Goal: Task Accomplishment & Management: Use online tool/utility

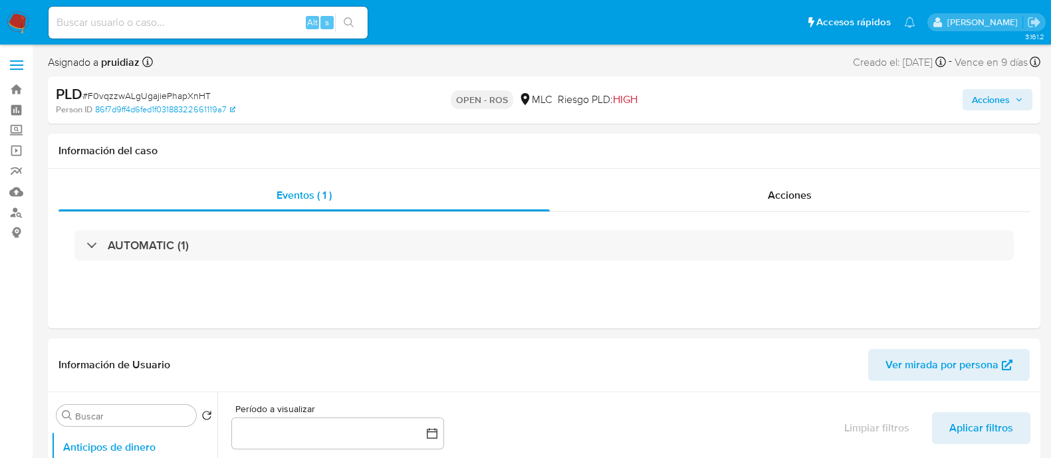
select select "10"
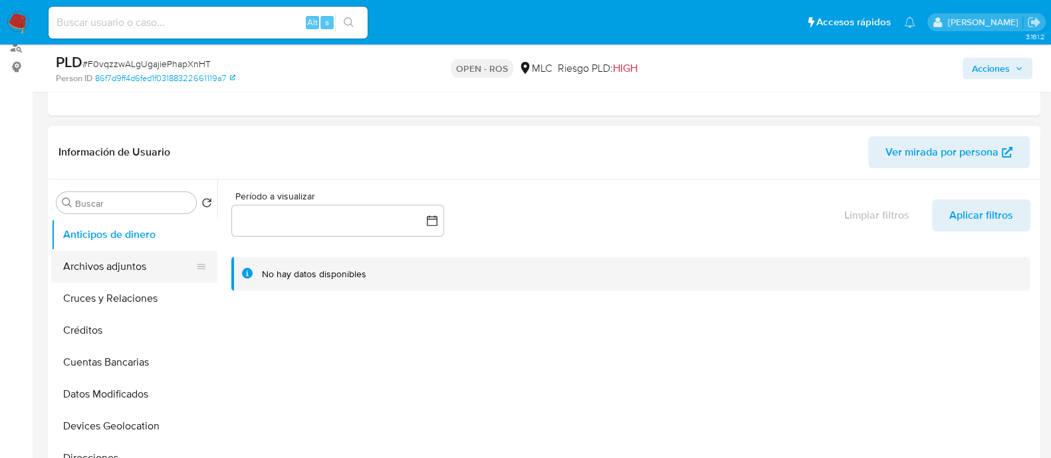
scroll to position [166, 0]
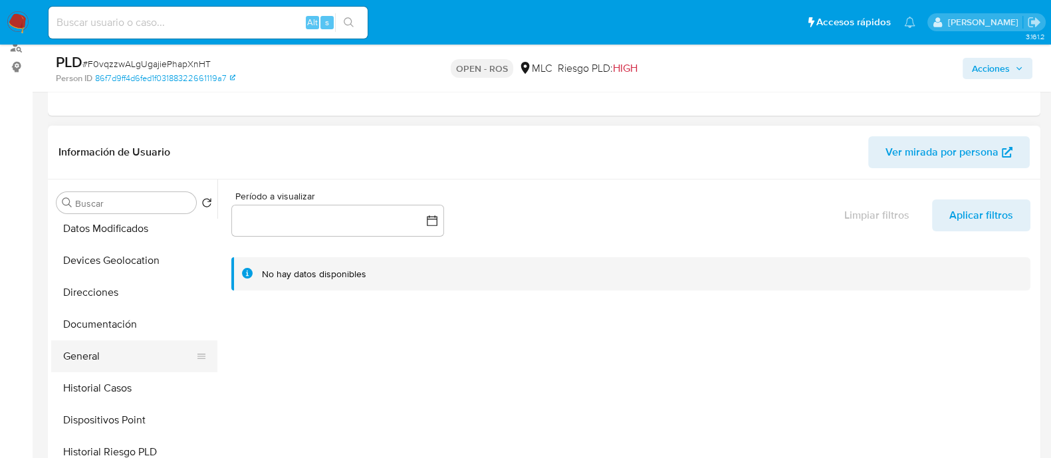
click at [93, 354] on button "General" at bounding box center [129, 357] width 156 height 32
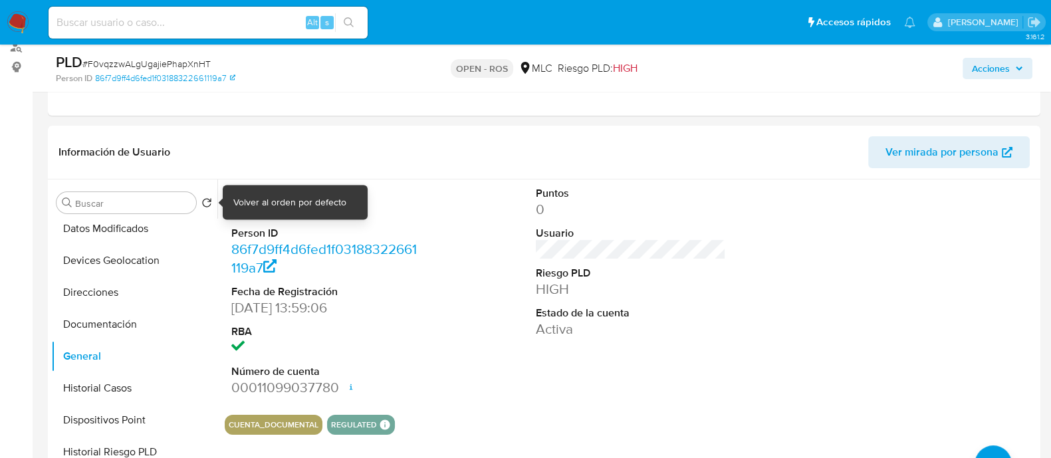
click at [261, 205] on div "Volver al orden por defecto" at bounding box center [289, 202] width 113 height 13
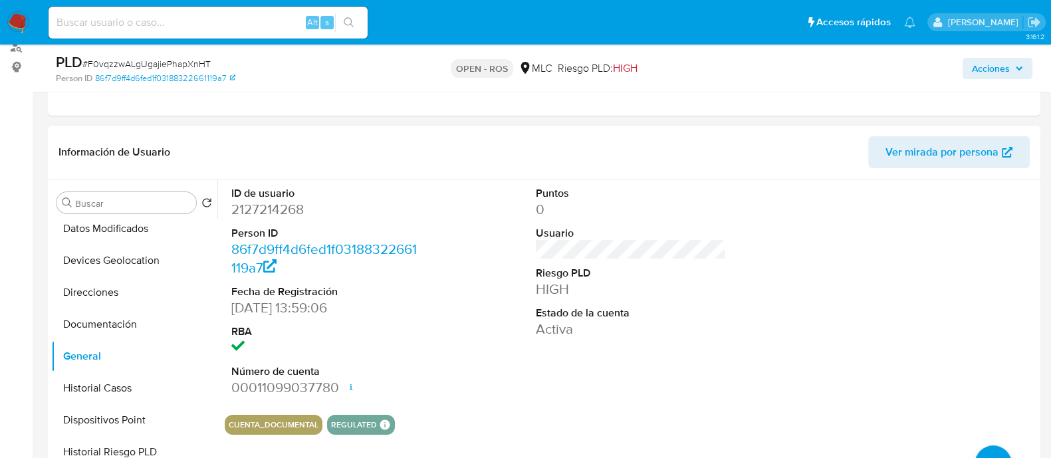
click at [476, 233] on div "ID de usuario 2127214268 Person ID 86f7d9ff4d6fed1f03188322661119a7 Fecha de Re…" at bounding box center [631, 292] width 813 height 225
click at [257, 210] on dd "2127214268" at bounding box center [326, 209] width 190 height 19
copy dd "2127214268"
click at [170, 58] on span "# F0vqzzwALgUgajiePhapXnHT" at bounding box center [146, 63] width 128 height 13
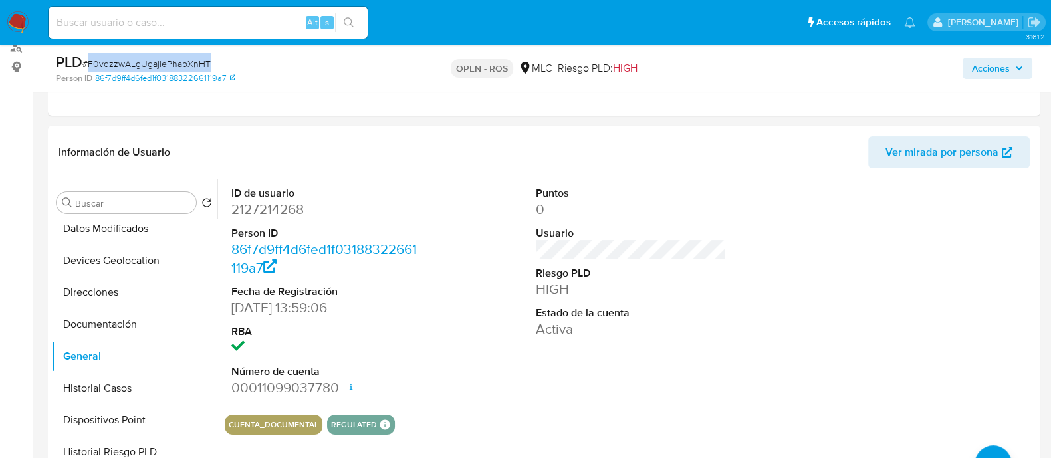
click at [170, 58] on span "# F0vqzzwALgUgajiePhapXnHT" at bounding box center [146, 63] width 128 height 13
copy span "F0vqzzwALgUgajiePhapXnHT"
click at [277, 205] on dd "2127214268" at bounding box center [326, 209] width 190 height 19
copy dd "2127214268"
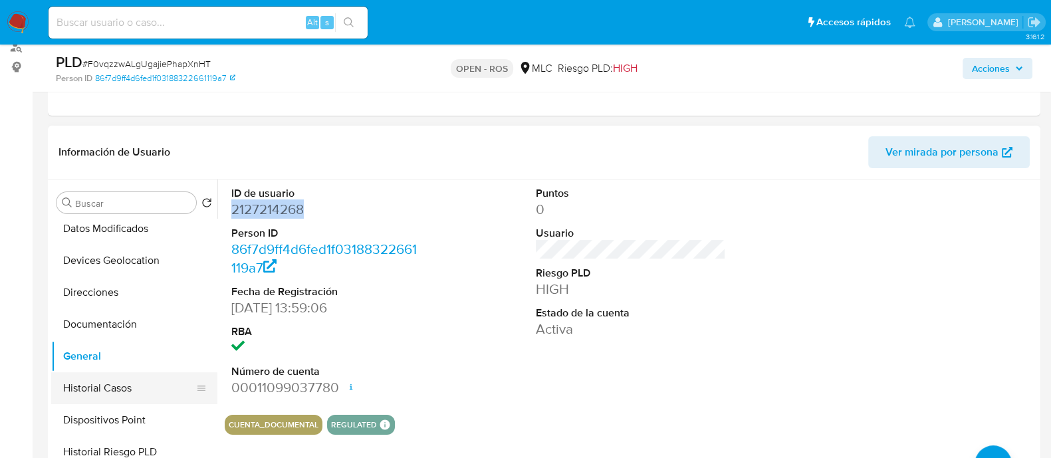
click at [114, 390] on button "Historial Casos" at bounding box center [129, 388] width 156 height 32
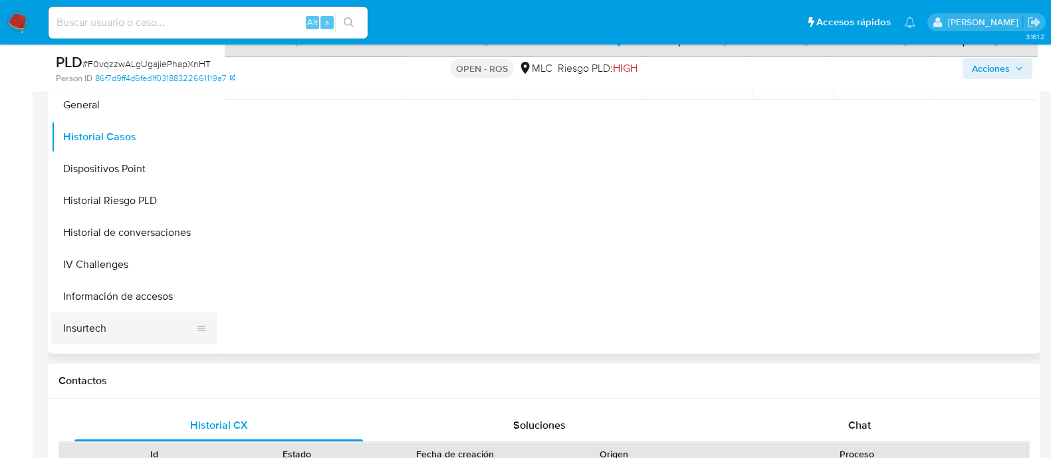
scroll to position [332, 0]
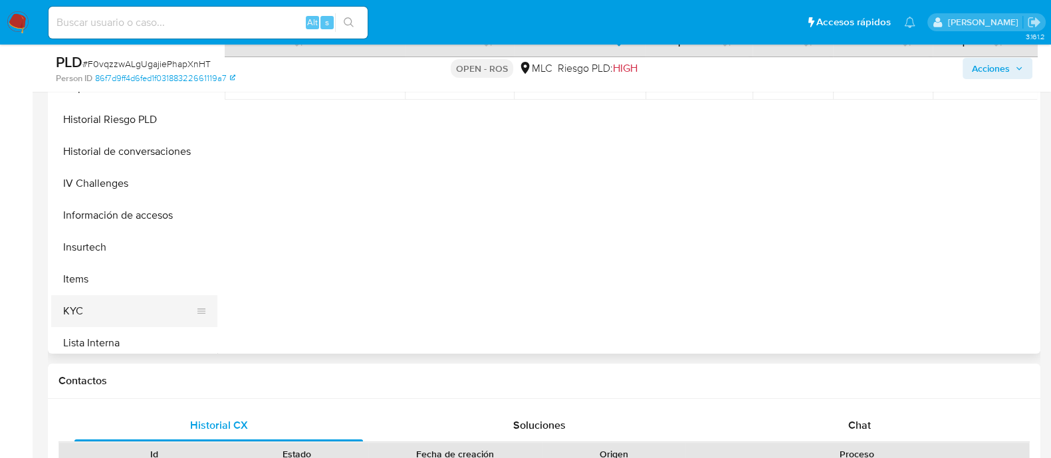
click at [79, 303] on button "KYC" at bounding box center [129, 311] width 156 height 32
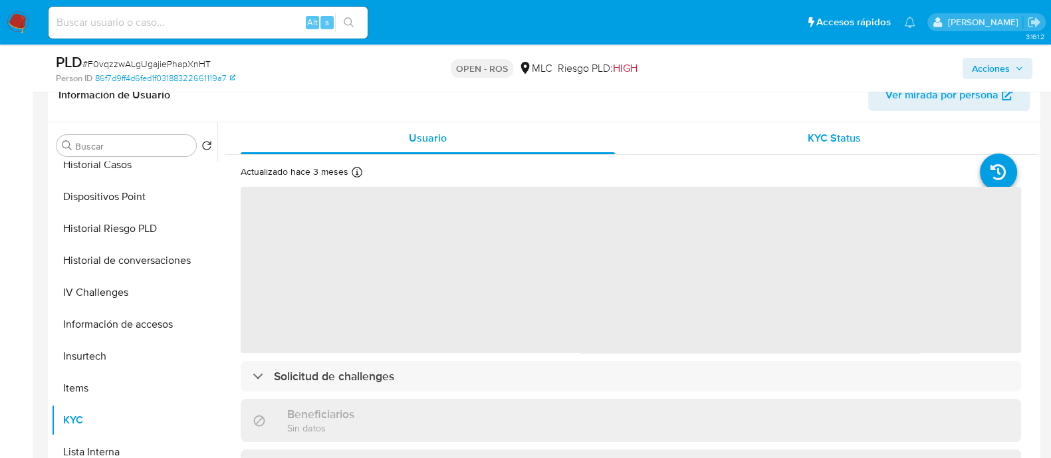
scroll to position [249, 0]
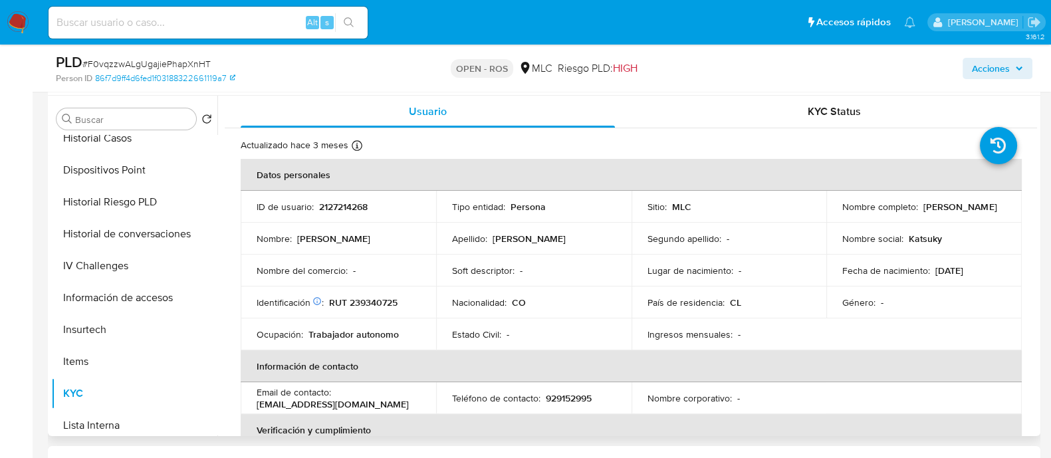
drag, startPoint x: 978, startPoint y: 217, endPoint x: 828, endPoint y: 215, distance: 150.3
click at [828, 215] on td "Nombre completo : Sandra Paola Bernal Carabali" at bounding box center [925, 207] width 196 height 32
copy p "Sandra Paola Bernal Carabali"
click at [358, 297] on p "RUT 239340725" at bounding box center [363, 303] width 69 height 12
click at [359, 297] on p "RUT 239340725" at bounding box center [363, 303] width 69 height 12
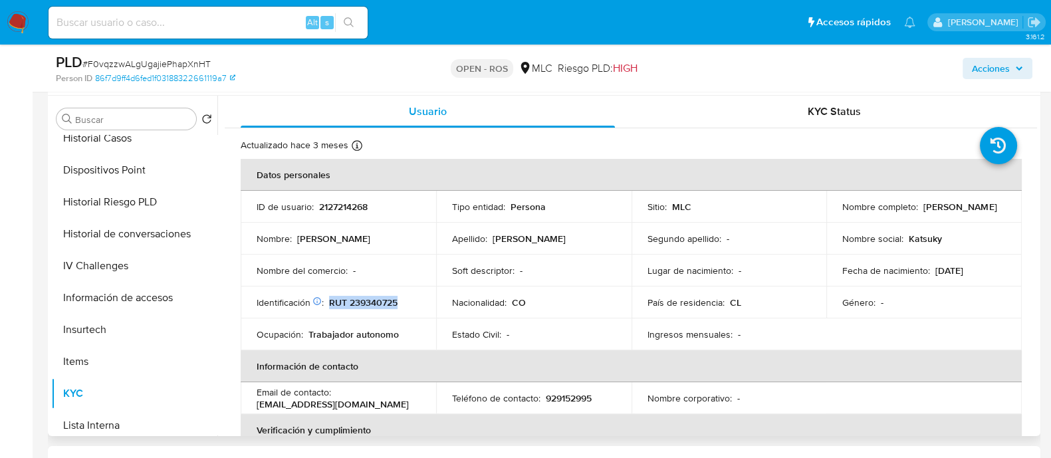
click at [361, 303] on p "RUT 239340725" at bounding box center [363, 303] width 69 height 12
click at [378, 307] on p "RUT 239340725" at bounding box center [363, 303] width 69 height 12
click at [378, 308] on p "RUT 239340725" at bounding box center [363, 303] width 69 height 12
copy p "239340725"
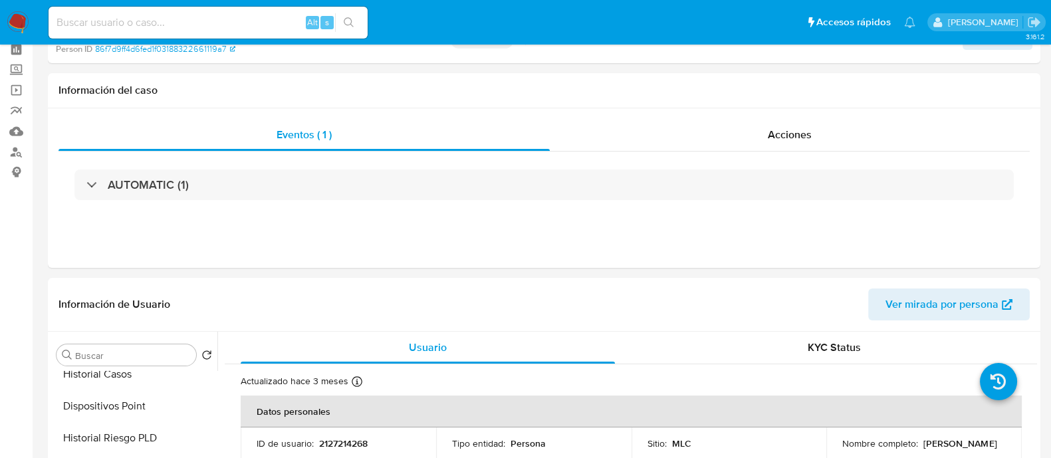
scroll to position [0, 0]
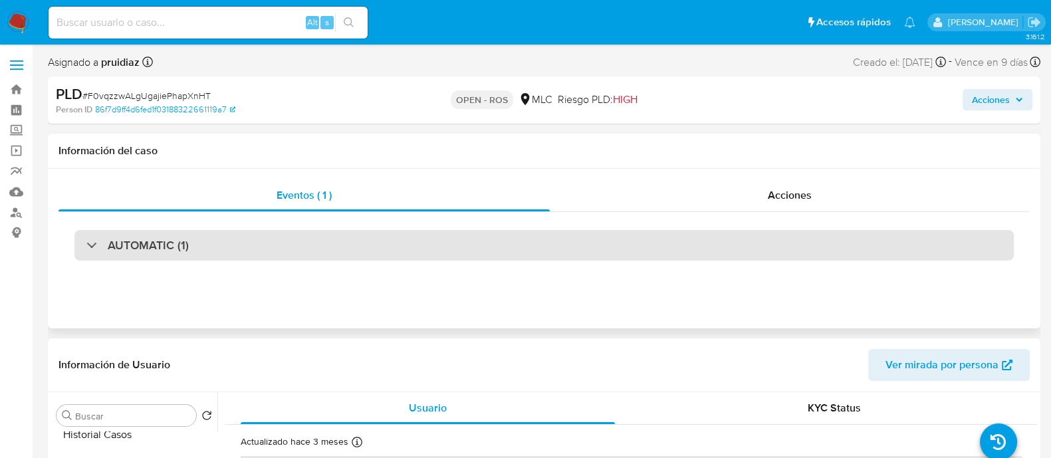
click at [123, 244] on h3 "AUTOMATIC (1)" at bounding box center [148, 245] width 81 height 15
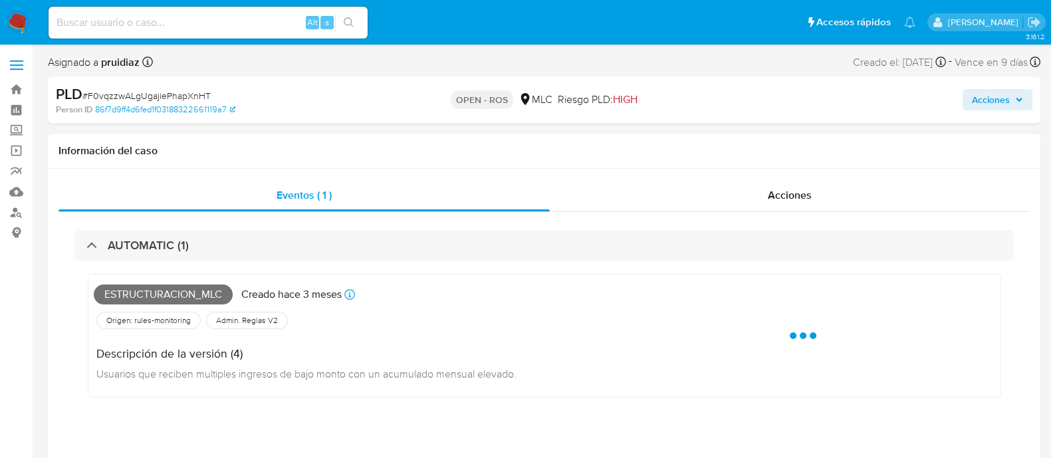
click at [146, 294] on span "Estructuracion_mlc" at bounding box center [163, 295] width 139 height 20
copy span "Estructuracion_mlc"
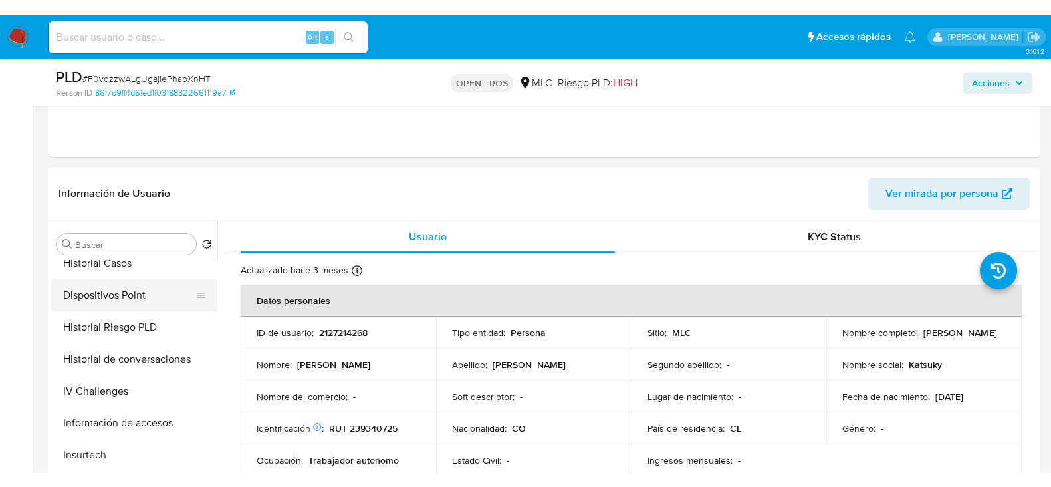
scroll to position [499, 0]
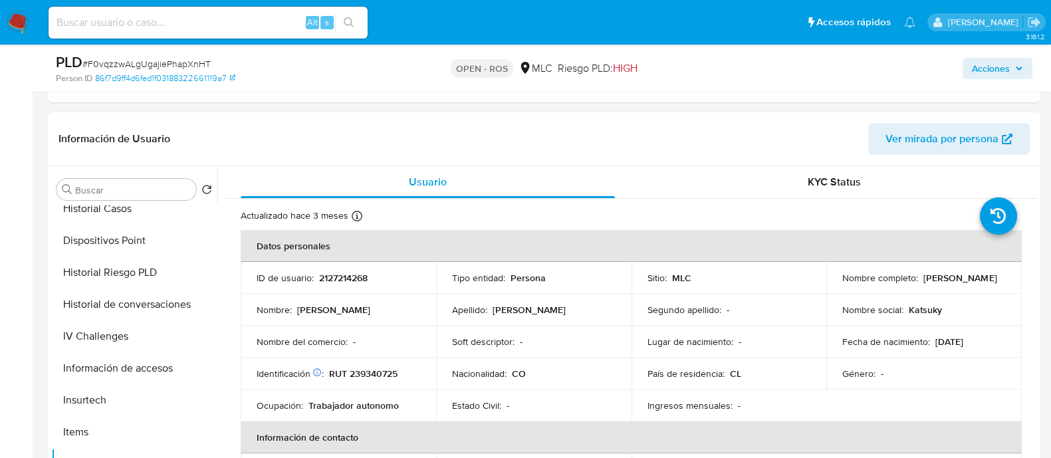
click at [374, 369] on p "RUT 239340725" at bounding box center [363, 374] width 69 height 12
copy p "239340725"
click at [373, 374] on p "RUT 239340725" at bounding box center [363, 374] width 69 height 12
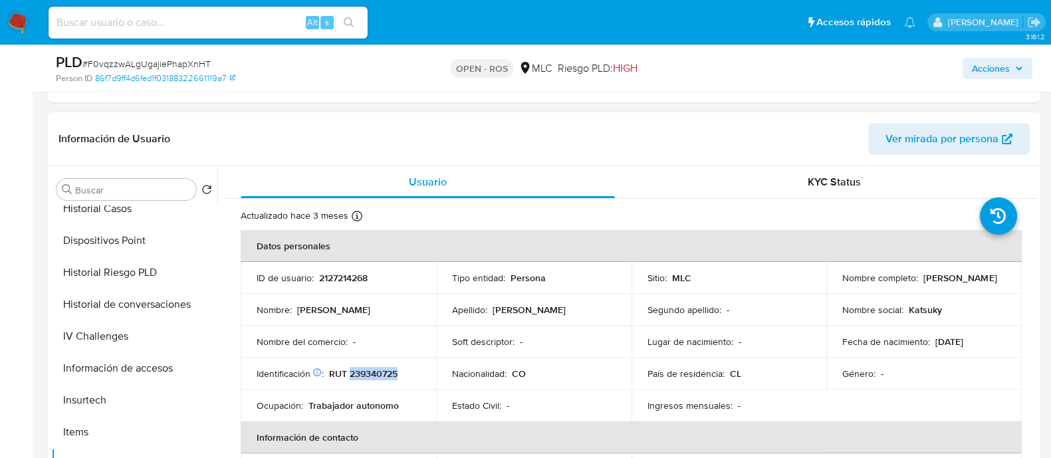
copy p "239340725"
click at [350, 281] on p "2127214268" at bounding box center [343, 278] width 49 height 12
copy p "2127214268"
click at [380, 372] on p "RUT 239340725" at bounding box center [363, 374] width 69 height 12
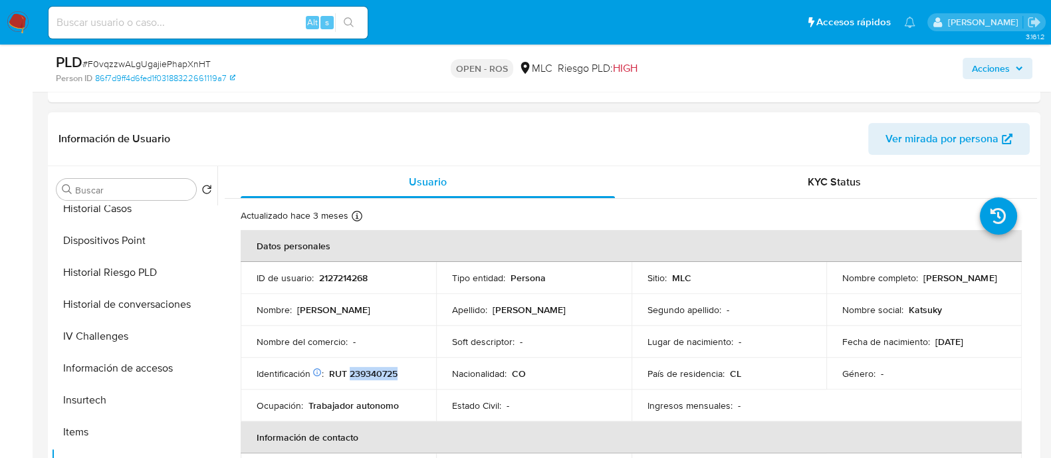
click at [380, 372] on p "RUT 239340725" at bounding box center [363, 374] width 69 height 12
copy p "239340725"
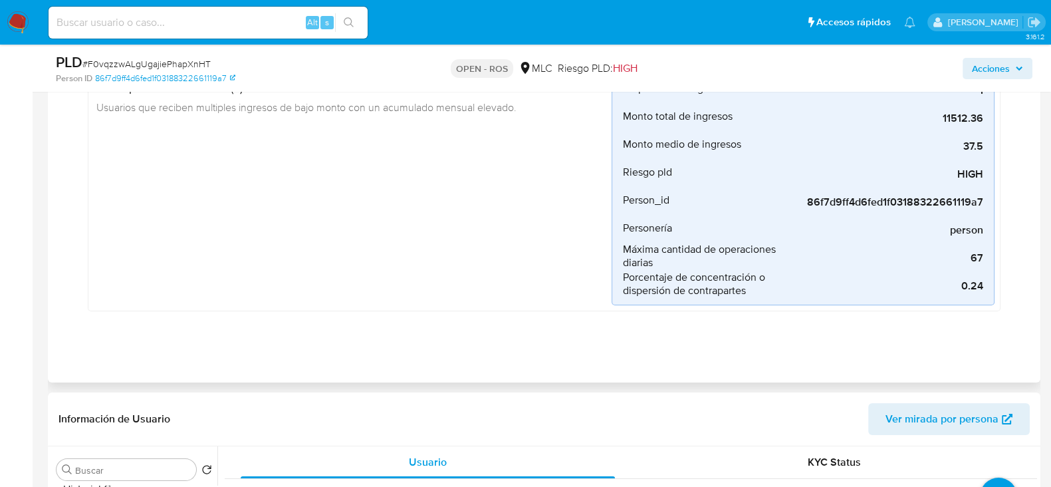
scroll to position [0, 0]
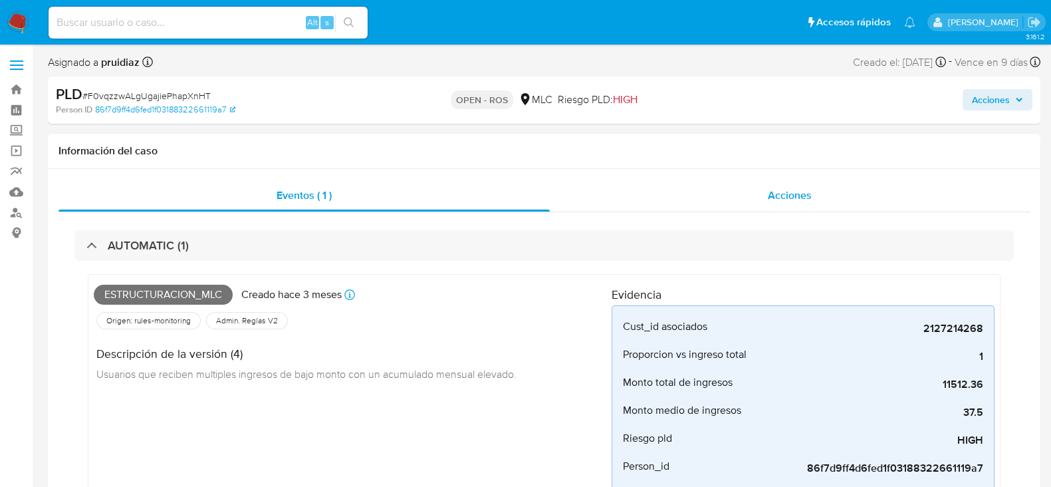
click at [773, 192] on span "Acciones" at bounding box center [790, 195] width 44 height 15
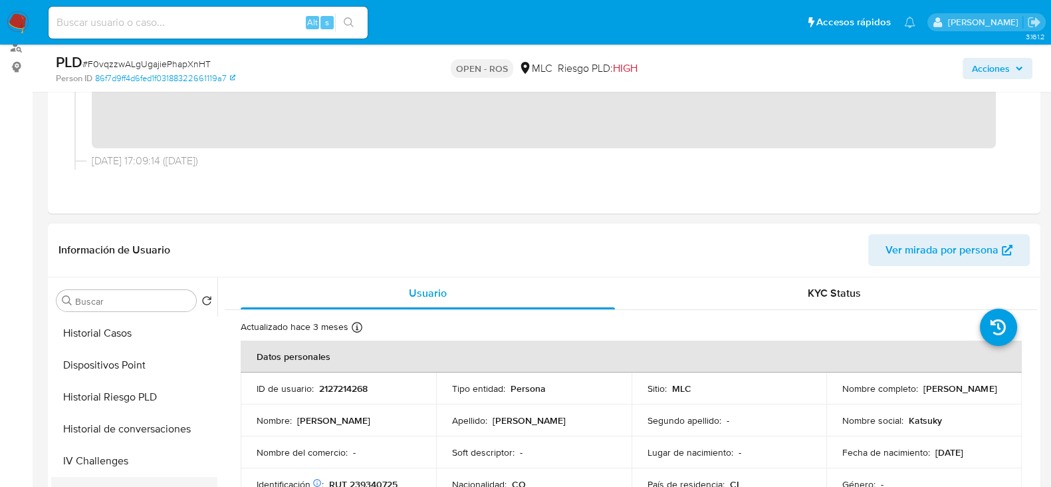
scroll to position [166, 0]
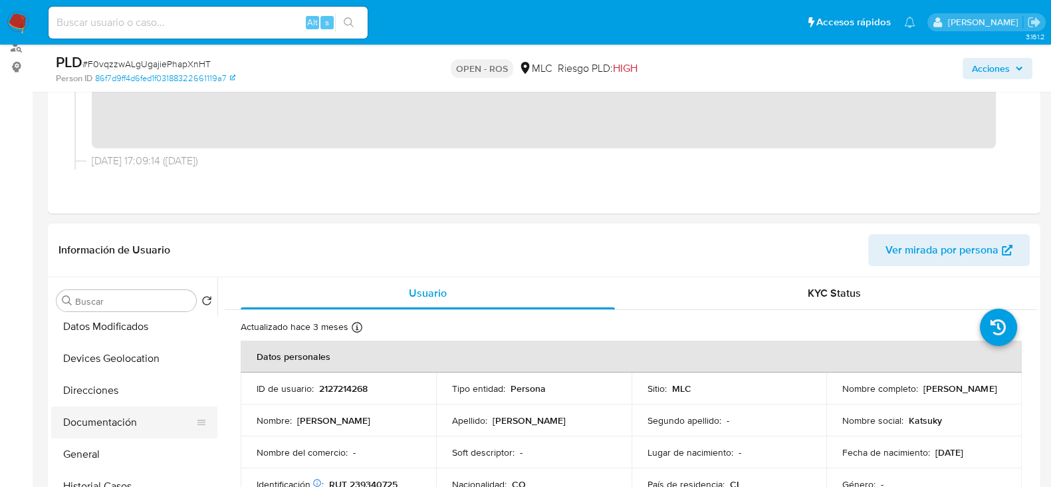
click at [112, 422] on button "Documentación" at bounding box center [129, 422] width 156 height 32
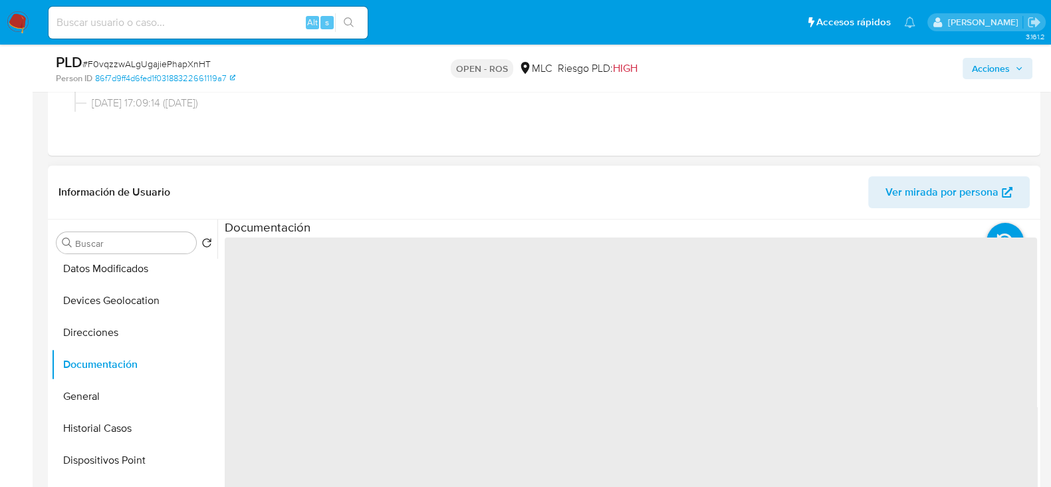
scroll to position [249, 0]
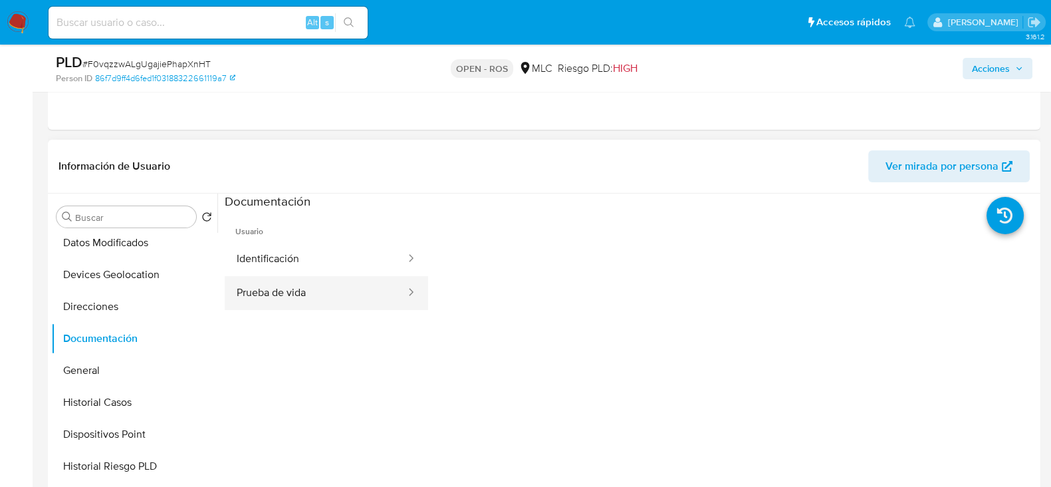
click at [296, 287] on button "Prueba de vida" at bounding box center [316, 293] width 182 height 34
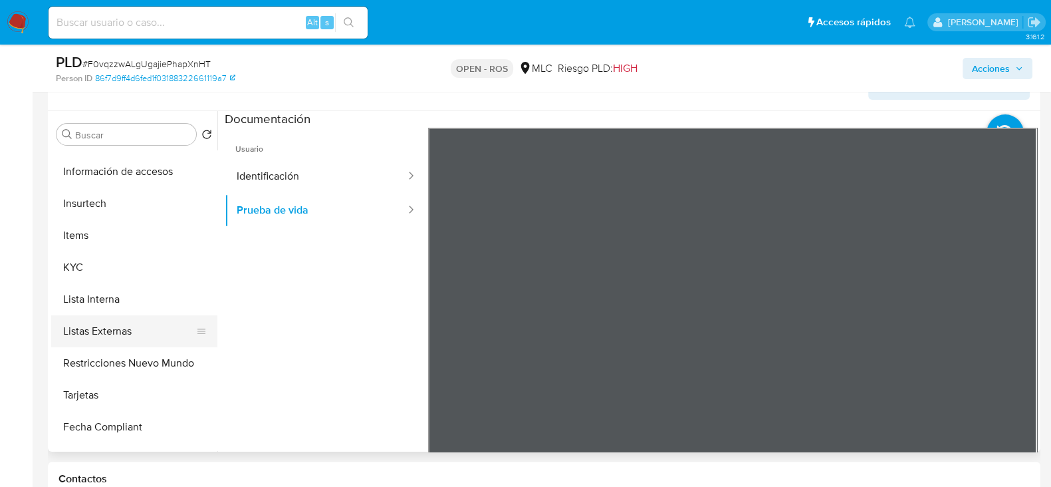
scroll to position [497, 0]
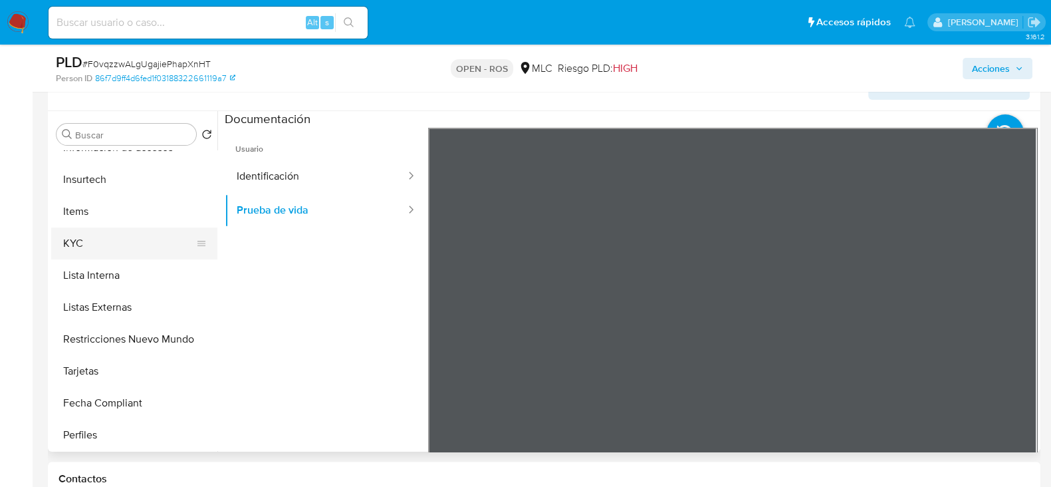
click at [94, 233] on button "KYC" at bounding box center [129, 243] width 156 height 32
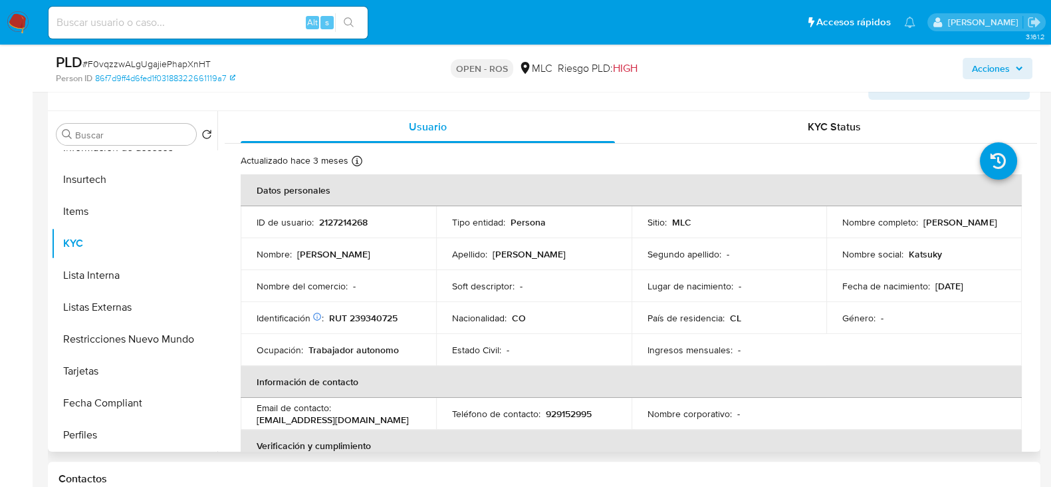
drag, startPoint x: 962, startPoint y: 227, endPoint x: 838, endPoint y: 231, distance: 123.7
click at [843, 228] on div "Nombre completo : Sandra Paola Bernal Carabali" at bounding box center [925, 222] width 164 height 12
click at [366, 315] on p "RUT 239340725" at bounding box center [363, 318] width 69 height 12
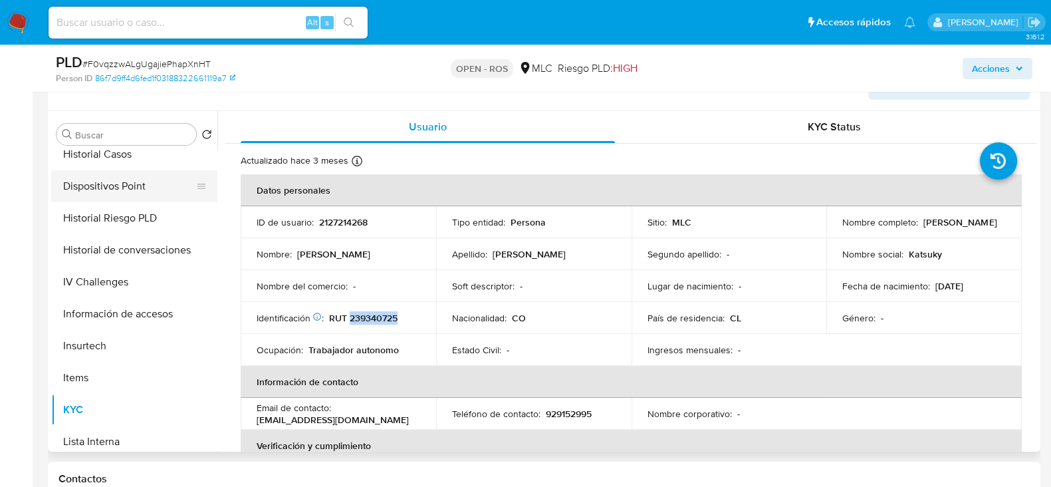
scroll to position [248, 0]
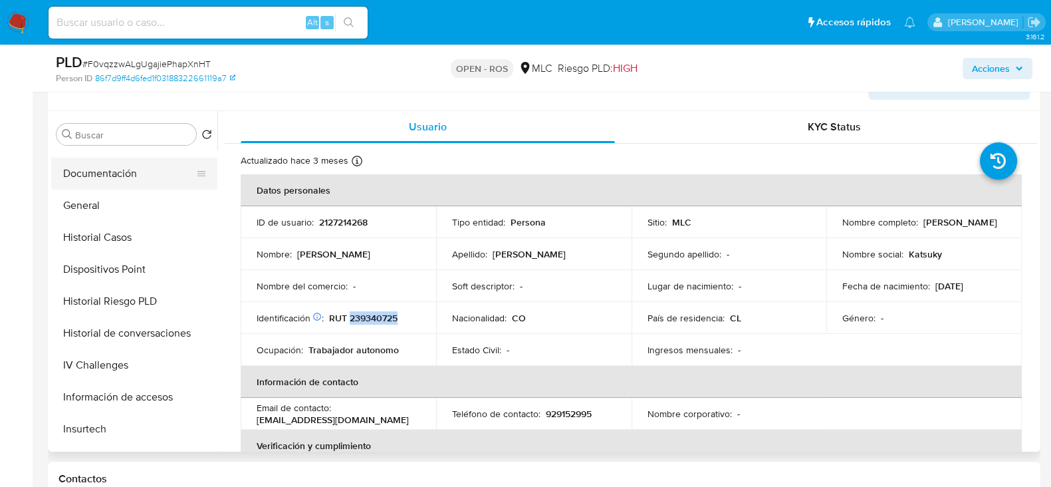
click at [106, 176] on button "Documentación" at bounding box center [129, 174] width 156 height 32
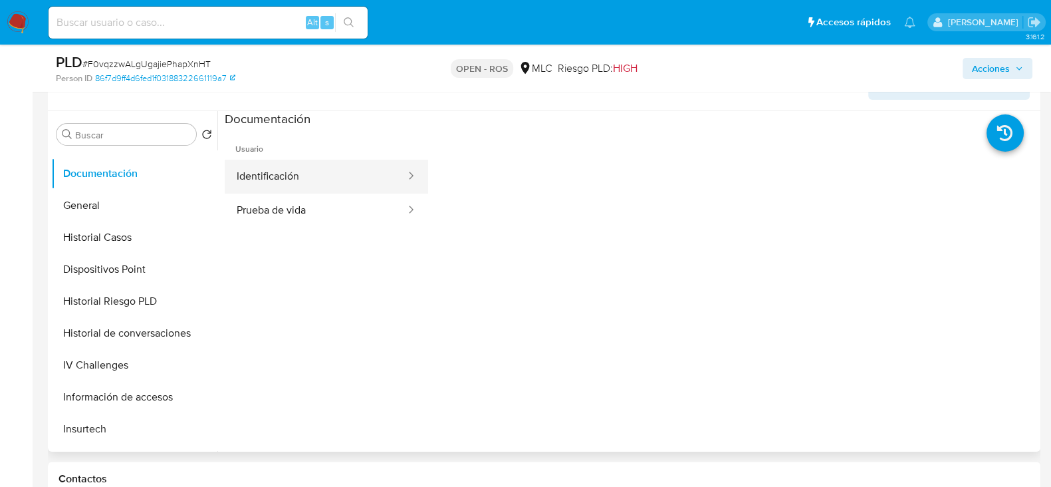
click at [371, 174] on button "Identificación" at bounding box center [316, 177] width 182 height 34
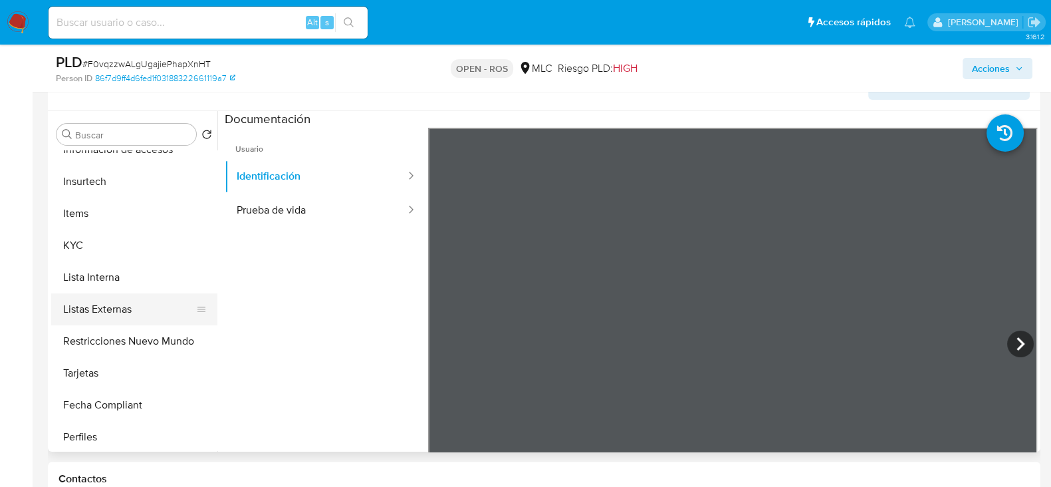
scroll to position [497, 0]
click at [76, 229] on button "KYC" at bounding box center [129, 243] width 156 height 32
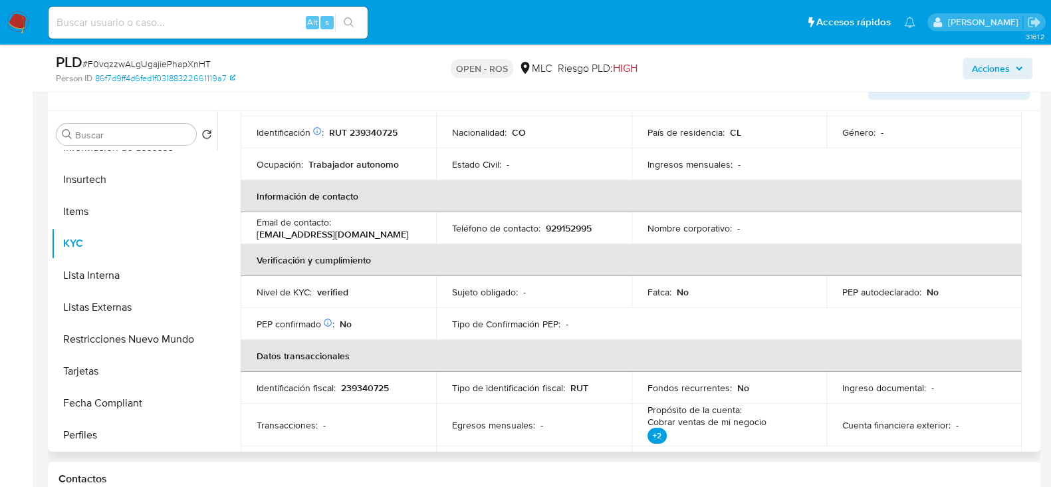
scroll to position [162, 0]
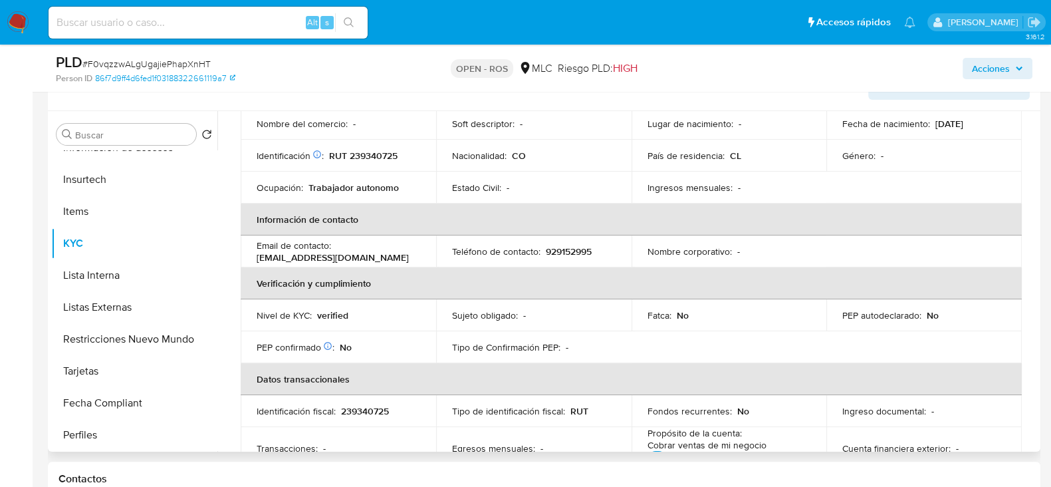
click at [564, 247] on p "929152995" at bounding box center [569, 251] width 46 height 12
drag, startPoint x: 360, startPoint y: 261, endPoint x: 256, endPoint y: 254, distance: 104.6
click at [257, 254] on div "Email de contacto : extrella049@gmail.com" at bounding box center [339, 251] width 164 height 24
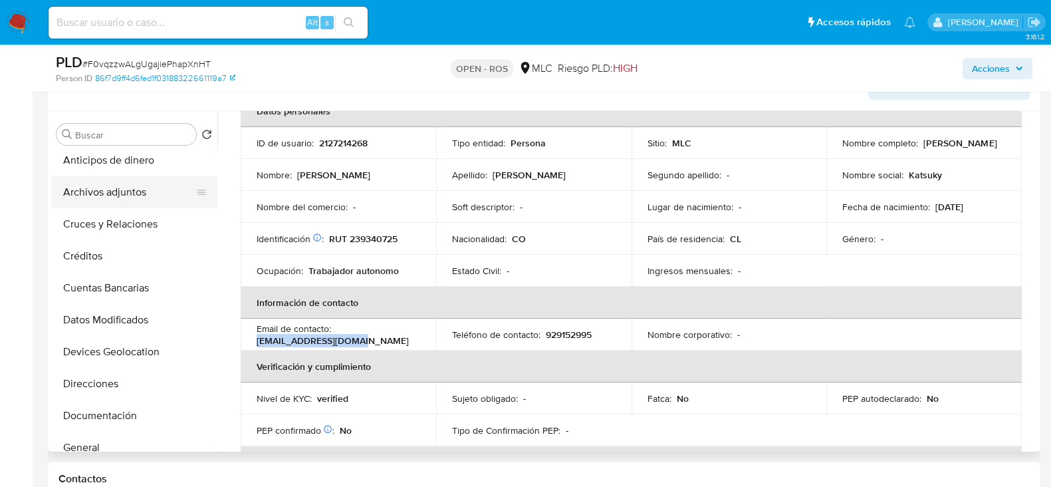
scroll to position [0, 0]
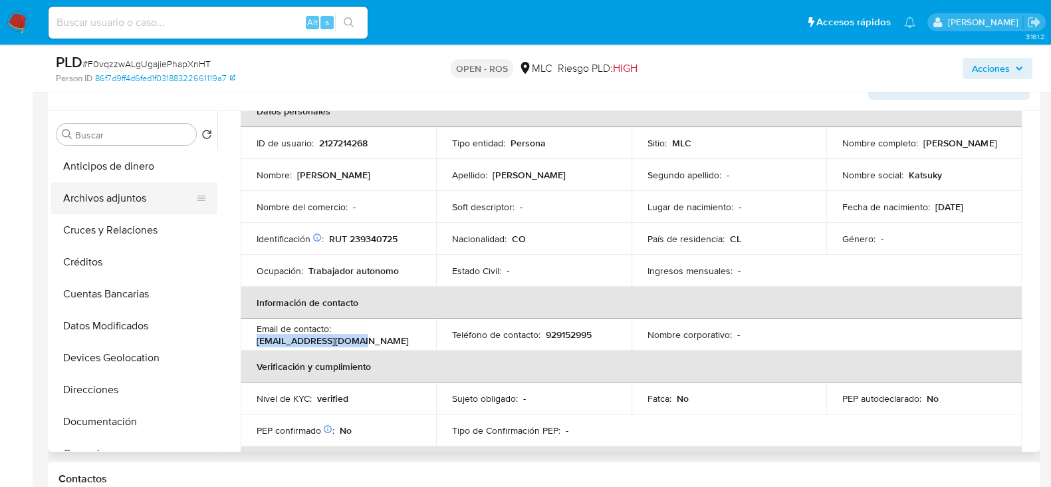
click at [118, 188] on button "Archivos adjuntos" at bounding box center [129, 198] width 156 height 32
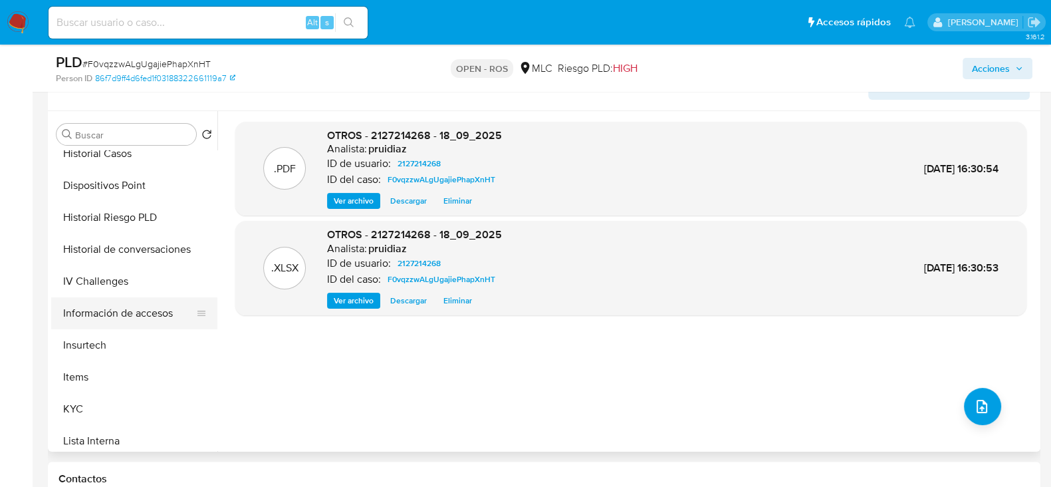
scroll to position [332, 0]
click at [75, 396] on button "KYC" at bounding box center [129, 409] width 156 height 32
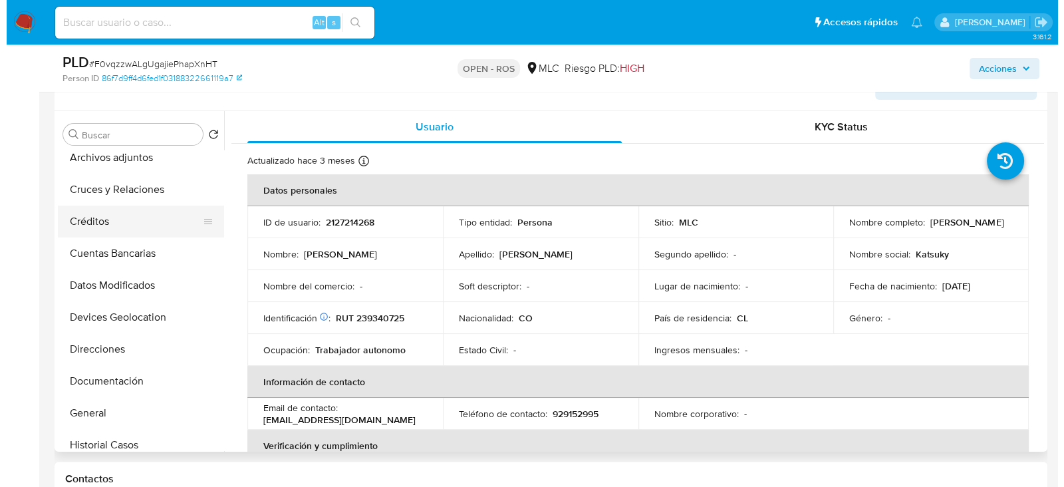
scroll to position [0, 0]
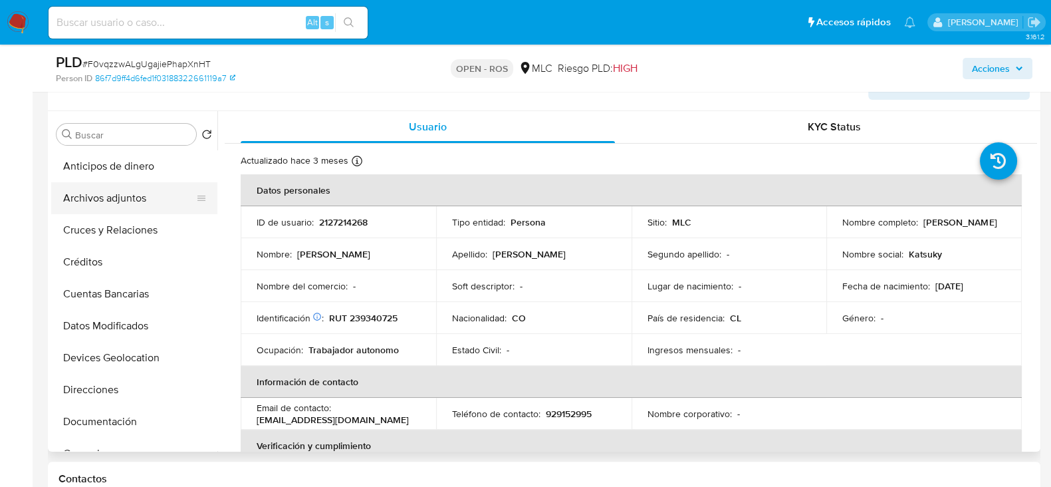
click at [92, 204] on button "Archivos adjuntos" at bounding box center [129, 198] width 156 height 32
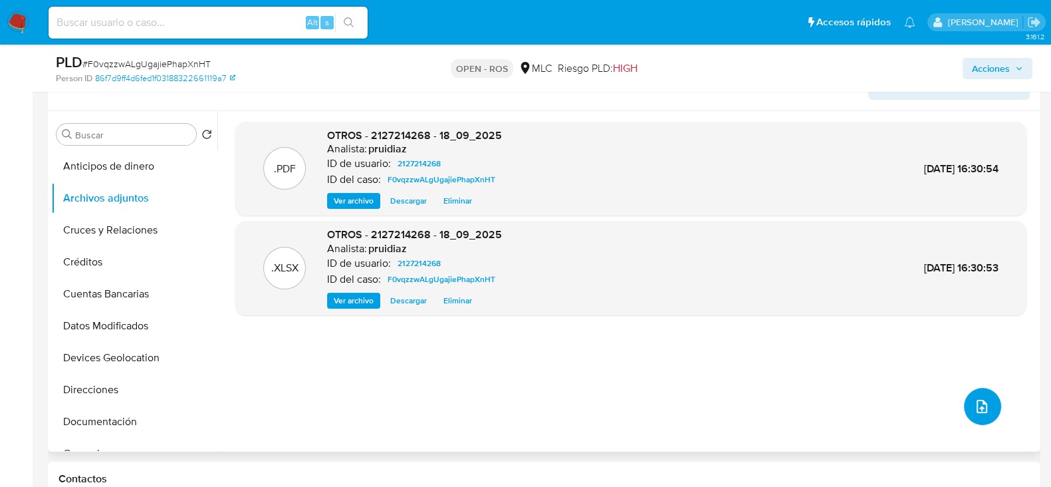
click at [974, 410] on span "upload-file" at bounding box center [982, 406] width 16 height 16
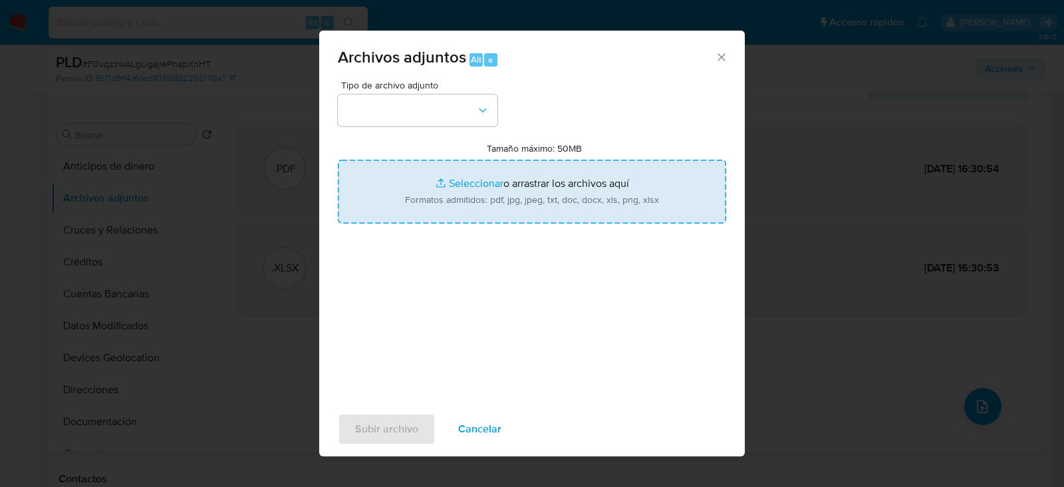
click at [499, 187] on input "Tamaño máximo: 50MB Seleccionar archivos" at bounding box center [532, 192] width 388 height 64
click at [567, 204] on input "Tamaño máximo: 50MB Seleccionar archivos" at bounding box center [532, 192] width 388 height 64
type input "C:\fakepath\Certificado UAF ROS #1320.pdf"
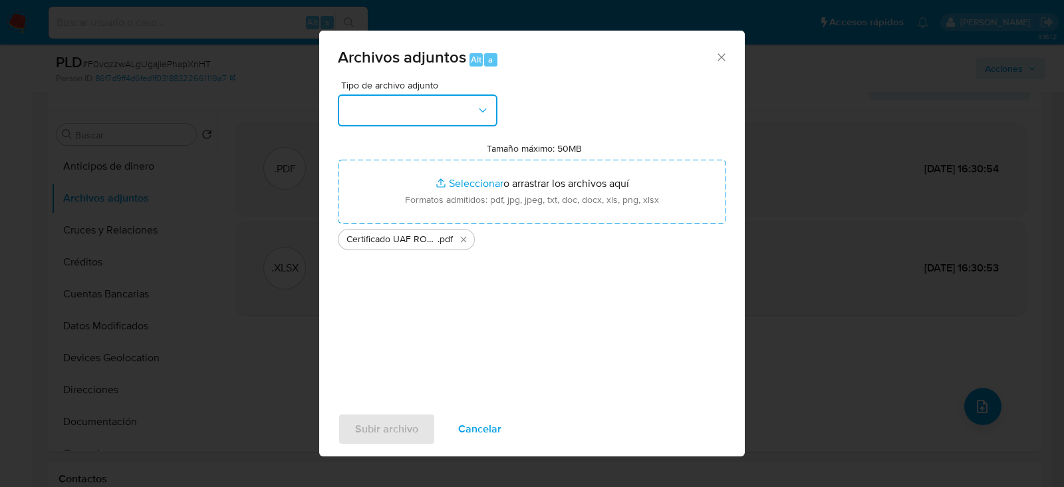
click at [392, 124] on button "button" at bounding box center [418, 110] width 160 height 32
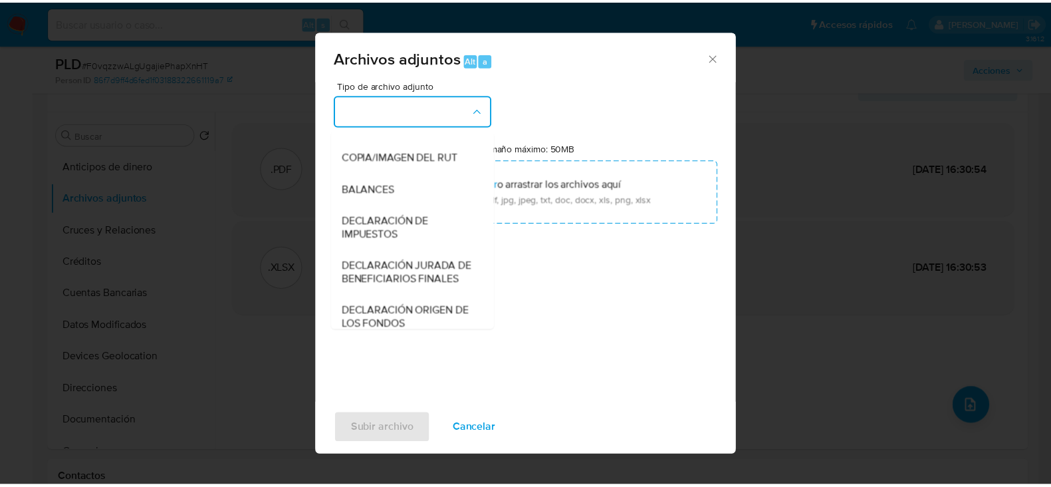
scroll to position [220, 0]
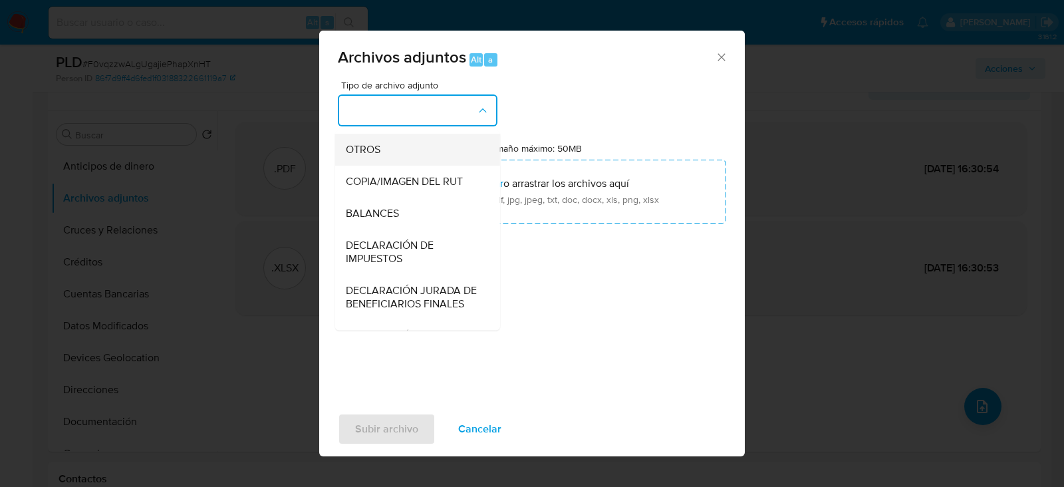
click at [382, 153] on div "OTROS" at bounding box center [414, 150] width 136 height 32
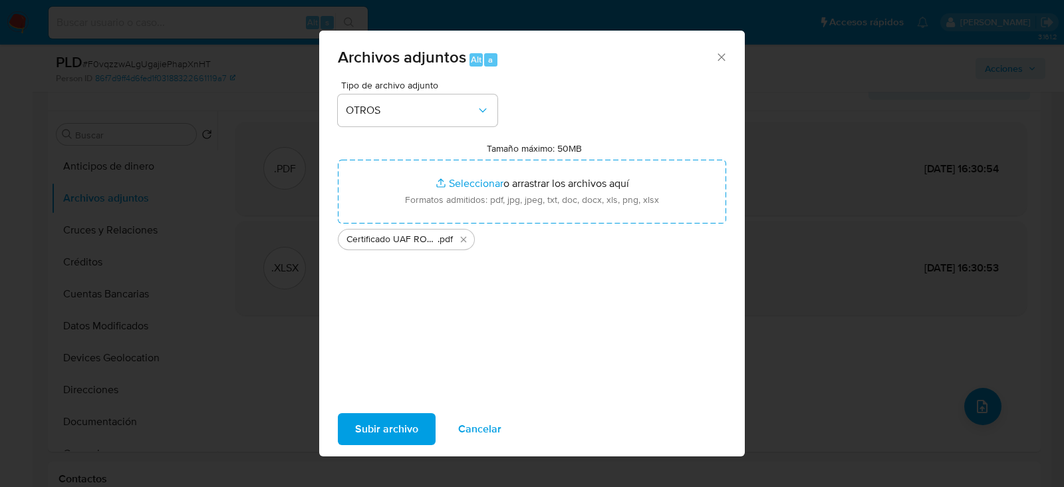
click at [380, 424] on span "Subir archivo" at bounding box center [386, 428] width 63 height 29
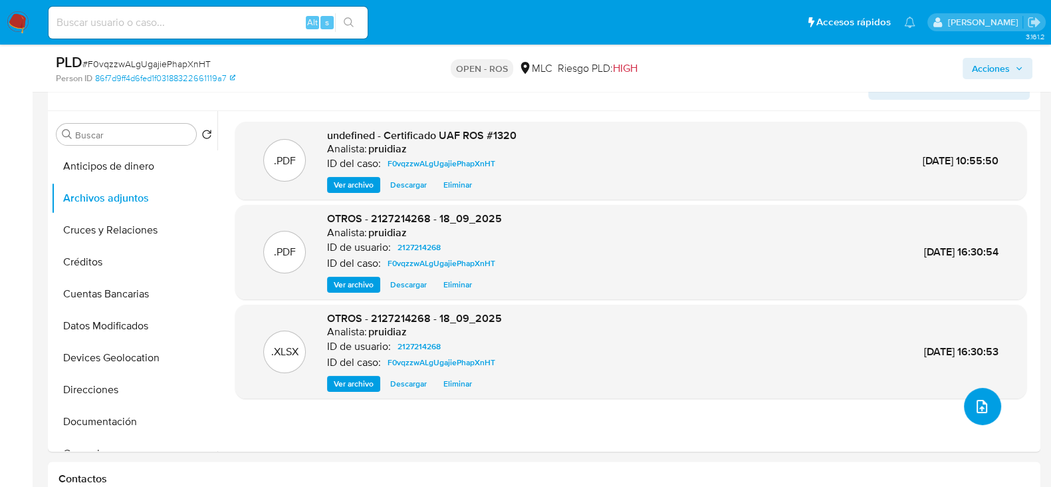
scroll to position [0, 0]
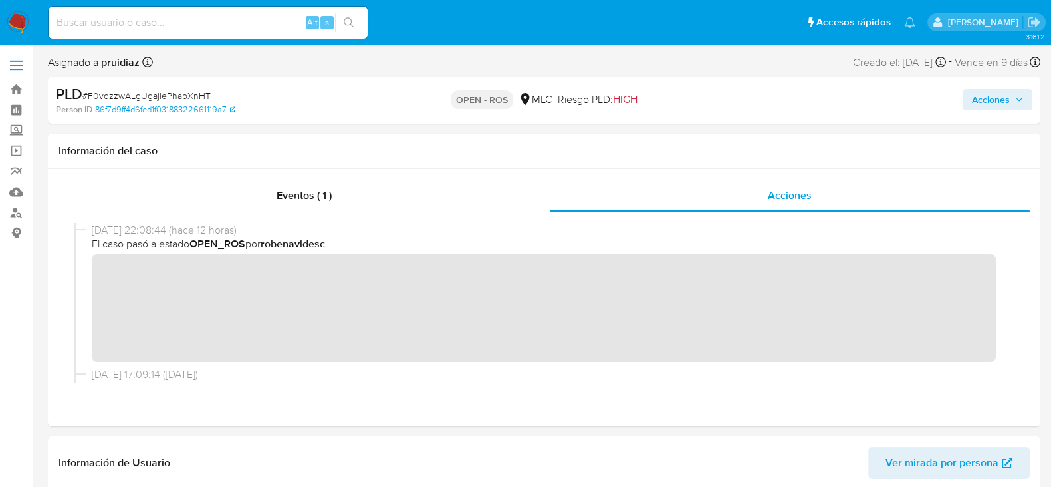
click at [1009, 96] on span "Acciones" at bounding box center [991, 99] width 38 height 21
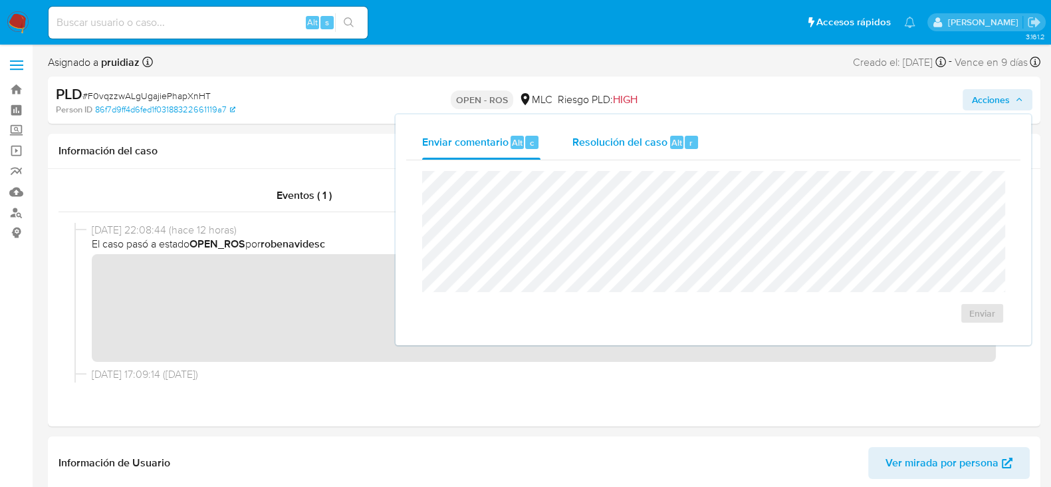
drag, startPoint x: 644, startPoint y: 132, endPoint x: 638, endPoint y: 157, distance: 25.2
click at [644, 133] on div "Resolución del caso Alt r" at bounding box center [636, 142] width 127 height 35
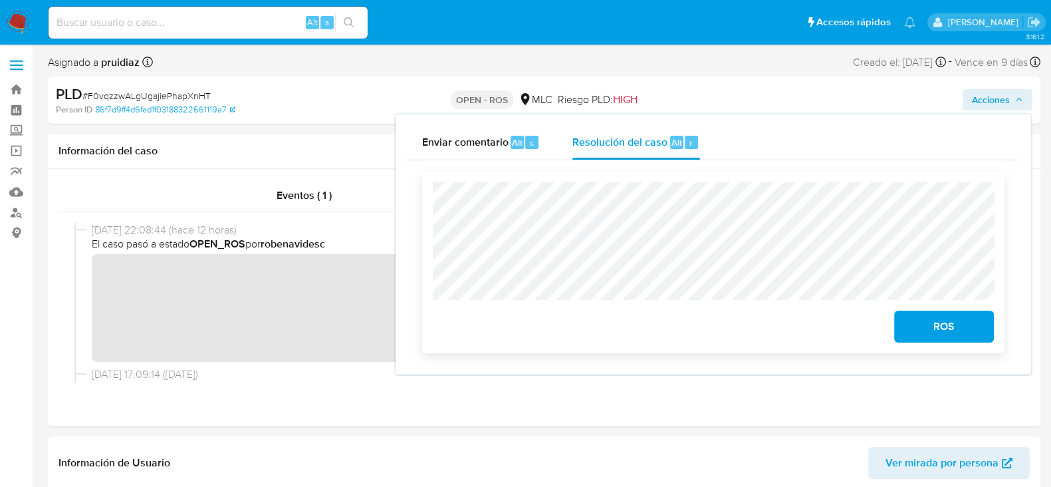
click at [978, 336] on button "ROS" at bounding box center [945, 327] width 100 height 32
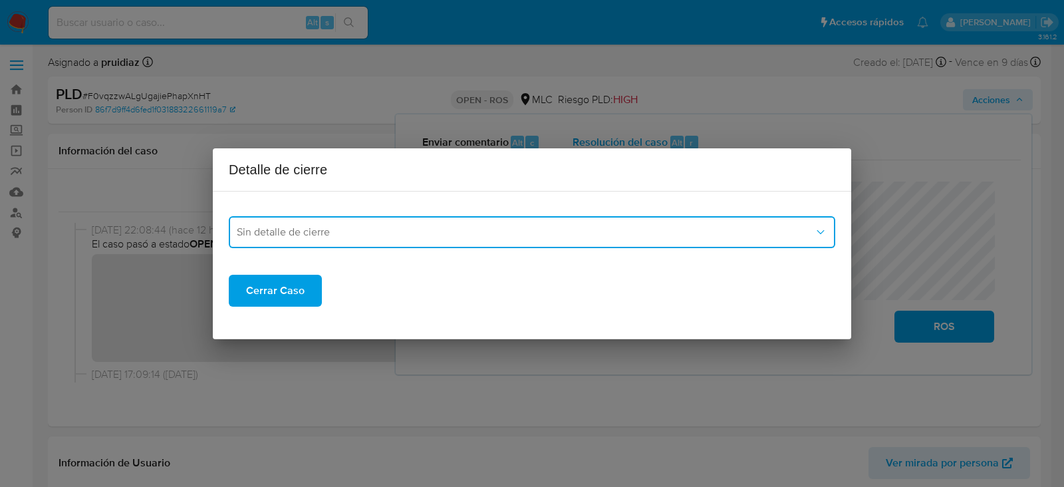
click at [346, 231] on span "Sin detalle de cierre" at bounding box center [525, 231] width 577 height 13
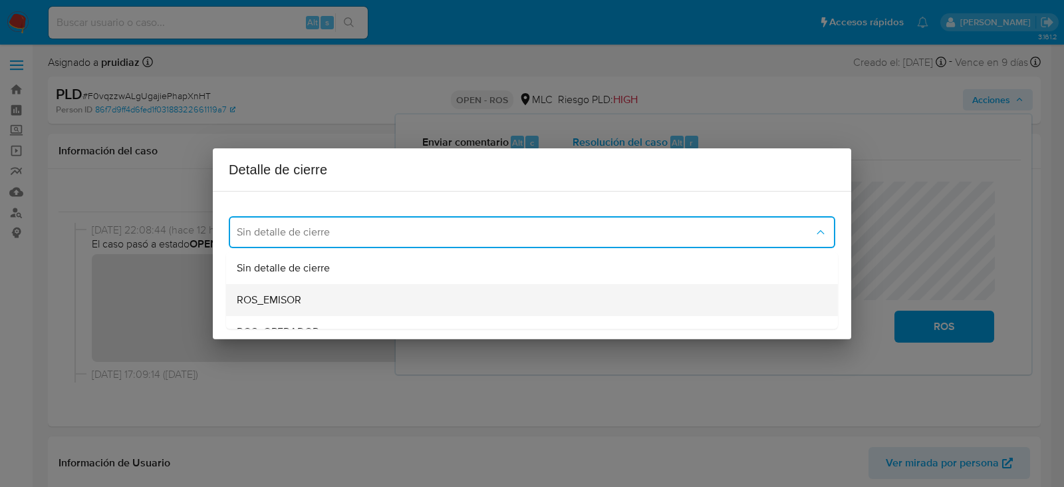
click at [299, 299] on span "ROS_EMISOR" at bounding box center [269, 299] width 65 height 13
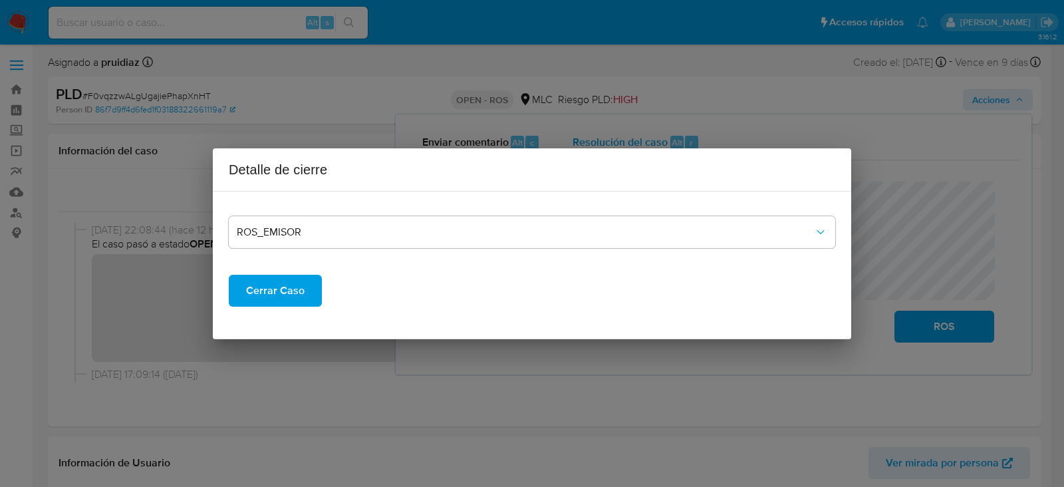
click at [256, 287] on span "Cerrar Caso" at bounding box center [275, 290] width 59 height 29
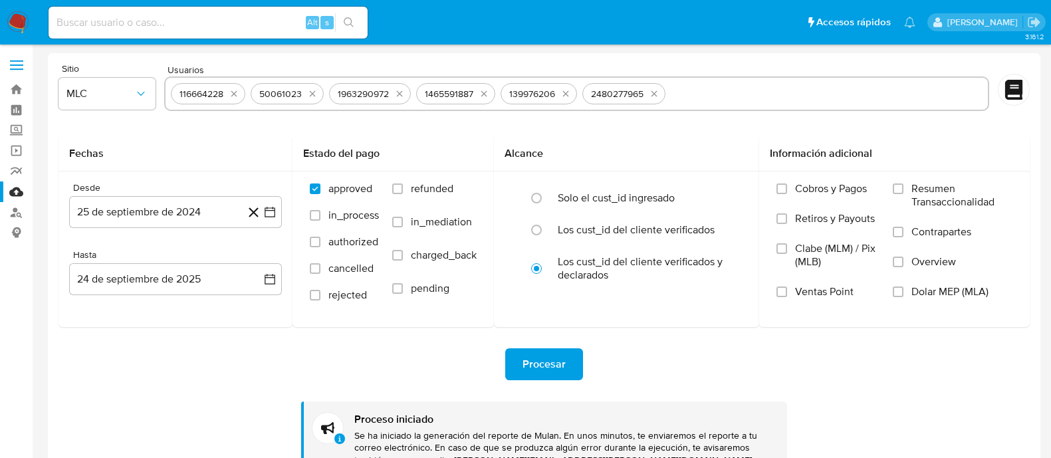
select select "10"
click at [5, 22] on nav "Pausado Ver notificaciones Alt s Accesos rápidos Presiona las siguientes teclas…" at bounding box center [525, 22] width 1051 height 45
click at [23, 21] on img at bounding box center [18, 22] width 23 height 23
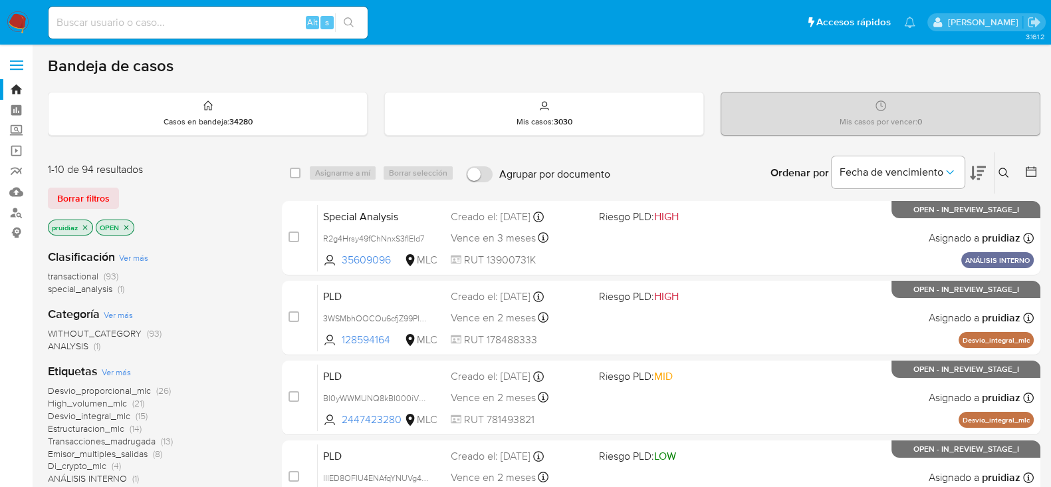
click at [18, 12] on img at bounding box center [18, 22] width 23 height 23
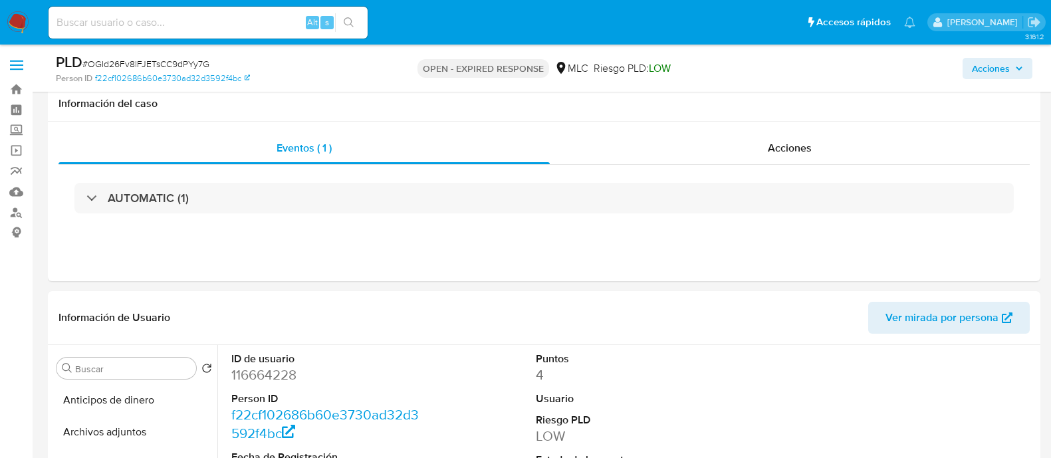
select select "10"
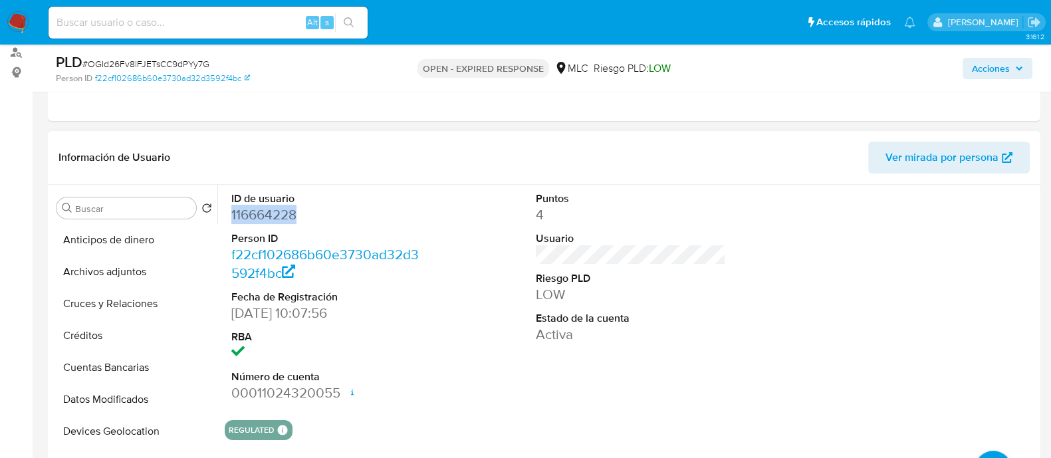
scroll to position [343, 0]
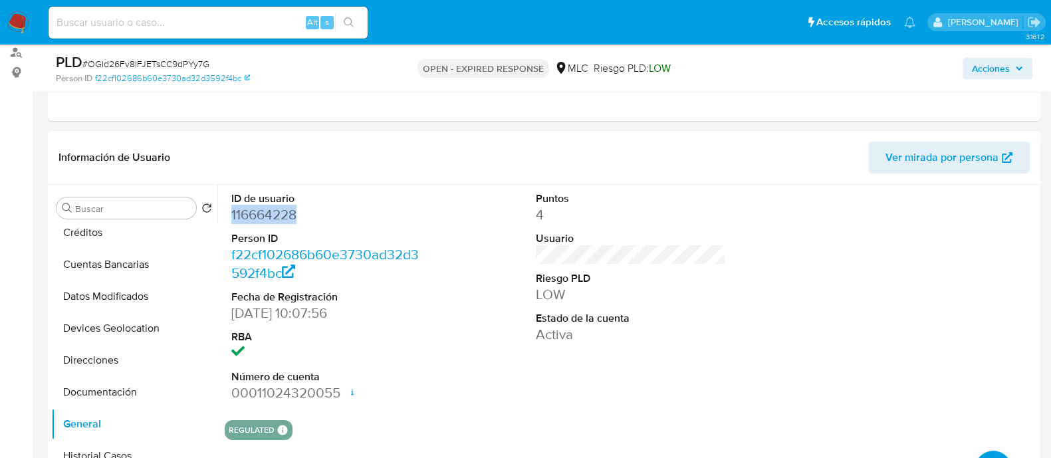
click at [268, 214] on dd "116664228" at bounding box center [326, 215] width 190 height 19
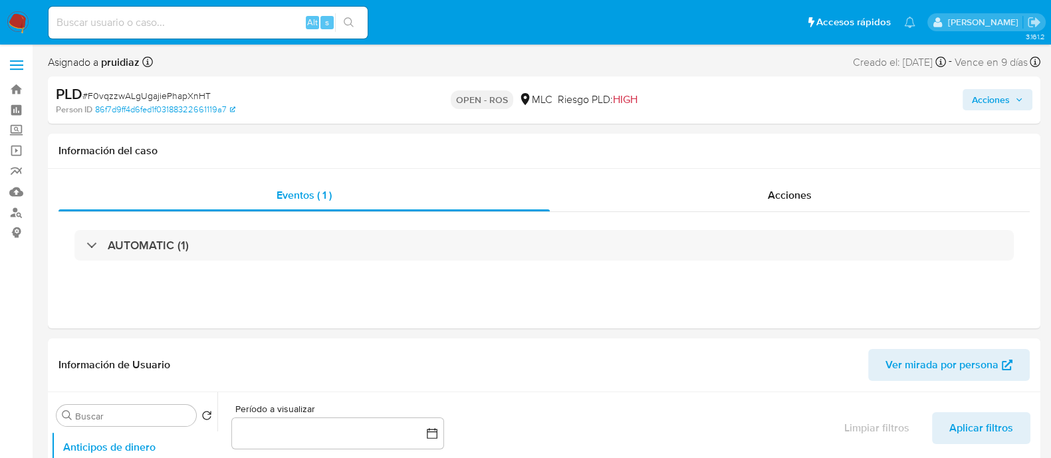
select select "10"
click at [180, 16] on input at bounding box center [208, 22] width 319 height 17
paste input "2057691225"
type input "2057691225"
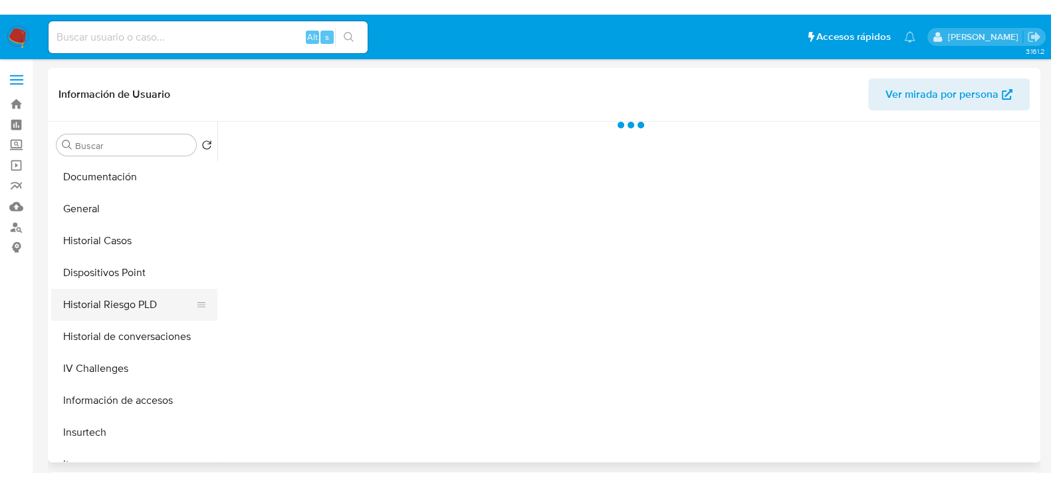
scroll to position [332, 0]
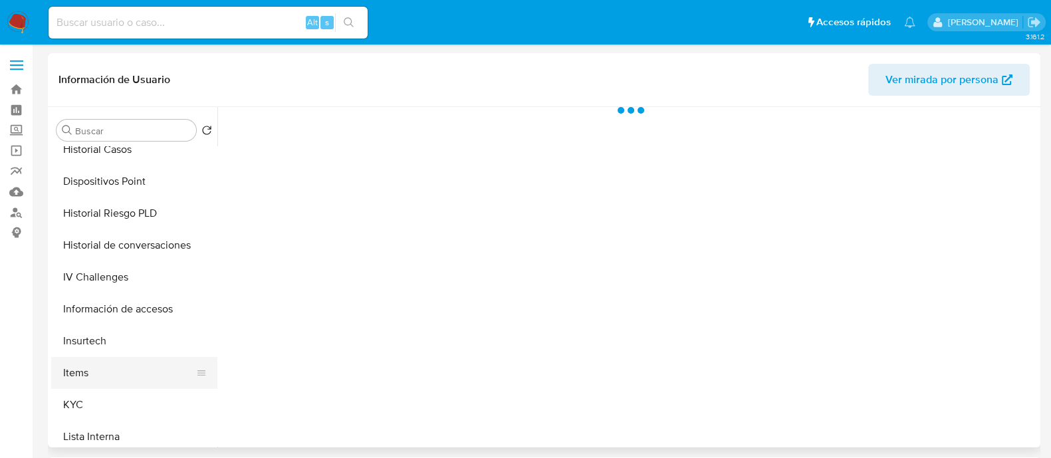
select select "10"
click at [75, 397] on button "KYC" at bounding box center [129, 405] width 156 height 32
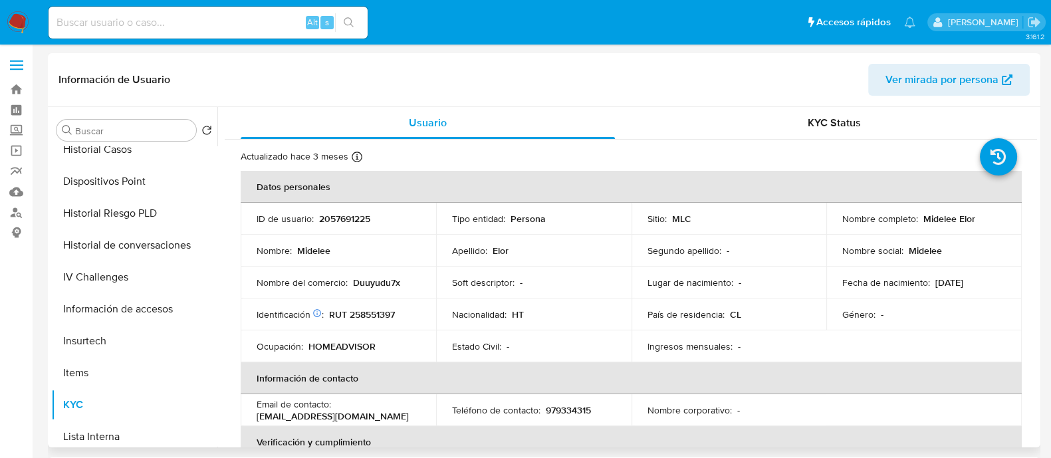
click at [383, 314] on p "RUT 258551397" at bounding box center [362, 315] width 66 height 12
copy p "258551397"
drag, startPoint x: 985, startPoint y: 218, endPoint x: 921, endPoint y: 217, distance: 63.9
click at [921, 217] on div "Nombre completo : Midelee Elor" at bounding box center [925, 219] width 164 height 12
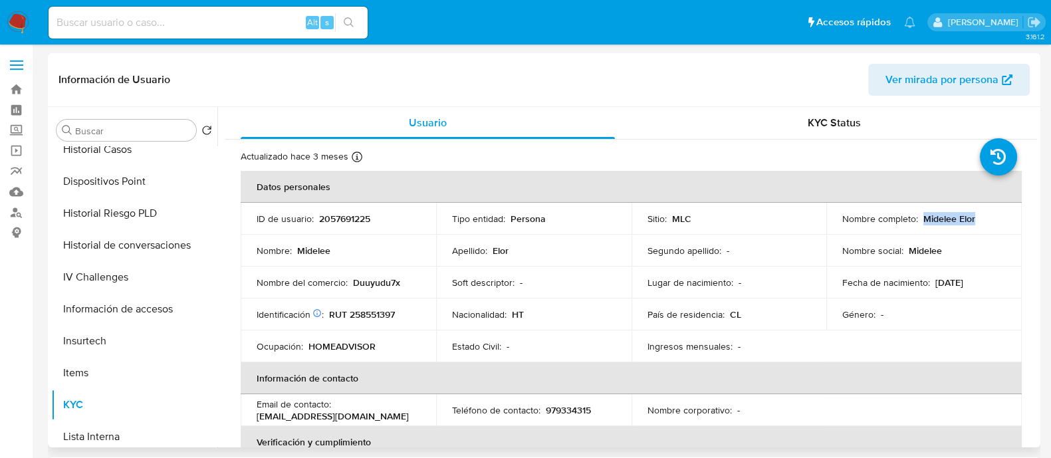
copy p "Midelee Elor"
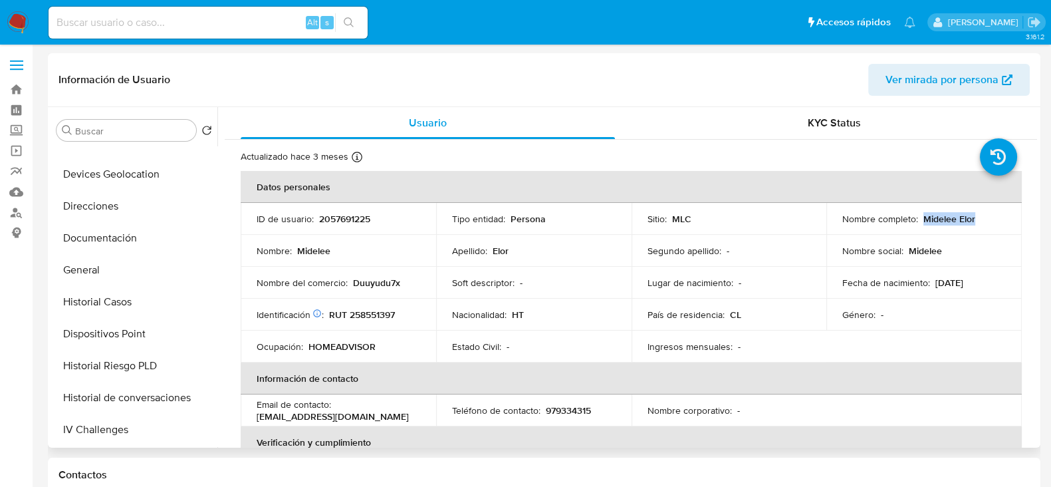
scroll to position [0, 0]
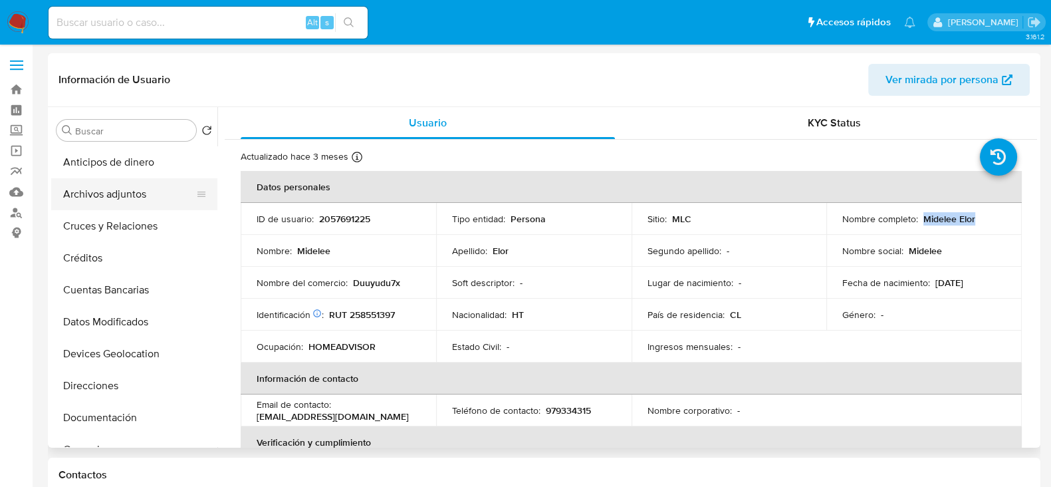
drag, startPoint x: 112, startPoint y: 192, endPoint x: 121, endPoint y: 243, distance: 51.9
click at [111, 192] on button "Archivos adjuntos" at bounding box center [134, 194] width 166 height 32
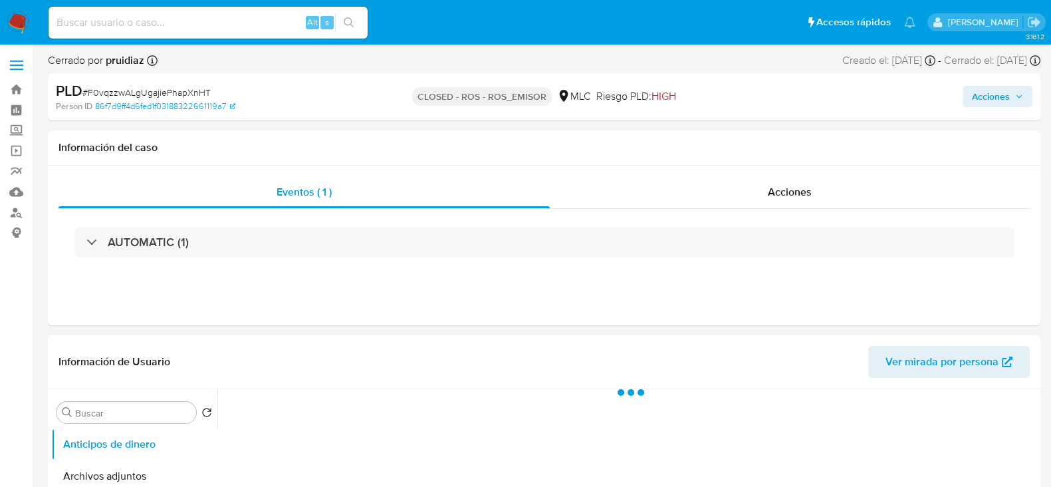
select select "10"
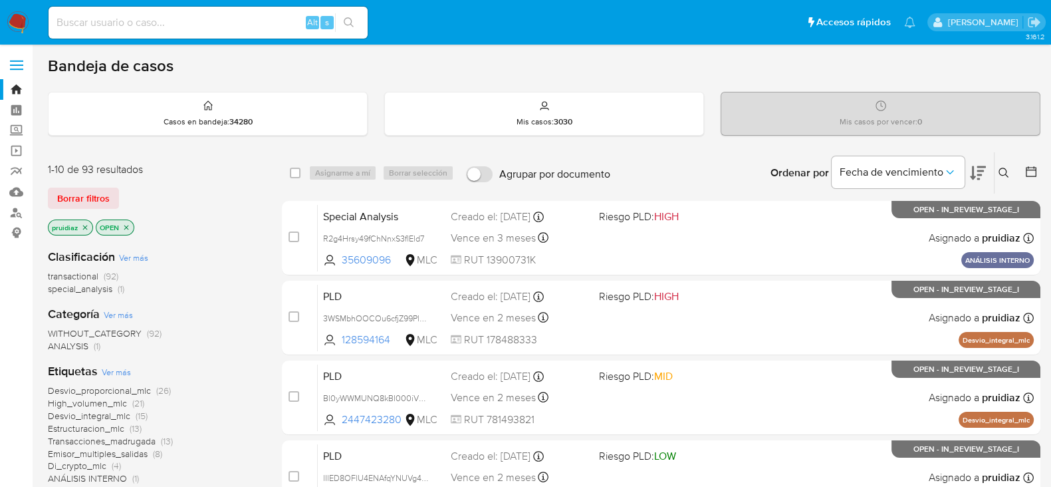
click at [978, 175] on icon at bounding box center [978, 173] width 16 height 16
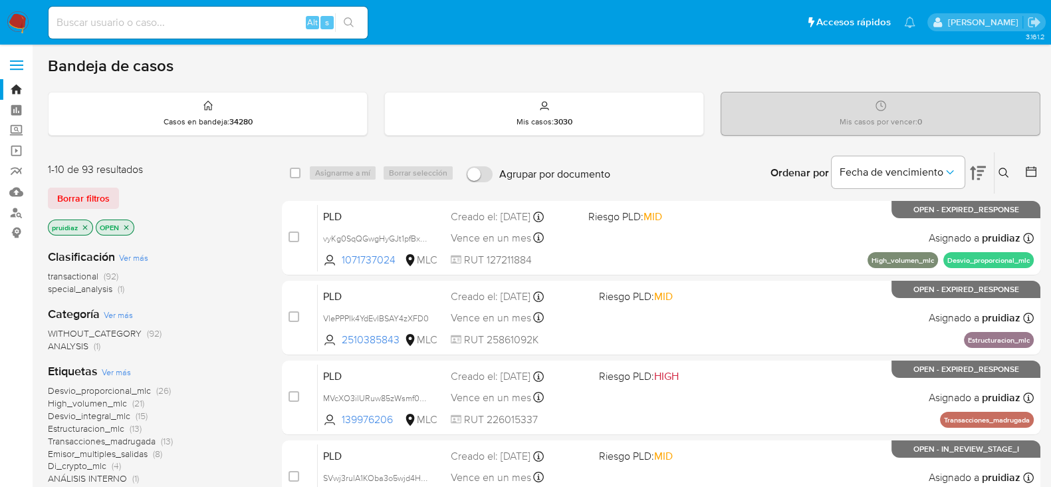
click at [1001, 168] on icon at bounding box center [1004, 173] width 10 height 10
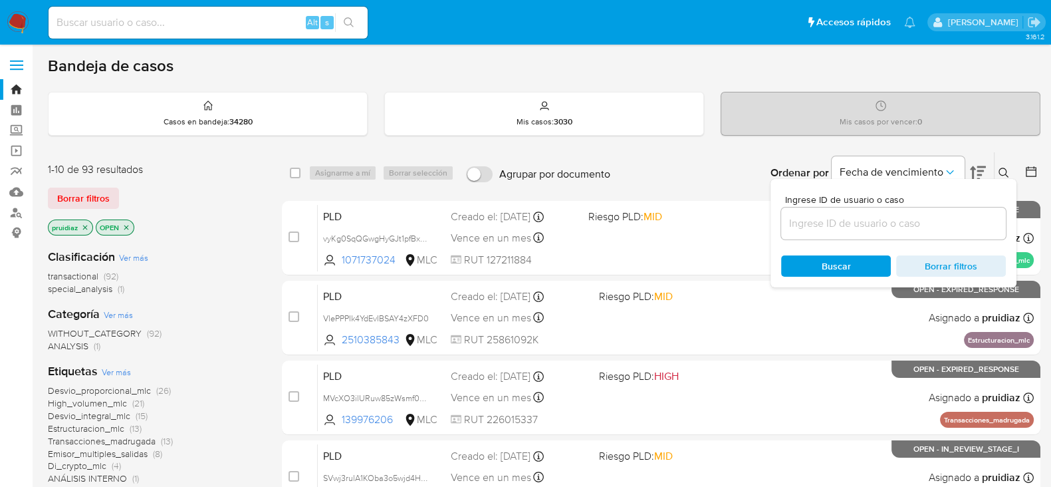
click at [822, 231] on div at bounding box center [893, 224] width 225 height 32
click at [824, 227] on input at bounding box center [893, 223] width 225 height 17
paste input "116664228"
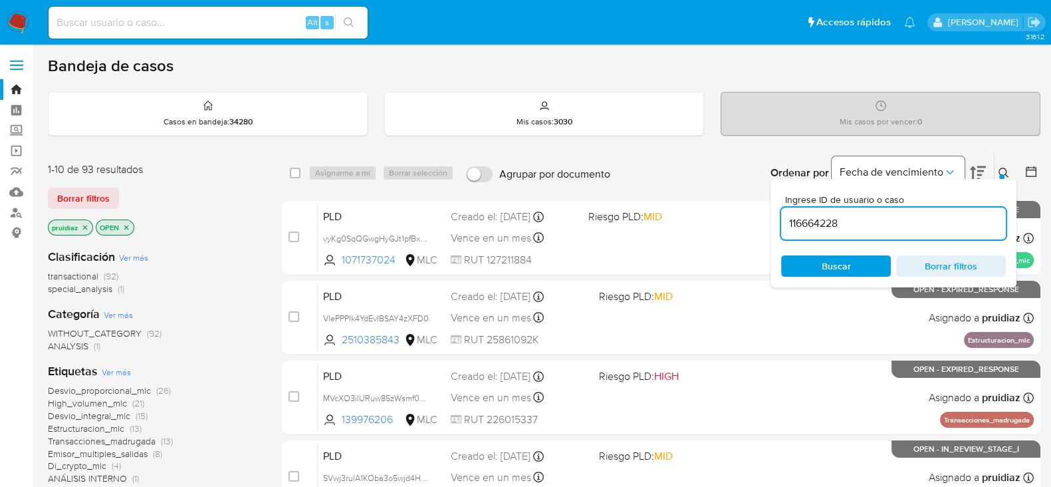
type input "116664228"
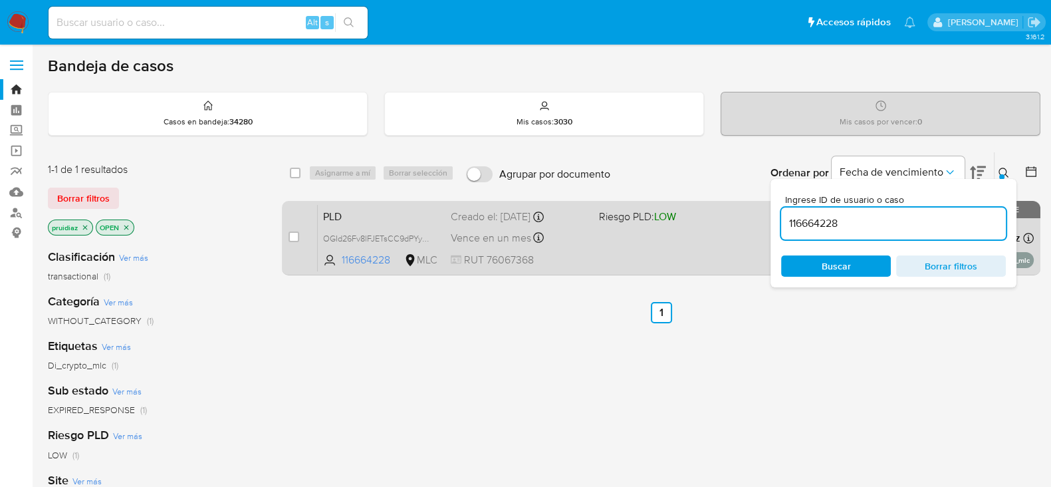
click at [289, 230] on div "case-item-checkbox" at bounding box center [294, 236] width 11 height 13
drag, startPoint x: 296, startPoint y: 231, endPoint x: 311, endPoint y: 221, distance: 18.6
click at [296, 232] on input "checkbox" at bounding box center [294, 236] width 11 height 11
checkbox input "true"
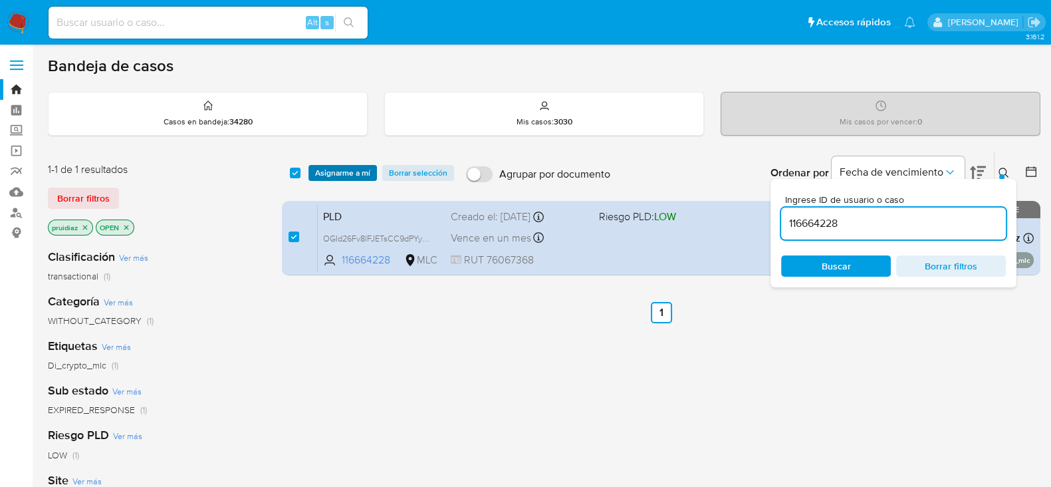
click at [349, 178] on span "Asignarme a mí" at bounding box center [342, 172] width 55 height 13
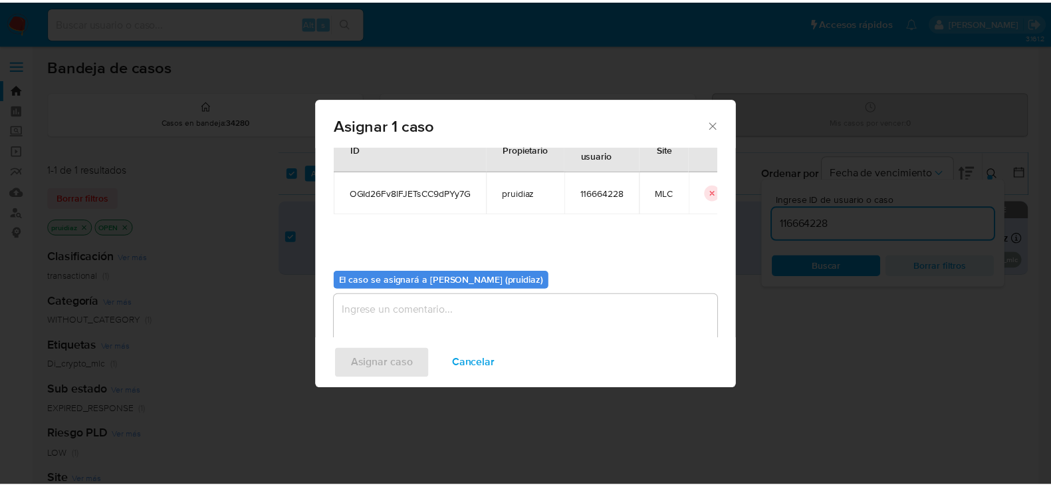
scroll to position [69, 0]
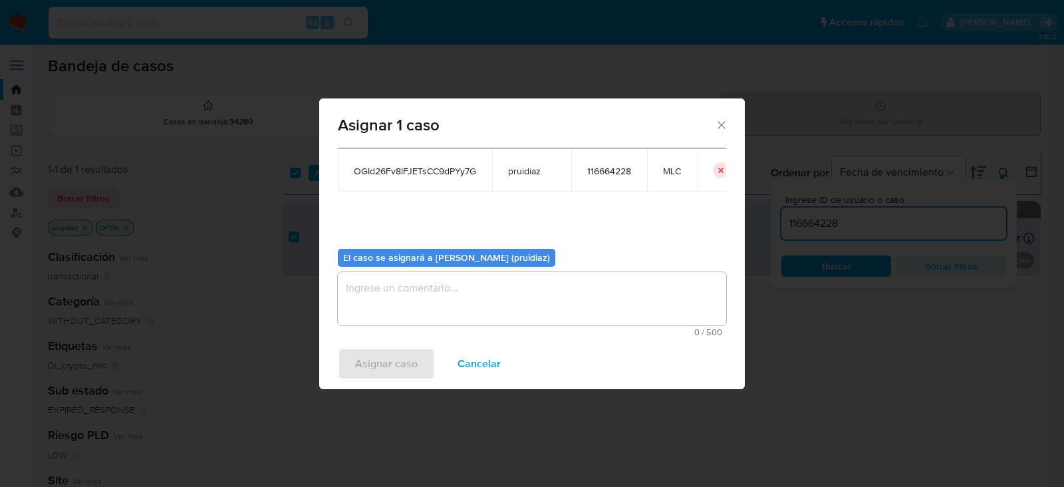
click at [535, 287] on textarea "assign-modal" at bounding box center [532, 298] width 388 height 53
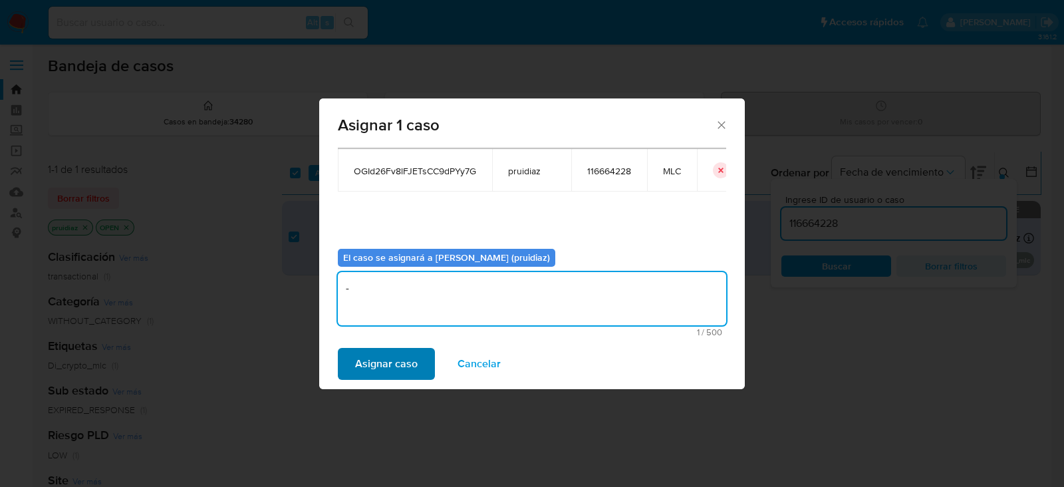
type textarea "-"
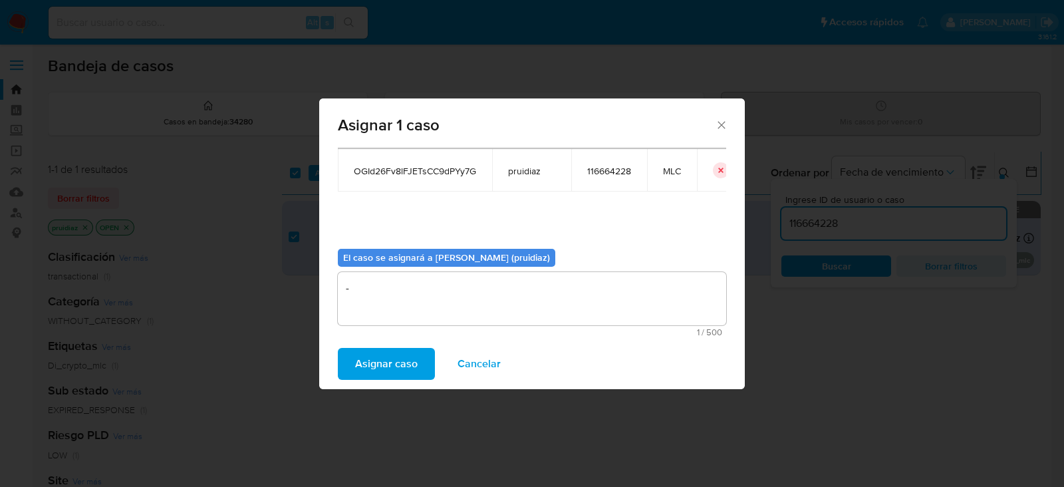
click at [395, 365] on span "Asignar caso" at bounding box center [386, 363] width 63 height 29
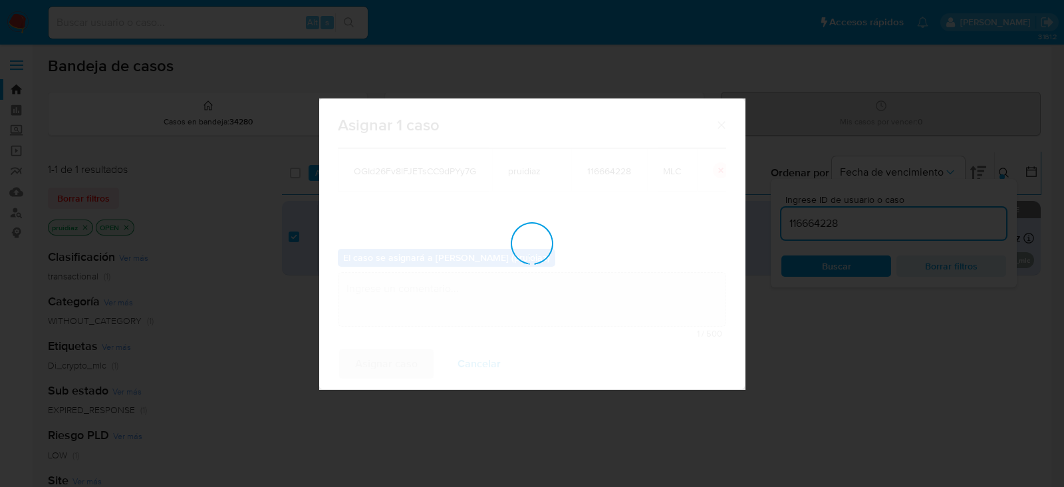
checkbox input "false"
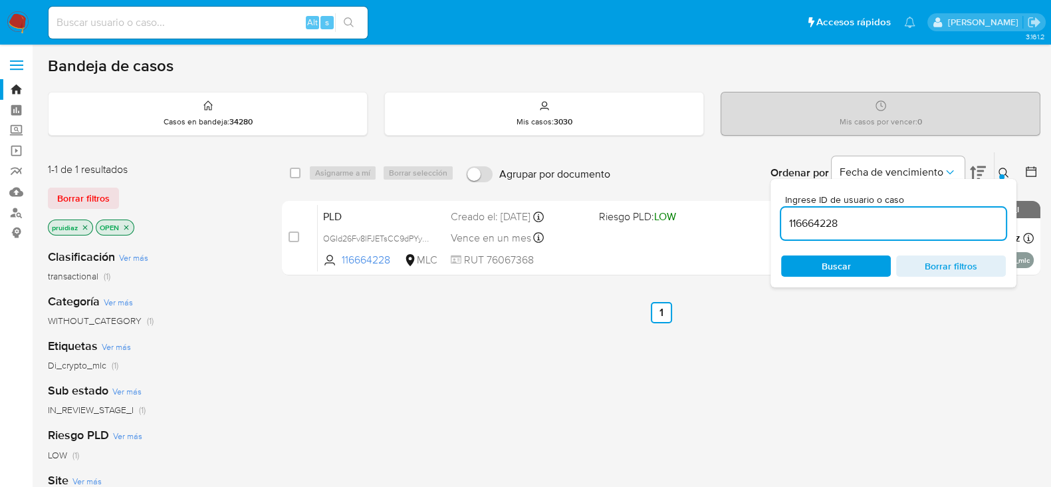
drag, startPoint x: 10, startPoint y: 13, endPoint x: 402, endPoint y: 12, distance: 391.7
click at [10, 14] on img at bounding box center [18, 22] width 23 height 23
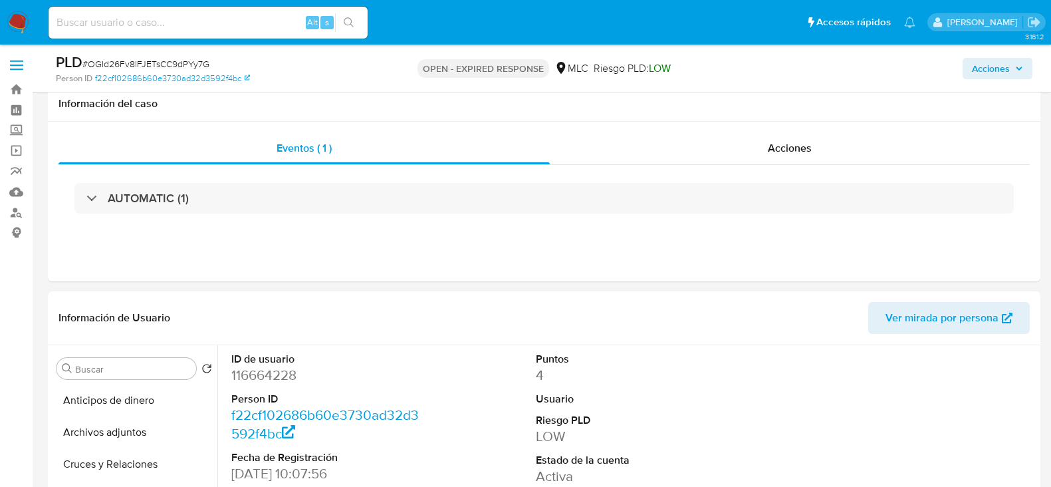
select select "10"
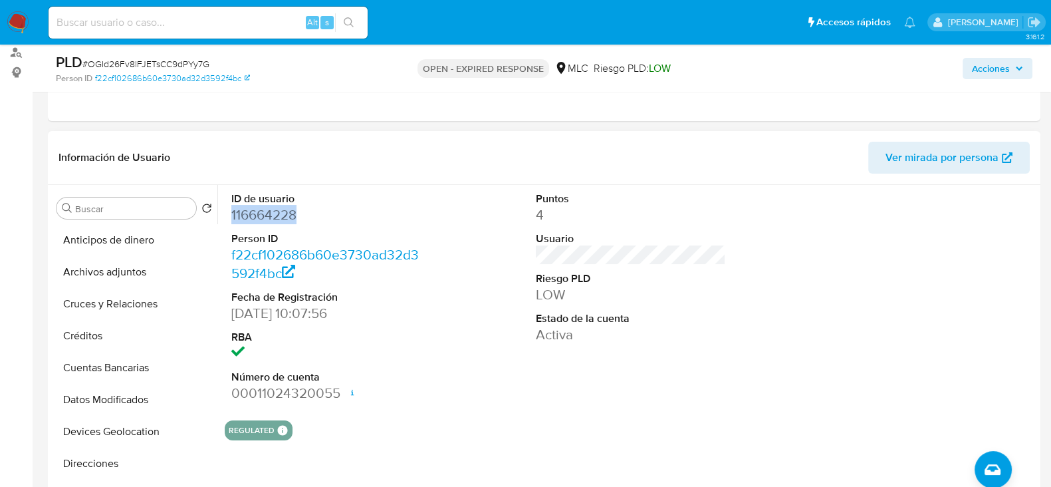
scroll to position [315, 0]
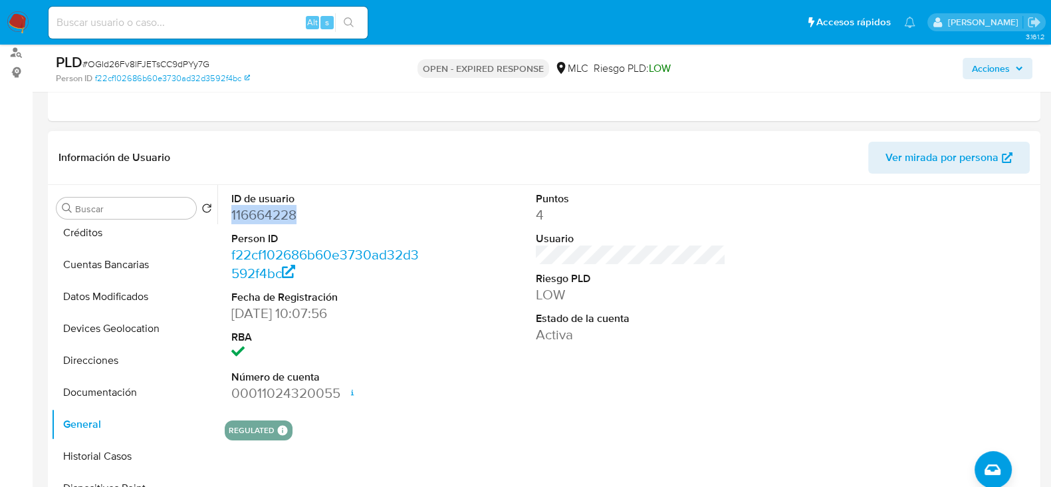
click at [263, 215] on dd "116664228" at bounding box center [326, 215] width 190 height 19
click at [168, 63] on span "# OGId26Fv8lFJETsCC9dPYy7G" at bounding box center [145, 63] width 127 height 13
copy span "OGId26Fv8lFJETsCC9dPYy7G"
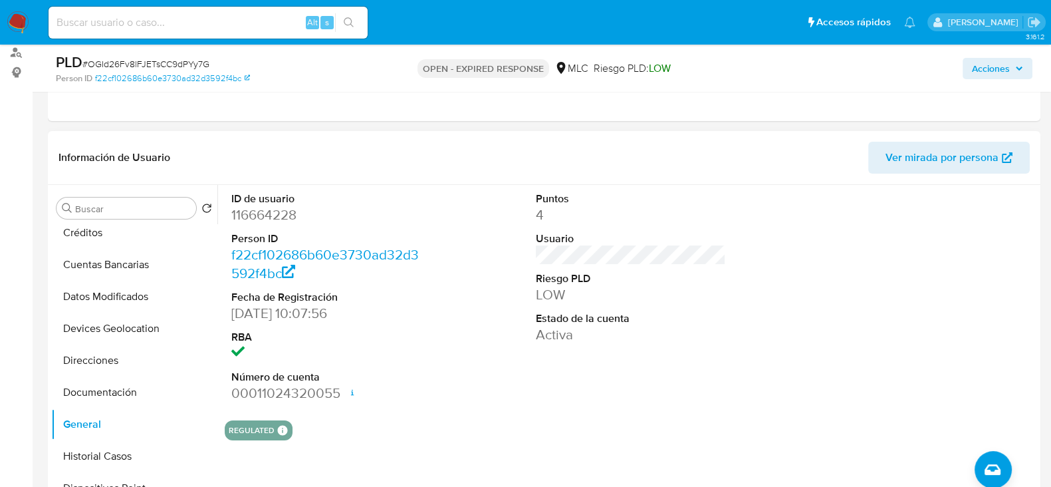
click at [292, 219] on dd "116664228" at bounding box center [326, 215] width 190 height 19
click at [293, 219] on dd "116664228" at bounding box center [326, 215] width 190 height 19
copy dd "116664228"
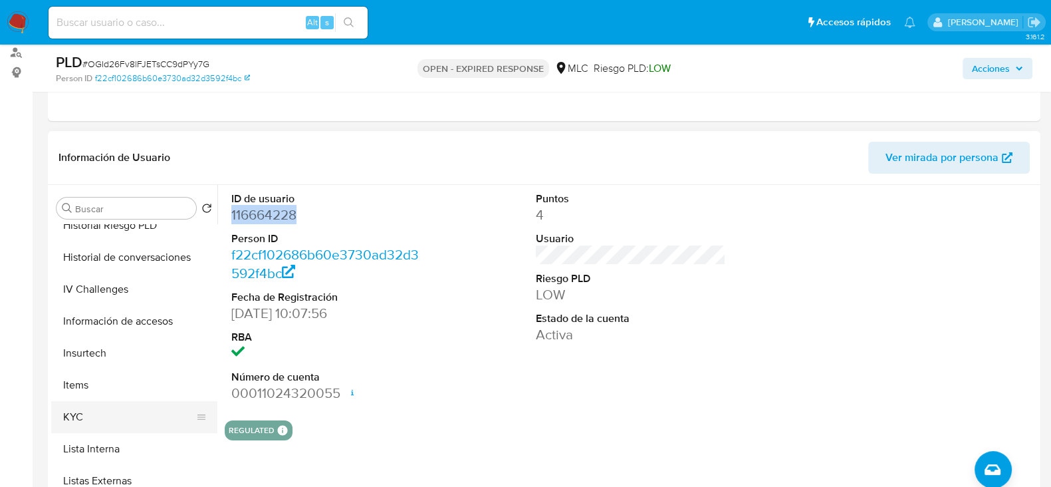
scroll to position [436, 0]
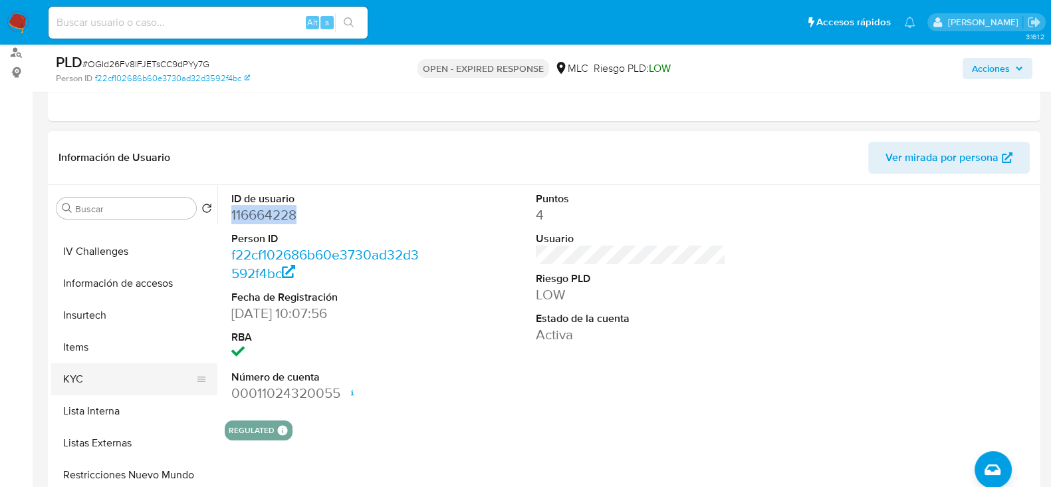
click at [82, 370] on button "KYC" at bounding box center [129, 379] width 156 height 32
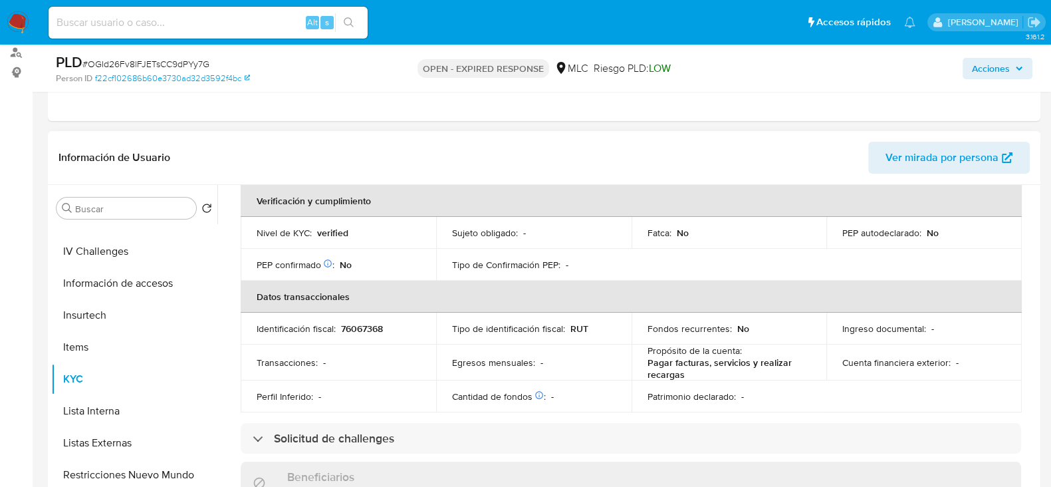
scroll to position [0, 0]
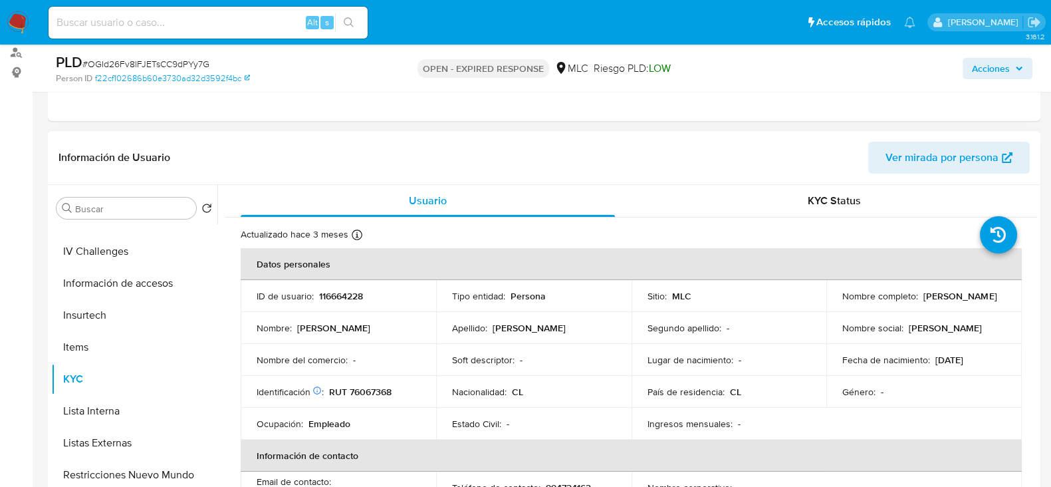
click at [376, 394] on p "RUT 76067368" at bounding box center [360, 392] width 63 height 12
copy p "76067368"
click at [376, 389] on p "RUT 76067368" at bounding box center [360, 392] width 63 height 12
click at [377, 389] on p "RUT 76067368" at bounding box center [360, 392] width 63 height 12
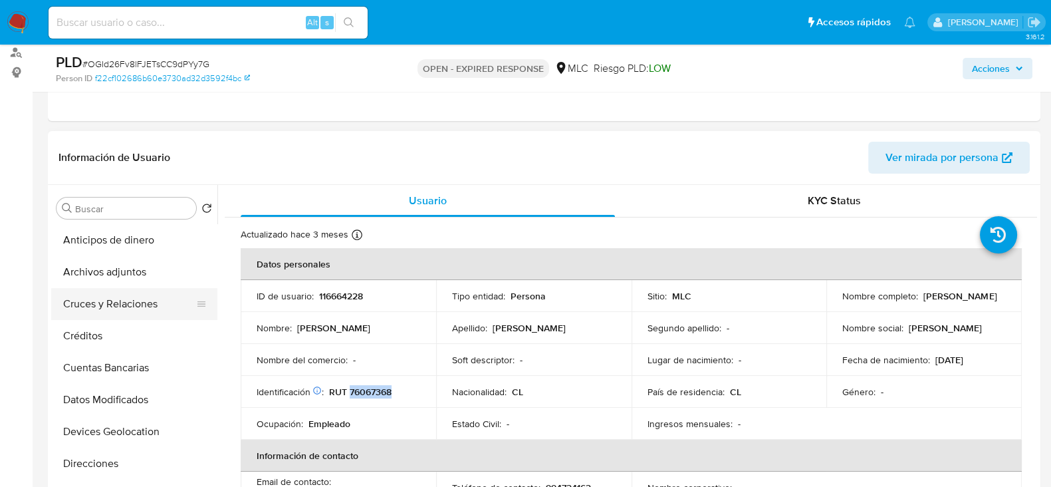
click at [120, 298] on button "Cruces y Relaciones" at bounding box center [129, 304] width 156 height 32
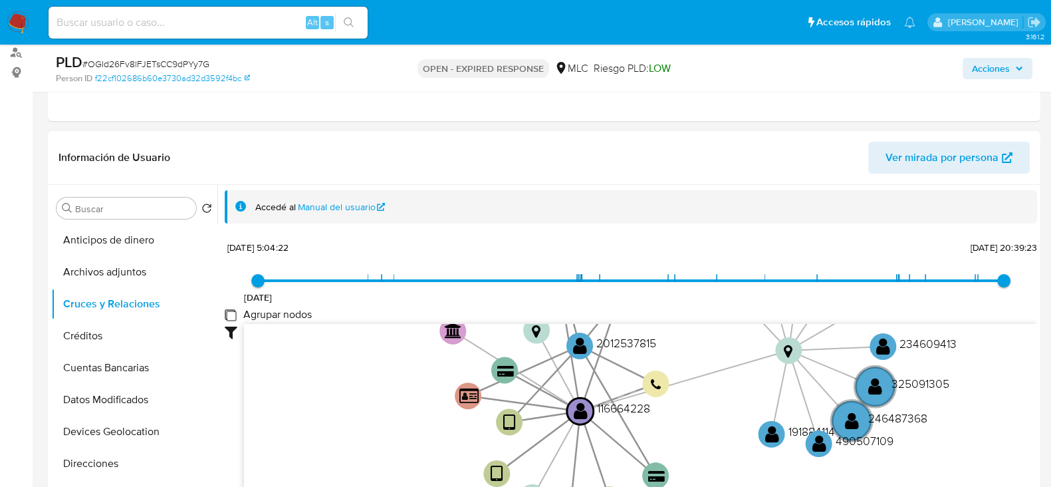
click at [226, 315] on group_nodes "Agrupar nodos" at bounding box center [230, 314] width 11 height 11
checkbox group_nodes "true"
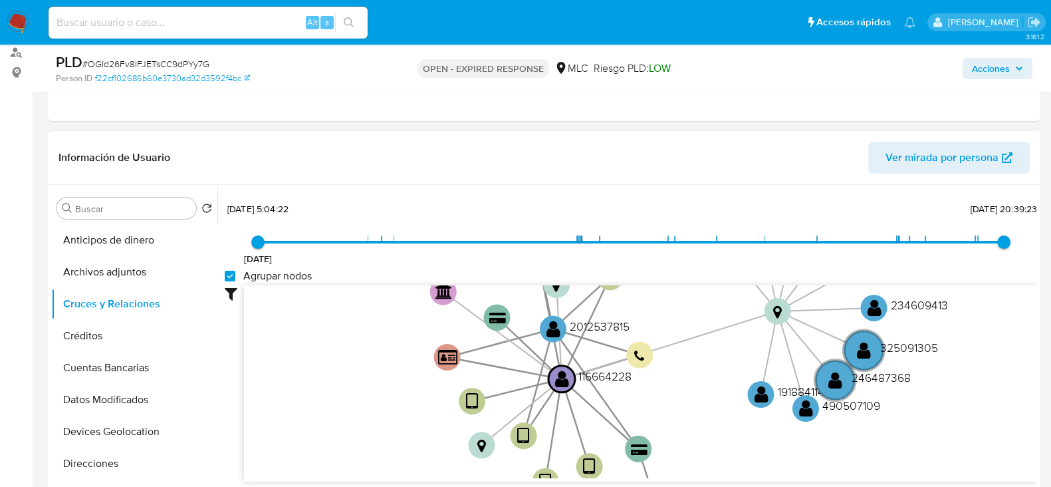
scroll to position [50, 0]
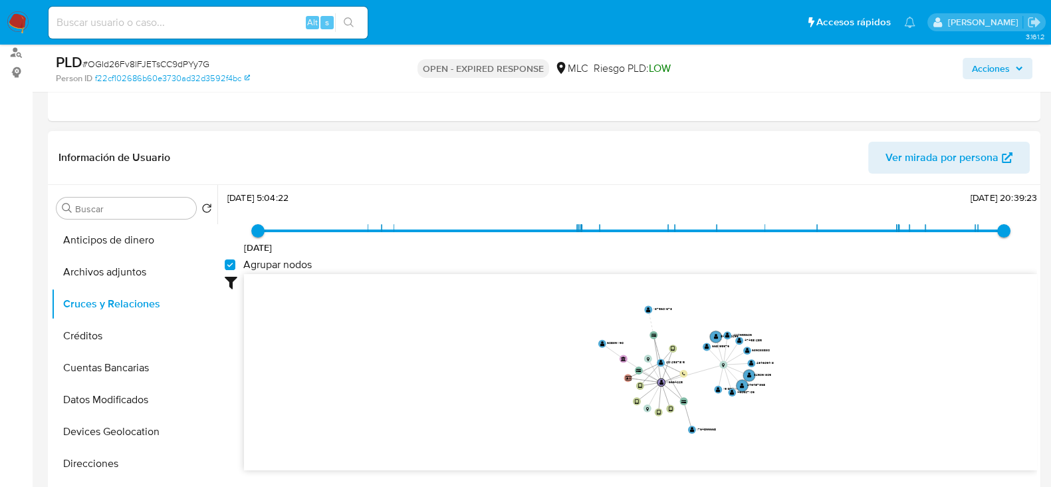
drag, startPoint x: 806, startPoint y: 334, endPoint x: 766, endPoint y: 343, distance: 40.8
click at [776, 358] on icon "device-60e33f2e08813b00192c1bfe  user-116664228  116664228 device-60bc2013088…" at bounding box center [640, 370] width 793 height 193
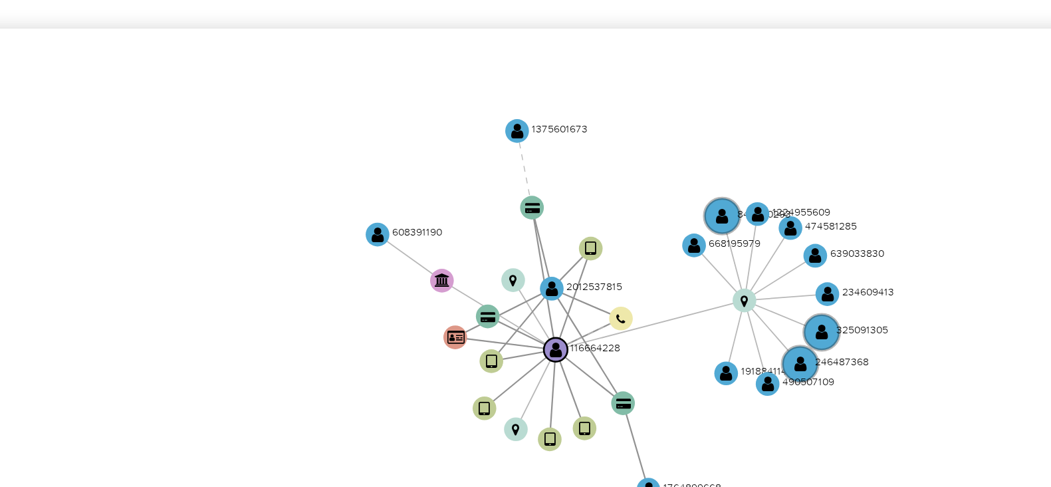
scroll to position [160, 0]
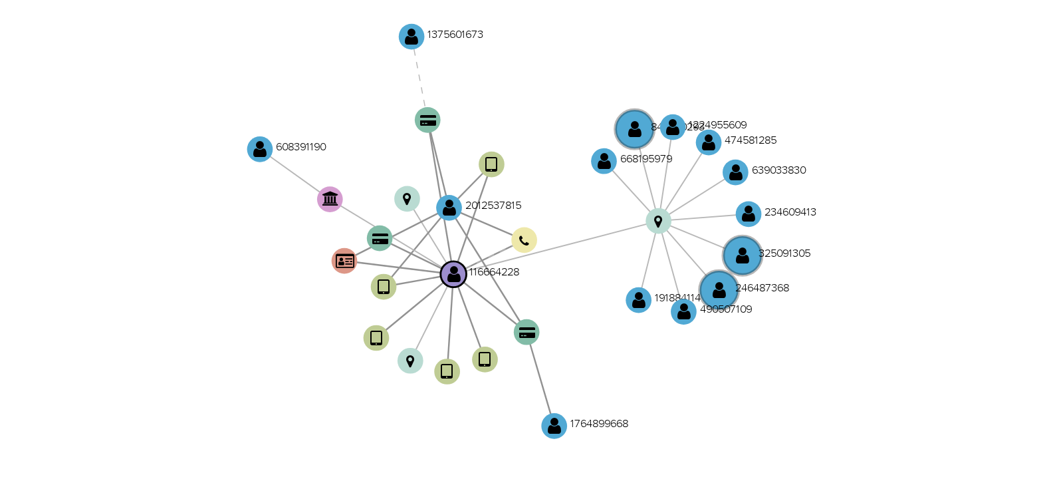
drag, startPoint x: 794, startPoint y: 342, endPoint x: 771, endPoint y: 327, distance: 27.9
click at [771, 327] on icon "device-60e33f2e08813b00192c1bfe  user-116664228  116664228 device-60bc2013088…" at bounding box center [640, 370] width 793 height 193
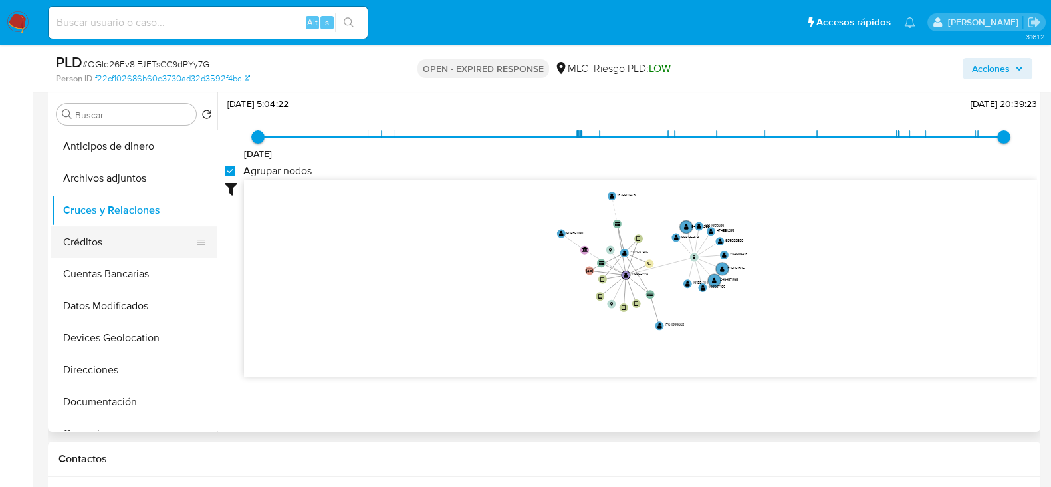
scroll to position [82, 0]
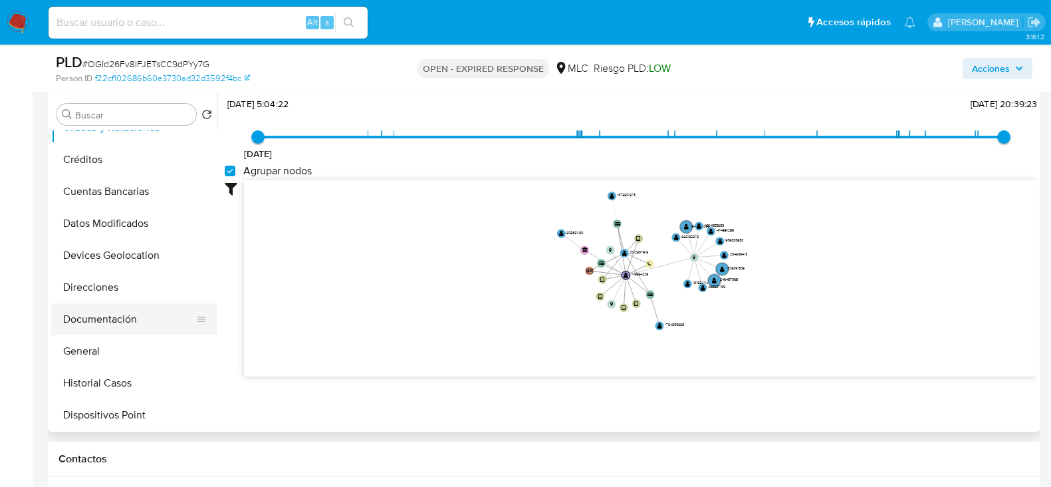
click at [134, 326] on button "Documentación" at bounding box center [129, 319] width 156 height 32
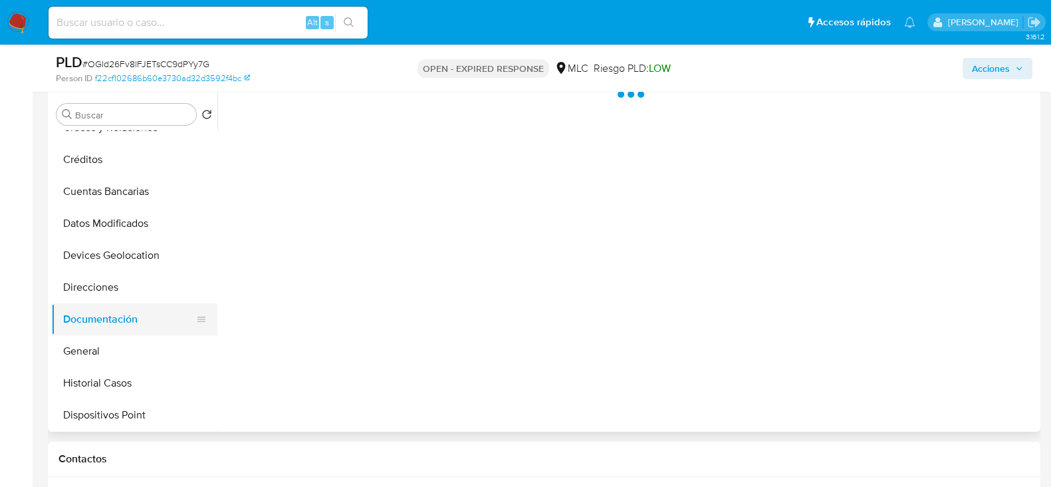
scroll to position [0, 0]
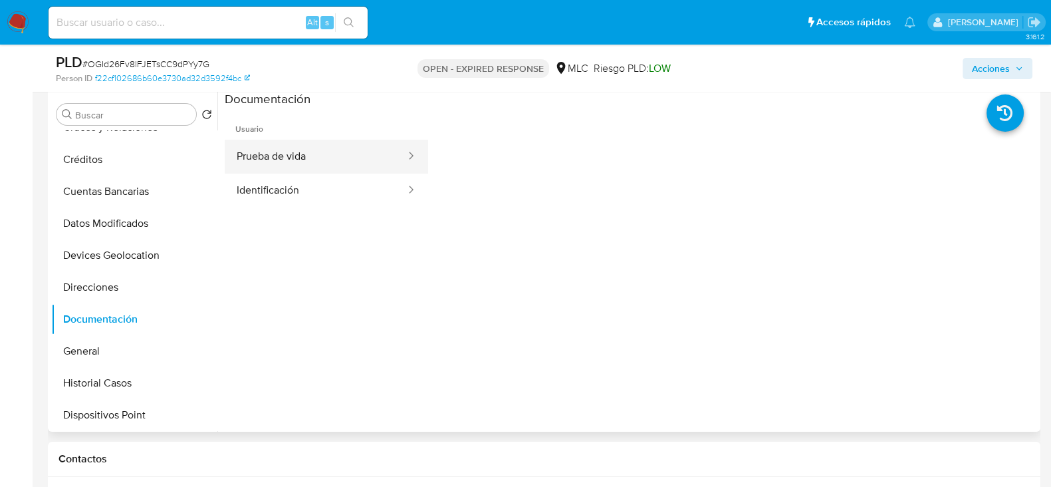
click at [351, 149] on button "Prueba de vida" at bounding box center [316, 157] width 182 height 34
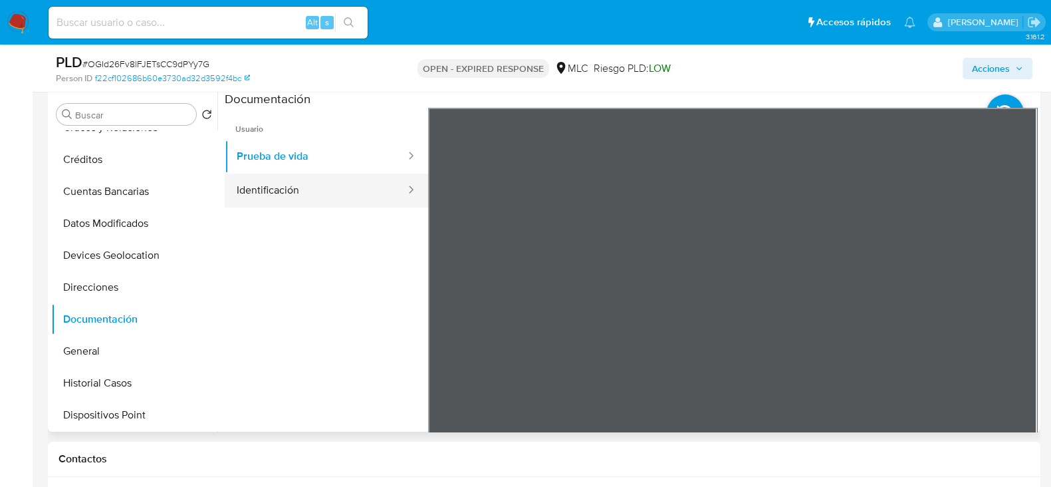
click at [369, 188] on button "Identificación" at bounding box center [316, 191] width 182 height 34
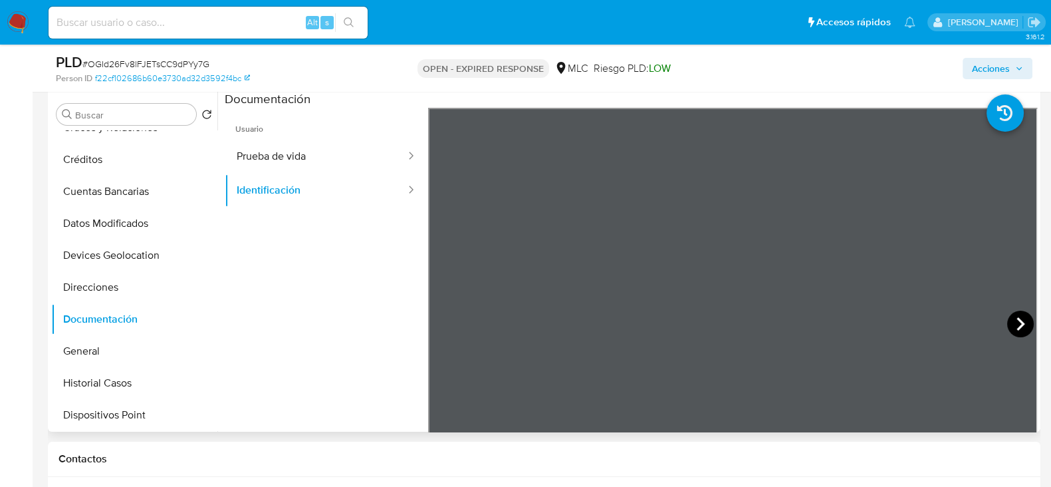
click at [1013, 319] on icon at bounding box center [1021, 324] width 27 height 27
click at [323, 158] on button "Prueba de vida" at bounding box center [316, 157] width 182 height 34
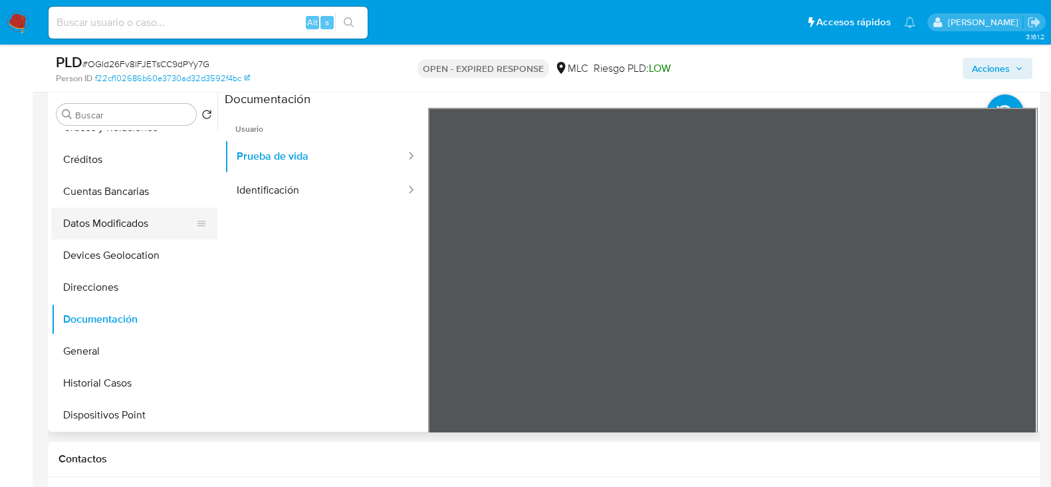
scroll to position [332, 0]
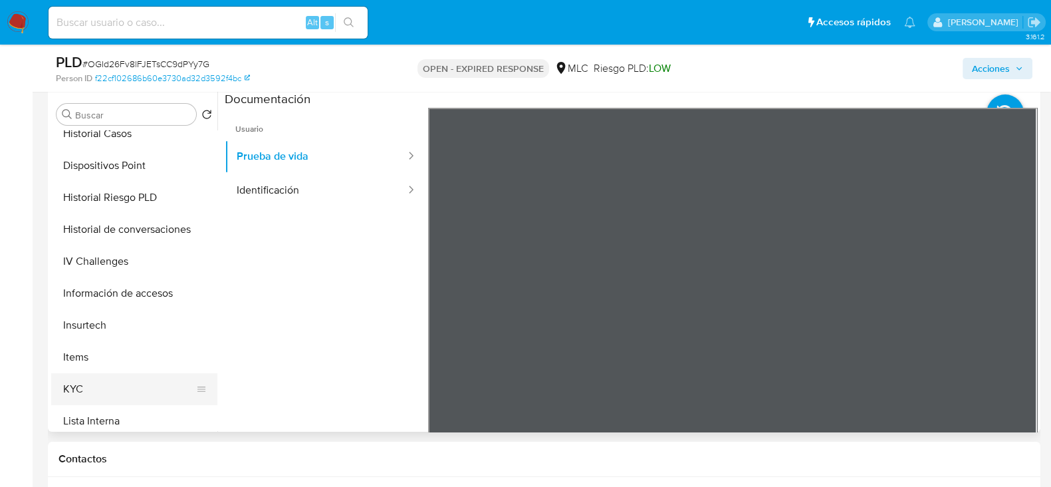
click at [80, 382] on button "KYC" at bounding box center [129, 389] width 156 height 32
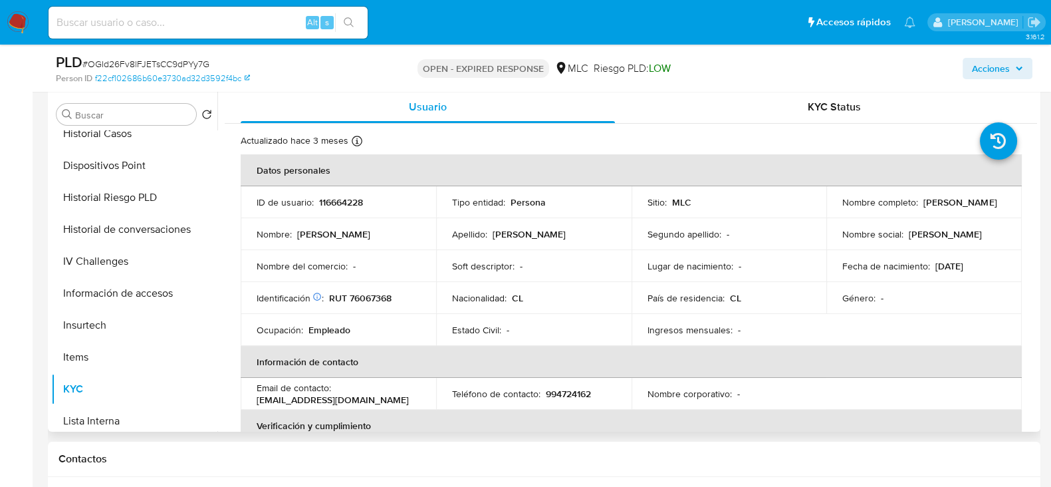
drag, startPoint x: 978, startPoint y: 208, endPoint x: 835, endPoint y: 209, distance: 143.7
click at [835, 209] on td "Nombre completo : Jorge Alejandro Gutiérrez Sariego" at bounding box center [925, 202] width 196 height 32
copy p "[PERSON_NAME] [PERSON_NAME] [PERSON_NAME]"
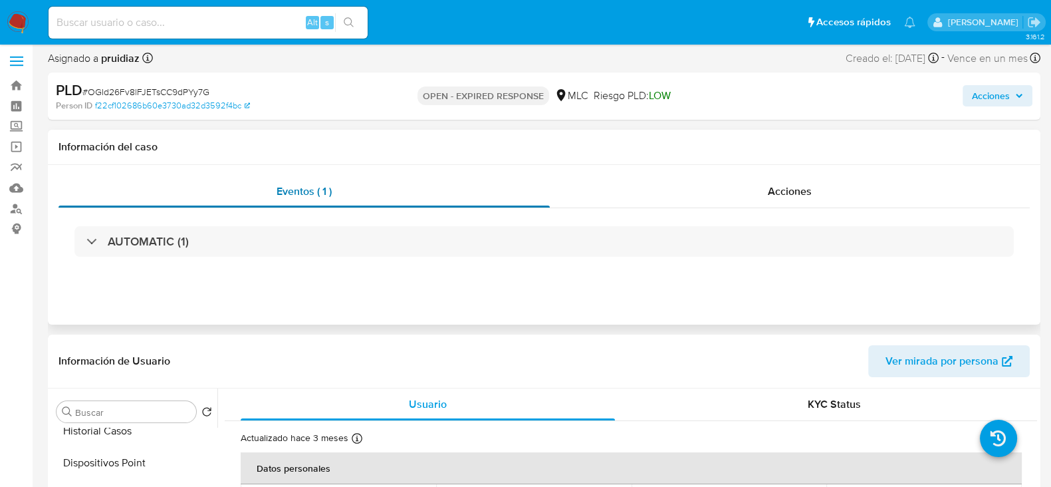
scroll to position [0, 0]
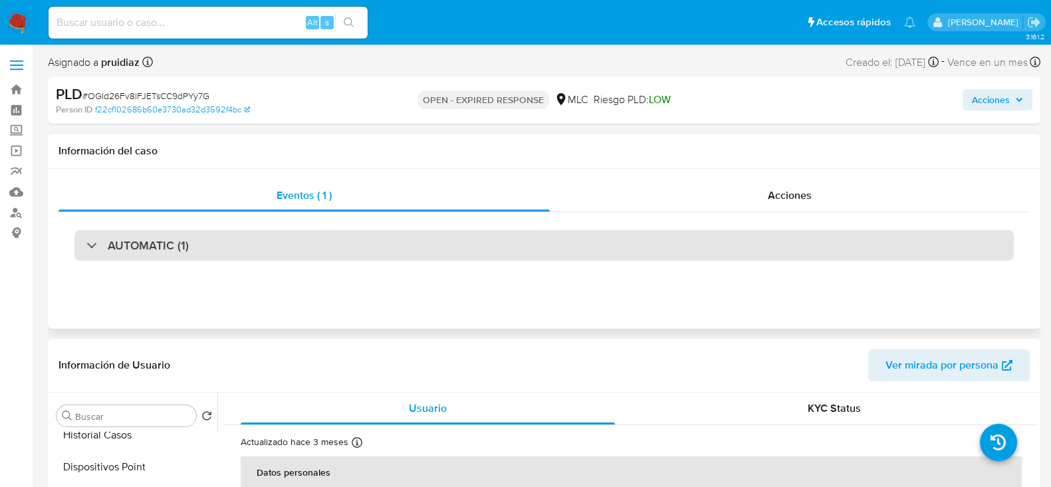
drag, startPoint x: 157, startPoint y: 233, endPoint x: 158, endPoint y: 245, distance: 12.7
click at [157, 233] on div "AUTOMATIC (1)" at bounding box center [544, 245] width 940 height 31
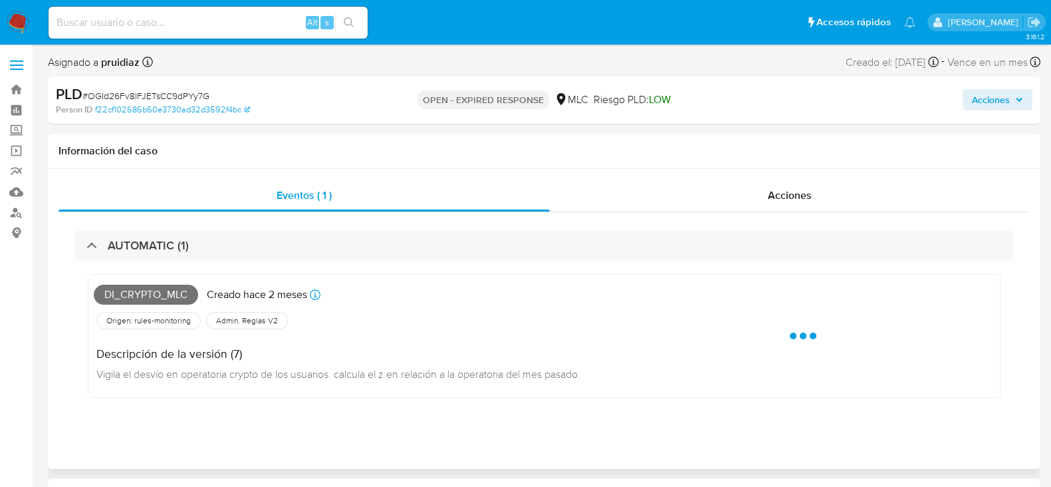
click at [122, 288] on span "Di_crypto_mlc" at bounding box center [146, 295] width 104 height 20
copy span "Di_crypto_mlc"
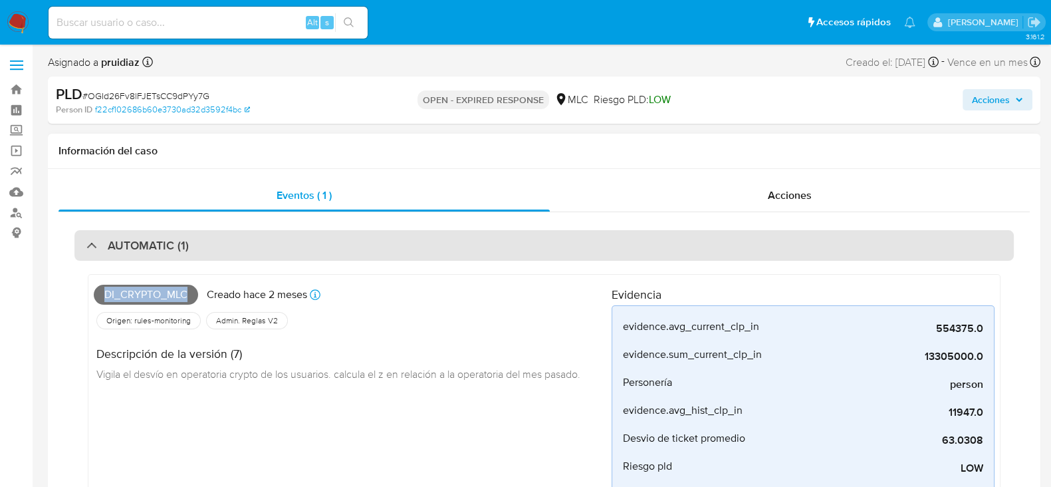
drag, startPoint x: 176, startPoint y: 262, endPoint x: 182, endPoint y: 251, distance: 12.8
click at [176, 264] on div "Di_crypto_mlc Creado hace 2 meses Creado: 12/08/2025 06:06:40 Origen: rules-mon…" at bounding box center [544, 429] width 940 height 337
click at [182, 247] on h3 "AUTOMATIC (1)" at bounding box center [148, 245] width 81 height 15
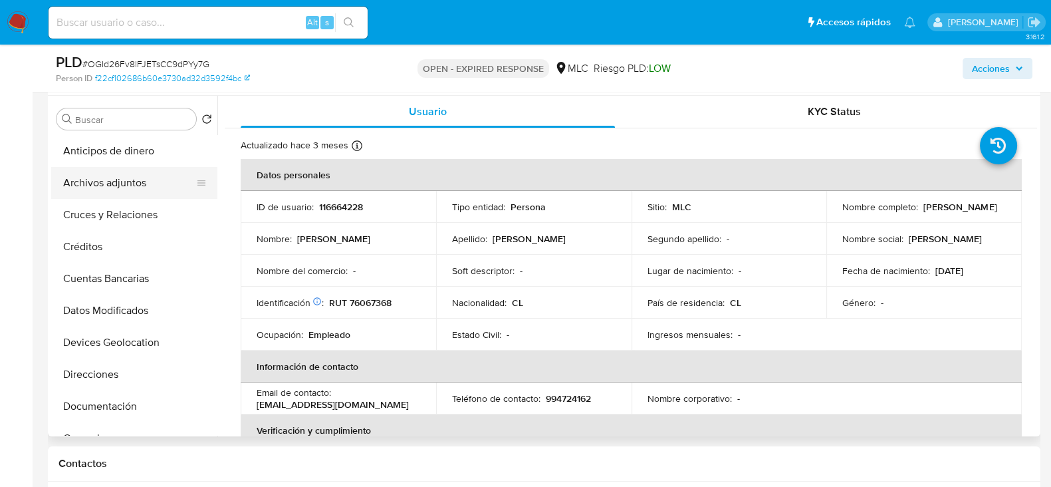
click at [130, 183] on button "Archivos adjuntos" at bounding box center [129, 183] width 156 height 32
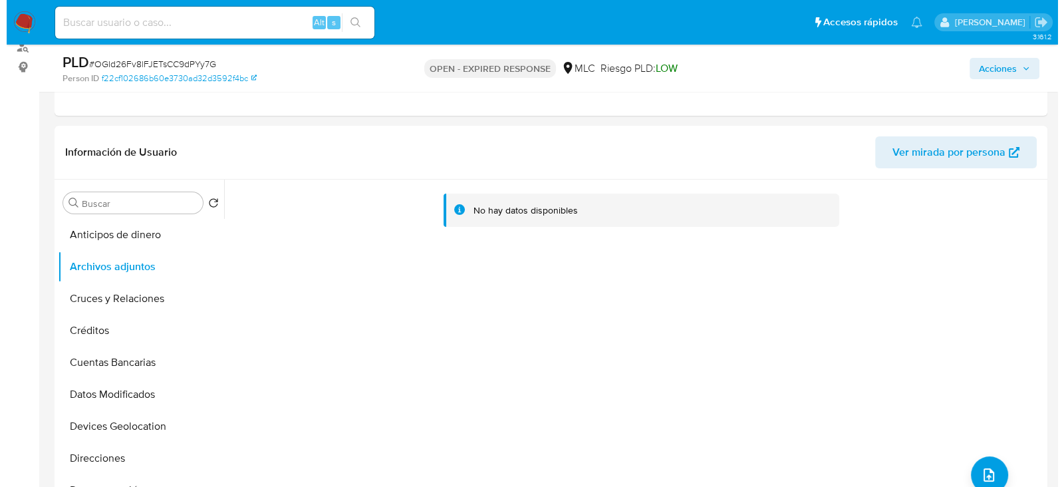
scroll to position [332, 0]
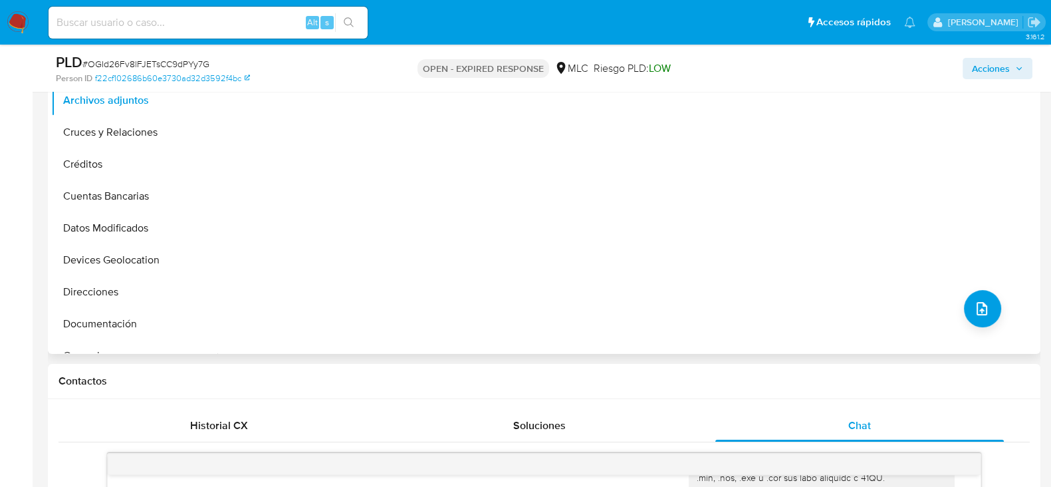
click at [997, 295] on div "No hay datos disponibles" at bounding box center [627, 183] width 820 height 341
click at [974, 307] on icon "upload-file" at bounding box center [982, 309] width 16 height 16
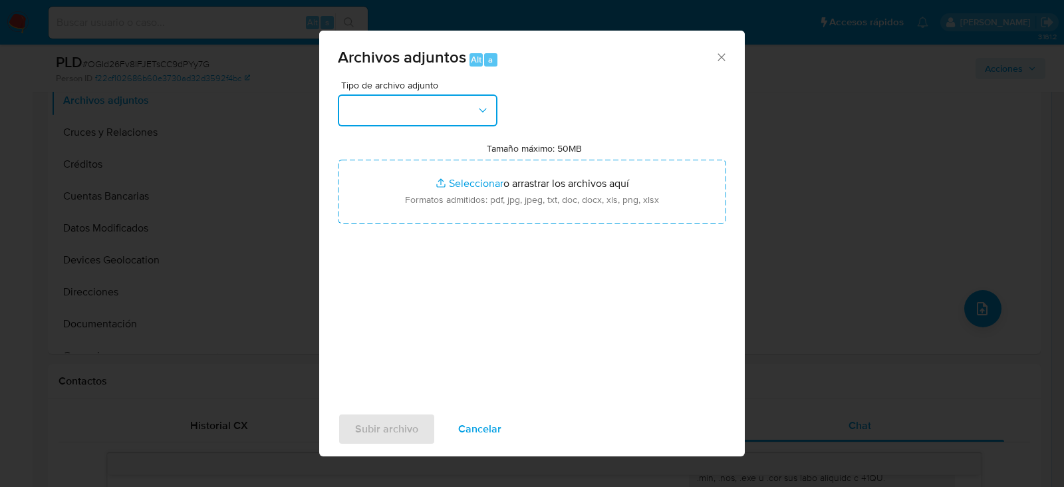
click at [382, 117] on button "button" at bounding box center [418, 110] width 160 height 32
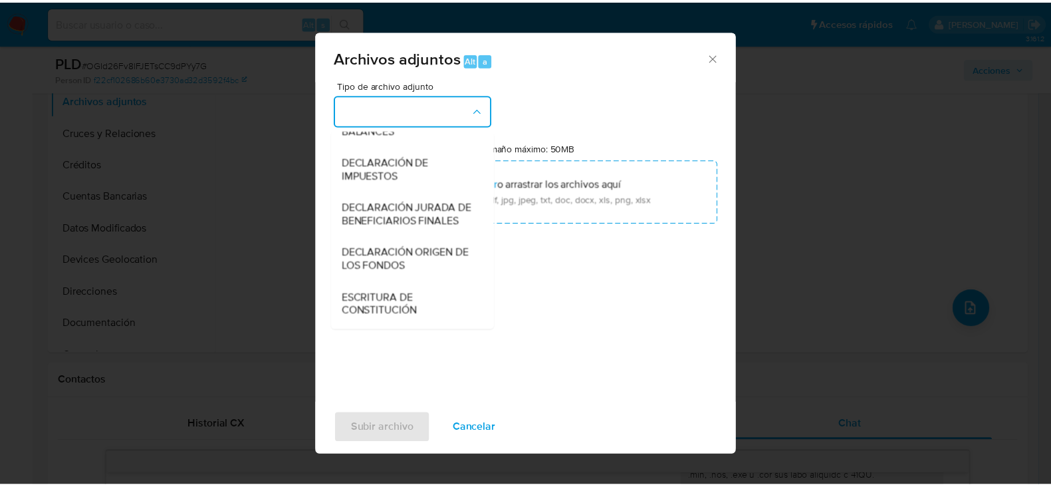
scroll to position [220, 0]
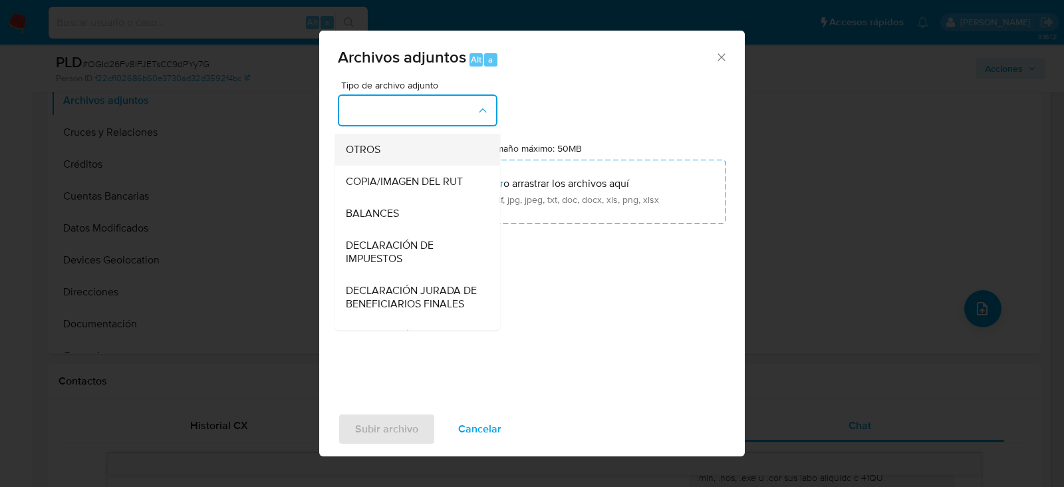
click at [377, 156] on span "OTROS" at bounding box center [363, 149] width 35 height 13
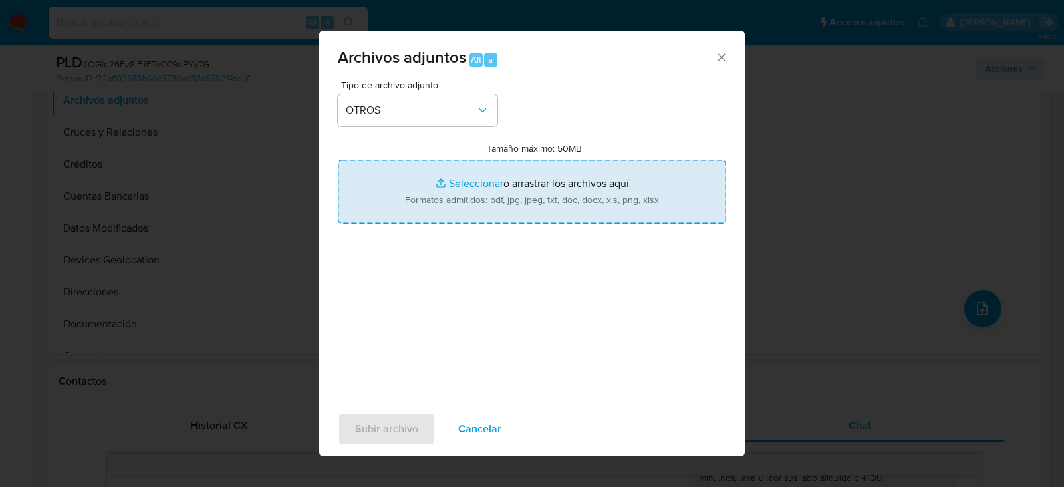
click at [583, 191] on input "Tamaño máximo: 50MB Seleccionar archivos" at bounding box center [532, 192] width 388 height 64
type input "C:\fakepath\116664228 - 01_10_2025.xlsx"
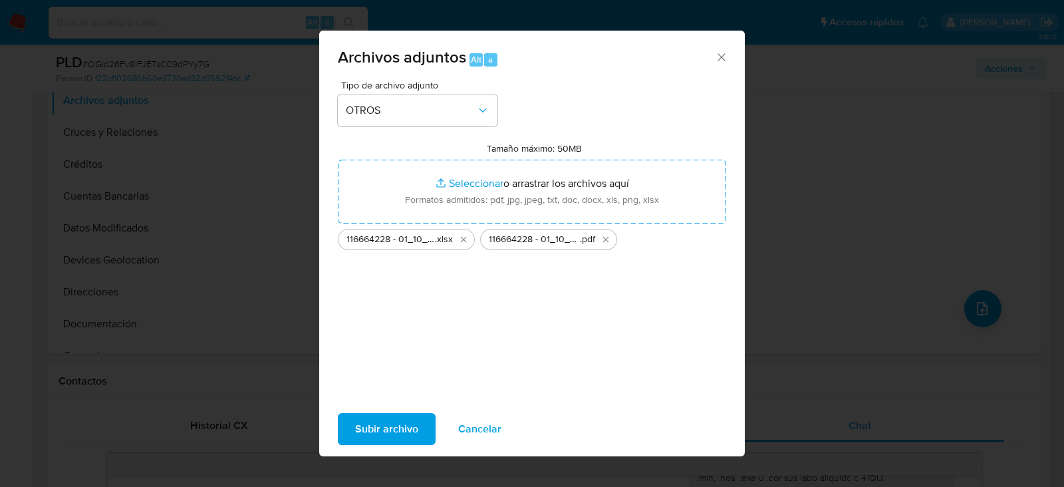
click at [376, 424] on span "Subir archivo" at bounding box center [386, 428] width 63 height 29
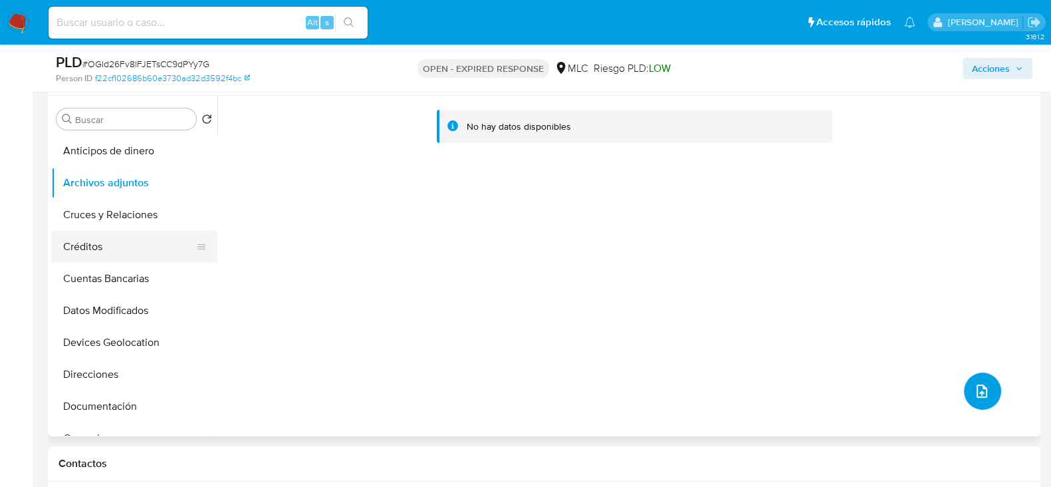
scroll to position [166, 0]
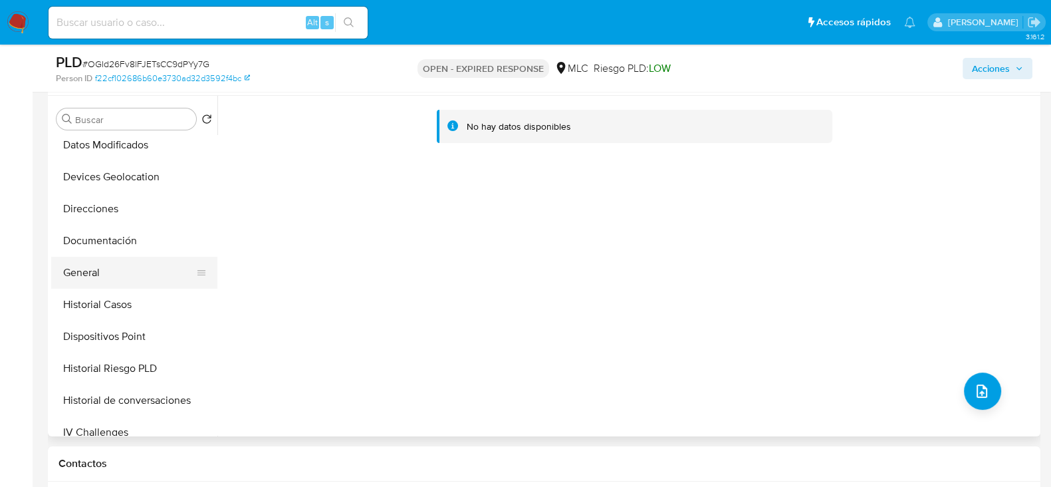
click at [81, 273] on button "General" at bounding box center [129, 273] width 156 height 32
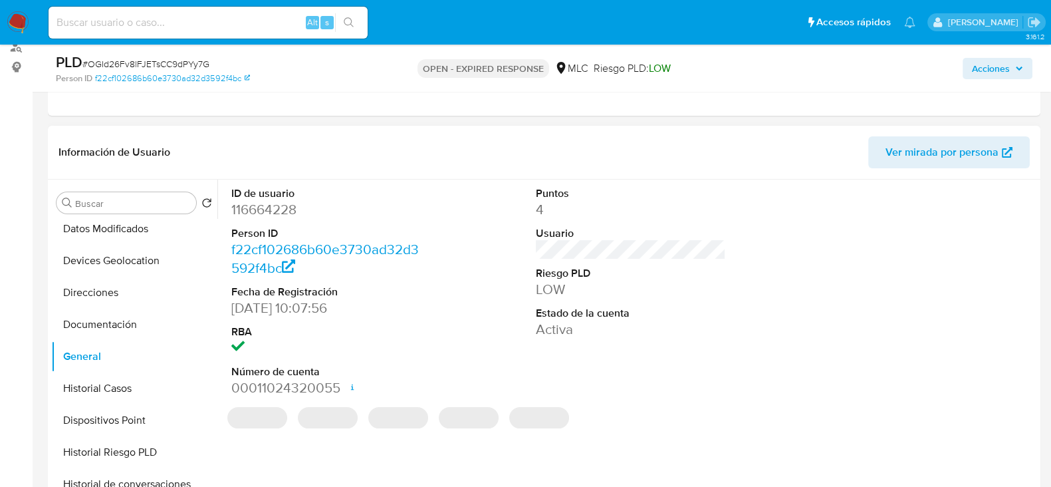
click at [276, 217] on dd "116664228" at bounding box center [326, 209] width 190 height 19
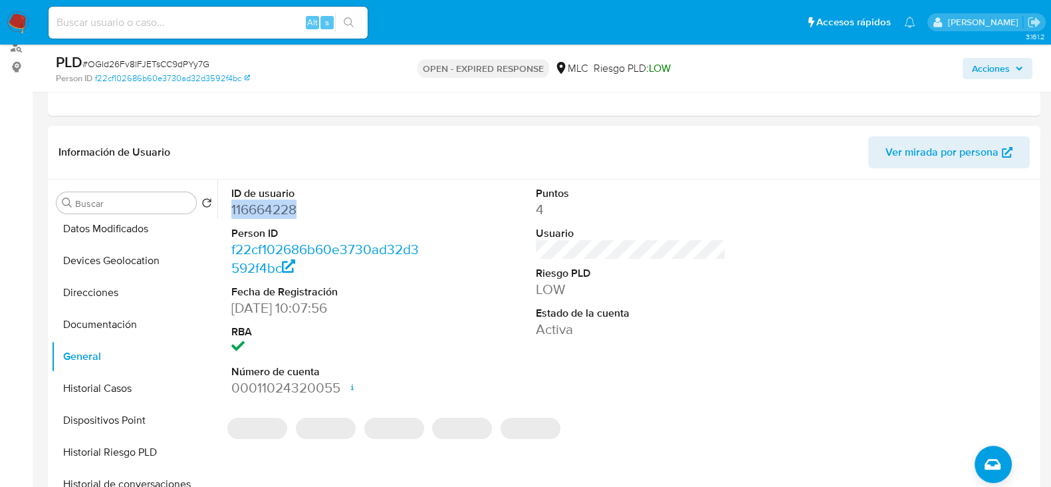
copy dd "116664228"
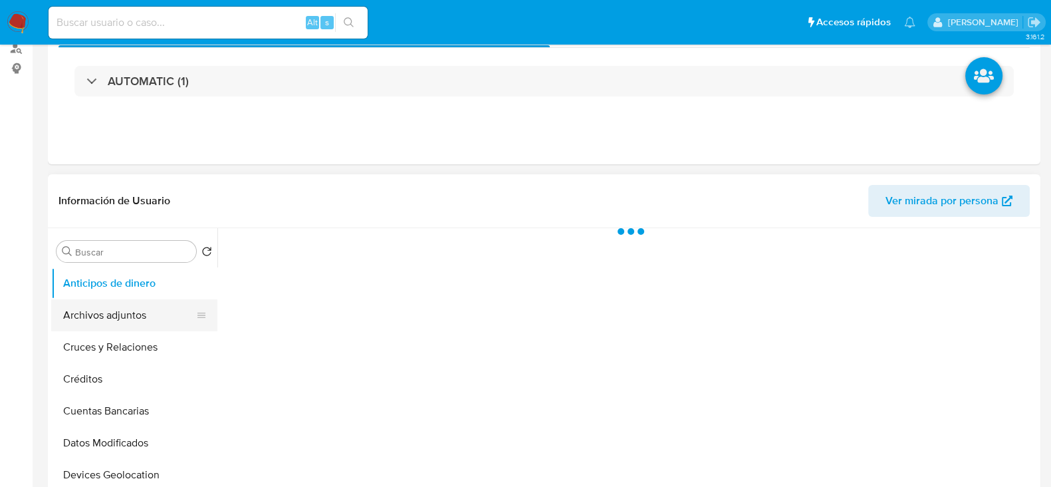
select select "10"
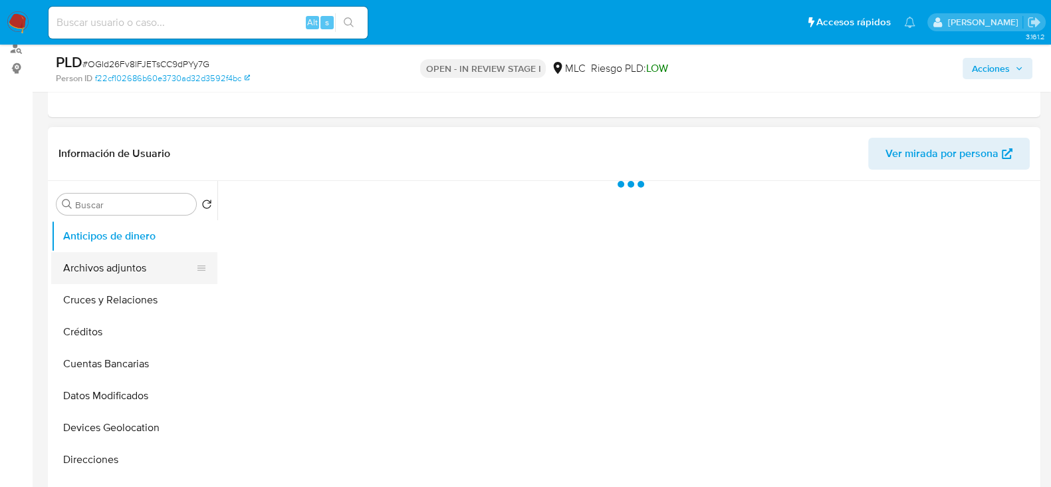
scroll to position [166, 0]
click at [99, 262] on button "Archivos adjuntos" at bounding box center [129, 267] width 156 height 32
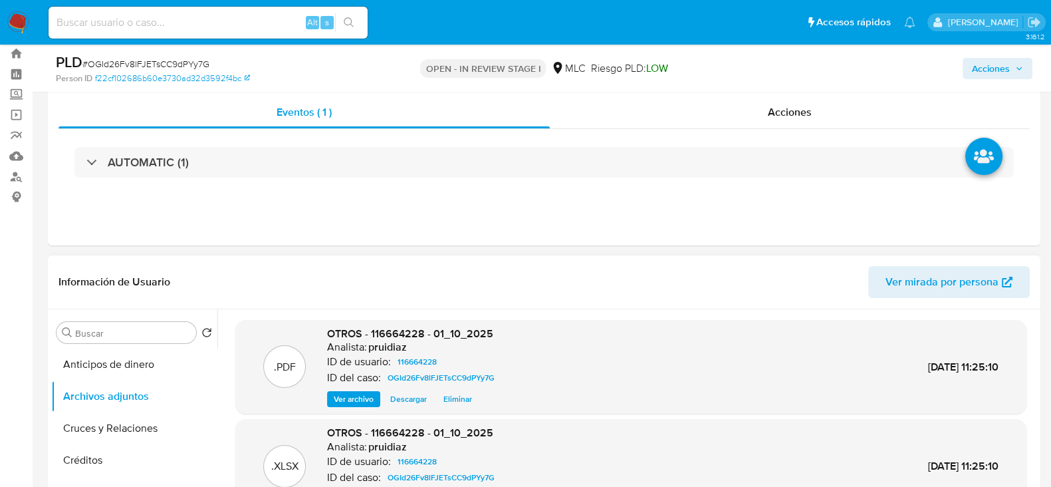
scroll to position [0, 0]
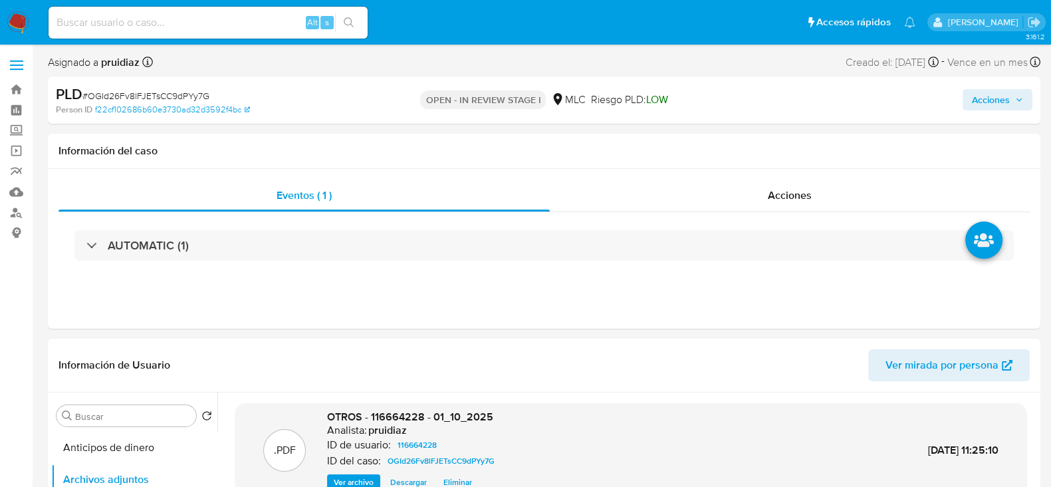
click at [990, 95] on span "Acciones" at bounding box center [991, 99] width 38 height 21
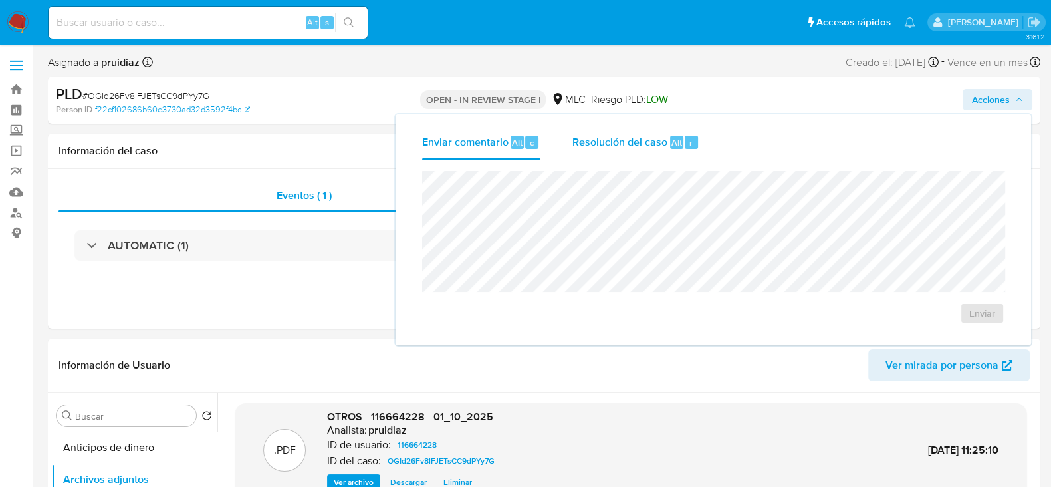
click at [648, 142] on span "Resolución del caso" at bounding box center [620, 141] width 95 height 15
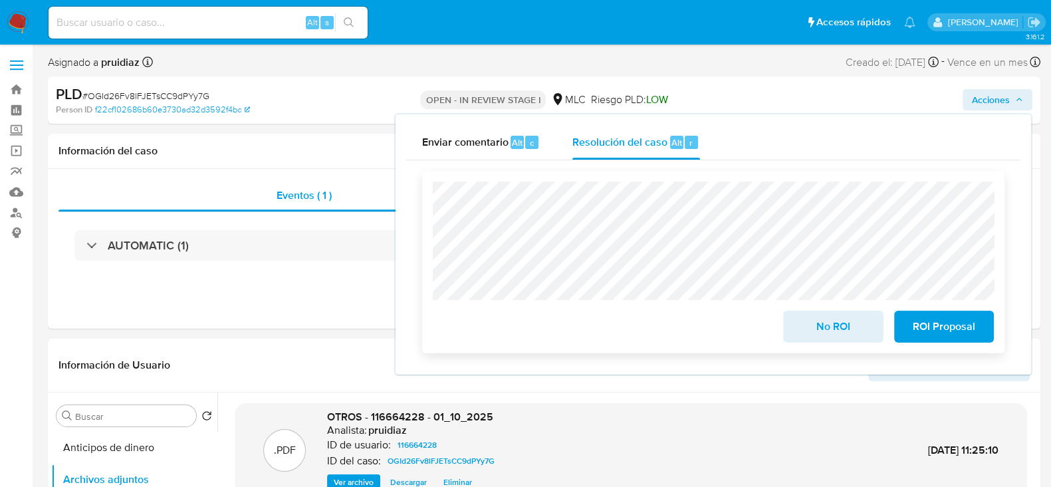
click at [848, 327] on span "No ROI" at bounding box center [833, 326] width 65 height 29
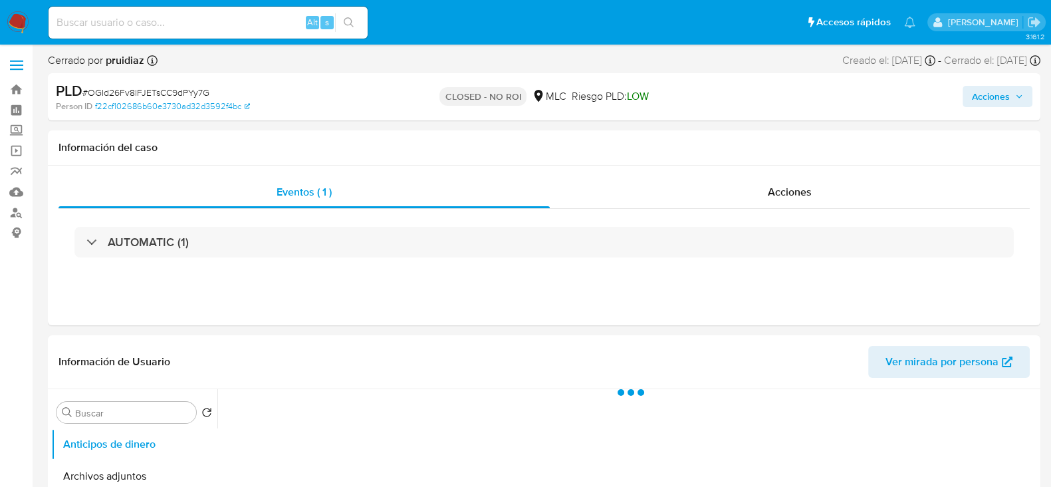
select select "10"
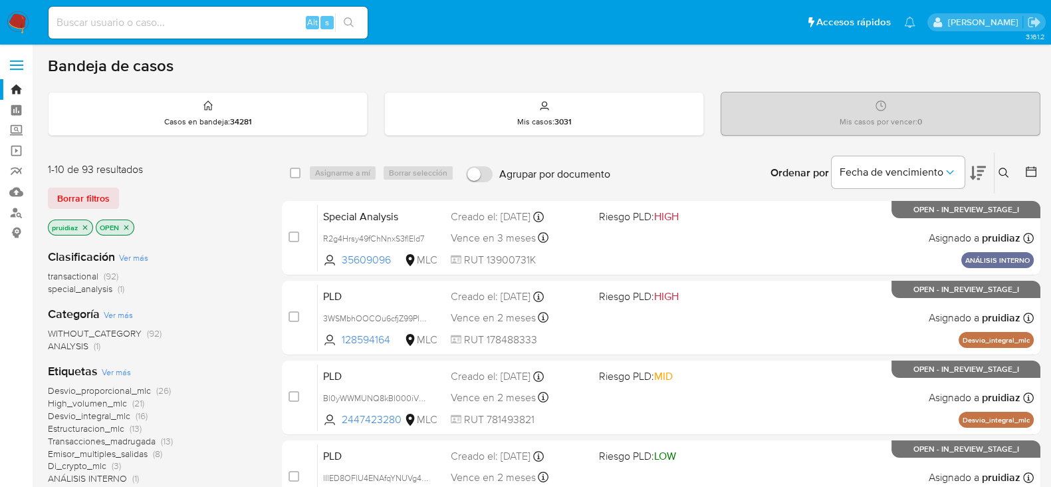
click at [974, 181] on button at bounding box center [978, 172] width 16 height 41
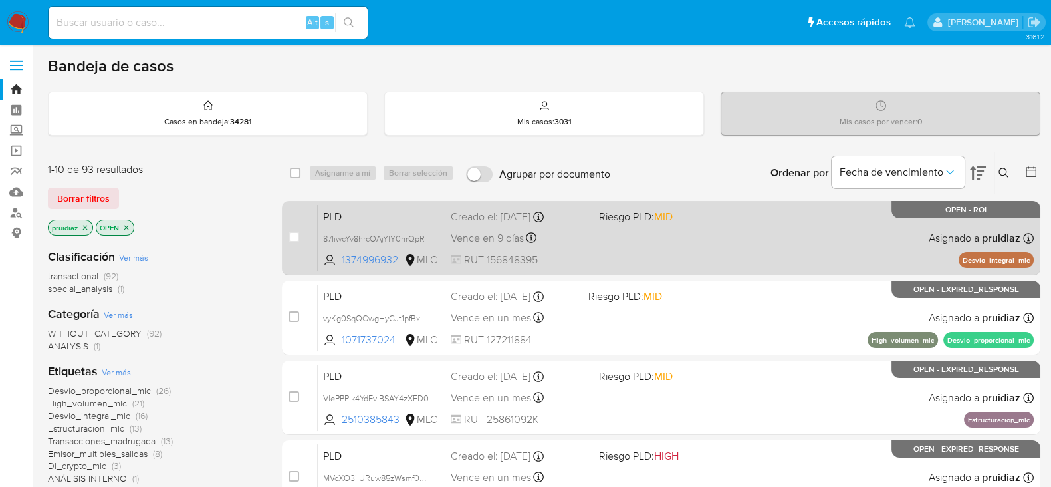
click at [708, 258] on div "PLD 87IiwcYv8hrcOAjYlY0hrQpR 1374996932 MLC Riesgo PLD: MID Creado el: 12/07/20…" at bounding box center [676, 237] width 716 height 67
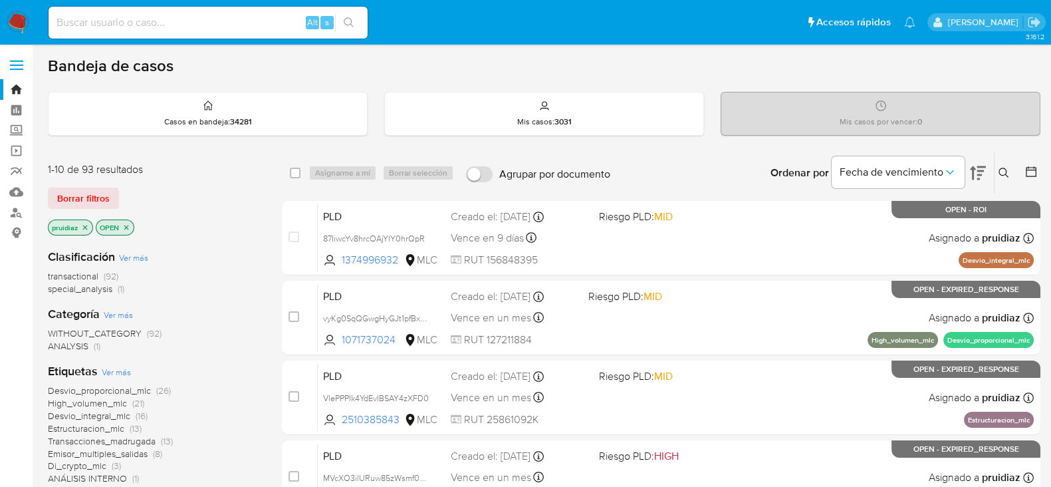
click at [13, 27] on img at bounding box center [18, 22] width 23 height 23
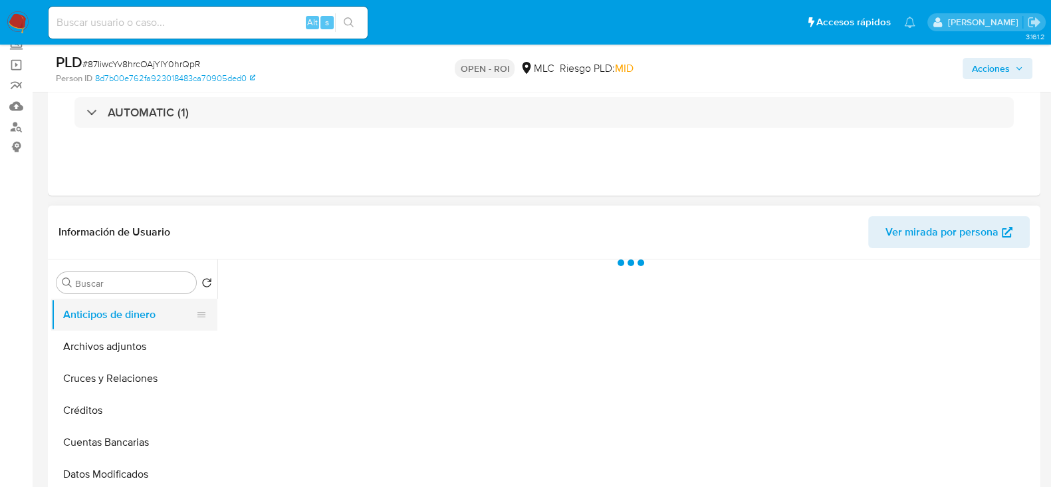
scroll to position [166, 0]
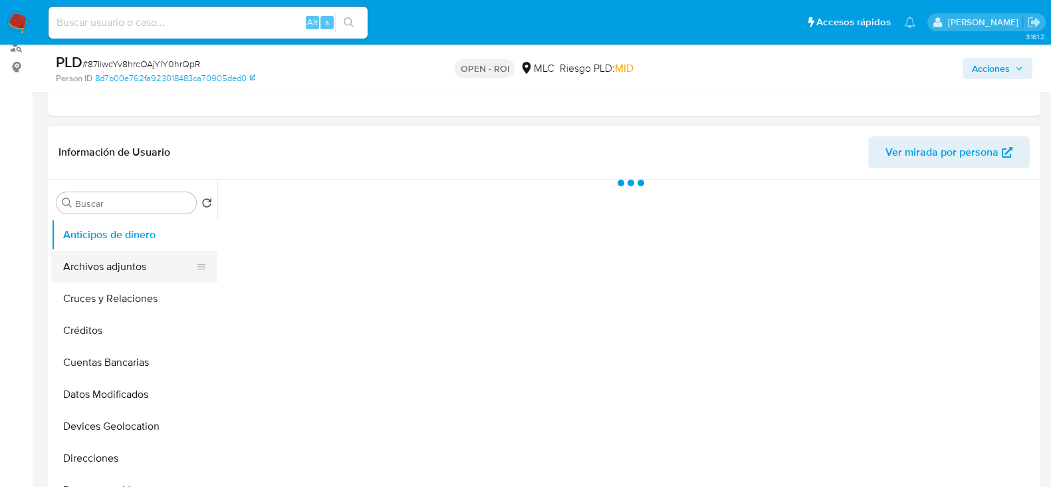
click at [96, 259] on button "Archivos adjuntos" at bounding box center [129, 267] width 156 height 32
select select "10"
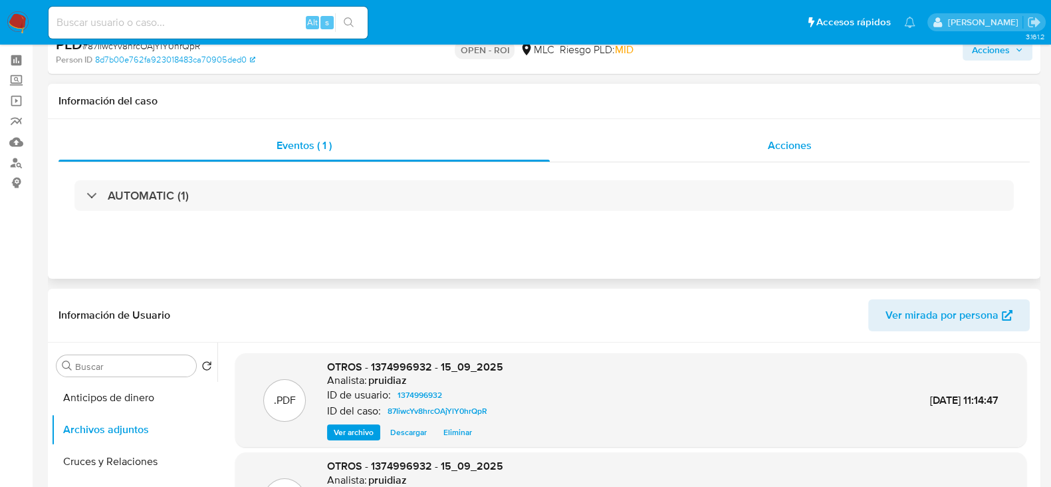
scroll to position [0, 0]
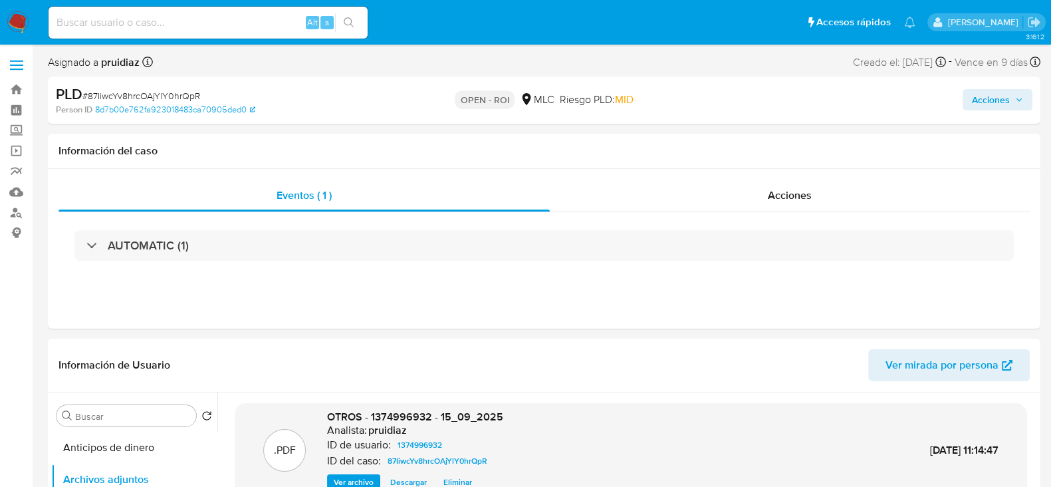
click at [990, 108] on span "Acciones" at bounding box center [991, 99] width 38 height 21
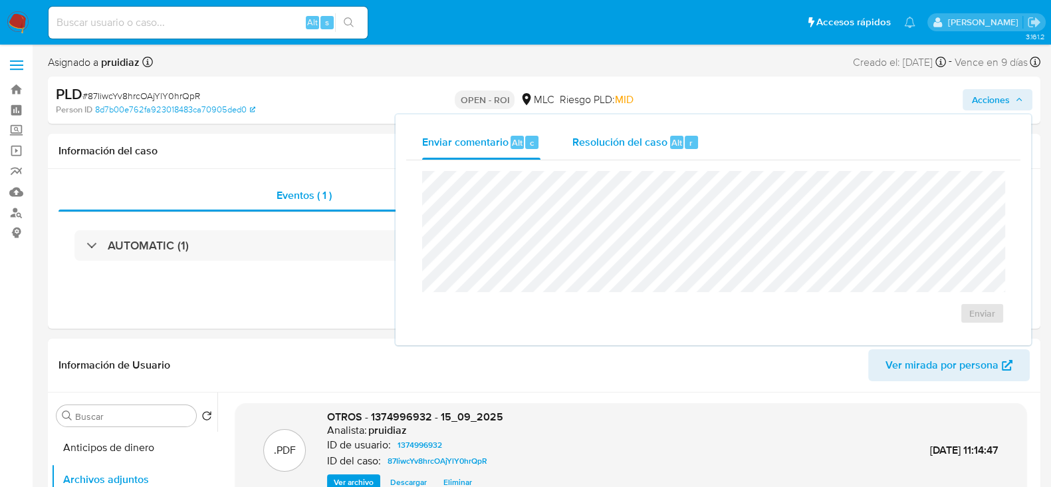
click at [596, 148] on span "Resolución del caso" at bounding box center [620, 141] width 95 height 15
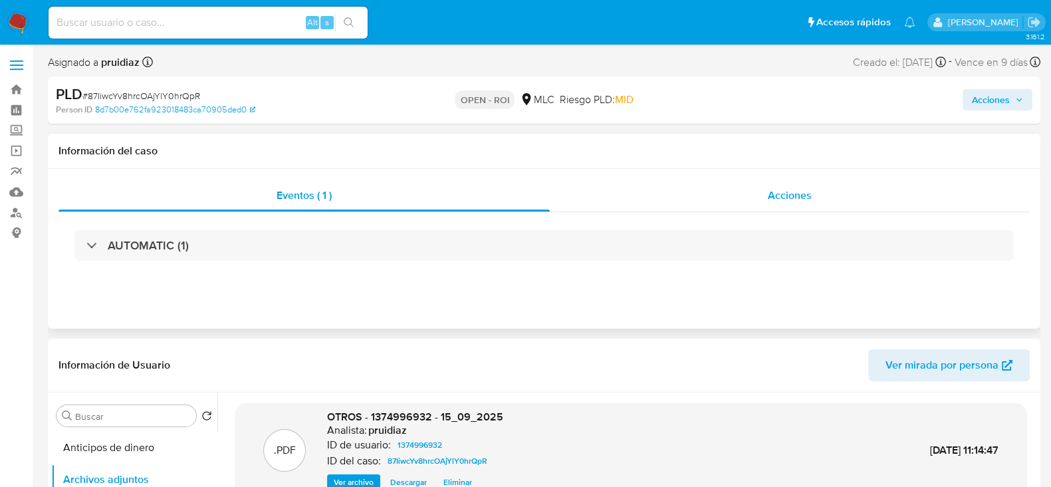
drag, startPoint x: 807, startPoint y: 171, endPoint x: 795, endPoint y: 187, distance: 20.0
click at [806, 171] on div "Eventos ( 1 ) Acciones AUTOMATIC (1)" at bounding box center [544, 249] width 993 height 160
click at [789, 192] on span "Acciones" at bounding box center [790, 195] width 44 height 15
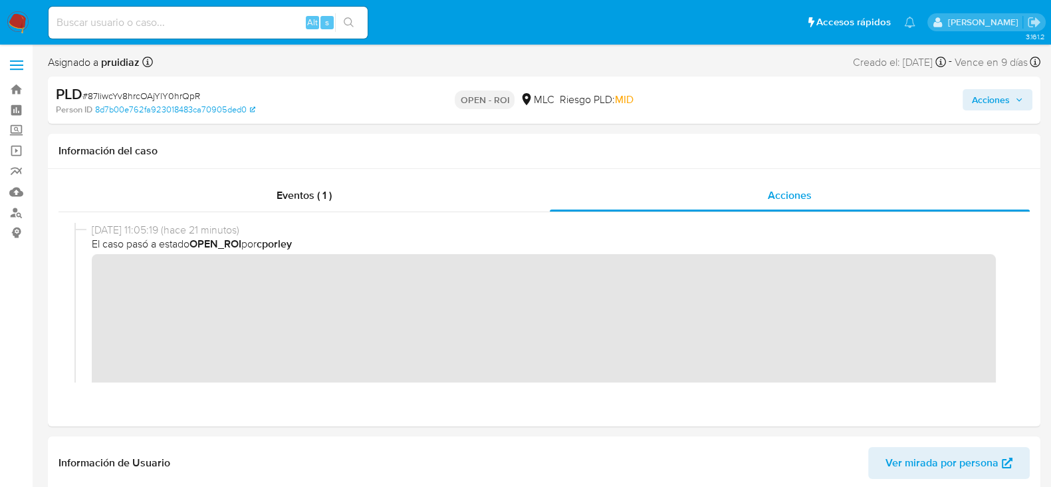
click at [1021, 102] on icon "button" at bounding box center [1020, 100] width 8 height 8
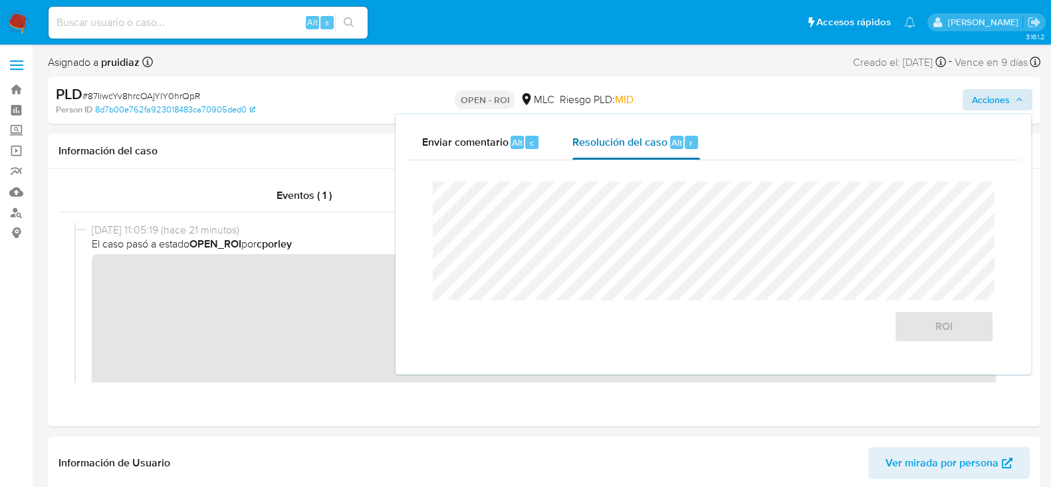
click at [619, 144] on span "Resolución del caso" at bounding box center [620, 141] width 95 height 15
click at [991, 327] on button "ROI" at bounding box center [945, 327] width 100 height 32
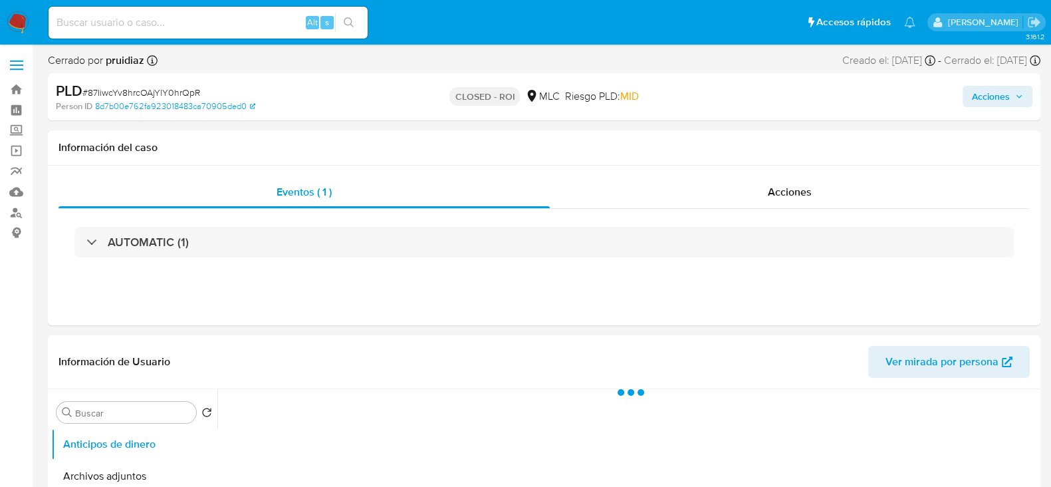
select select "10"
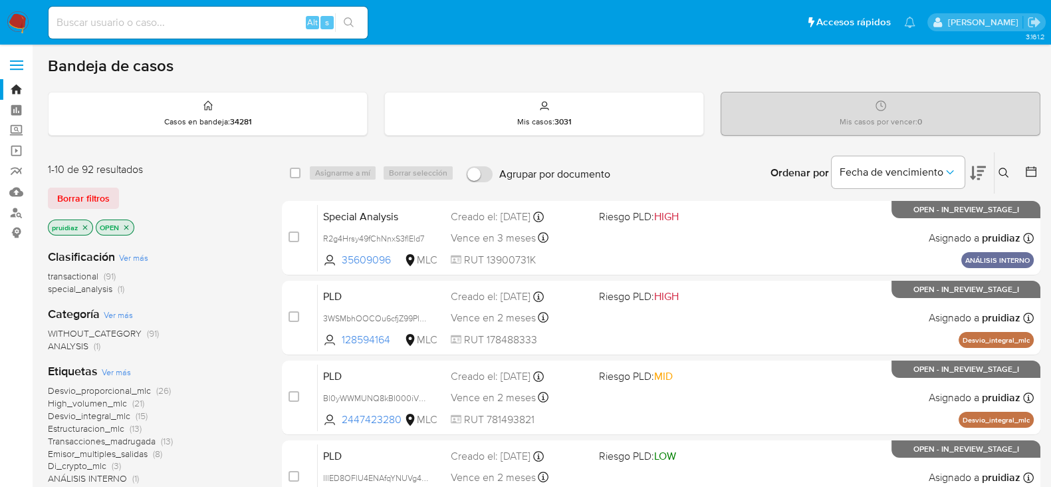
click at [978, 178] on icon at bounding box center [978, 173] width 16 height 14
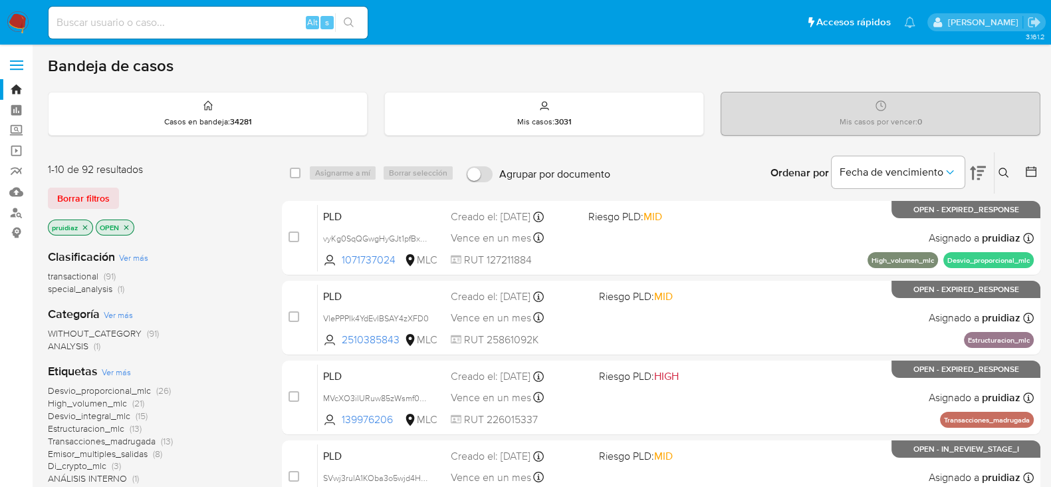
click at [1014, 168] on button at bounding box center [1006, 173] width 22 height 16
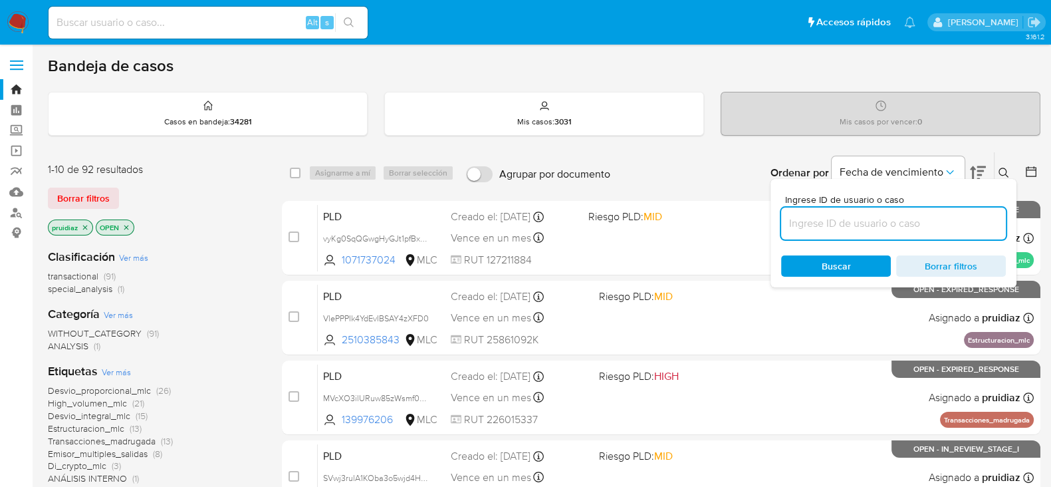
click at [895, 227] on input at bounding box center [893, 223] width 225 height 17
type input "50061023"
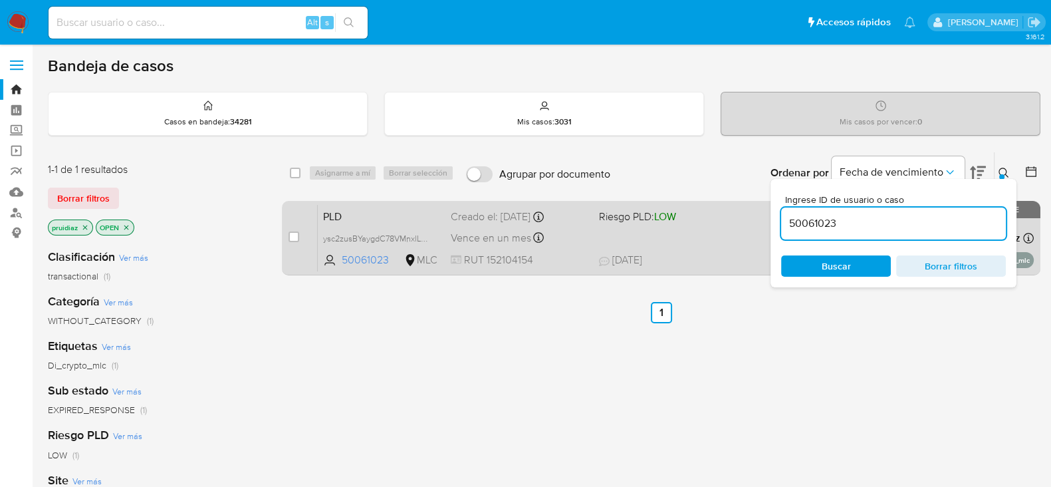
drag, startPoint x: 293, startPoint y: 234, endPoint x: 329, endPoint y: 209, distance: 43.9
click at [293, 235] on input "checkbox" at bounding box center [294, 236] width 11 height 11
checkbox input "true"
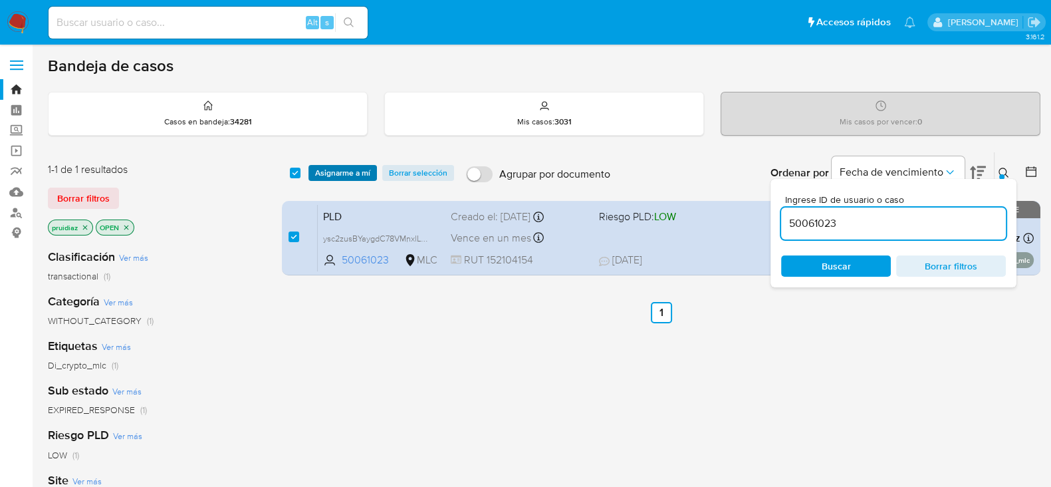
click at [339, 170] on span "Asignarme a mí" at bounding box center [342, 172] width 55 height 13
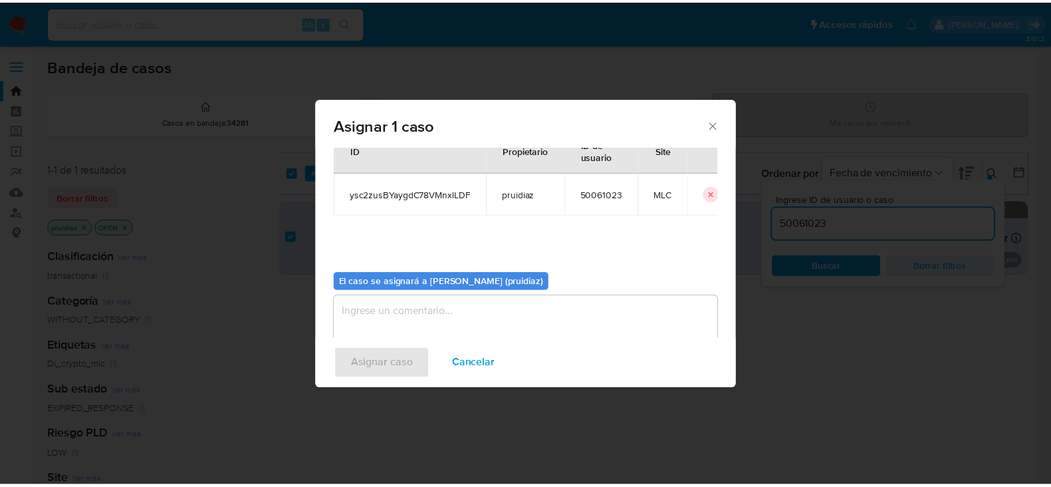
scroll to position [69, 0]
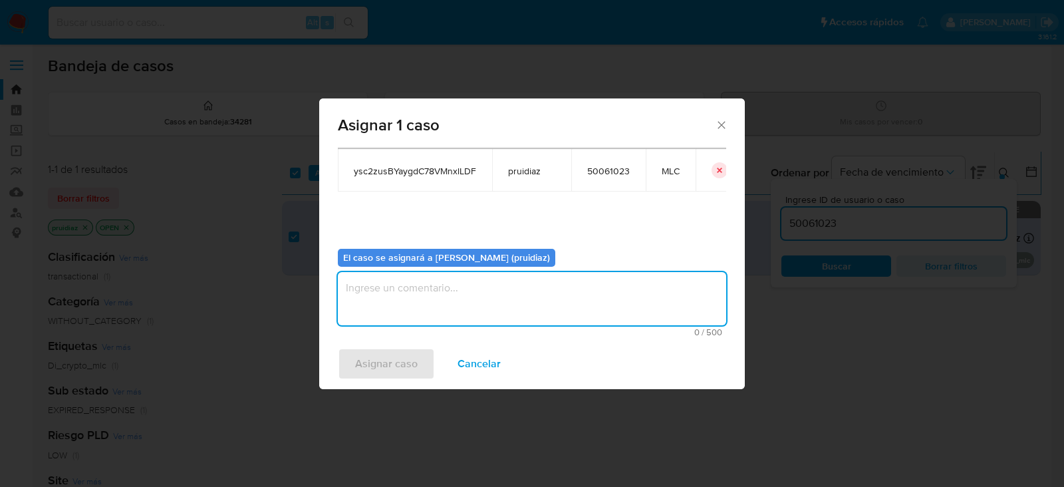
click at [497, 304] on textarea "assign-modal" at bounding box center [532, 298] width 388 height 53
type textarea "."
type textarea "-"
click at [388, 354] on span "Asignar caso" at bounding box center [386, 363] width 63 height 29
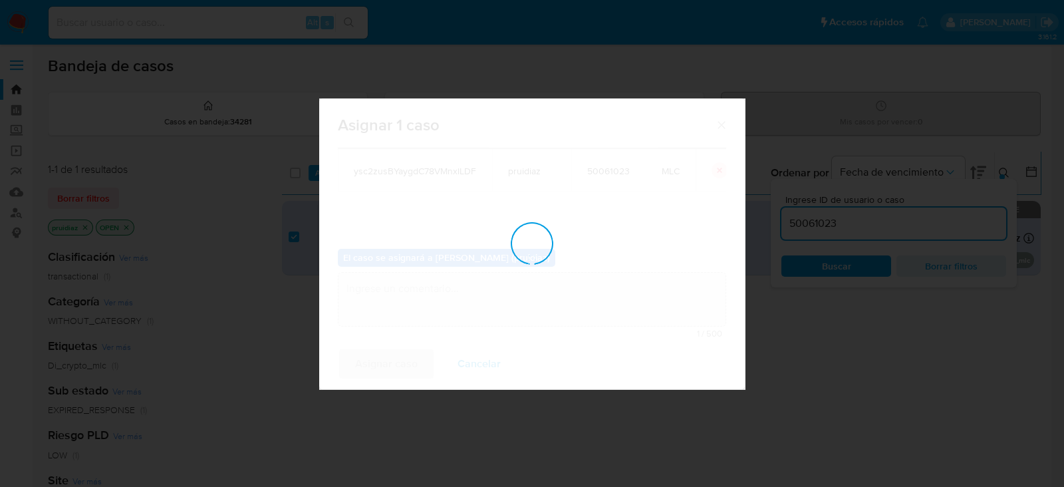
checkbox input "false"
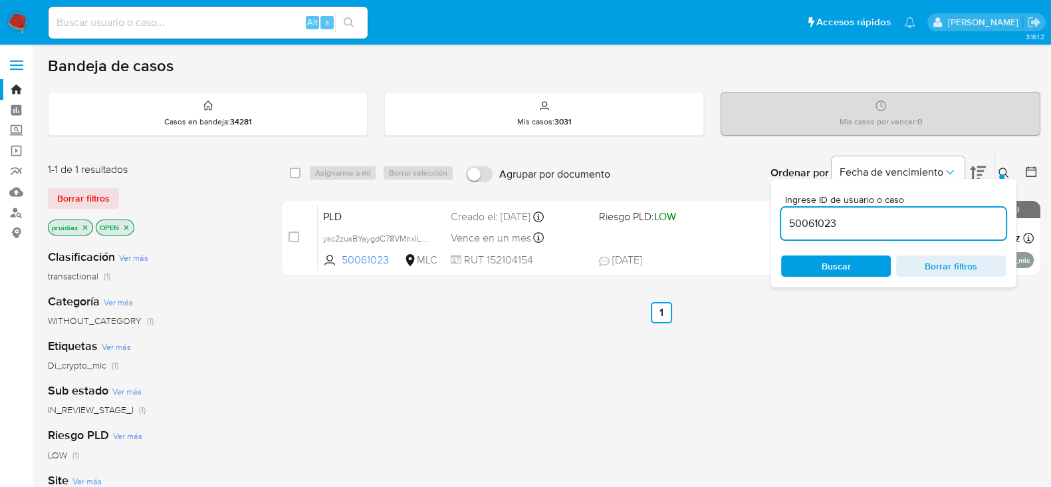
click at [21, 27] on img at bounding box center [18, 22] width 23 height 23
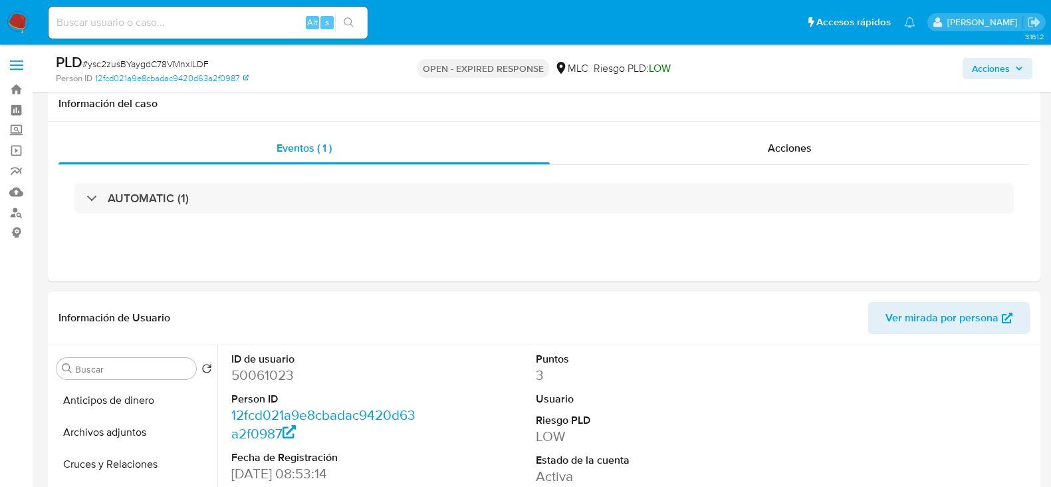
select select "10"
click at [280, 366] on dd "50061023" at bounding box center [326, 375] width 190 height 19
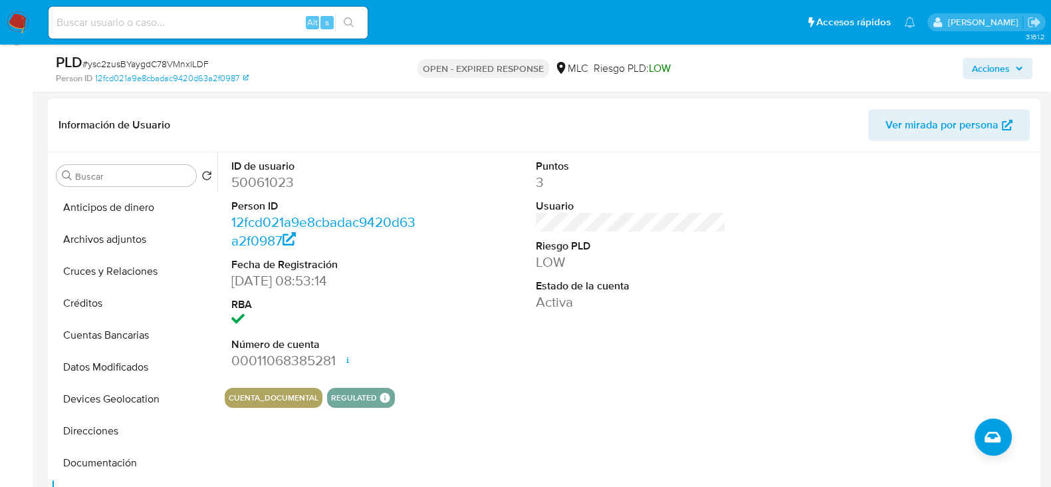
scroll to position [129, 0]
click at [280, 176] on dd "50061023" at bounding box center [326, 182] width 190 height 19
click at [258, 178] on dd "50061023" at bounding box center [326, 182] width 190 height 19
click at [258, 177] on dd "50061023" at bounding box center [326, 182] width 190 height 19
click at [176, 68] on span "# ysc2zusBYaygdC78VMnxlLDF" at bounding box center [145, 63] width 126 height 13
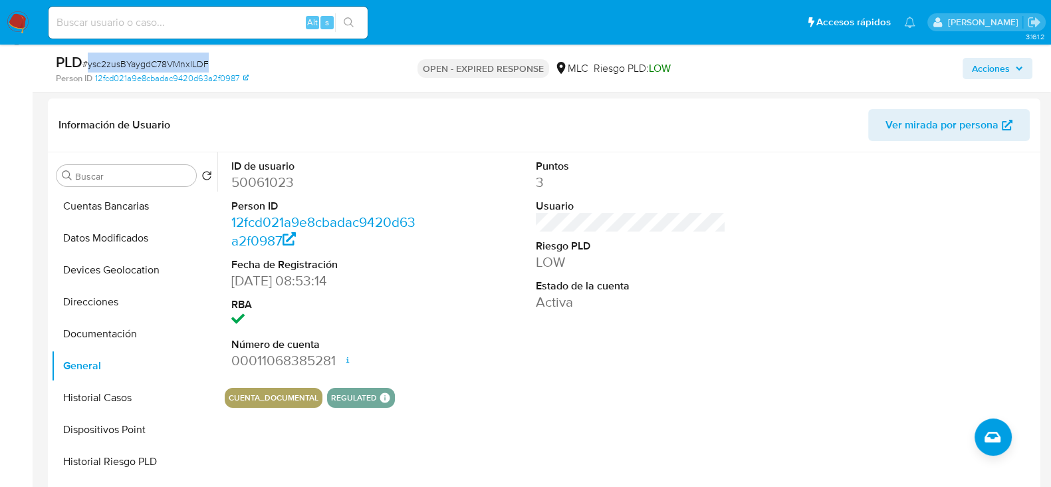
click at [176, 68] on span "# ysc2zusBYaygdC78VMnxlLDF" at bounding box center [145, 63] width 126 height 13
drag, startPoint x: 176, startPoint y: 68, endPoint x: 166, endPoint y: 59, distance: 13.7
click at [166, 59] on span "# ysc2zusBYaygdC78VMnxlLDF" at bounding box center [145, 63] width 126 height 13
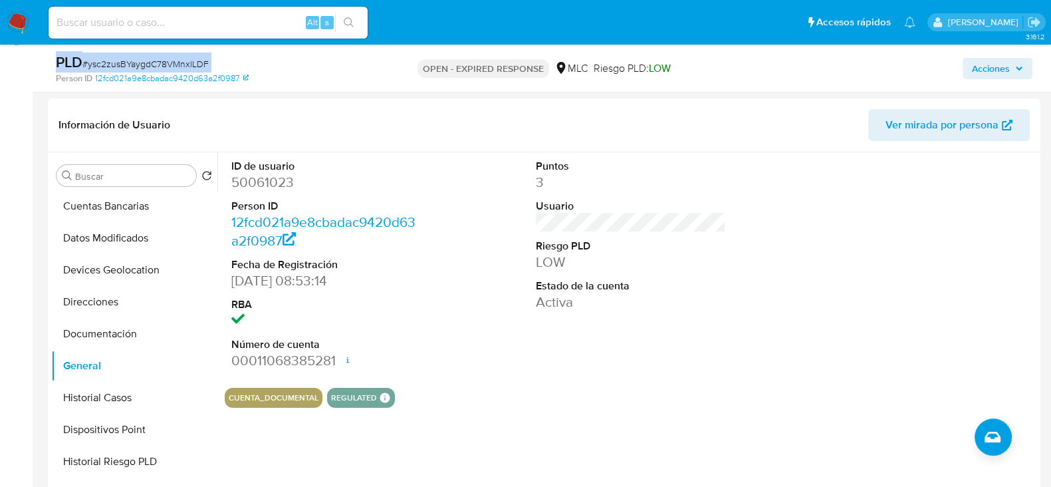
click at [135, 67] on span "# ysc2zusBYaygdC78VMnxlLDF" at bounding box center [145, 63] width 126 height 13
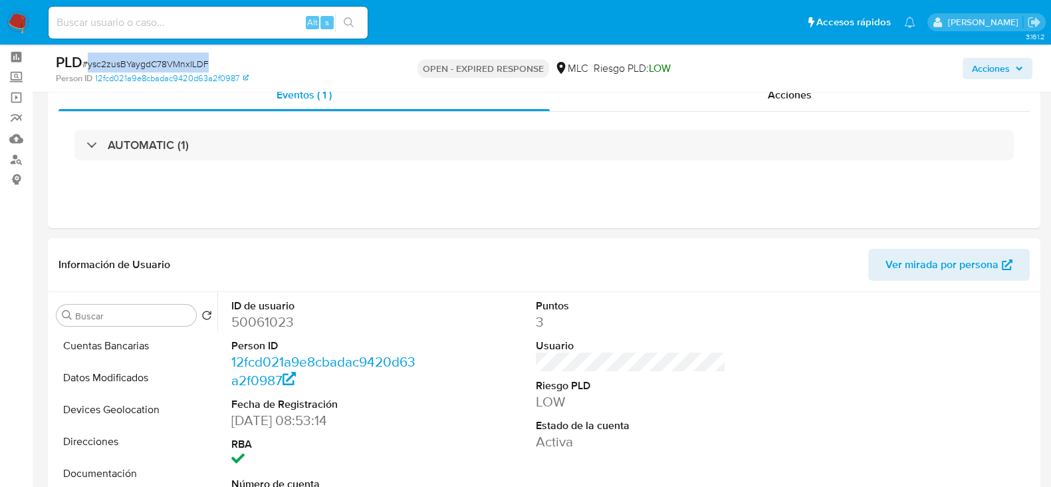
scroll to position [0, 0]
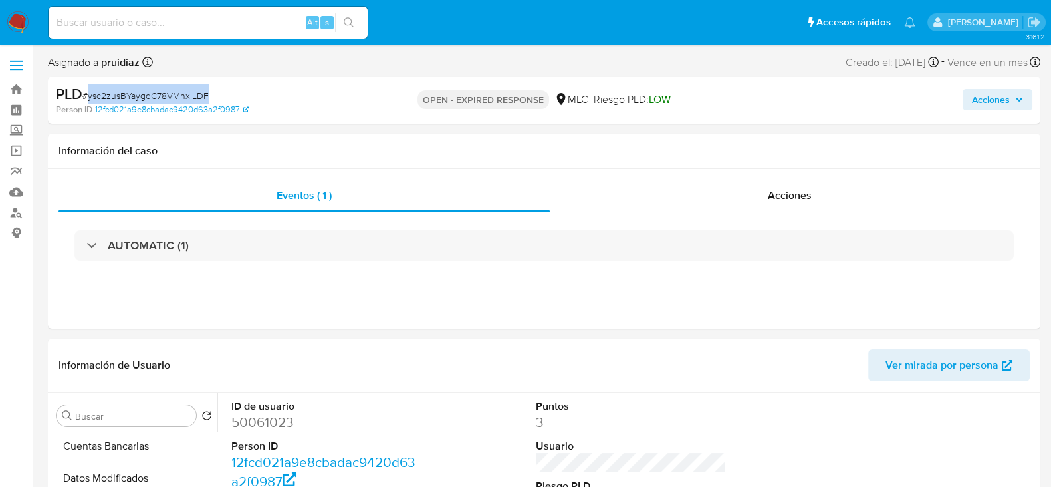
click at [140, 98] on span "# ysc2zusBYaygdC78VMnxlLDF" at bounding box center [145, 95] width 126 height 13
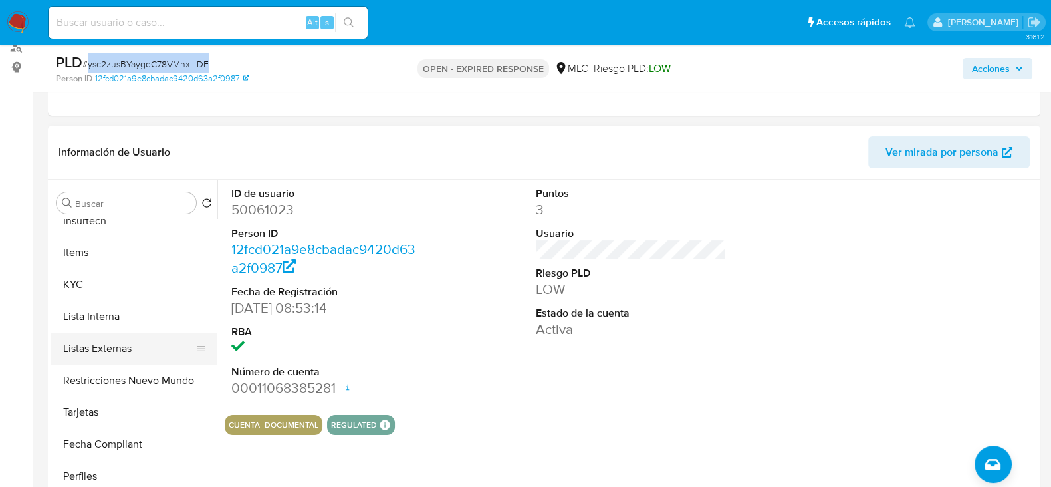
scroll to position [545, 0]
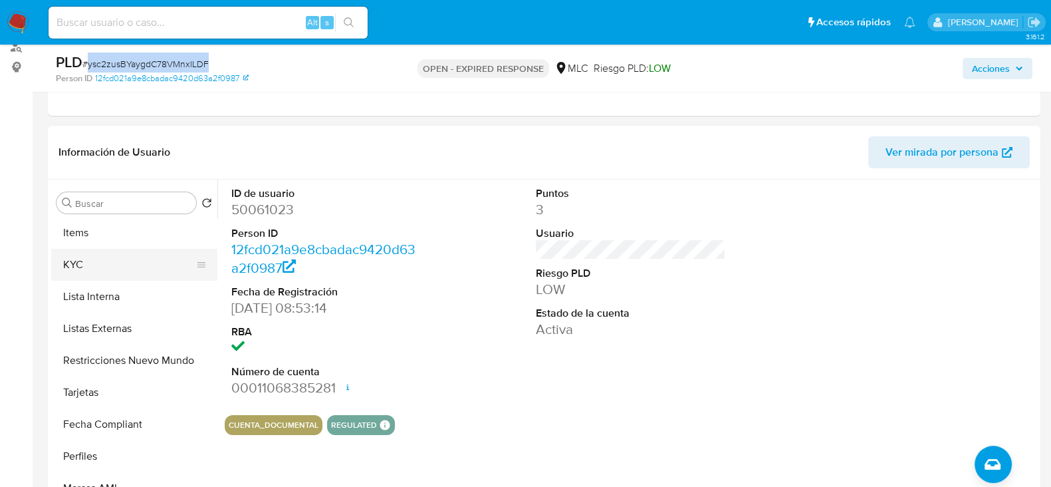
click at [86, 267] on button "KYC" at bounding box center [129, 265] width 156 height 32
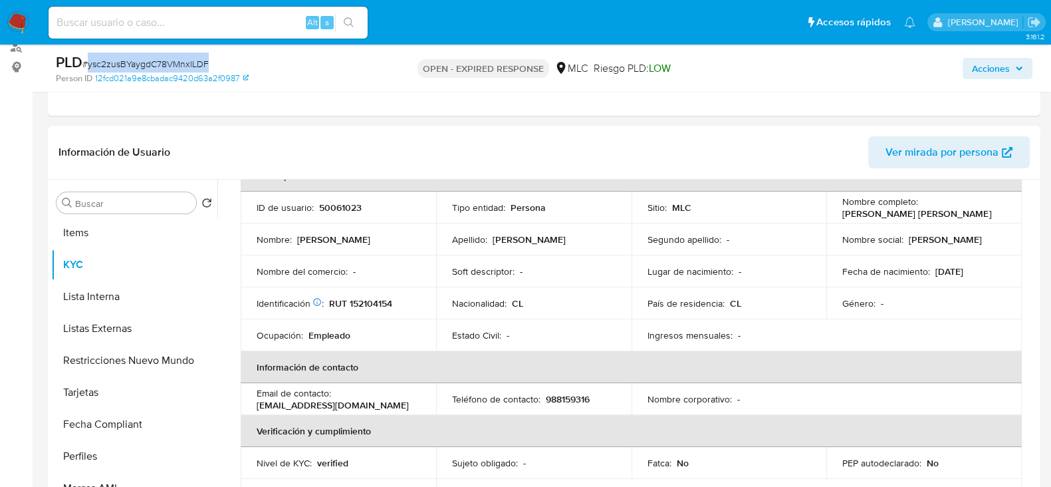
scroll to position [0, 0]
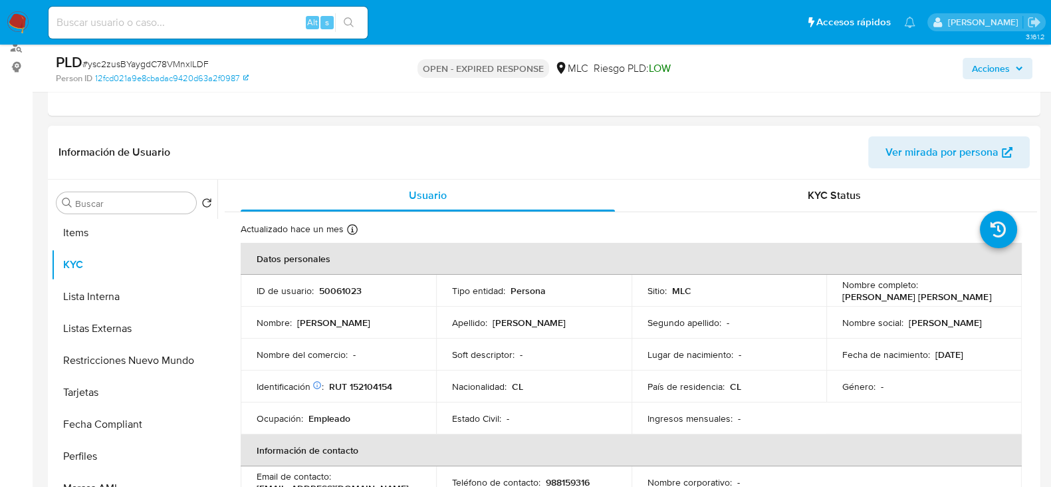
click at [375, 390] on p "RUT 152104154" at bounding box center [360, 386] width 63 height 12
copy p "152104154"
click at [386, 383] on p "RUT 152104154" at bounding box center [360, 386] width 63 height 12
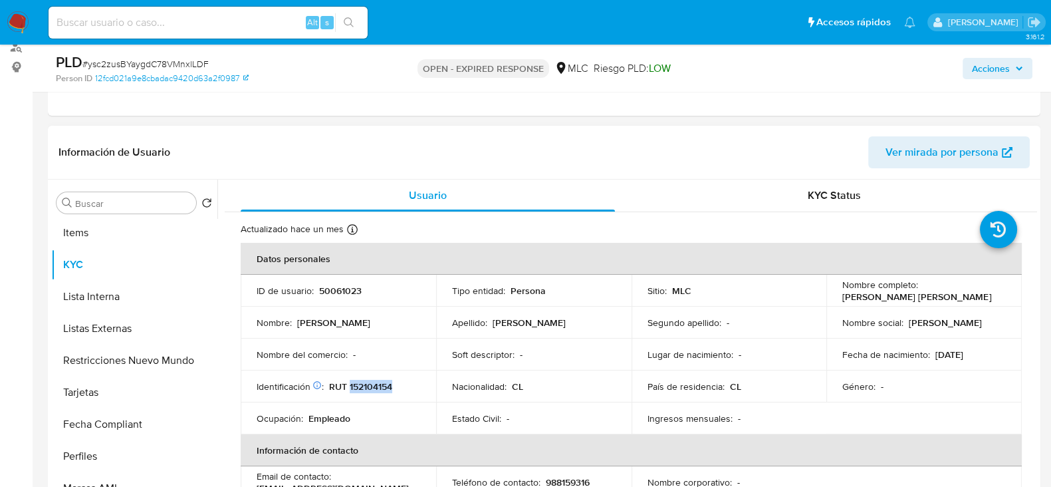
copy p "152104154"
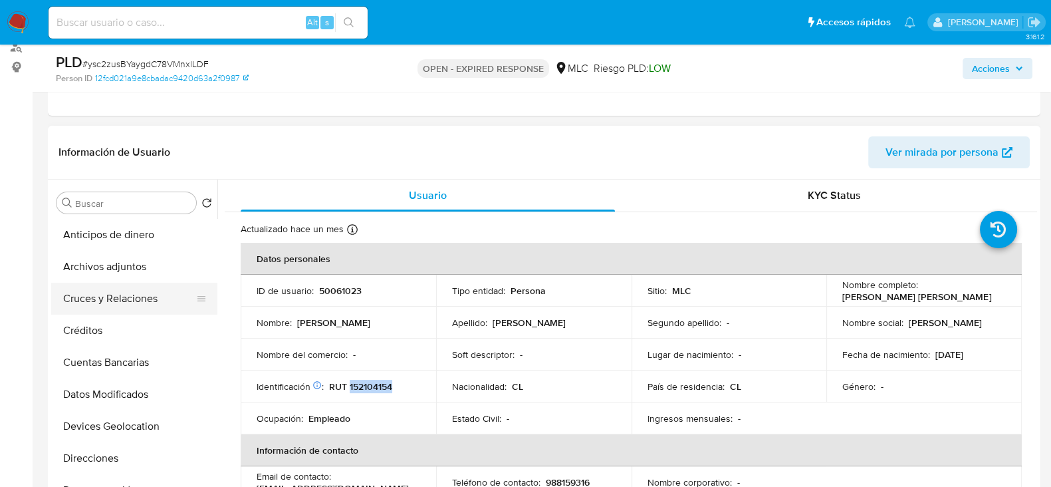
click at [110, 297] on button "Cruces y Relaciones" at bounding box center [129, 299] width 156 height 32
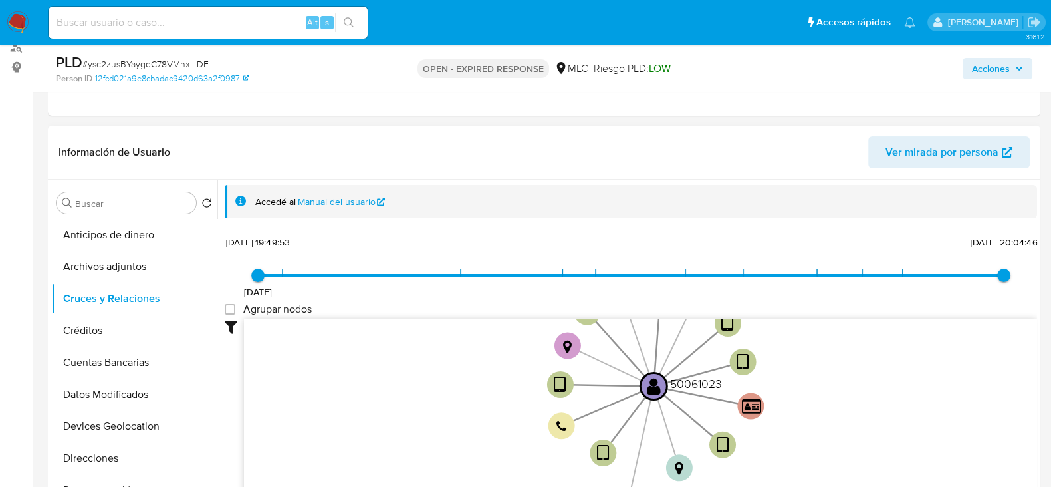
click at [236, 311] on label "Agrupar nodos" at bounding box center [268, 309] width 87 height 13
click at [235, 311] on group_nodes "Agrupar nodos" at bounding box center [230, 309] width 11 height 11
checkbox group_nodes "true"
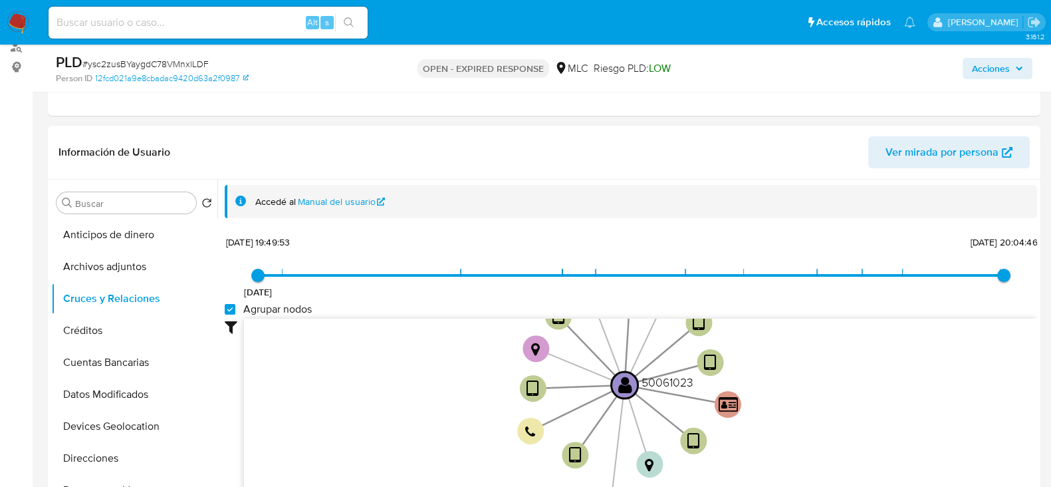
scroll to position [50, 0]
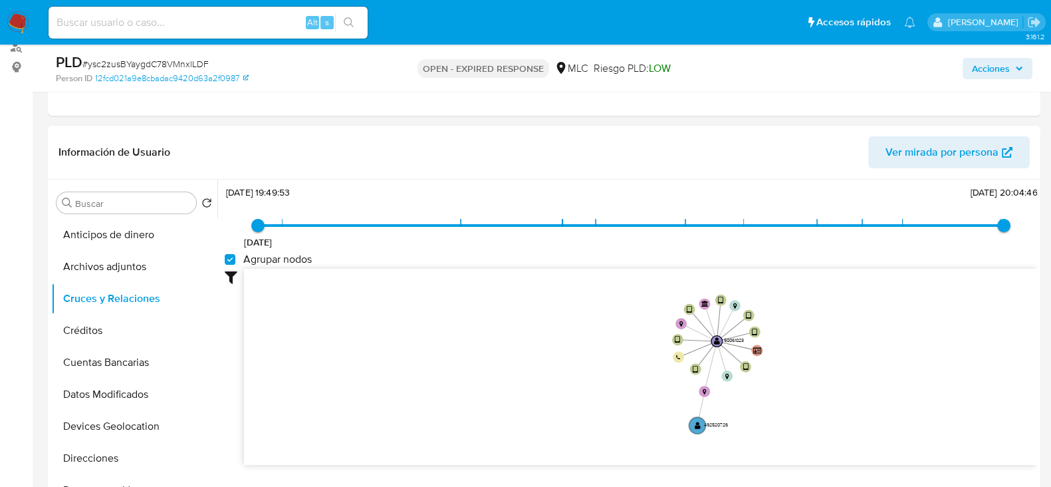
drag, startPoint x: 865, startPoint y: 350, endPoint x: 821, endPoint y: 321, distance: 52.2
click at [826, 326] on icon "device-68cb2ed19d1ddbf047079d08  user-50061023  50061023 device-676d4a415b0cd…" at bounding box center [640, 365] width 793 height 193
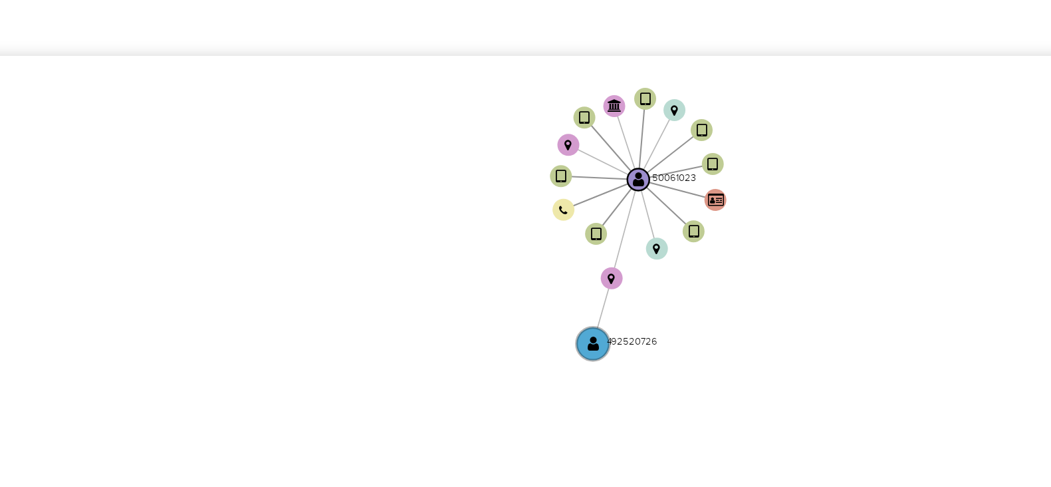
scroll to position [169, 0]
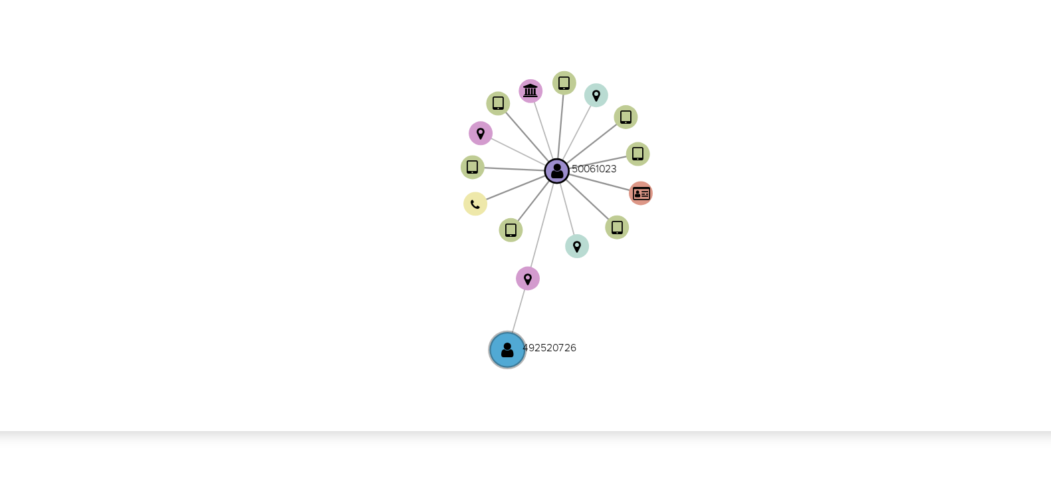
drag, startPoint x: 790, startPoint y: 368, endPoint x: 760, endPoint y: 402, distance: 45.2
click at [760, 402] on icon "device-68cb2ed19d1ddbf047079d08  user-50061023  50061023 device-676d4a415b0cd…" at bounding box center [640, 361] width 793 height 193
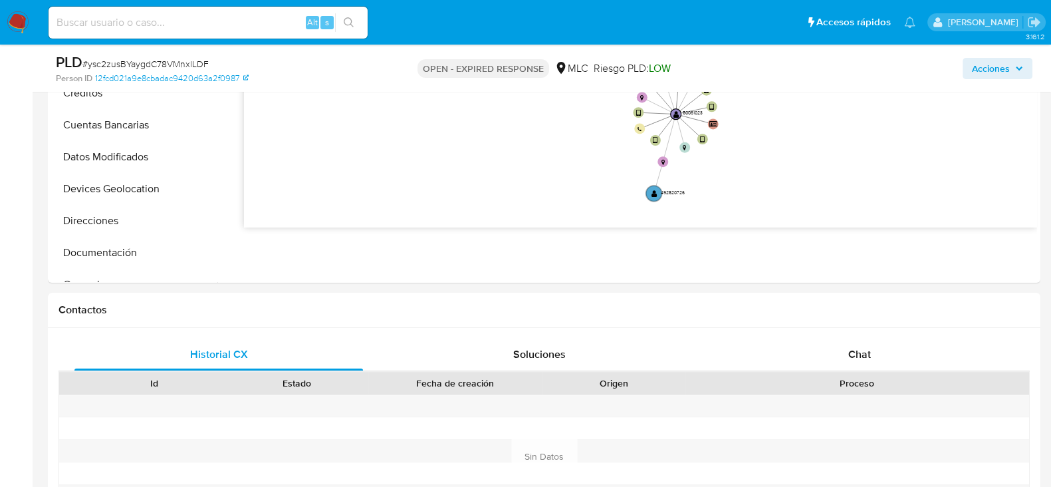
scroll to position [416, 0]
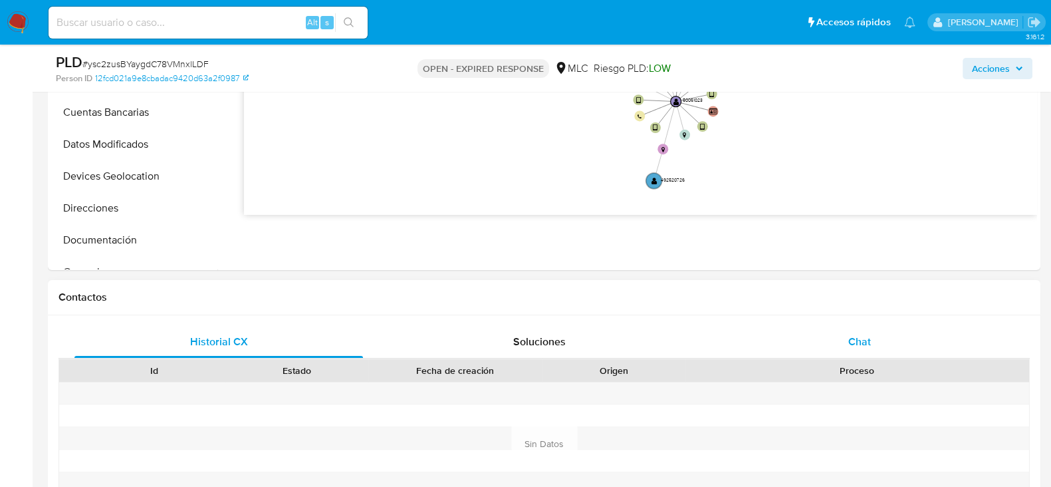
click at [869, 337] on span "Chat" at bounding box center [860, 341] width 23 height 15
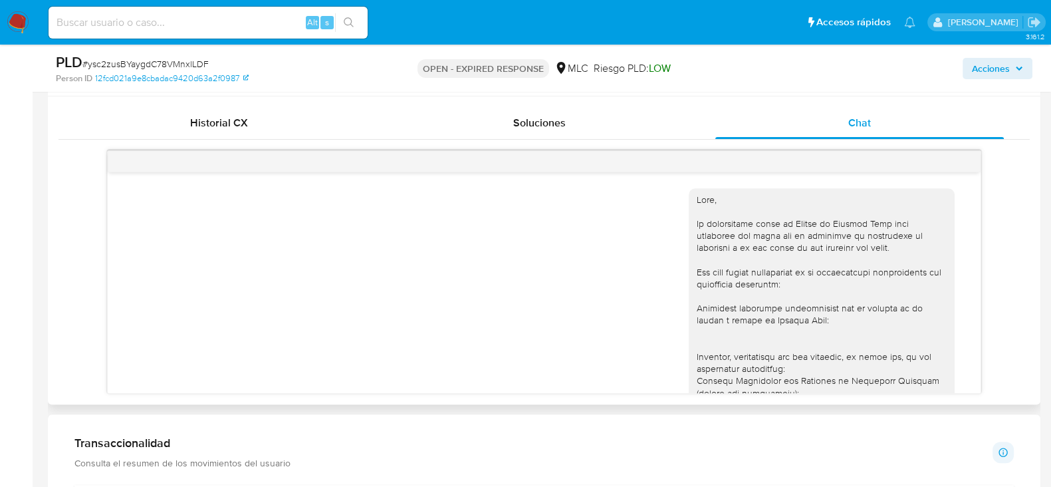
scroll to position [664, 0]
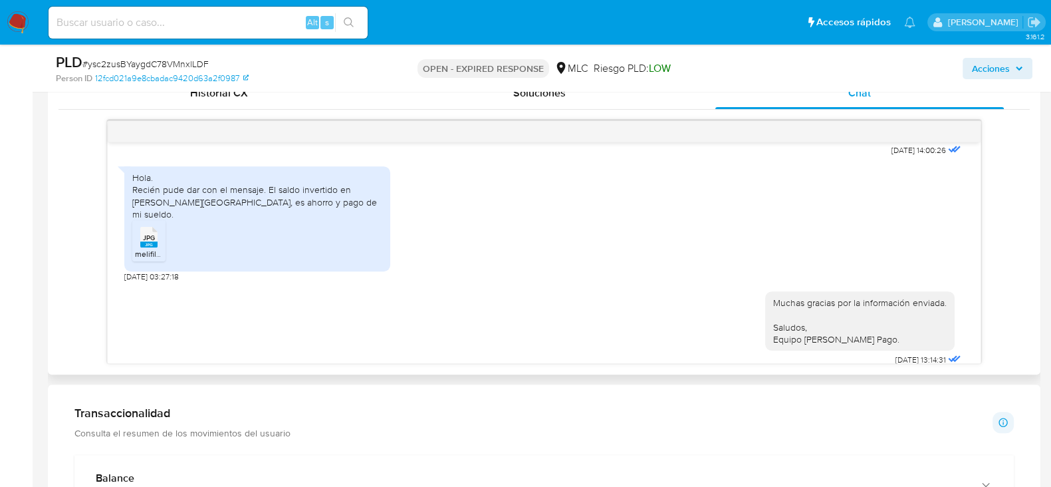
click at [151, 233] on span "JPG" at bounding box center [149, 237] width 12 height 9
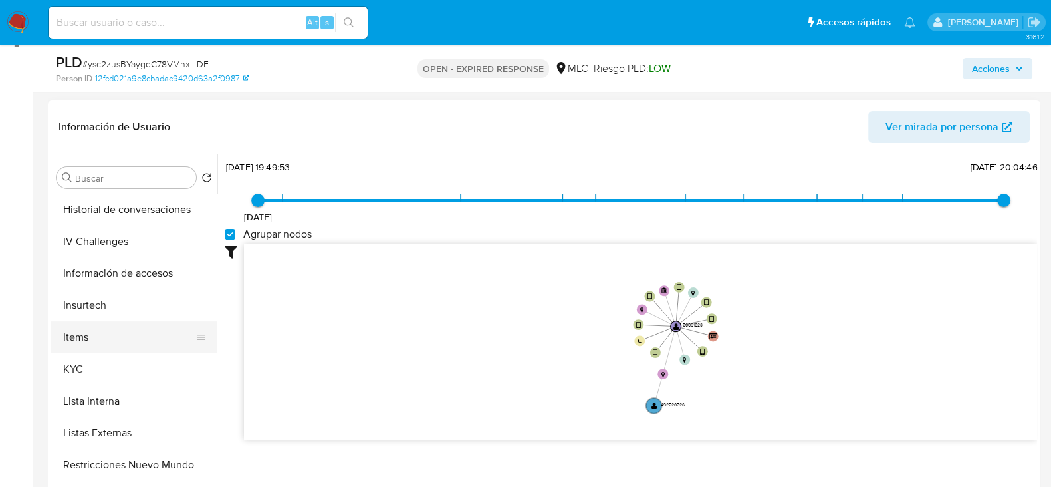
scroll to position [414, 0]
click at [91, 362] on button "KYC" at bounding box center [129, 370] width 156 height 32
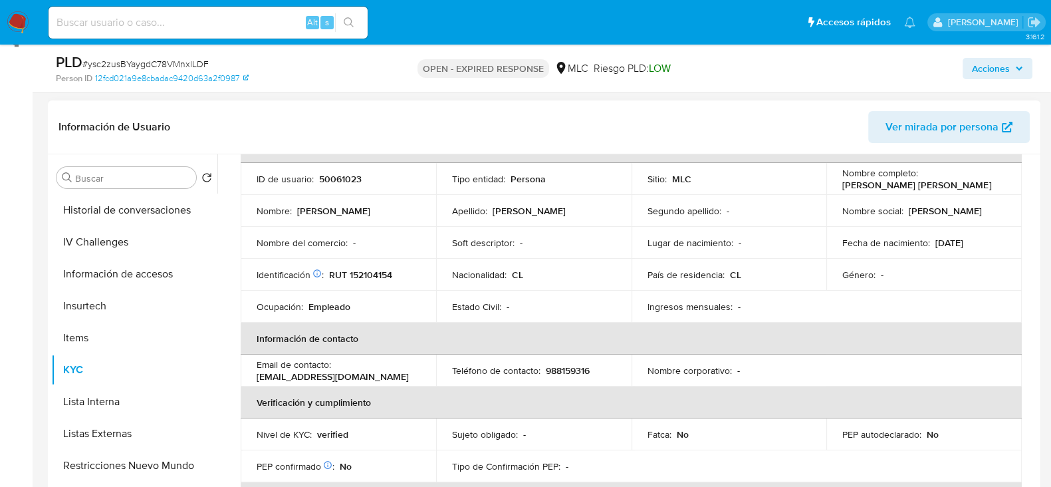
scroll to position [0, 0]
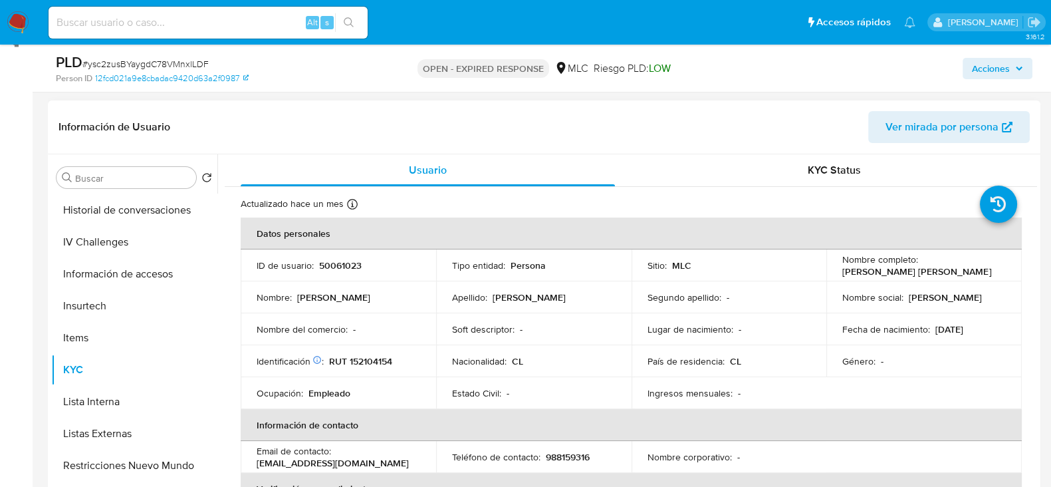
drag, startPoint x: 993, startPoint y: 269, endPoint x: 827, endPoint y: 273, distance: 165.6
click at [827, 273] on td "Nombre completo : Gerardo Antonio Hernández Molina" at bounding box center [925, 265] width 196 height 32
copy p "Gerardo Antonio Hernández Molina"
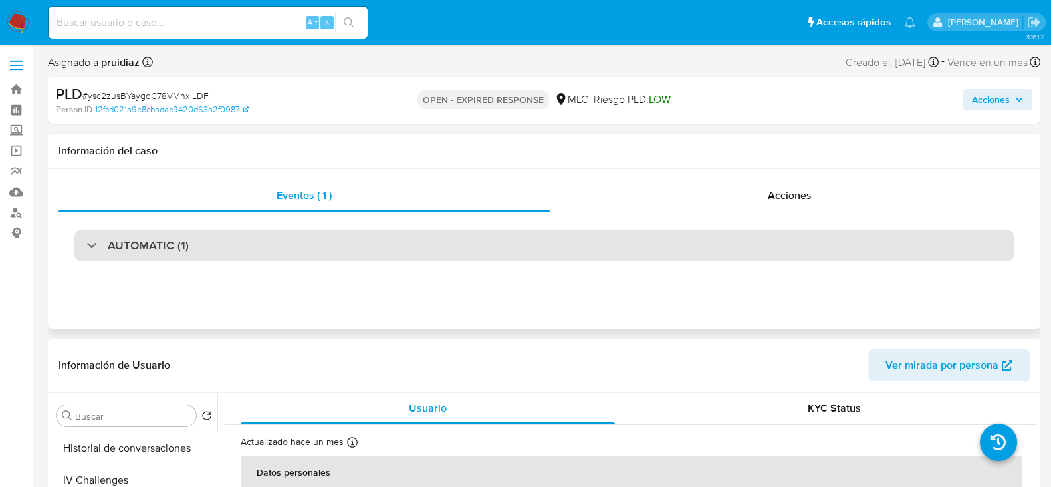
click at [178, 231] on div "AUTOMATIC (1)" at bounding box center [544, 245] width 940 height 31
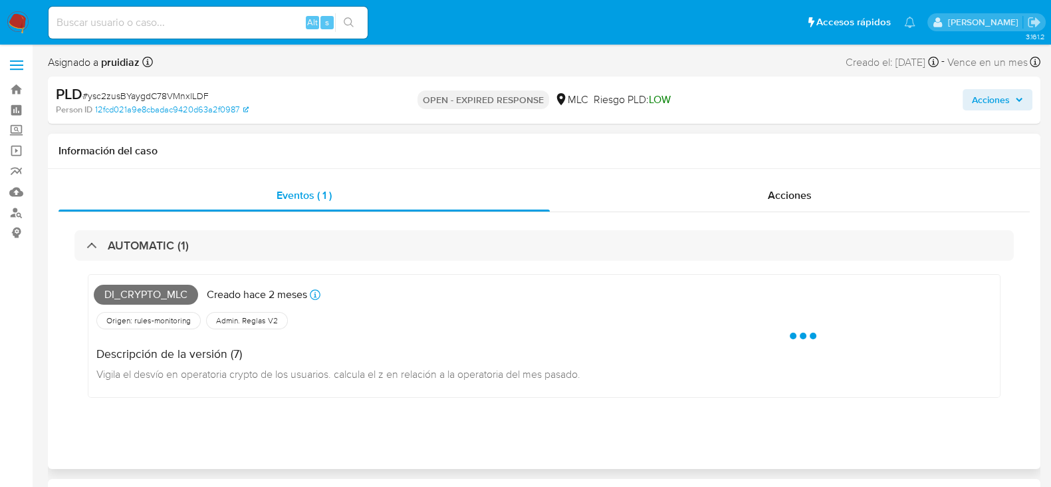
click at [128, 295] on span "Di_crypto_mlc" at bounding box center [146, 295] width 104 height 20
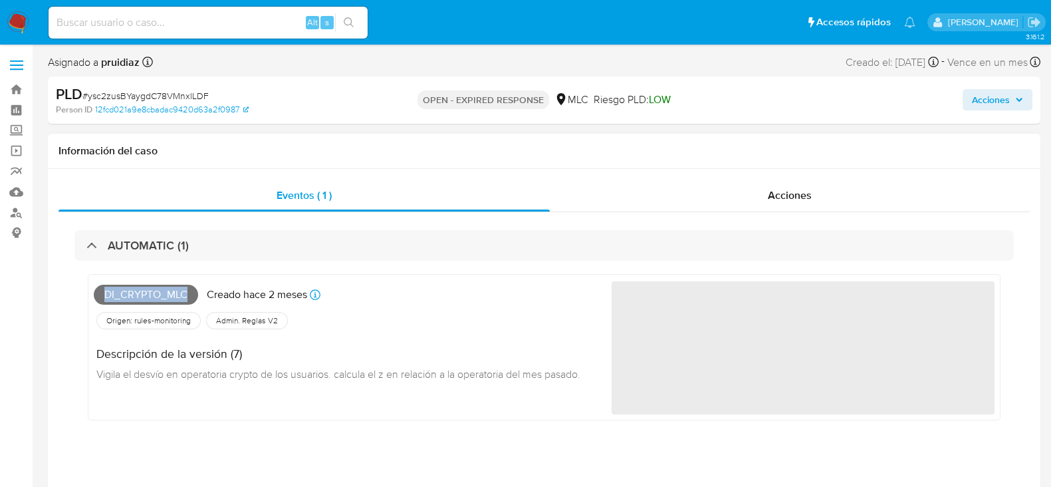
copy span "Di_crypto_mlc"
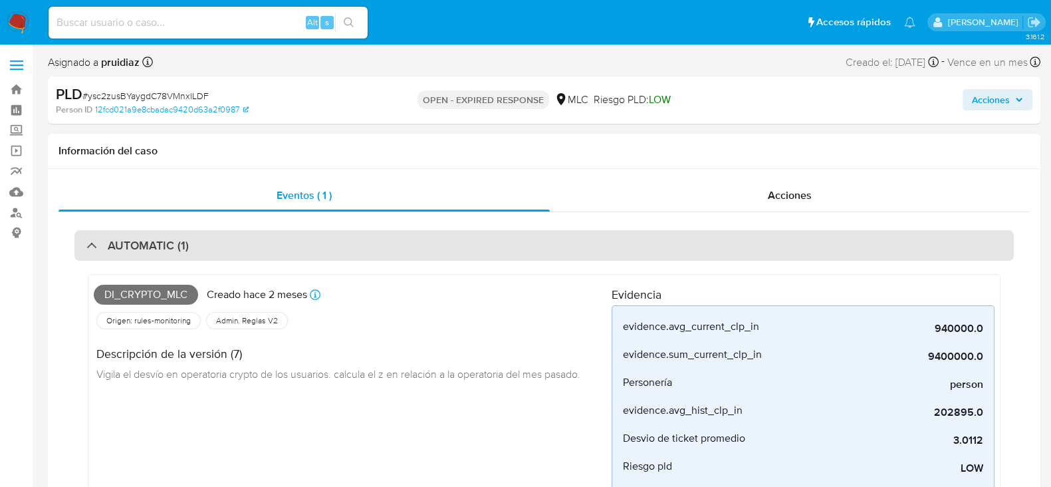
click at [263, 244] on div "AUTOMATIC (1)" at bounding box center [544, 245] width 940 height 31
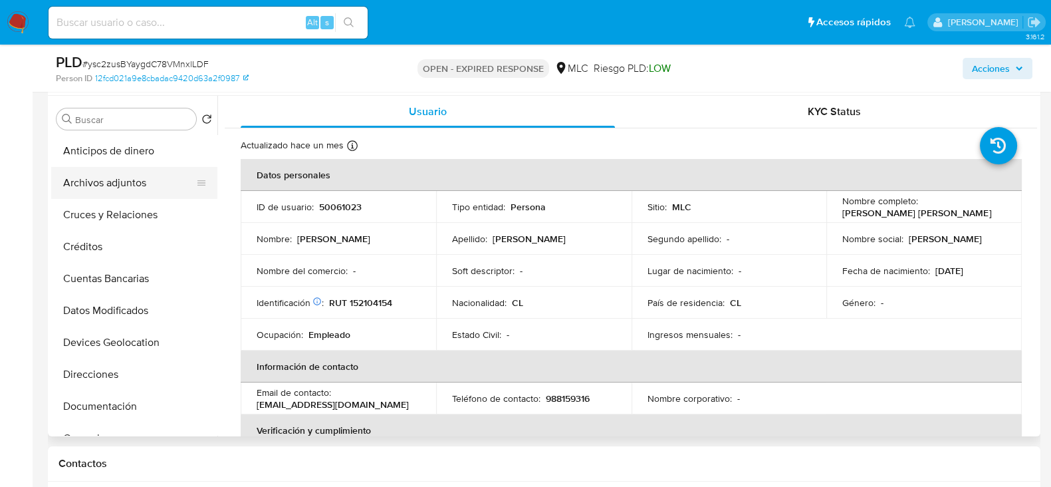
click at [128, 180] on button "Archivos adjuntos" at bounding box center [129, 183] width 156 height 32
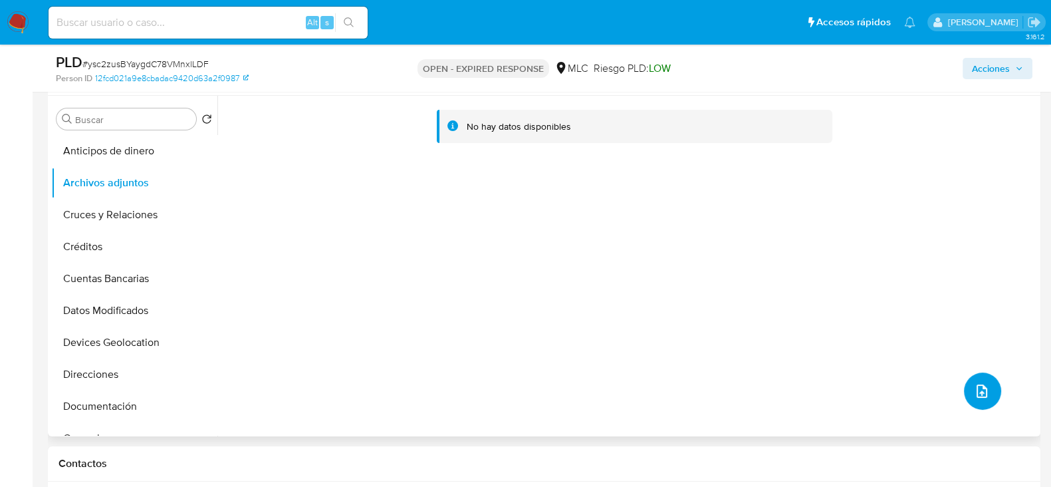
click at [992, 384] on button "upload-file" at bounding box center [982, 390] width 37 height 37
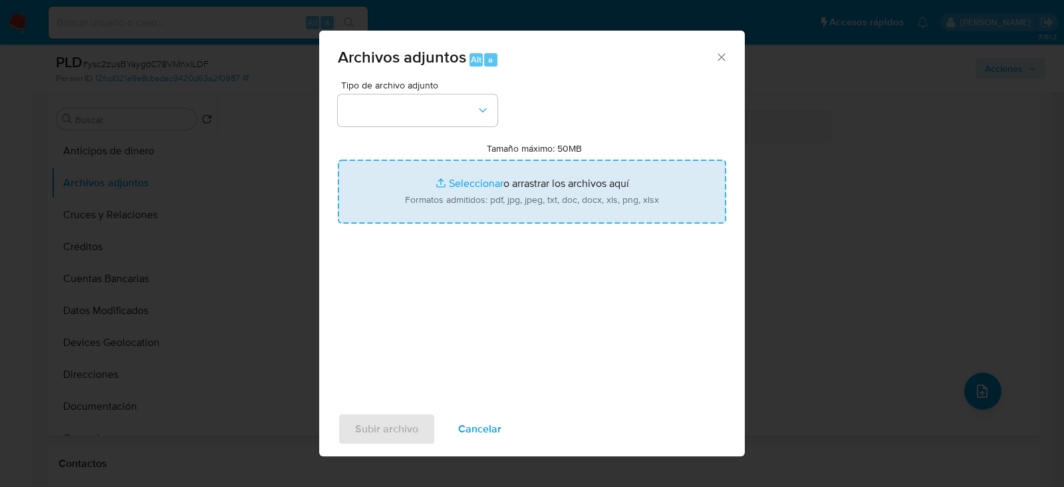
click at [452, 184] on input "Tamaño máximo: 50MB Seleccionar archivos" at bounding box center [532, 192] width 388 height 64
type input "C:\fakepath\50061023 - 01_10_2025.xlsx"
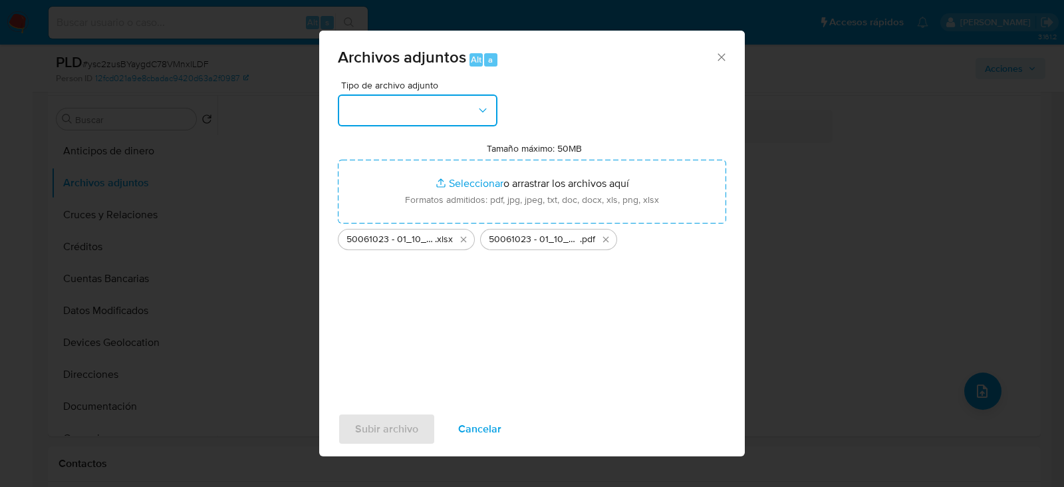
click at [457, 111] on button "button" at bounding box center [418, 110] width 160 height 32
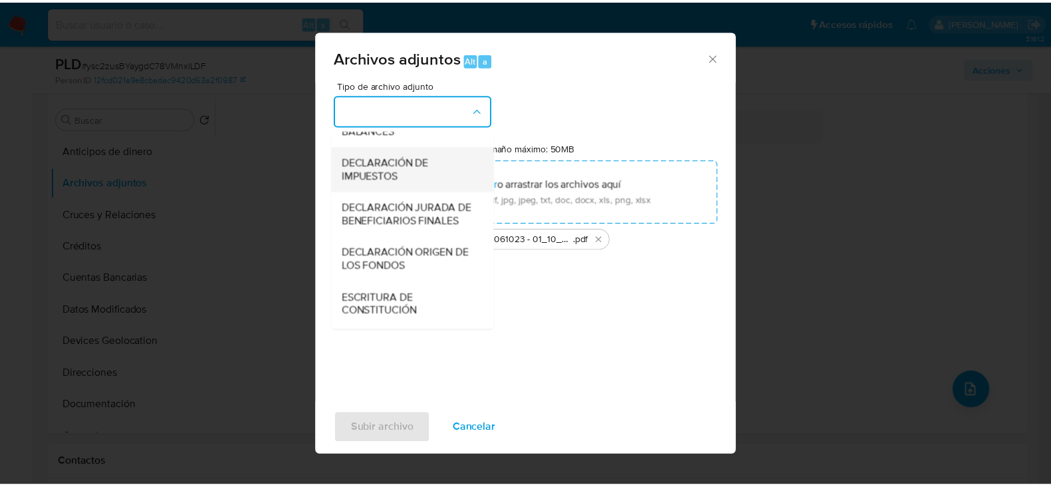
scroll to position [220, 0]
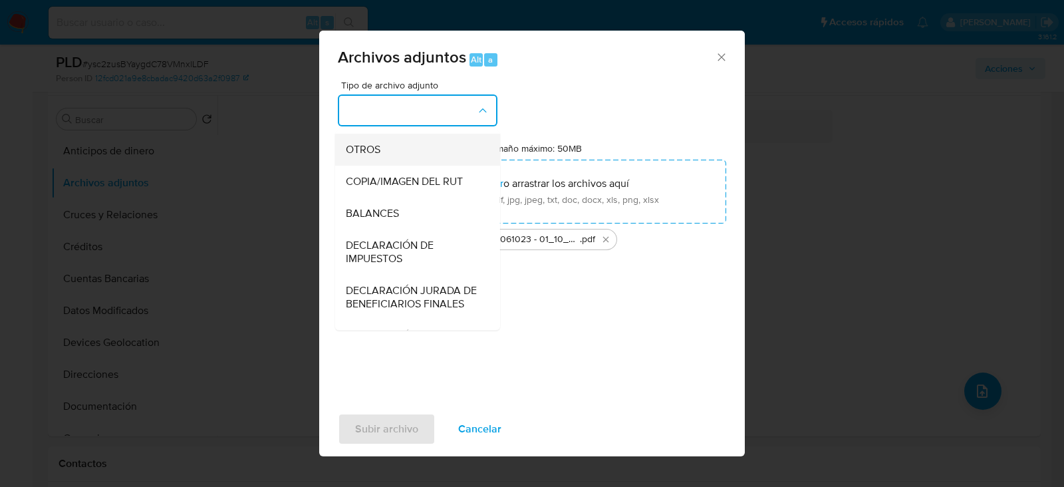
click at [379, 156] on span "OTROS" at bounding box center [363, 149] width 35 height 13
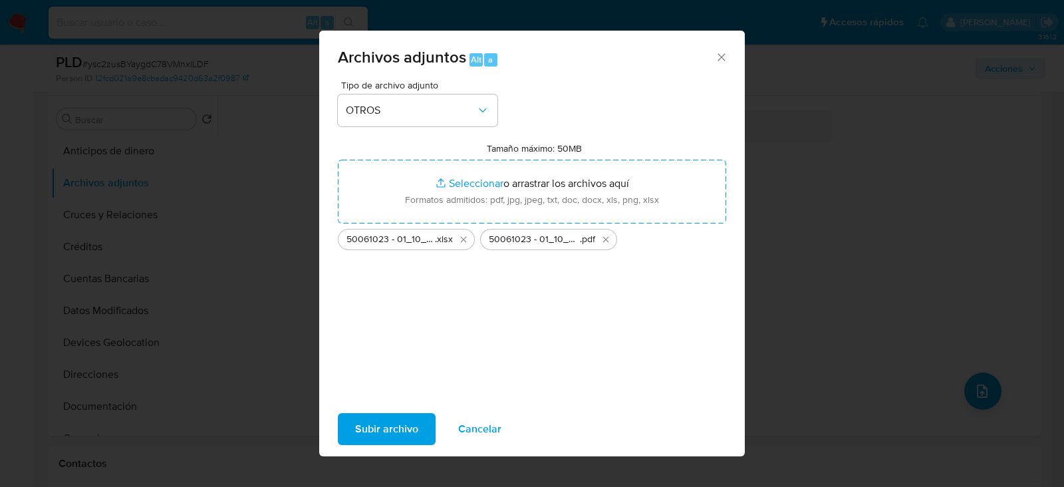
click at [375, 426] on span "Subir archivo" at bounding box center [386, 428] width 63 height 29
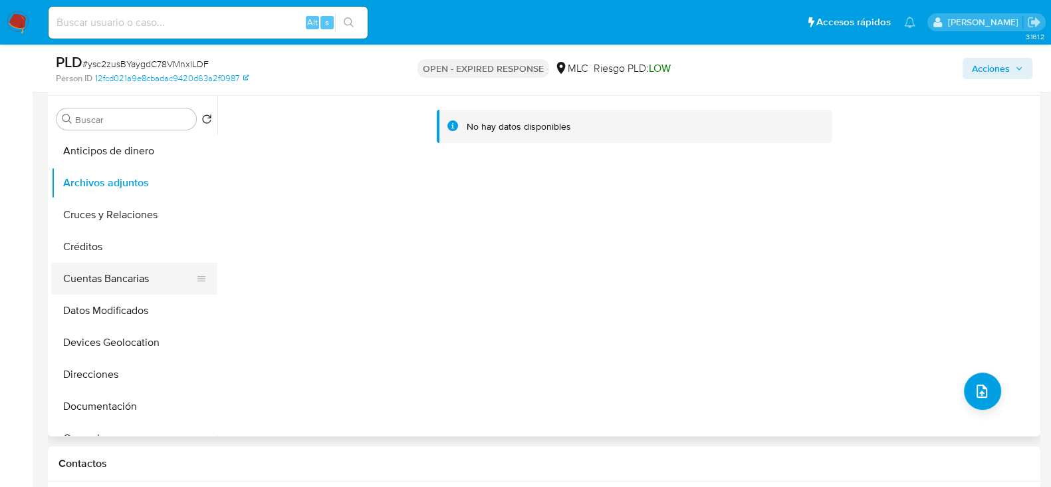
click at [105, 272] on button "Cuentas Bancarias" at bounding box center [129, 279] width 156 height 32
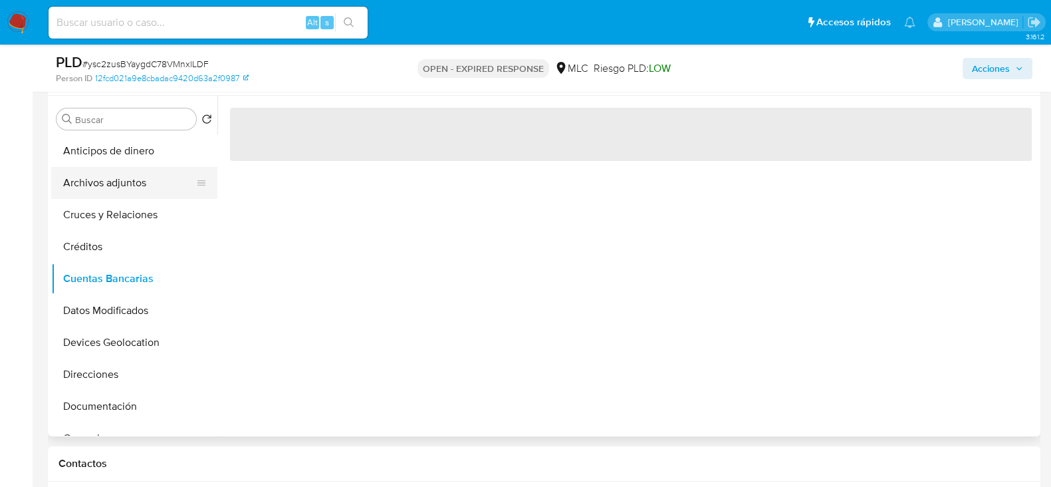
click at [120, 186] on button "Archivos adjuntos" at bounding box center [129, 183] width 156 height 32
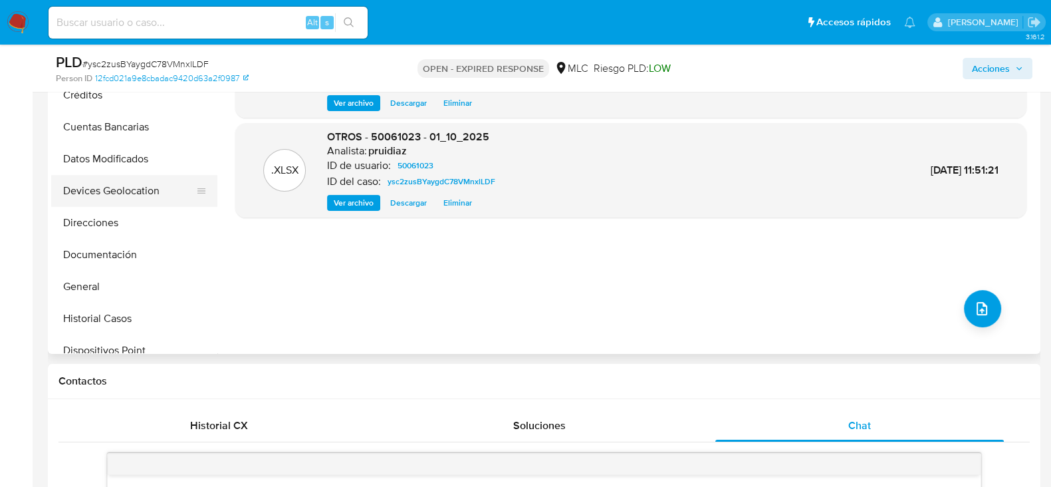
scroll to position [166, 0]
click at [101, 200] on button "General" at bounding box center [129, 190] width 156 height 32
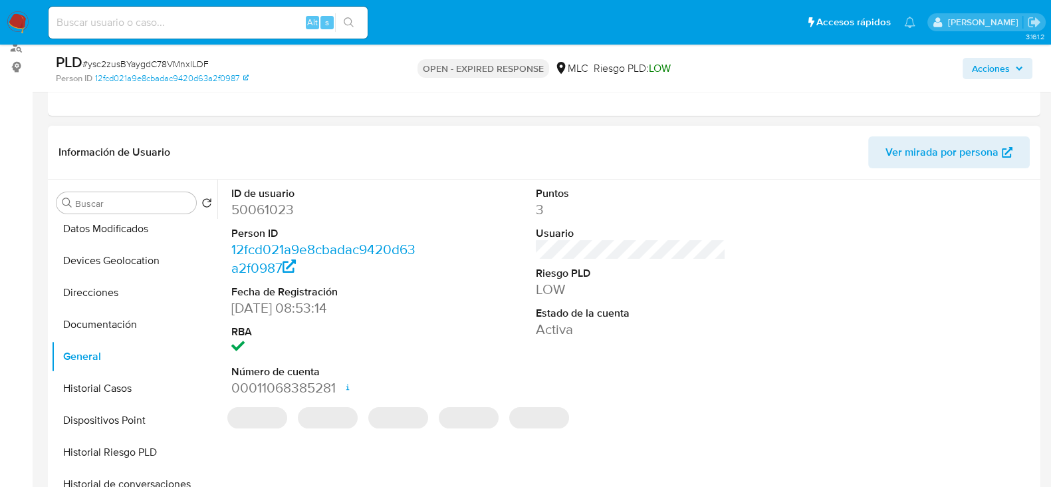
click at [259, 212] on dd "50061023" at bounding box center [326, 209] width 190 height 19
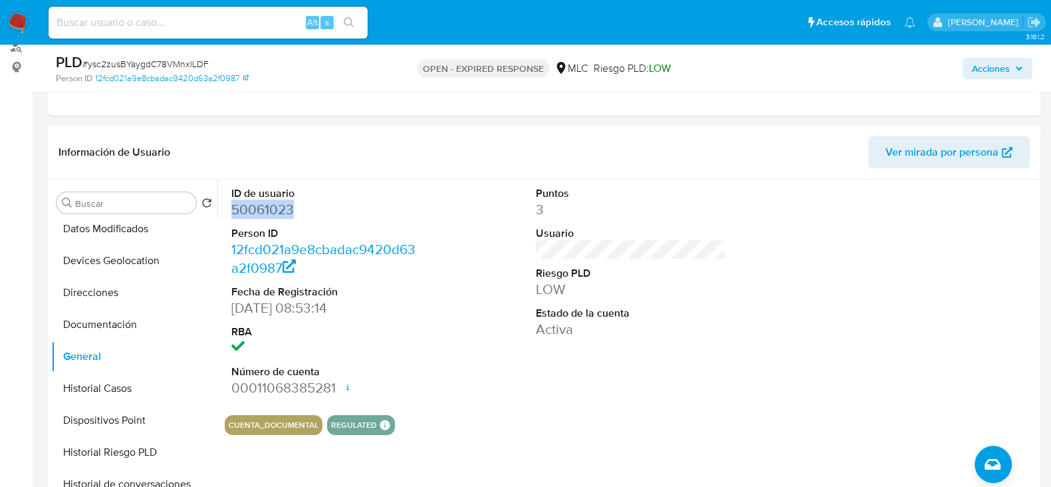
copy dd "50061023"
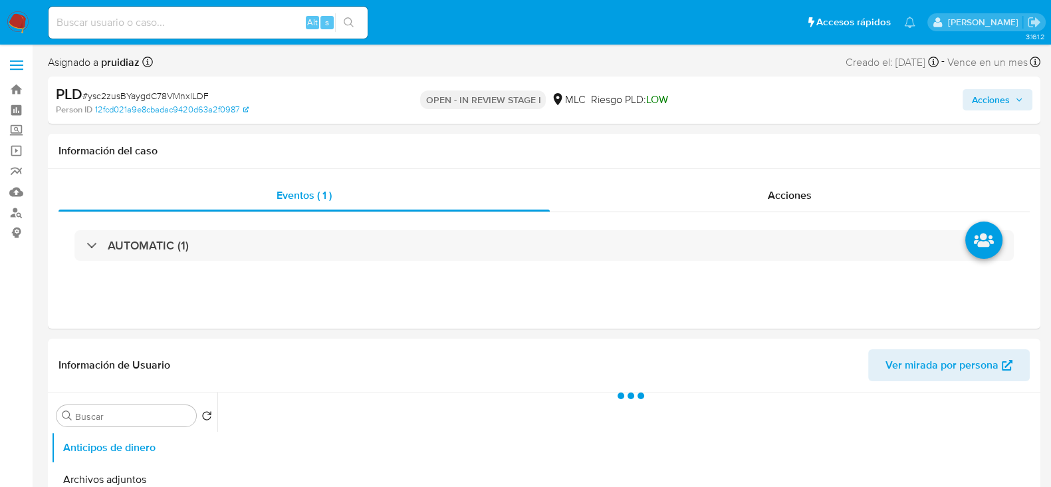
select select "10"
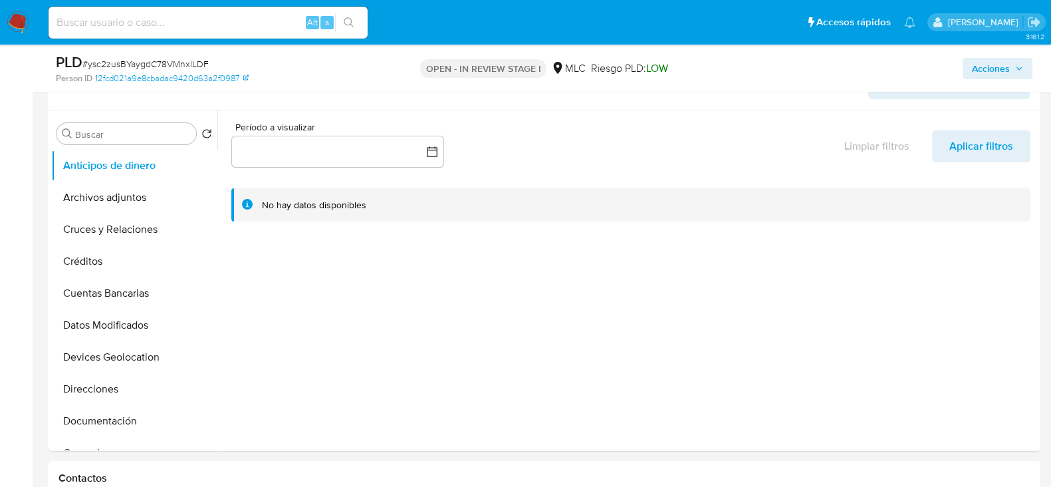
scroll to position [249, 0]
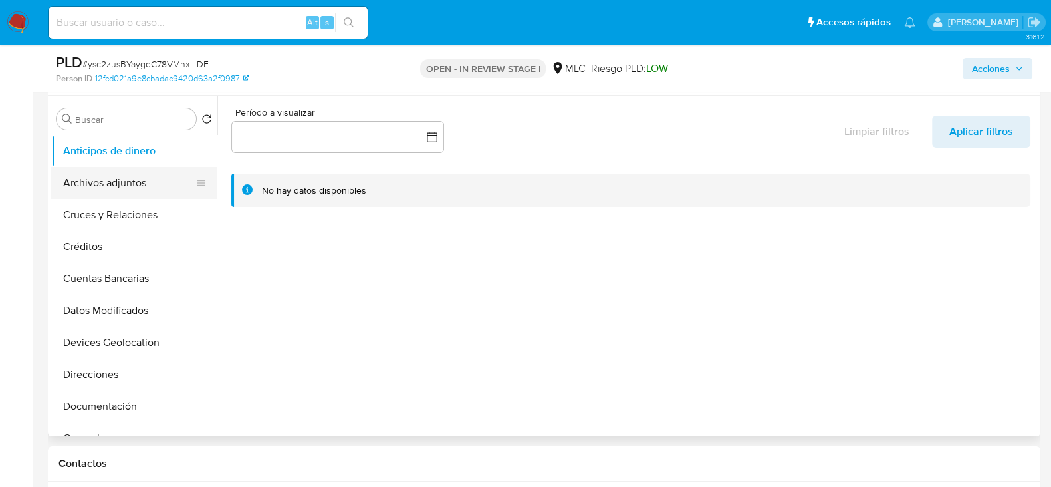
click at [125, 184] on button "Archivos adjuntos" at bounding box center [129, 183] width 156 height 32
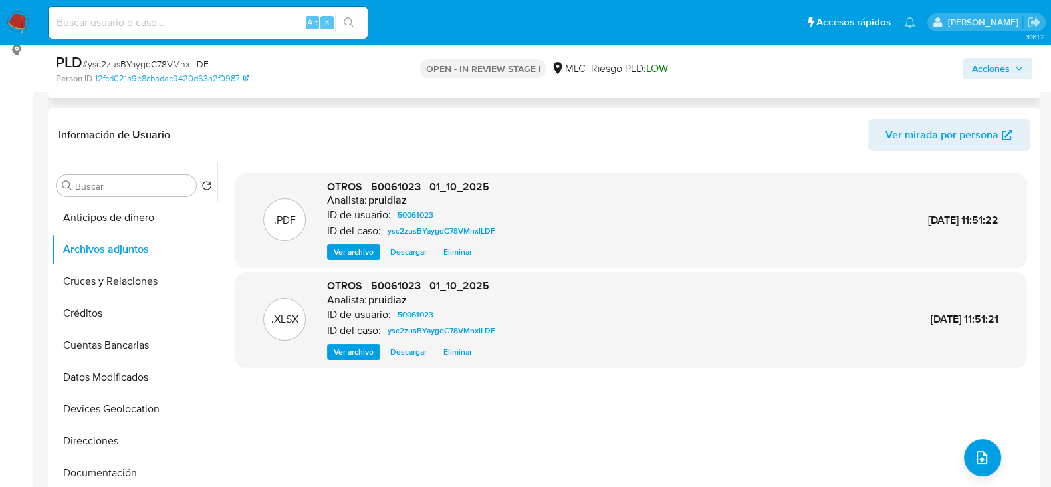
scroll to position [0, 0]
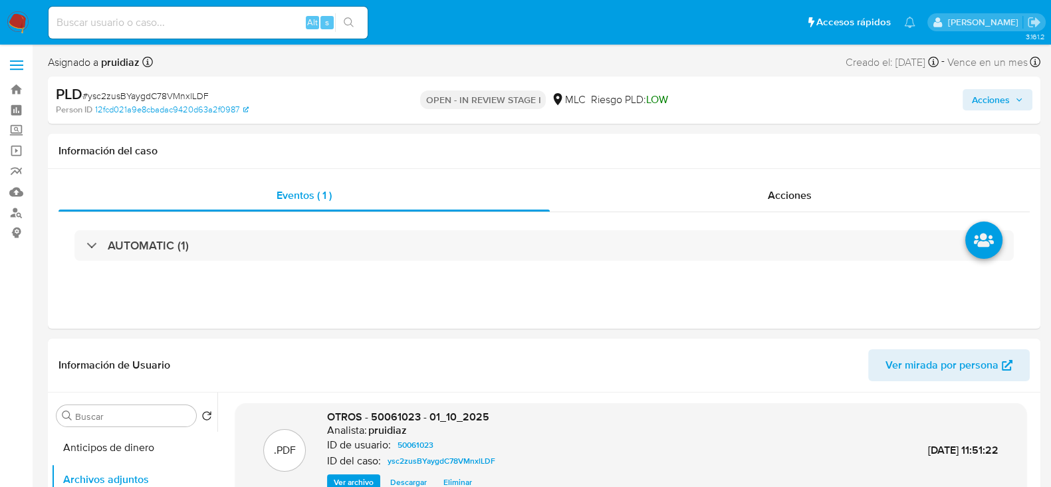
click at [1003, 102] on span "Acciones" at bounding box center [991, 99] width 38 height 21
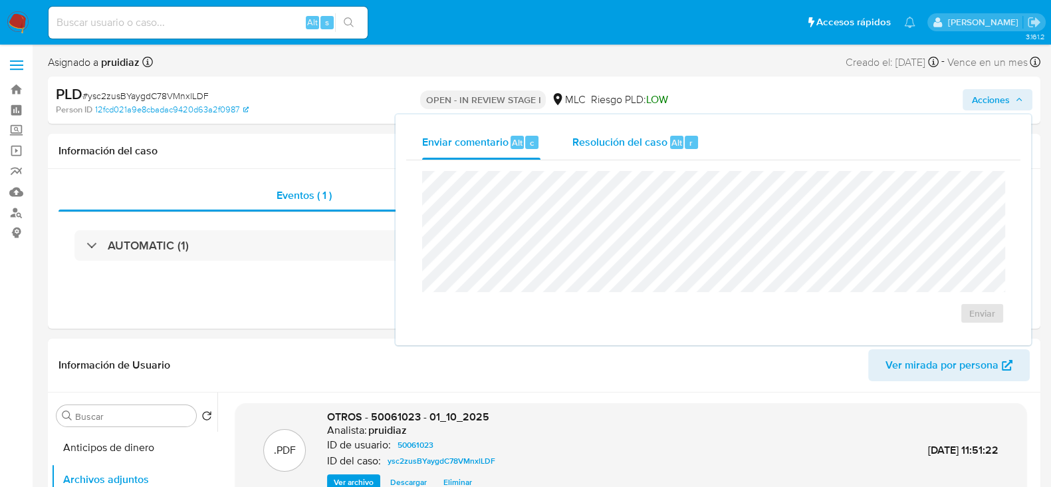
click at [663, 134] on span "Resolución del caso" at bounding box center [620, 141] width 95 height 15
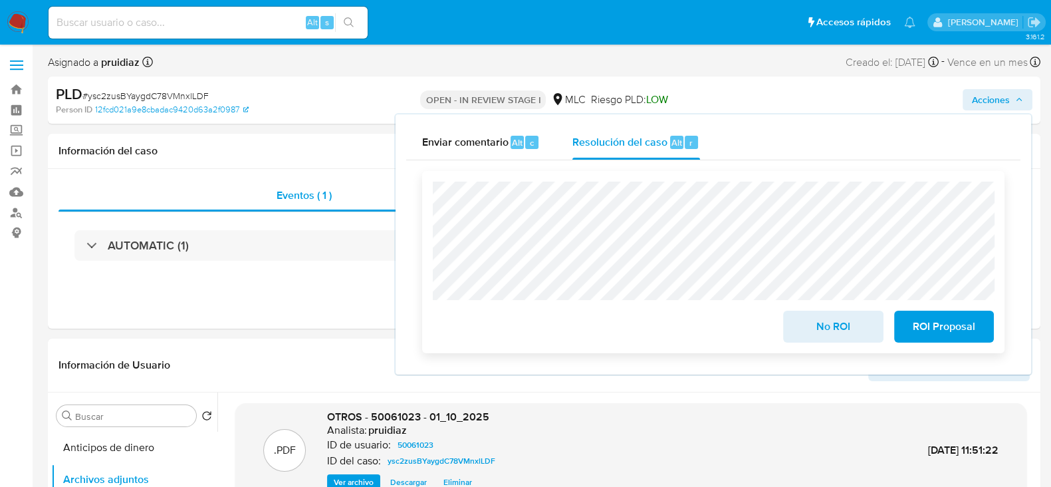
click at [835, 323] on span "No ROI" at bounding box center [833, 326] width 65 height 29
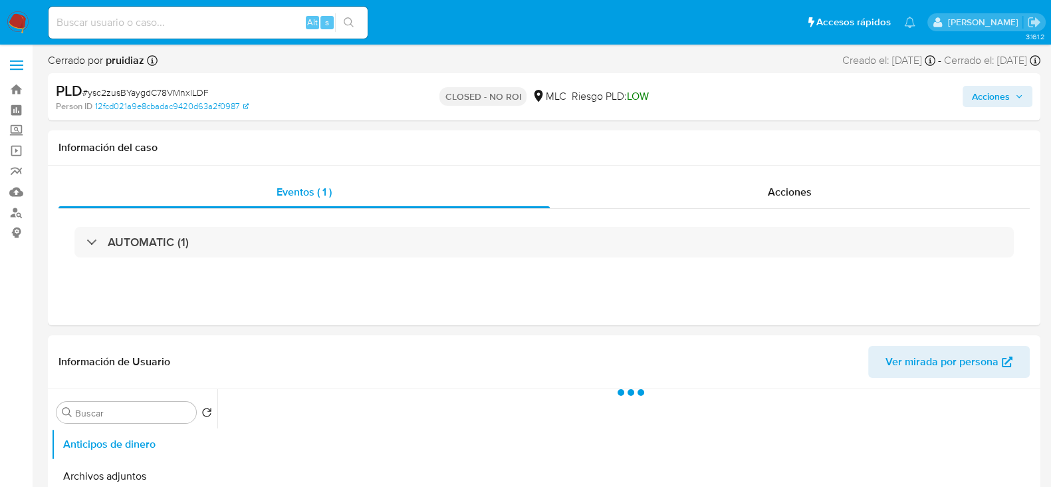
select select "10"
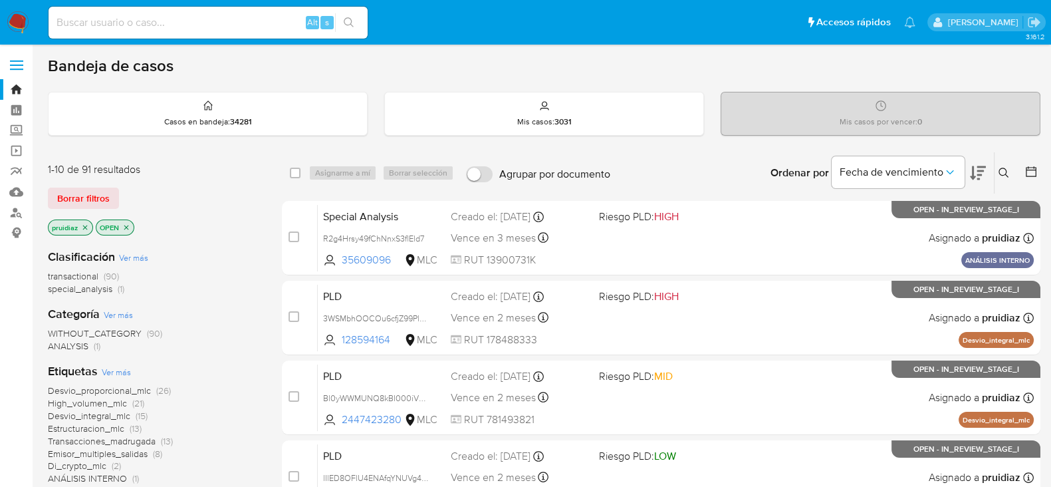
click at [1004, 173] on icon at bounding box center [1004, 173] width 11 height 11
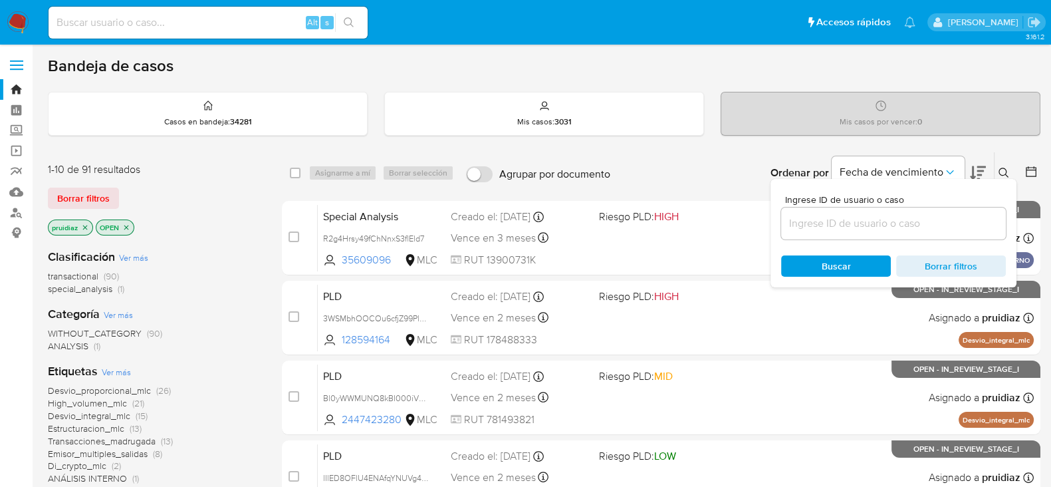
click at [831, 223] on input at bounding box center [893, 223] width 225 height 17
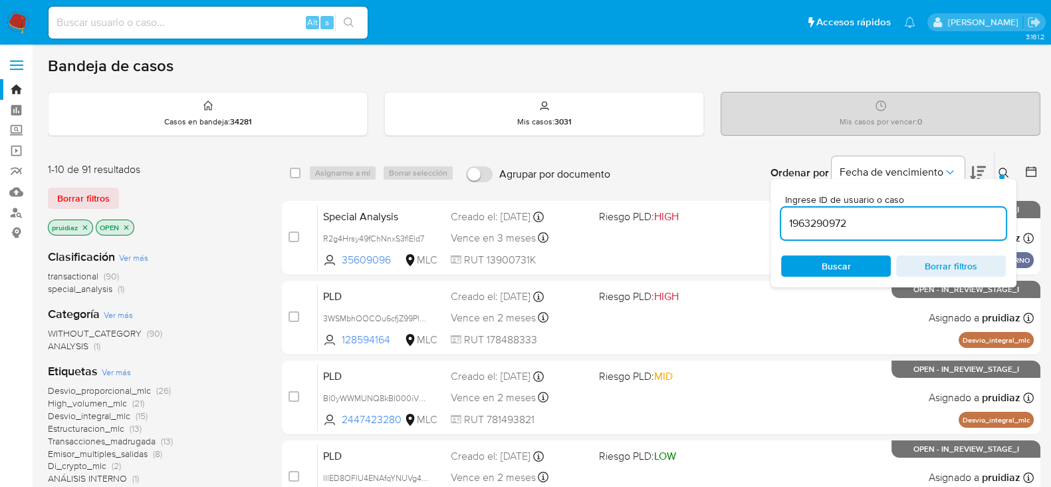
type input "1963290972"
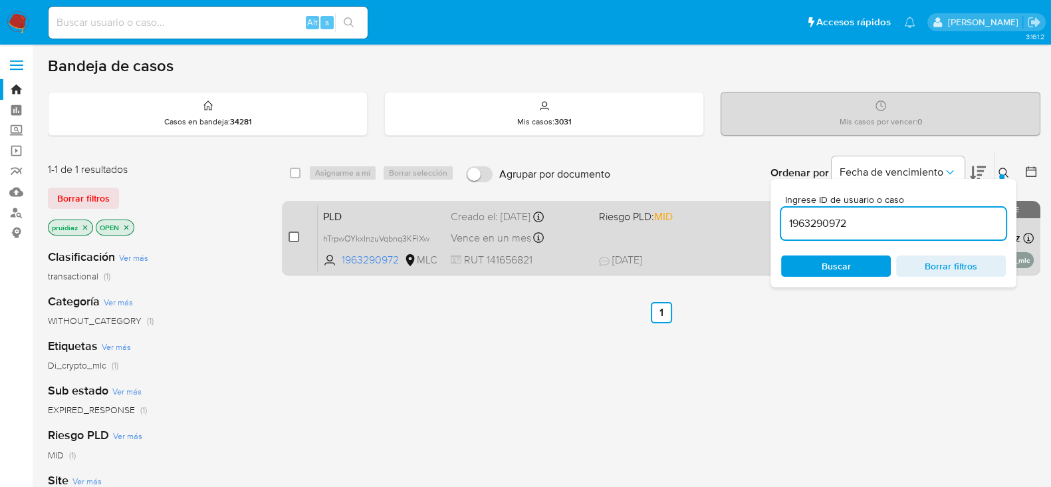
click at [295, 235] on input "checkbox" at bounding box center [294, 236] width 11 height 11
checkbox input "true"
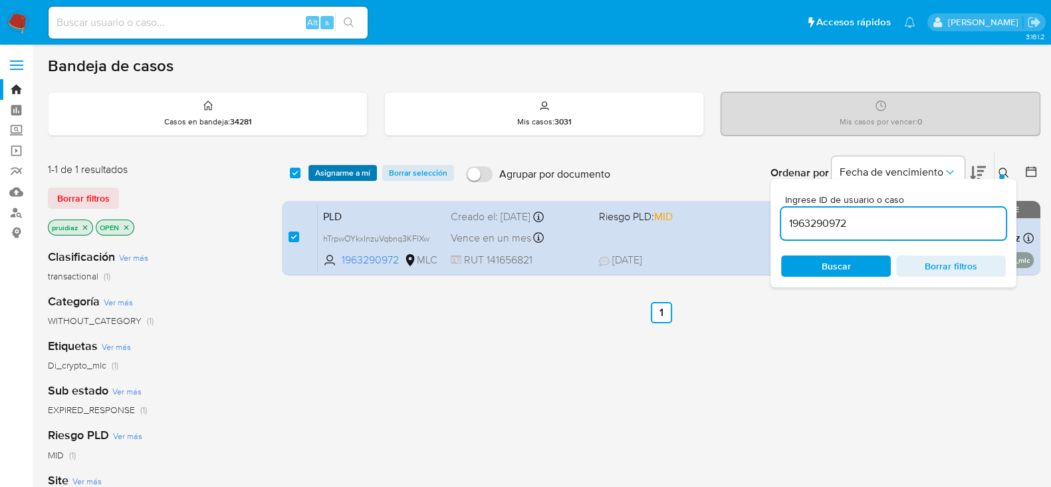
click at [368, 166] on span "Asignarme a mí" at bounding box center [342, 172] width 55 height 13
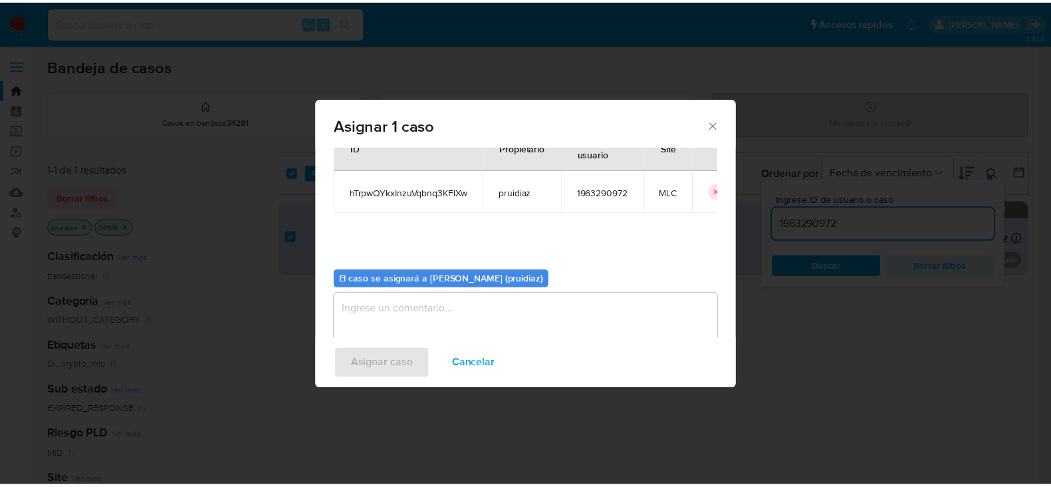
scroll to position [69, 0]
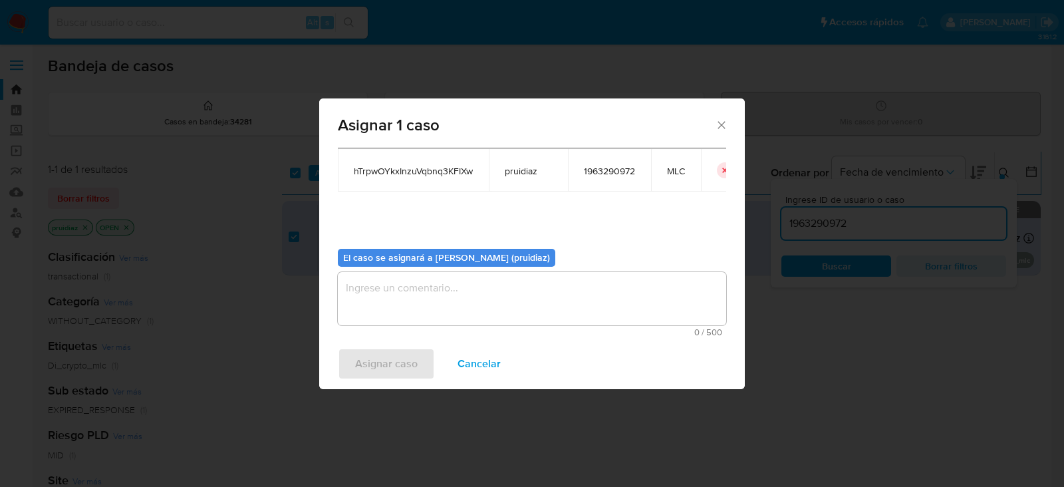
click at [512, 299] on textarea "assign-modal" at bounding box center [532, 298] width 388 height 53
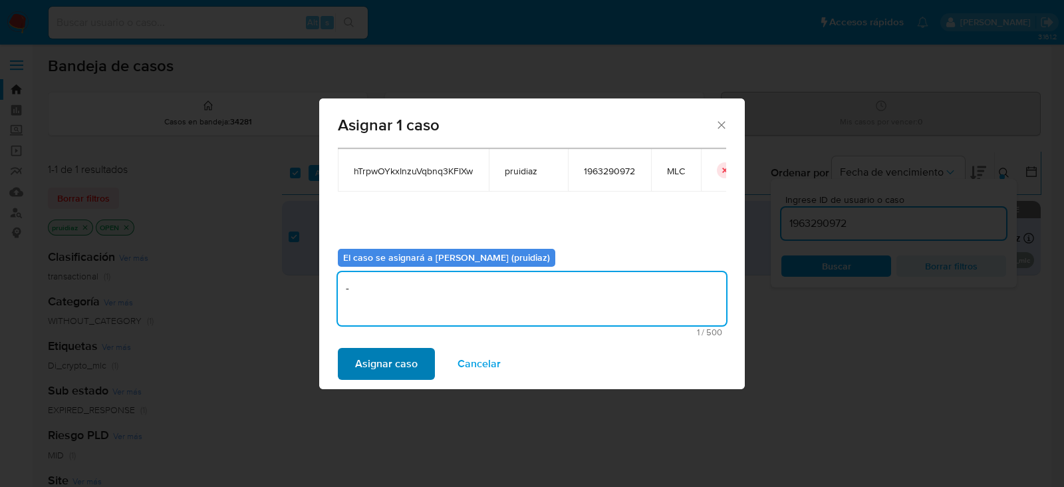
type textarea "-"
click at [412, 366] on span "Asignar caso" at bounding box center [386, 363] width 63 height 29
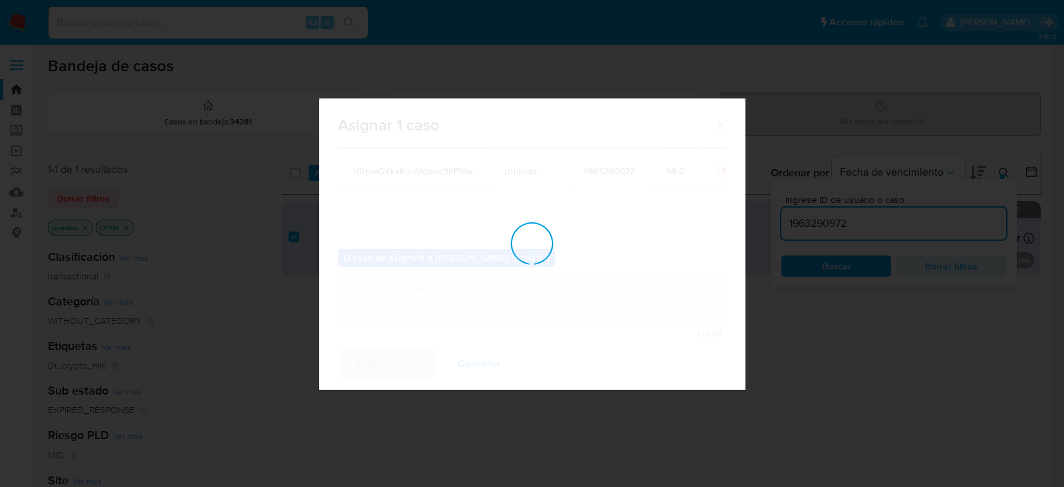
checkbox input "false"
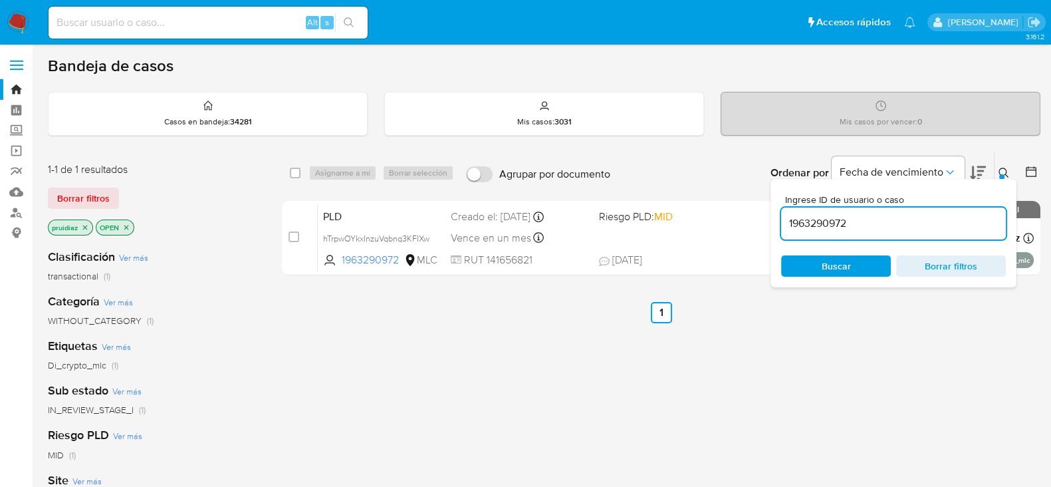
click at [21, 25] on img at bounding box center [18, 22] width 23 height 23
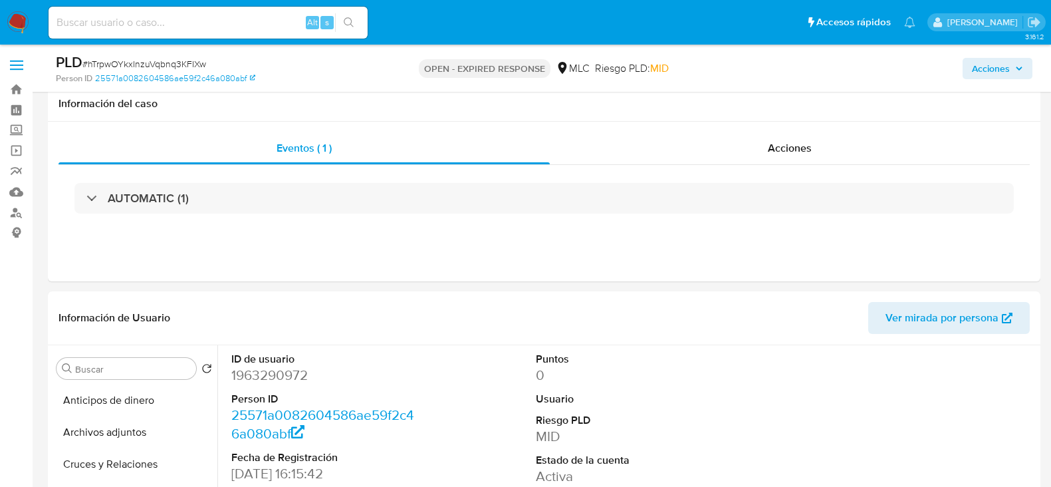
select select "10"
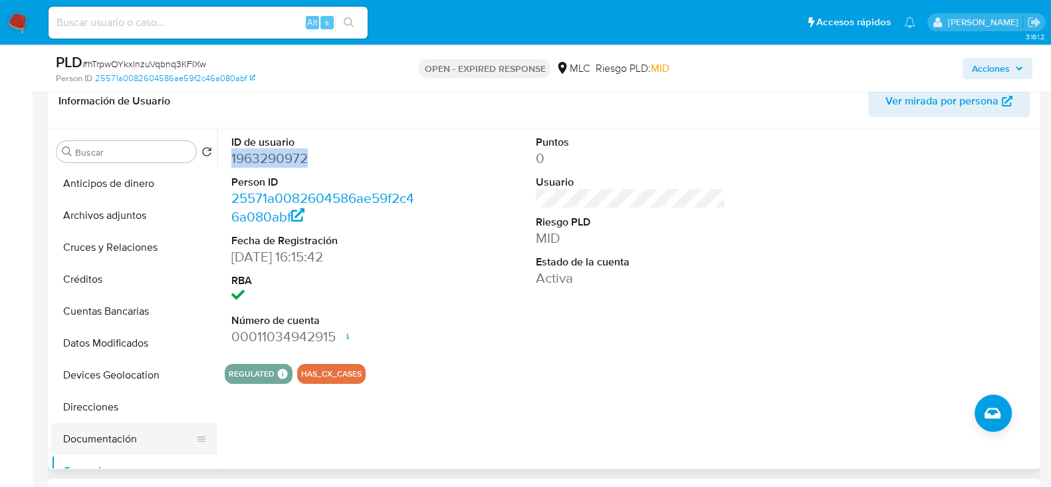
scroll to position [217, 0]
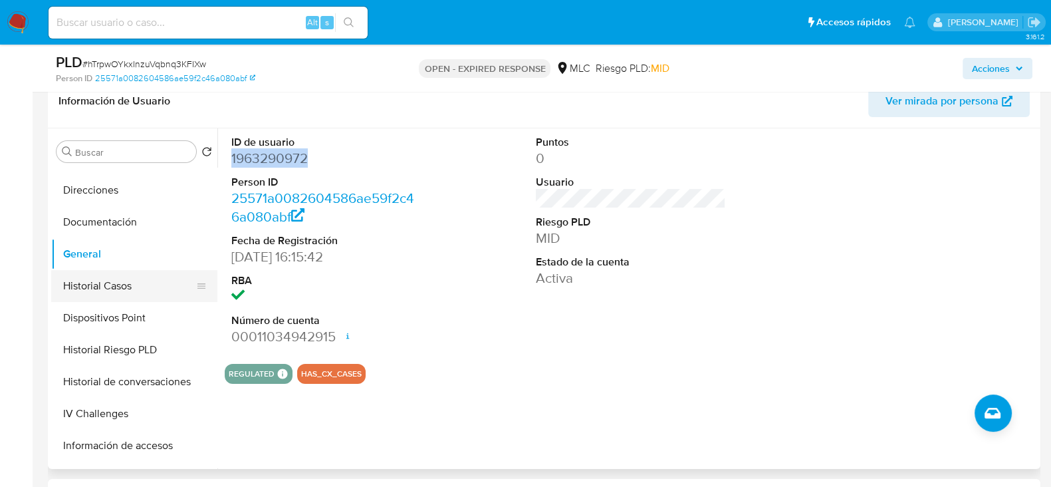
click at [99, 287] on button "Historial Casos" at bounding box center [129, 286] width 156 height 32
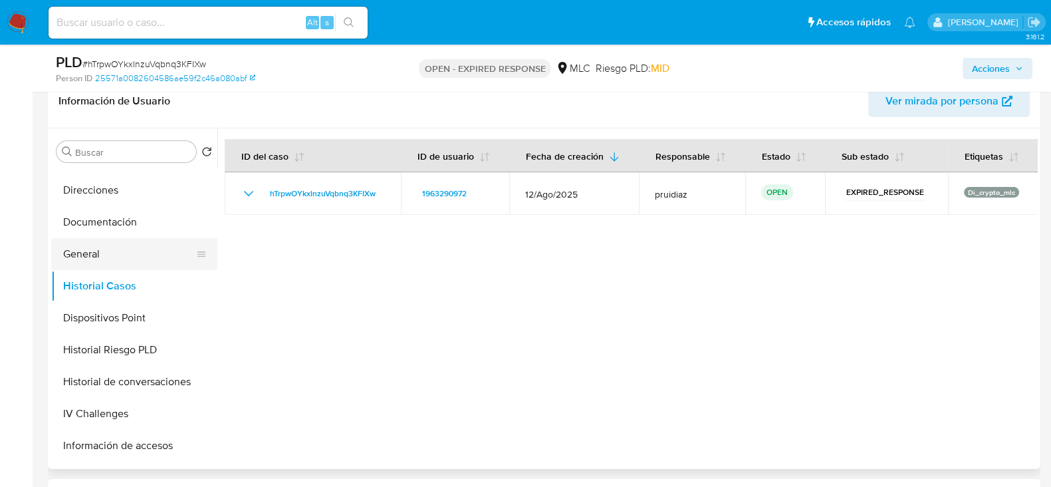
click at [133, 251] on button "General" at bounding box center [129, 254] width 156 height 32
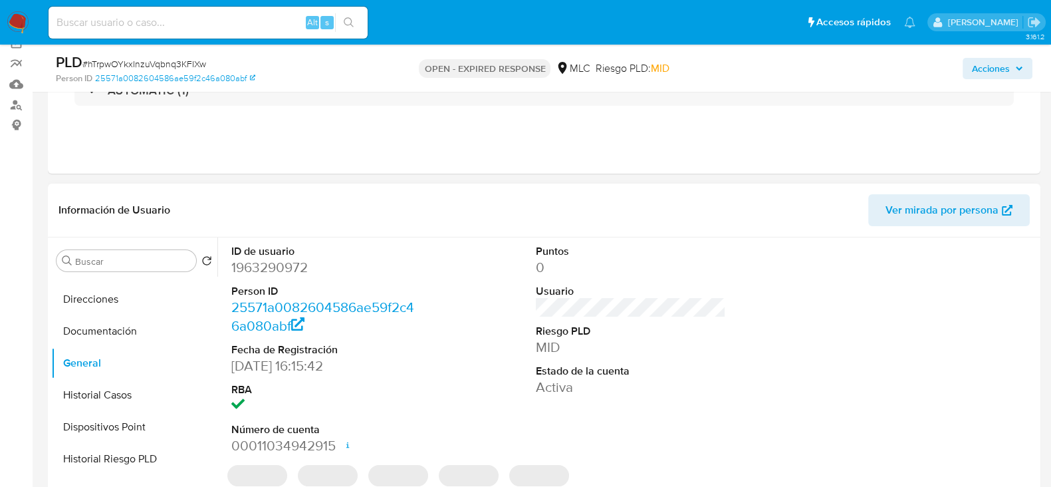
scroll to position [134, 0]
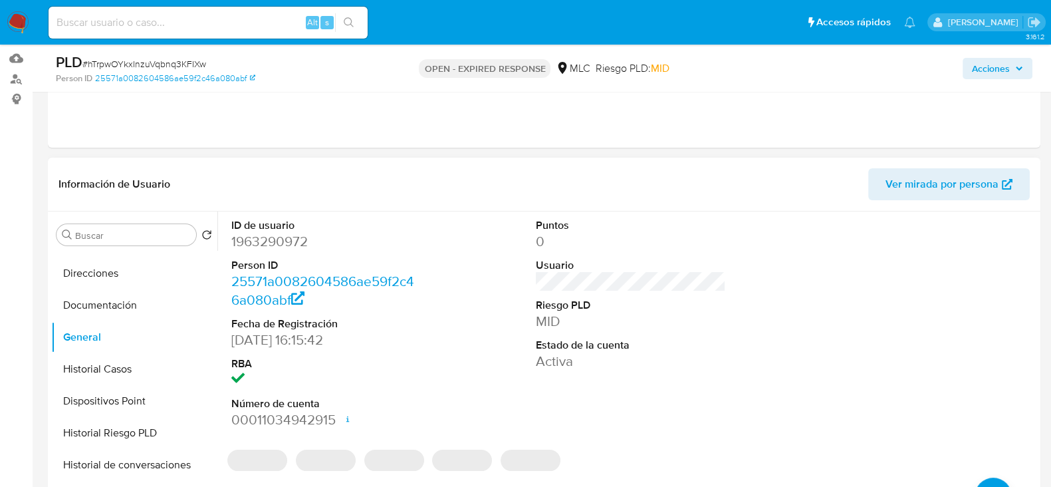
click at [283, 238] on dd "1963290972" at bounding box center [326, 241] width 190 height 19
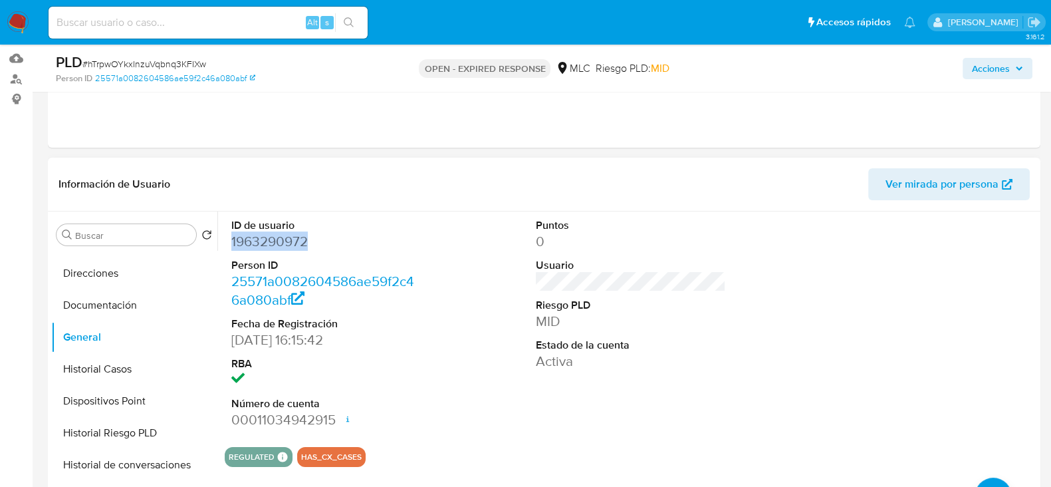
copy dd "1963290972"
click at [256, 233] on dd "1963290972" at bounding box center [326, 241] width 190 height 19
click at [142, 65] on span "# hTrpwOYkxInzuVqbnq3KFIXw" at bounding box center [144, 63] width 124 height 13
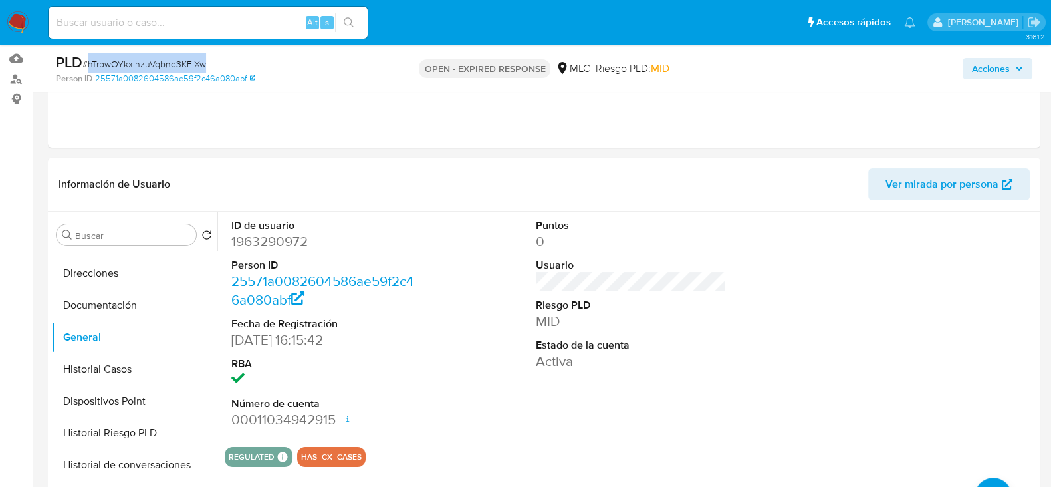
copy span "hTrpwOYkxInzuVqbnq3KFIXw"
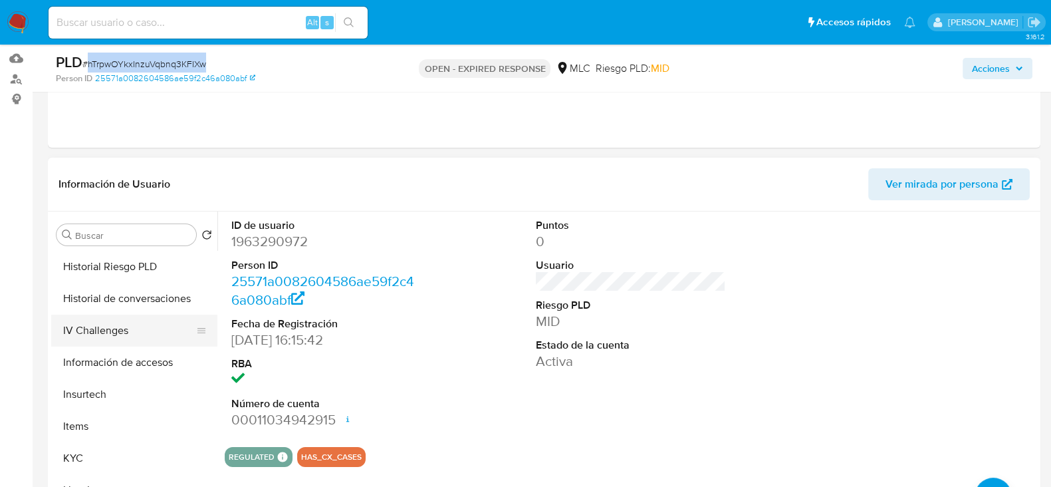
scroll to position [466, 0]
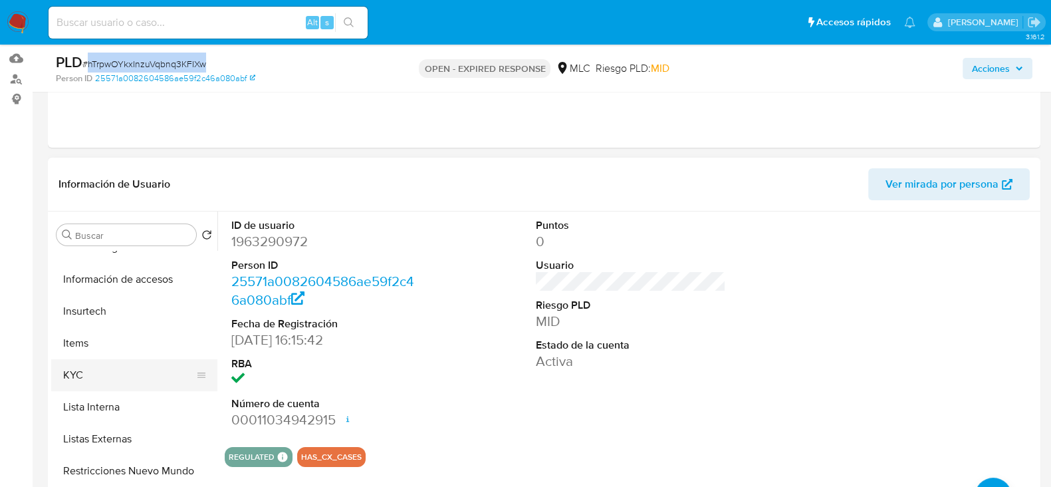
click at [76, 378] on button "KYC" at bounding box center [129, 375] width 156 height 32
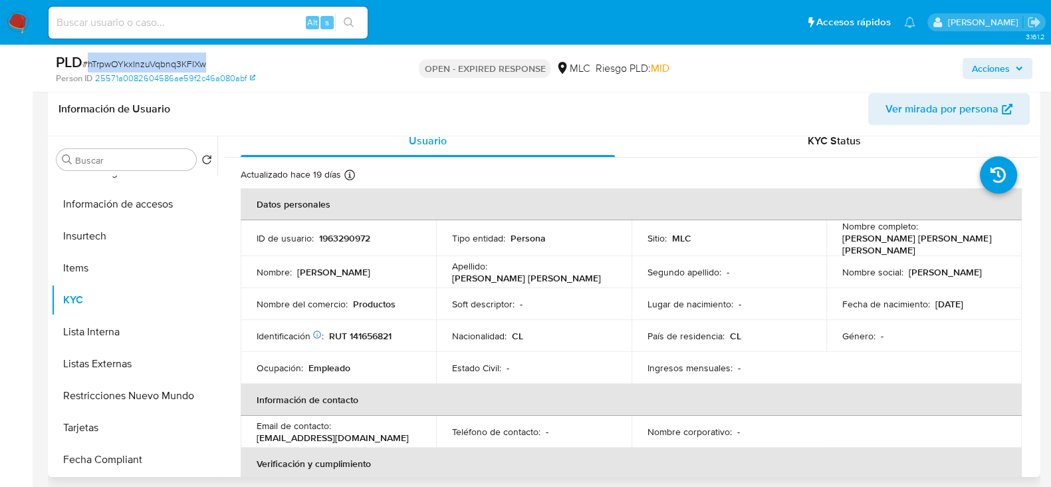
scroll to position [0, 0]
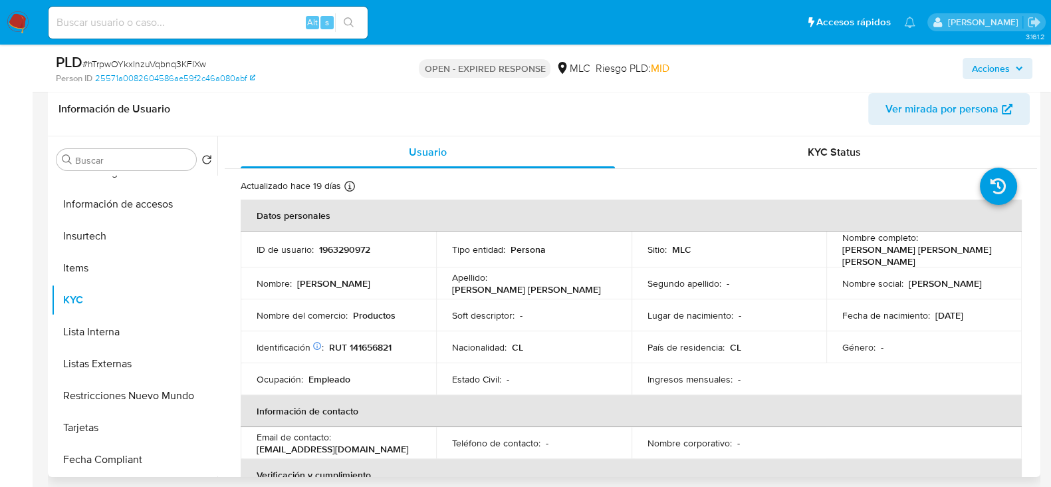
click at [379, 350] on p "RUT 141656821" at bounding box center [360, 347] width 63 height 12
copy p "141656821"
click at [376, 349] on p "RUT 141656821" at bounding box center [360, 347] width 63 height 12
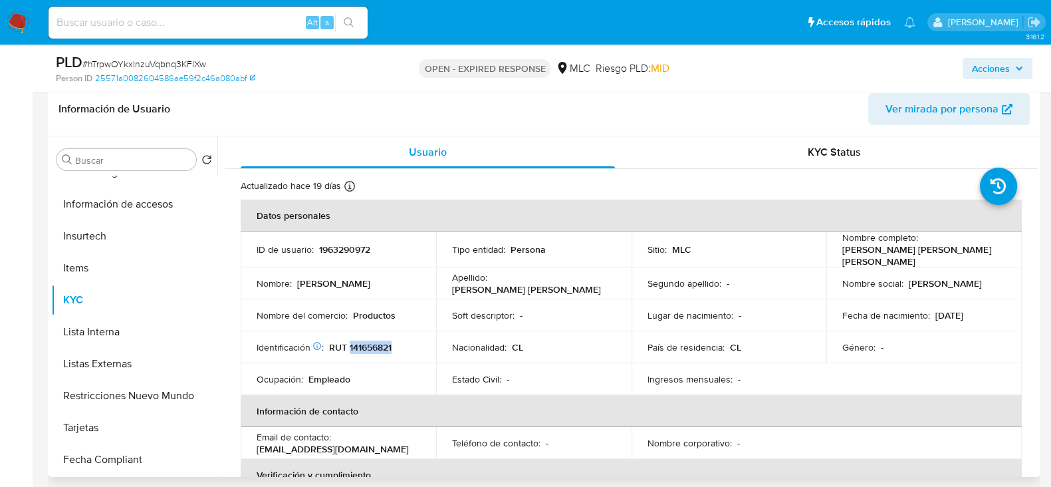
copy p "141656821"
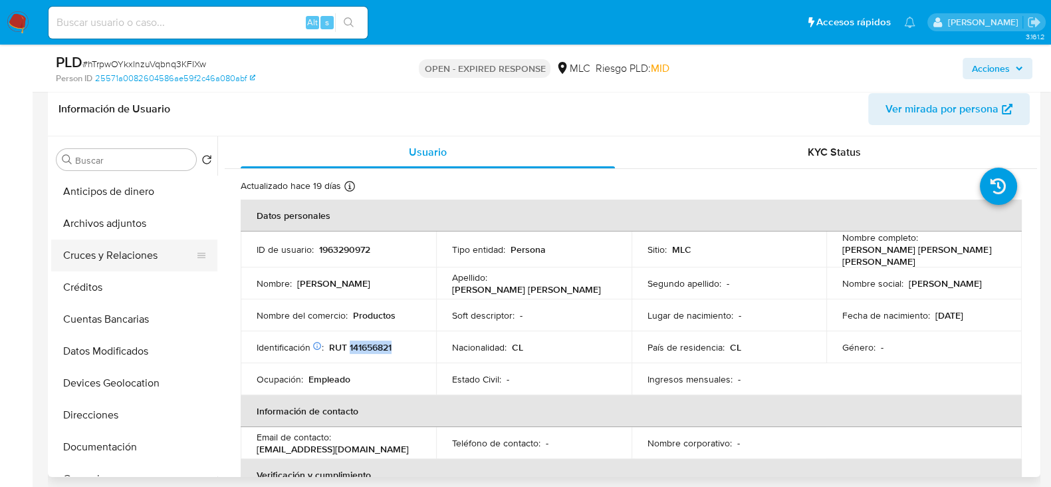
click at [130, 250] on button "Cruces y Relaciones" at bounding box center [129, 255] width 156 height 32
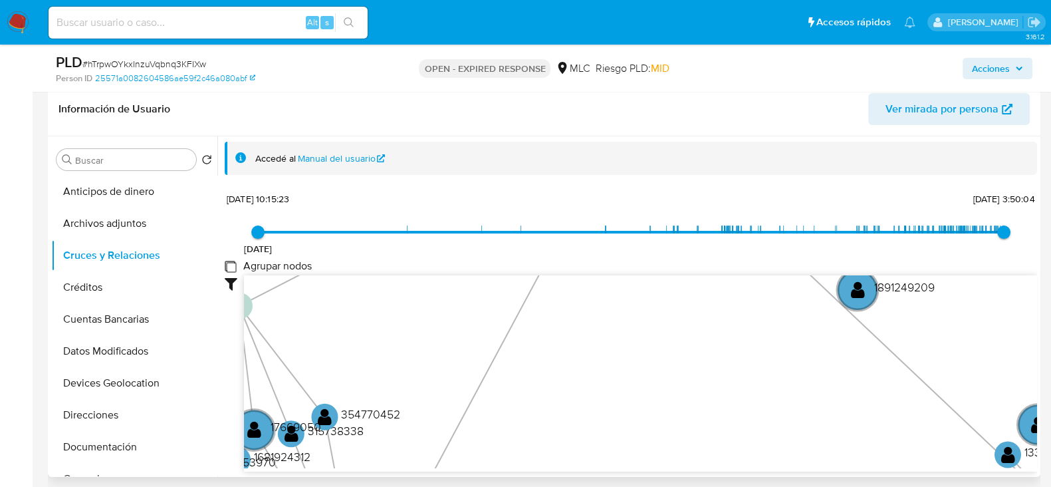
click at [227, 265] on group_nodes "Agrupar nodos" at bounding box center [230, 266] width 11 height 11
checkbox group_nodes "true"
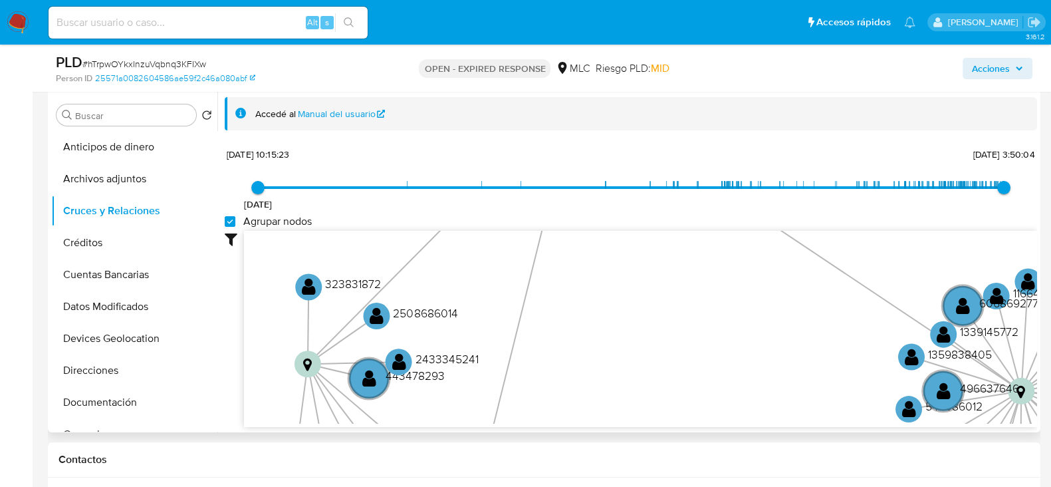
scroll to position [292, 0]
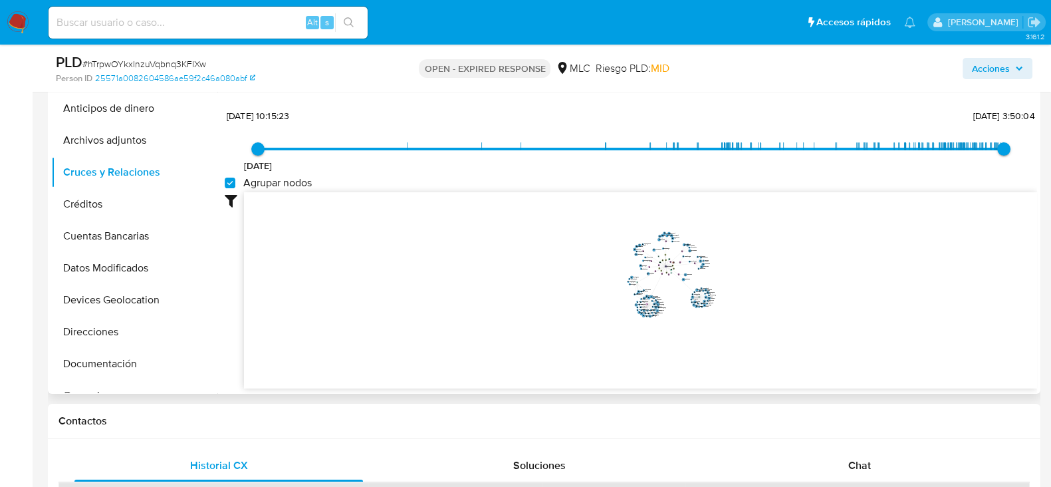
drag, startPoint x: 775, startPoint y: 254, endPoint x: 771, endPoint y: 274, distance: 20.3
click at [771, 274] on icon "user-1963290972  1963290972 device-66cb90ef11856f4bcc9178c3  device-683a7358c…" at bounding box center [640, 288] width 793 height 193
drag, startPoint x: 787, startPoint y: 221, endPoint x: 803, endPoint y: 231, distance: 19.7
click at [803, 231] on icon "user-1963290972  1963290972 device-66cb90ef11856f4bcc9178c3  device-683a7358c…" at bounding box center [640, 288] width 793 height 193
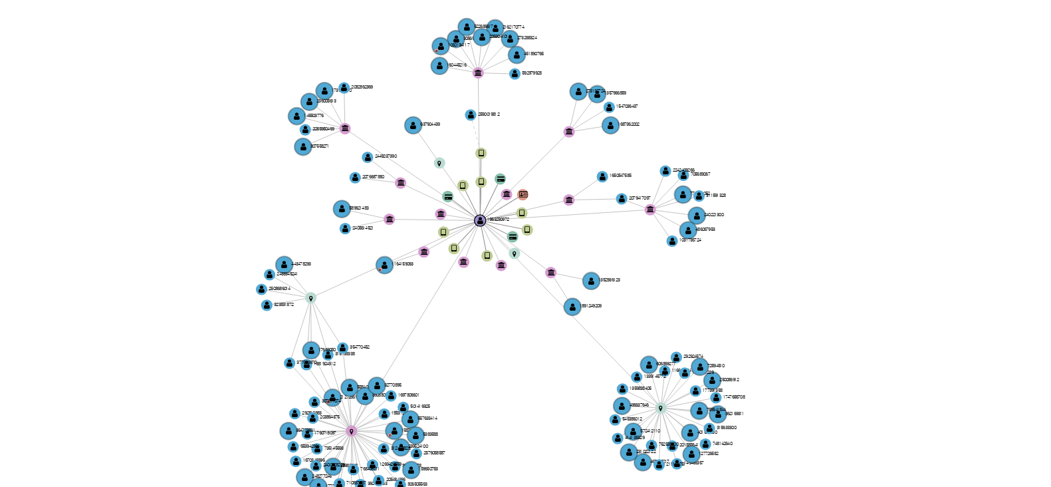
drag, startPoint x: 718, startPoint y: 204, endPoint x: 736, endPoint y: 184, distance: 26.4
click at [736, 184] on icon "user-1963290972  1963290972 device-66cb90ef11856f4bcc9178c3  device-683a7358c…" at bounding box center [640, 238] width 793 height 193
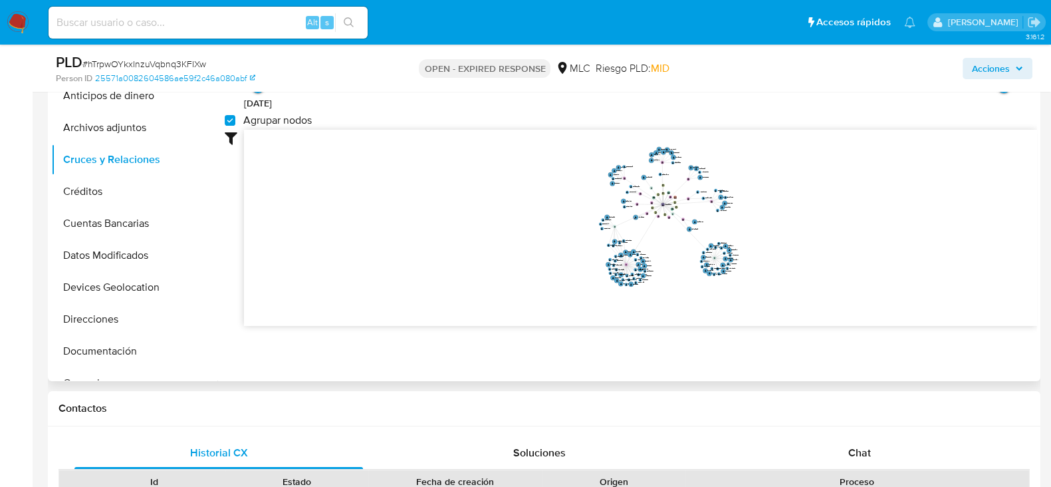
scroll to position [332, 0]
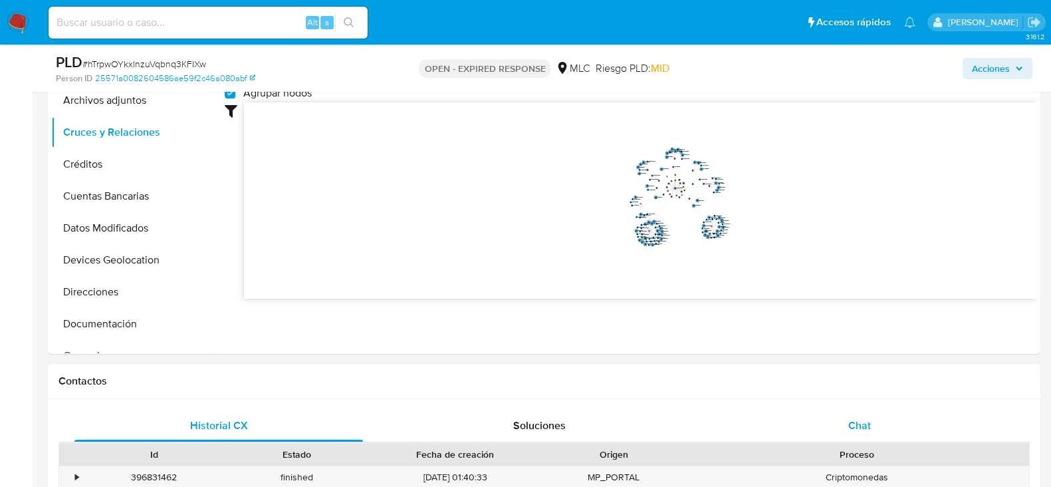
click at [859, 427] on span "Chat" at bounding box center [860, 425] width 23 height 15
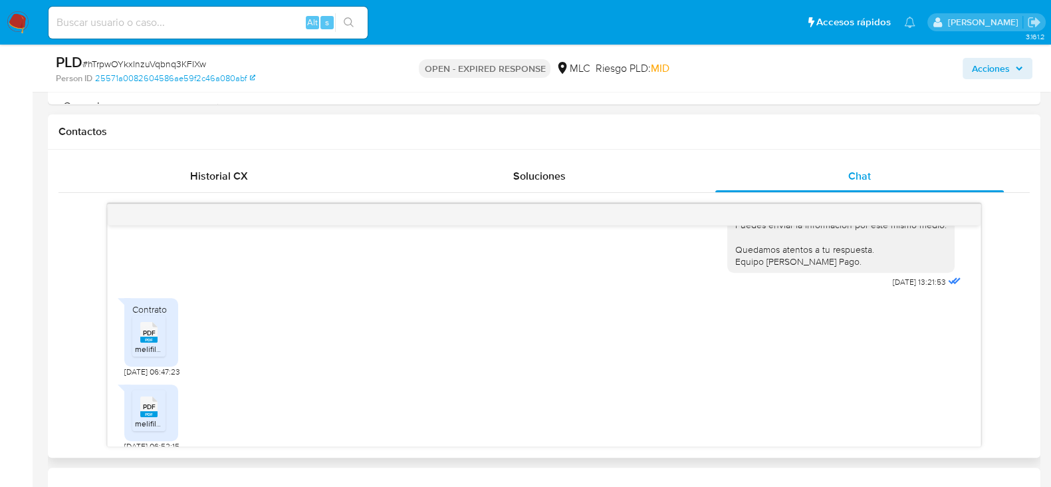
scroll to position [639, 0]
click at [152, 340] on rect at bounding box center [148, 343] width 17 height 6
click at [156, 417] on rect at bounding box center [148, 417] width 17 height 6
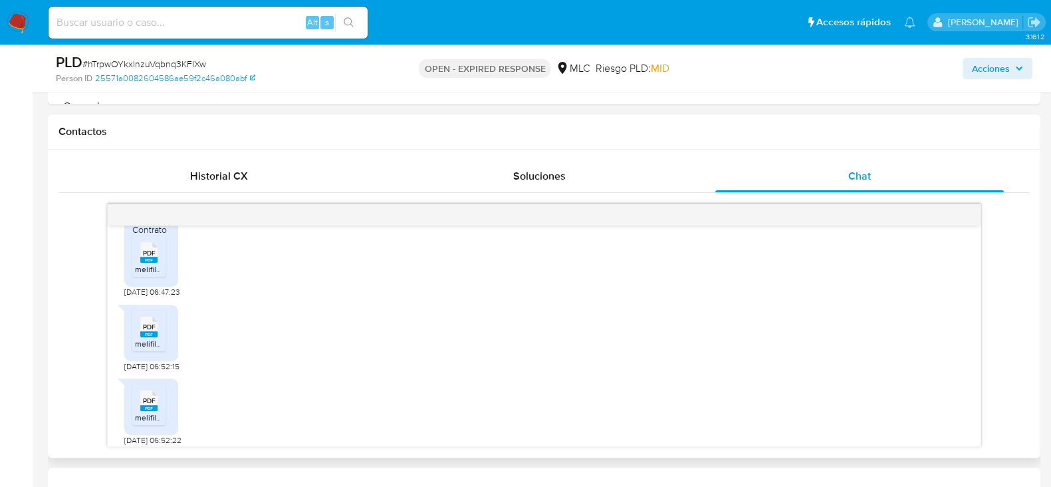
click at [157, 402] on icon "PDF" at bounding box center [148, 400] width 17 height 23
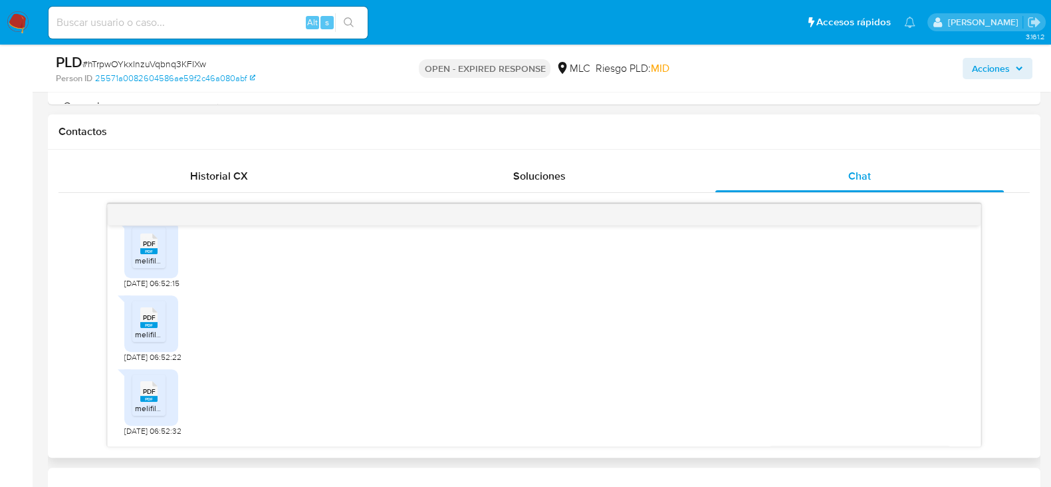
scroll to position [889, 0]
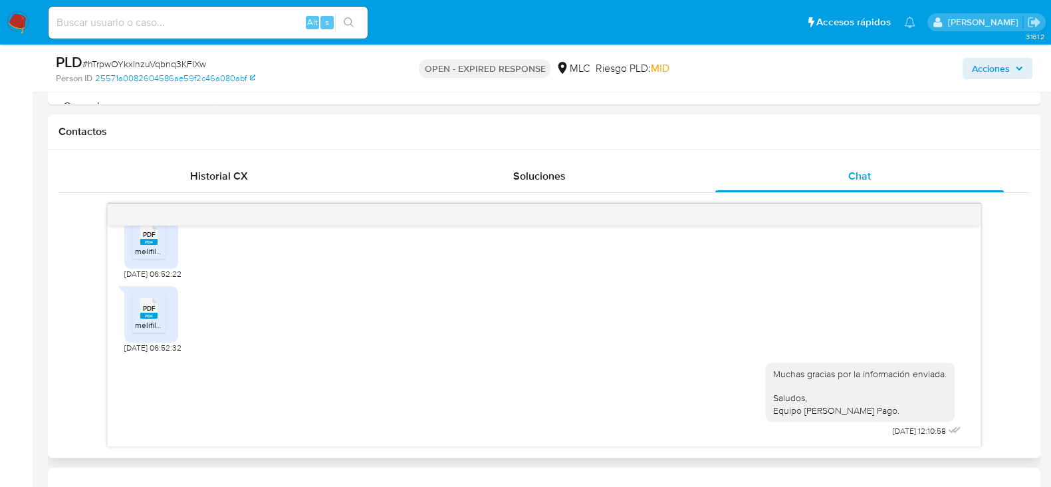
click at [148, 311] on span "PDF" at bounding box center [149, 308] width 13 height 9
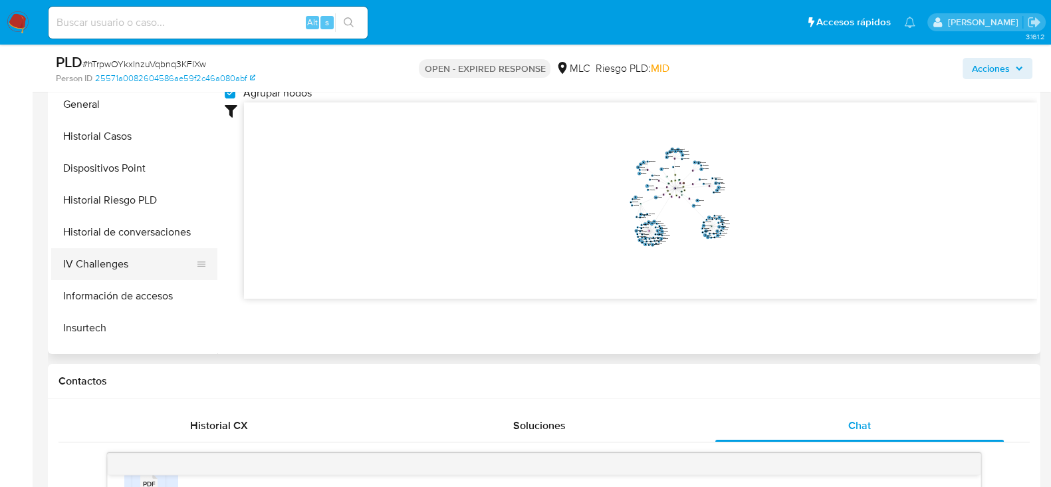
scroll to position [332, 0]
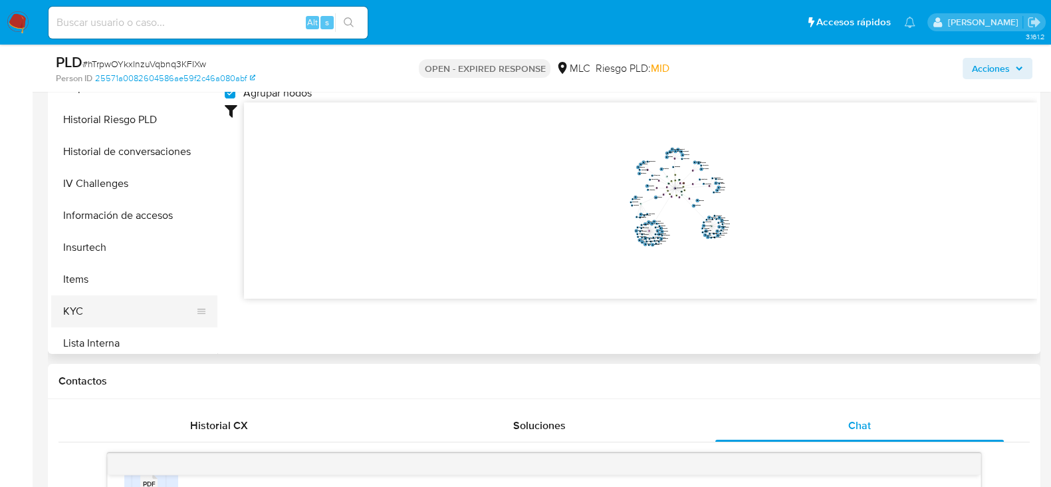
click at [70, 305] on button "KYC" at bounding box center [129, 311] width 156 height 32
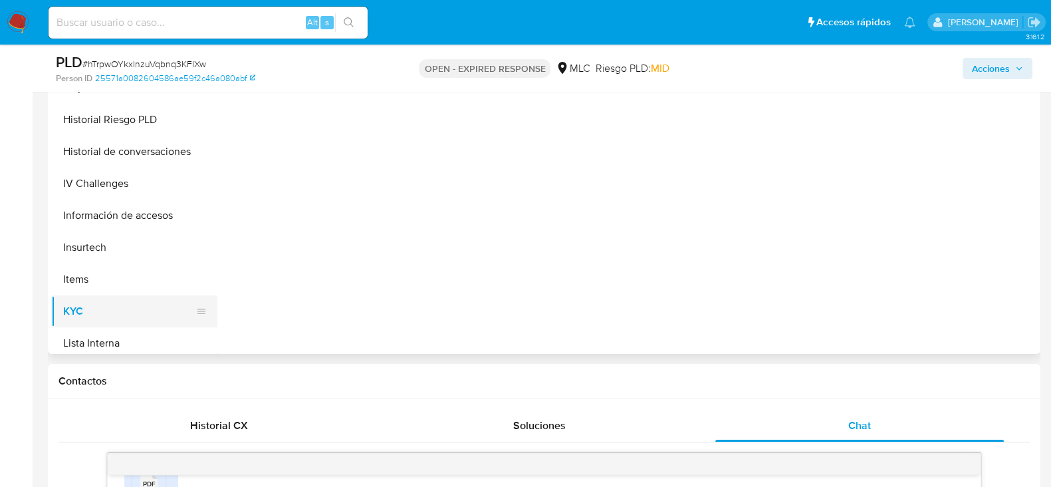
scroll to position [0, 0]
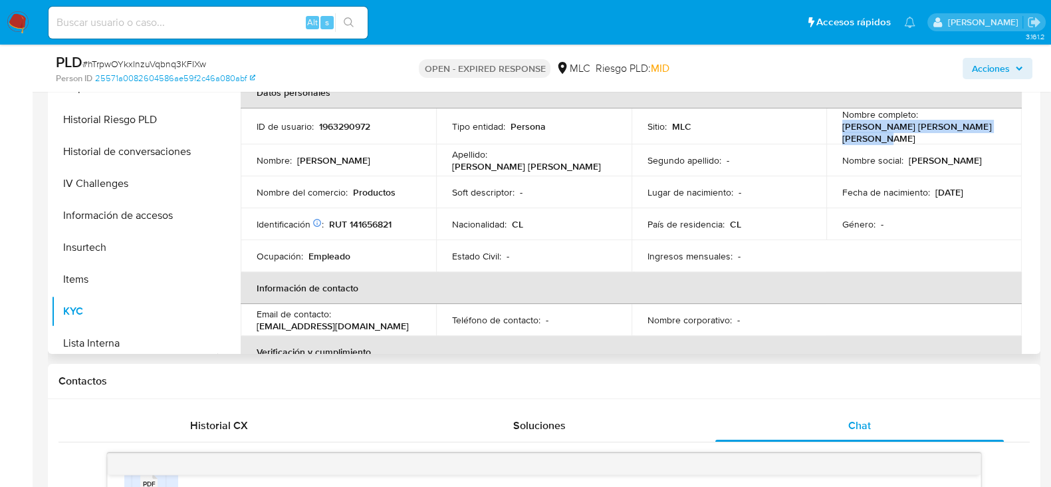
drag, startPoint x: 885, startPoint y: 138, endPoint x: 835, endPoint y: 124, distance: 52.6
click at [835, 124] on td "Nombre completo : Cristian Fernando Fleischmann Vivanco" at bounding box center [925, 126] width 196 height 36
copy p "Cristian Fernando Fleischmann Vivanco"
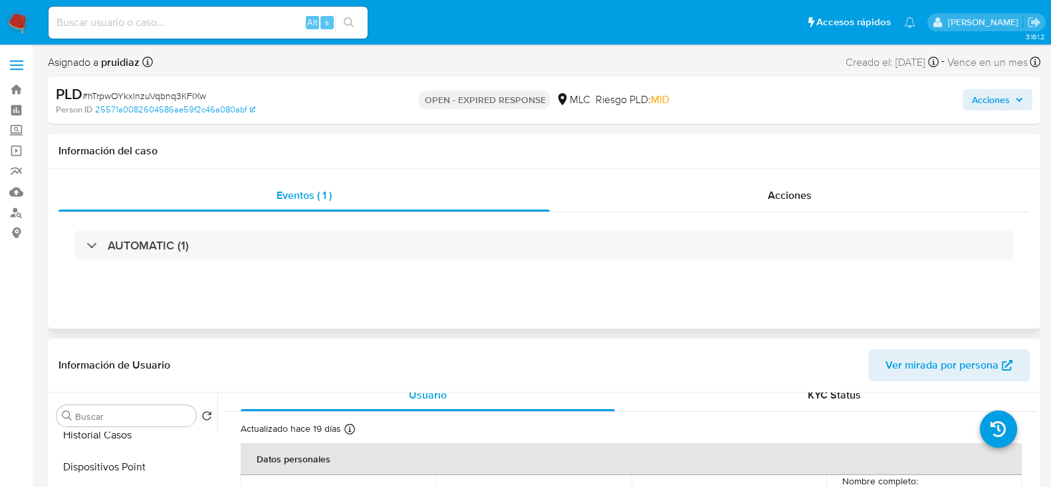
click at [117, 263] on div "AUTOMATIC (1)" at bounding box center [545, 245] width 972 height 67
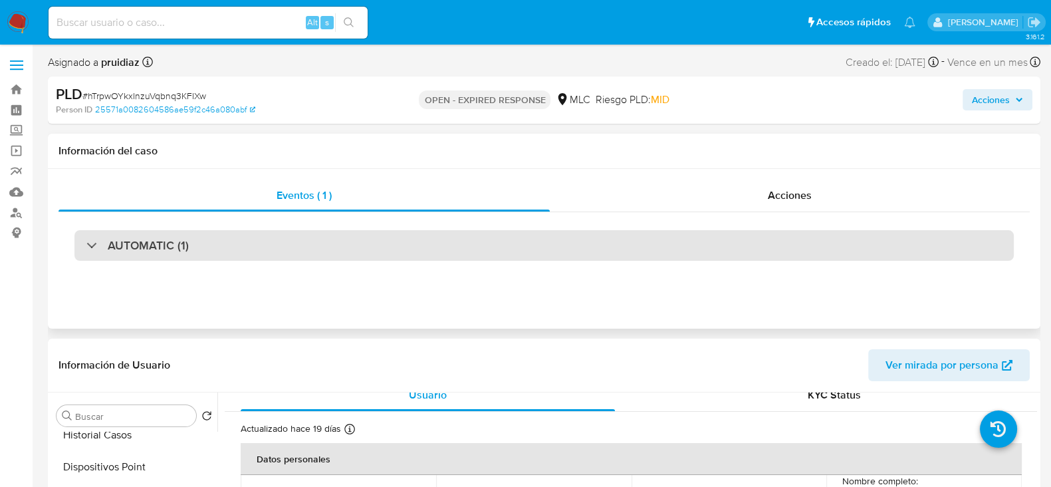
click at [127, 255] on div "AUTOMATIC (1)" at bounding box center [544, 245] width 940 height 31
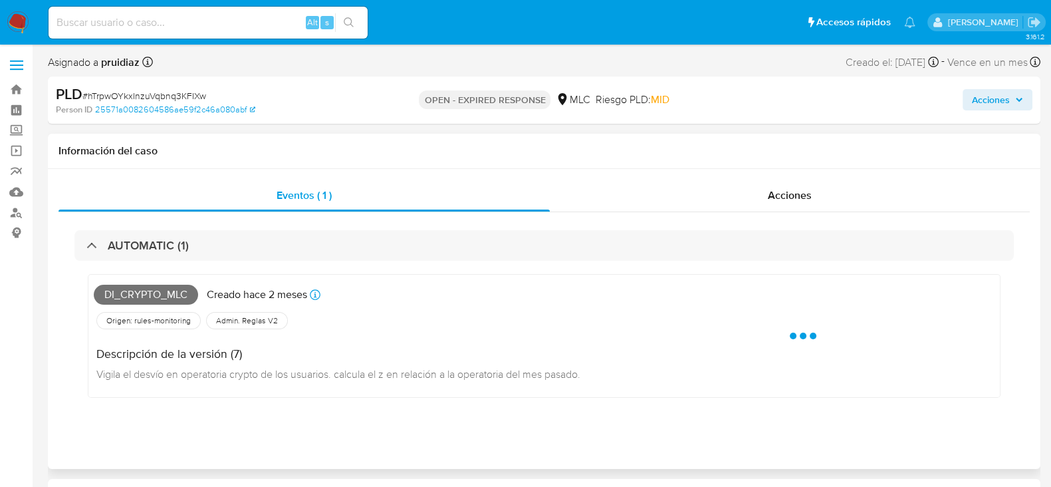
click at [140, 290] on span "Di_crypto_mlc" at bounding box center [146, 295] width 104 height 20
click at [140, 289] on span "Di_crypto_mlc" at bounding box center [146, 295] width 104 height 20
copy span "Di_crypto_mlc"
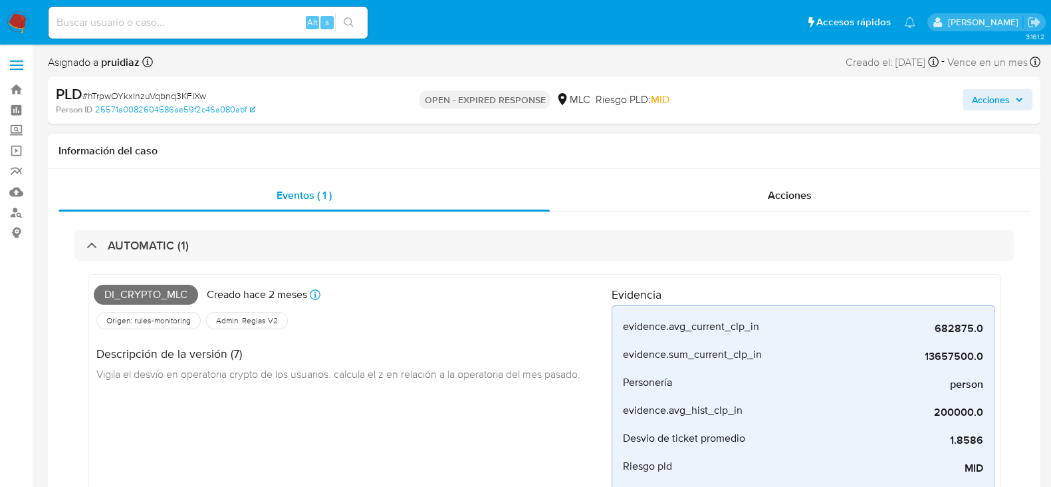
click at [158, 221] on div "AUTOMATIC (1) Di_crypto_mlc Creado hace 2 meses Creado: 12/08/2025 06:07:50 Ori…" at bounding box center [545, 413] width 972 height 403
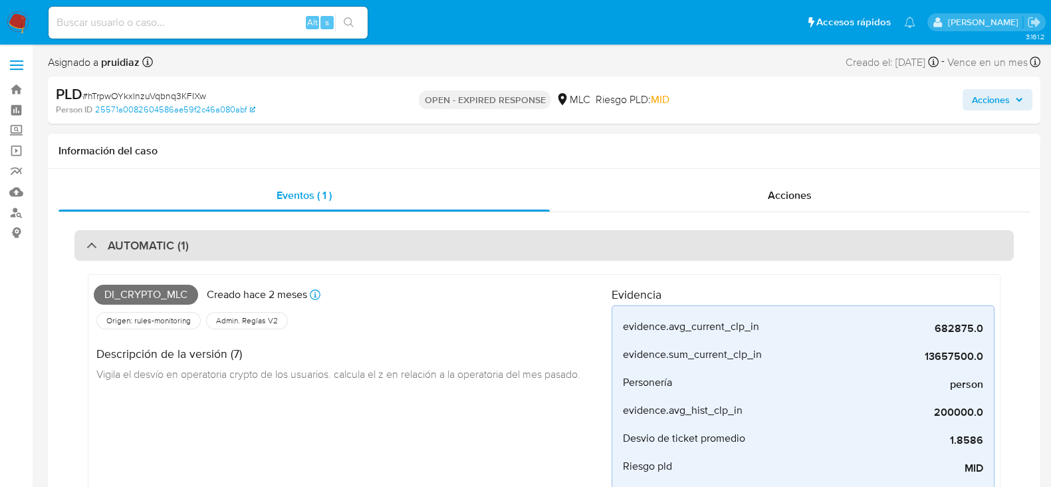
click at [161, 238] on h3 "AUTOMATIC (1)" at bounding box center [148, 245] width 81 height 15
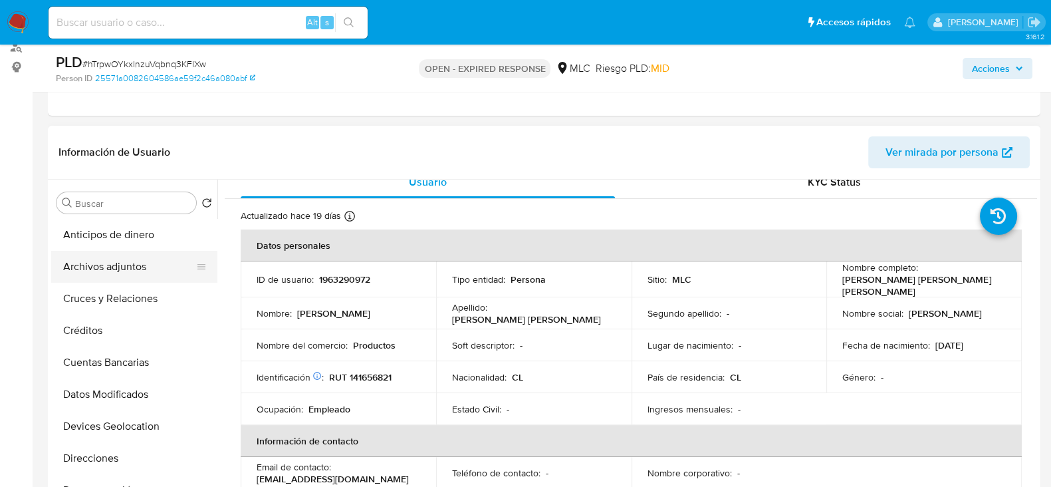
click at [106, 270] on button "Archivos adjuntos" at bounding box center [129, 267] width 156 height 32
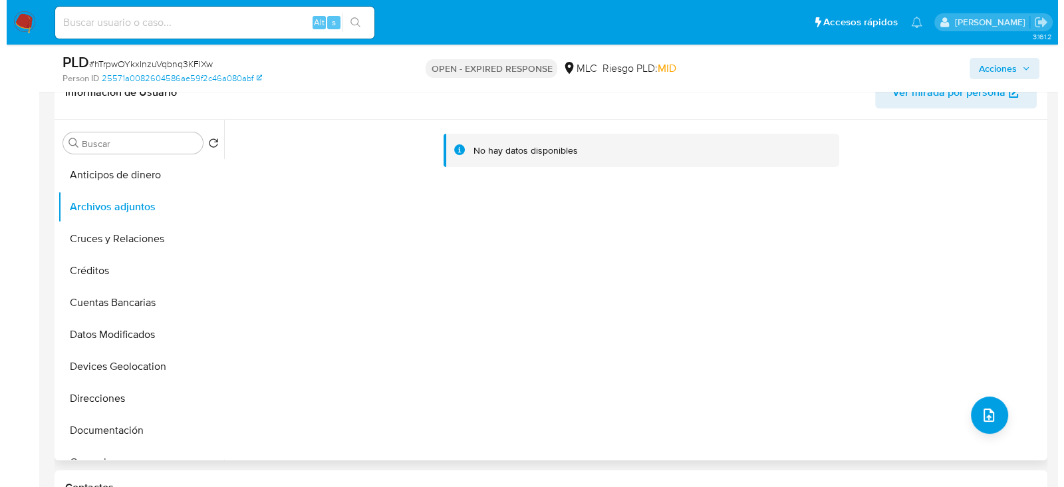
scroll to position [249, 0]
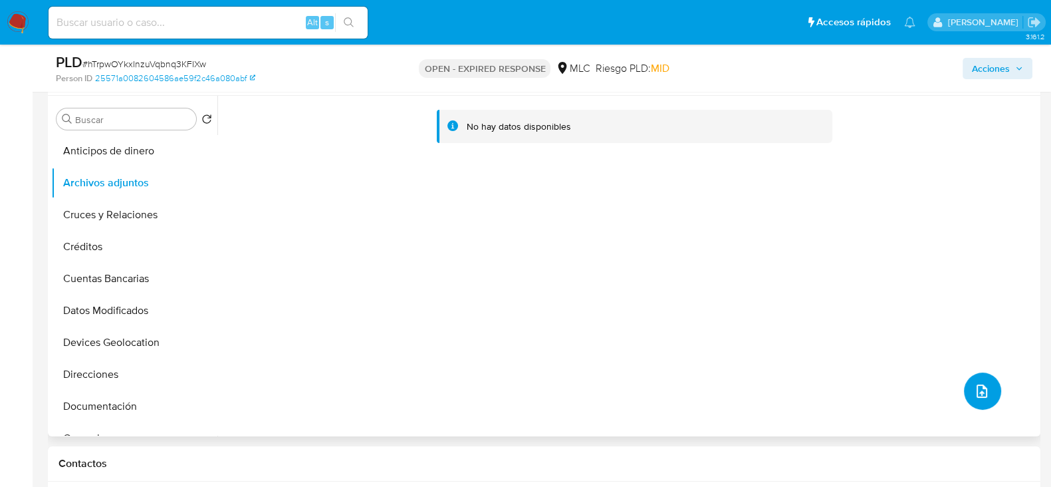
click at [969, 380] on button "upload-file" at bounding box center [982, 390] width 37 height 37
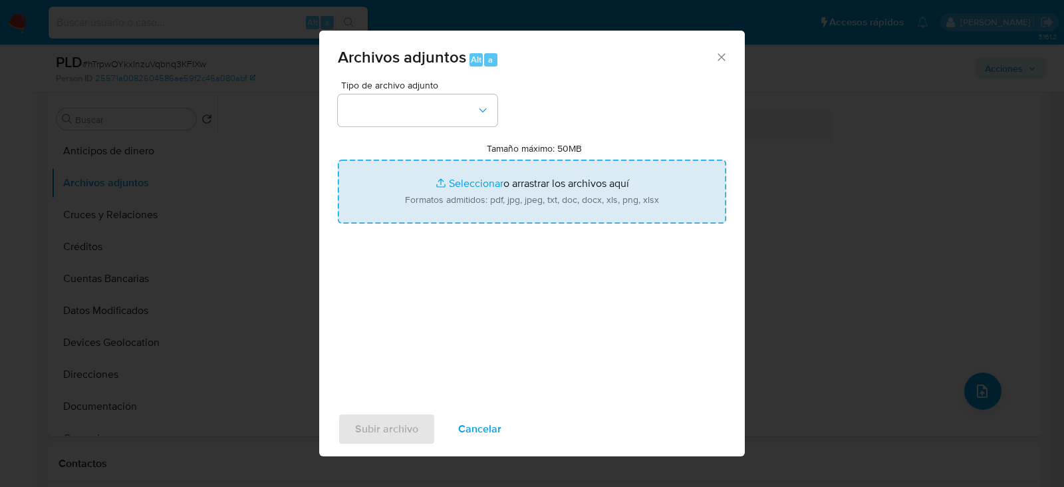
click at [450, 180] on input "Tamaño máximo: 50MB Seleccionar archivos" at bounding box center [532, 192] width 388 height 64
type input "C:\fakepath\1963290972 - 01_10_2025.xlsx"
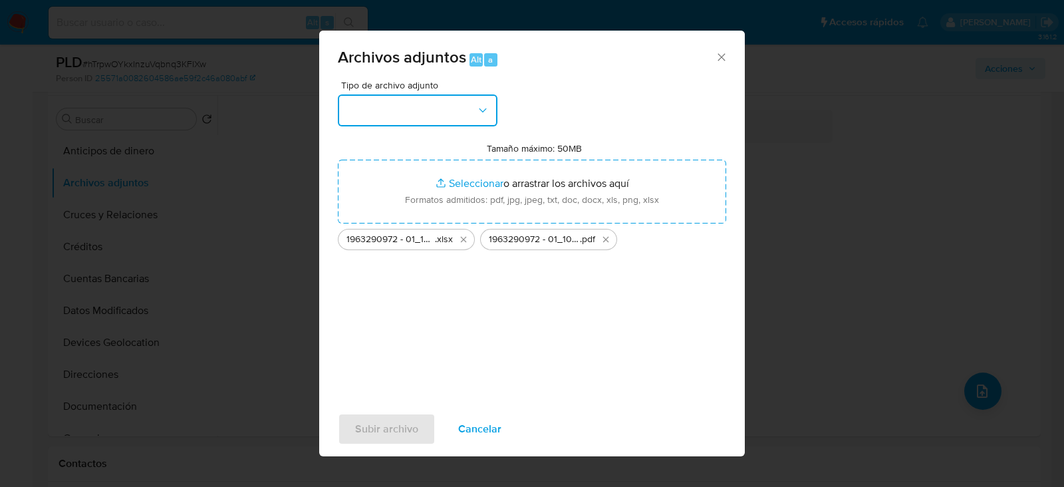
click at [428, 110] on button "button" at bounding box center [418, 110] width 160 height 32
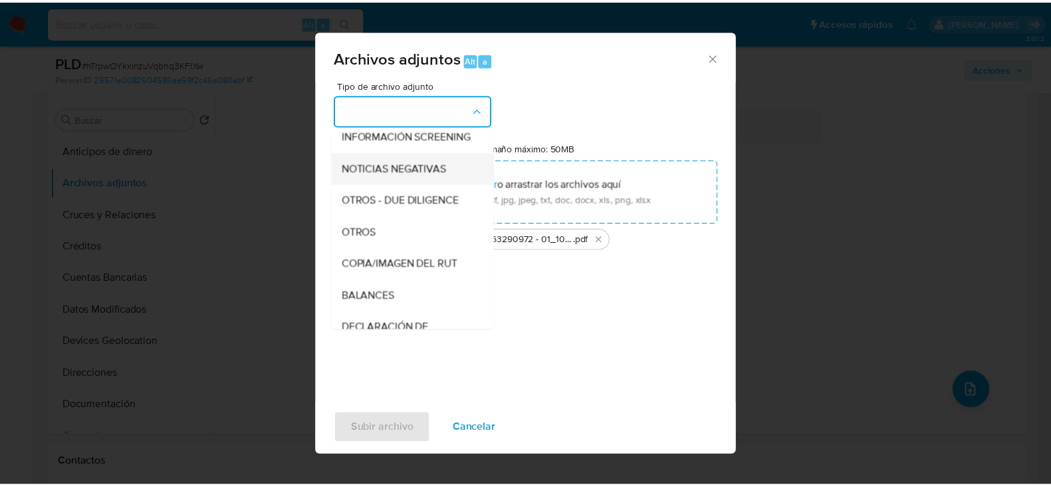
scroll to position [137, 0]
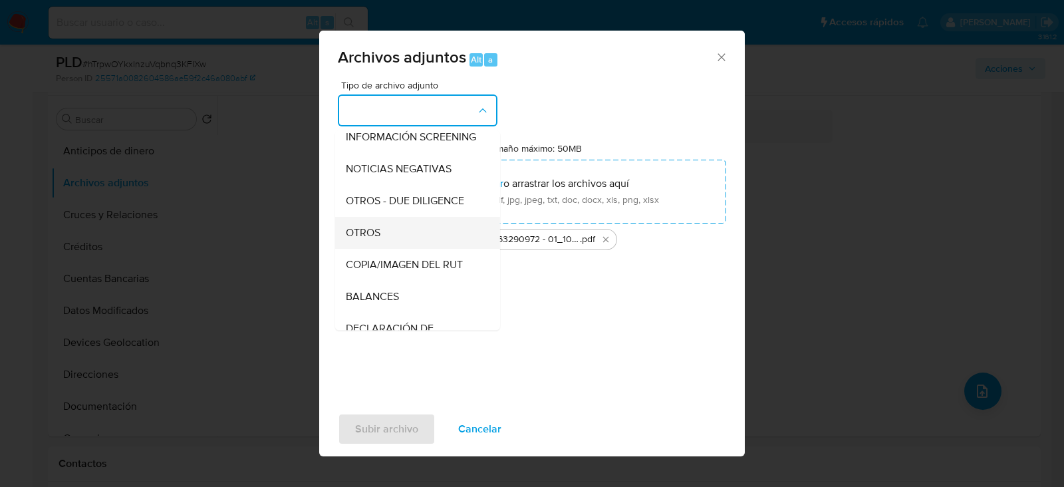
click at [374, 239] on span "OTROS" at bounding box center [363, 232] width 35 height 13
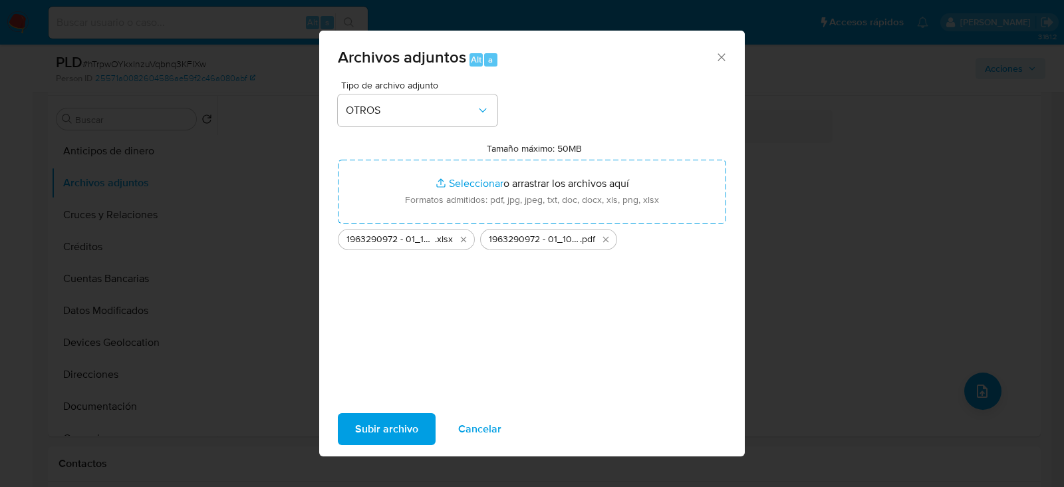
click at [402, 427] on span "Subir archivo" at bounding box center [386, 428] width 63 height 29
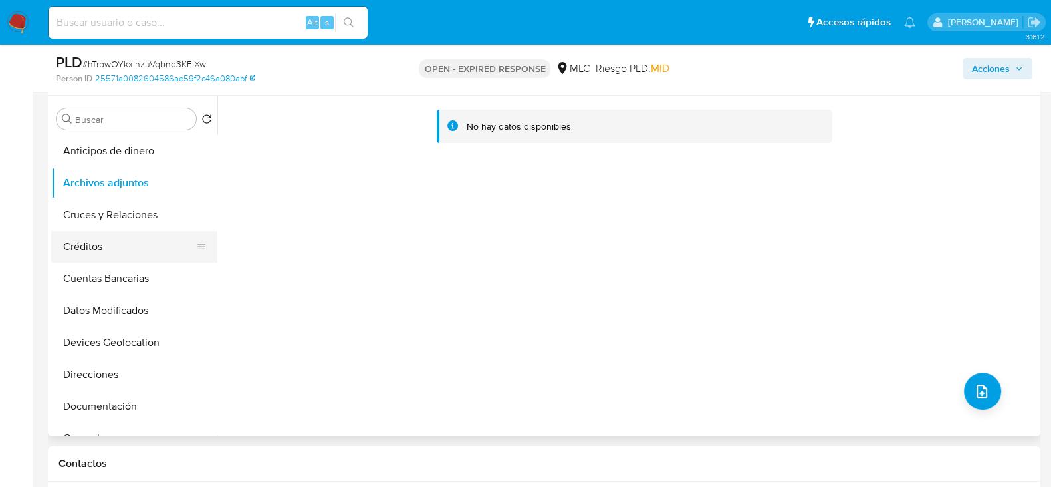
click at [101, 281] on button "Cuentas Bancarias" at bounding box center [134, 279] width 166 height 32
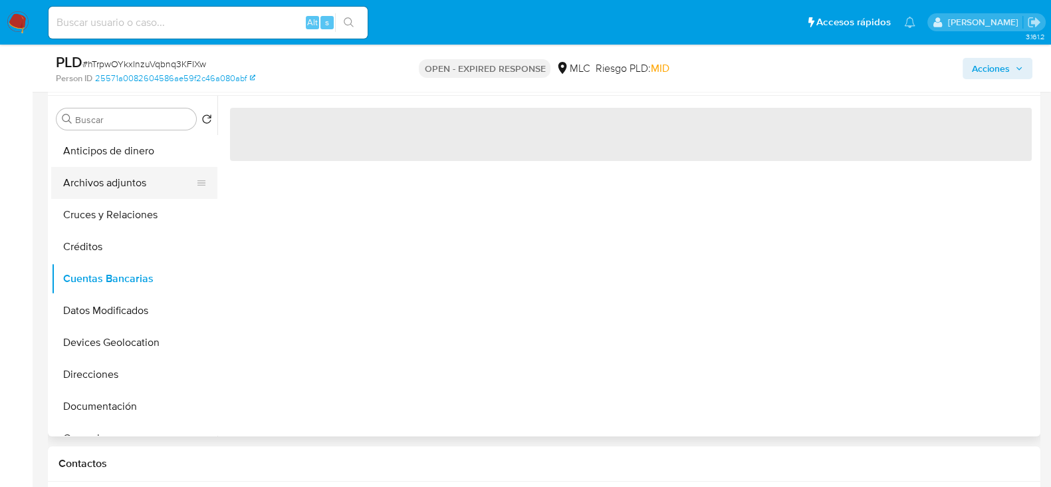
click at [114, 180] on button "Archivos adjuntos" at bounding box center [129, 183] width 156 height 32
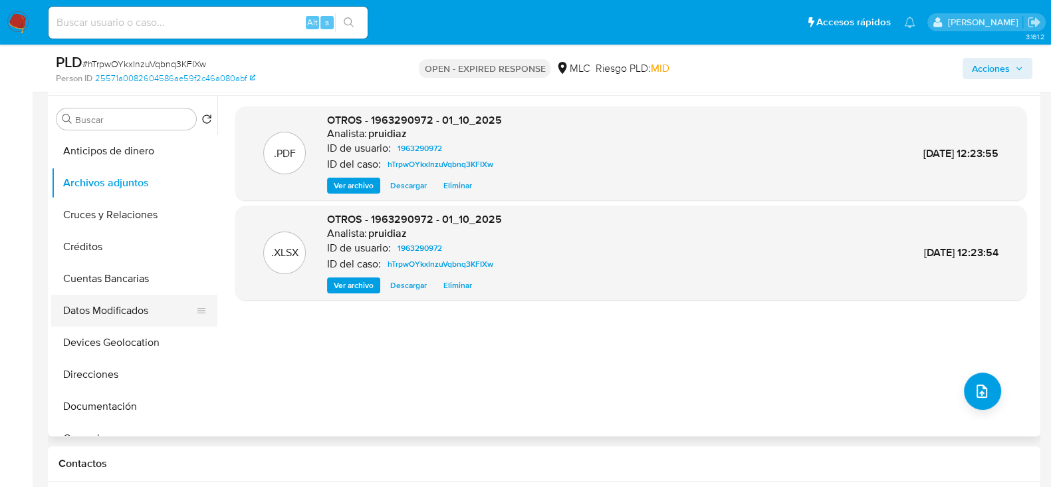
scroll to position [166, 0]
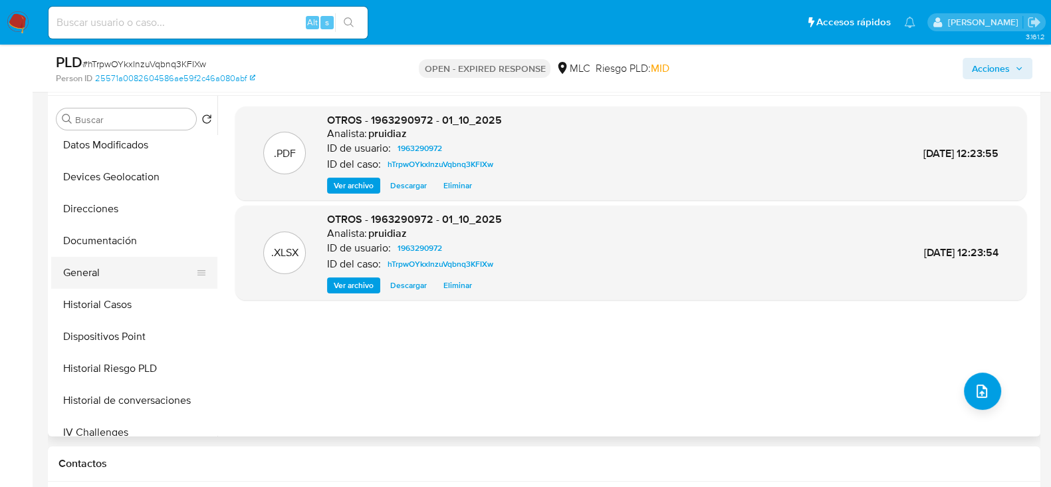
click at [95, 275] on button "General" at bounding box center [129, 273] width 156 height 32
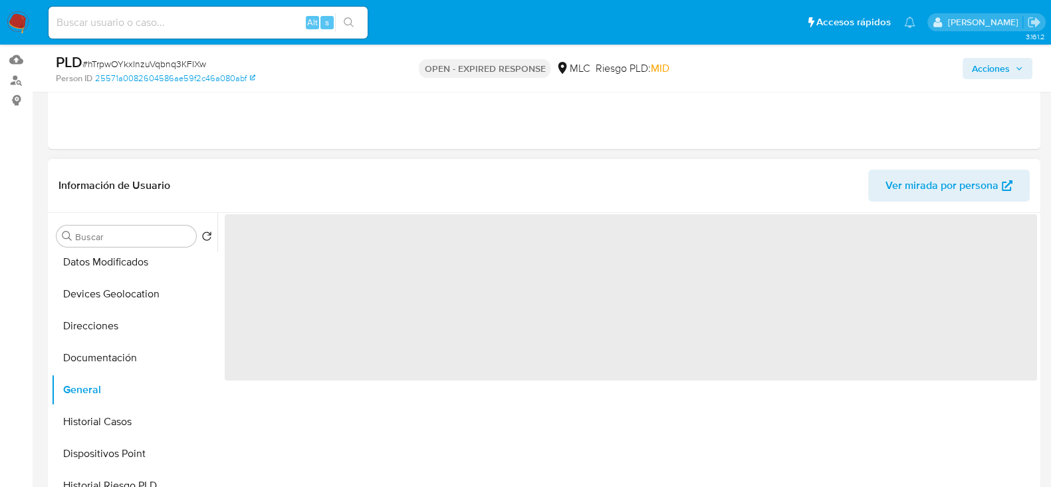
scroll to position [82, 0]
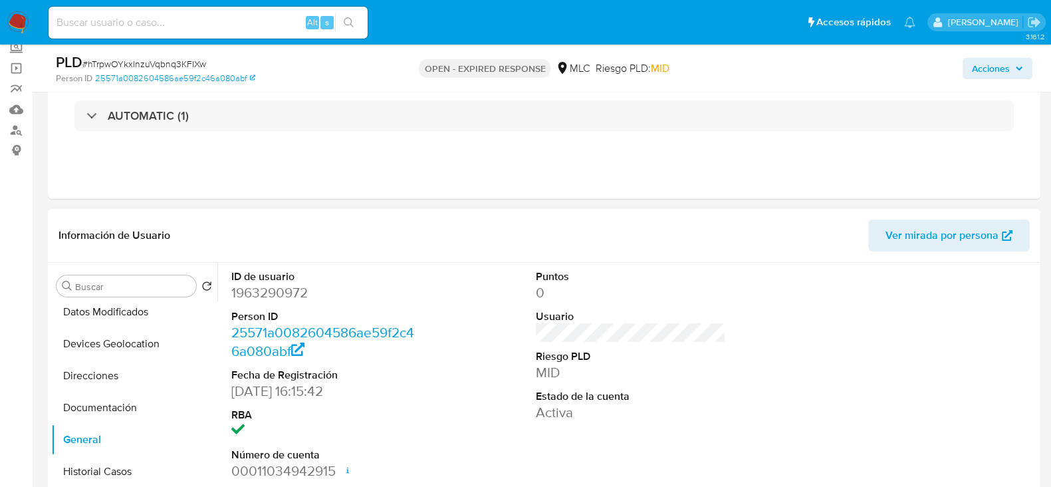
click at [295, 295] on dd "1963290972" at bounding box center [326, 292] width 190 height 19
copy dd "1963290972"
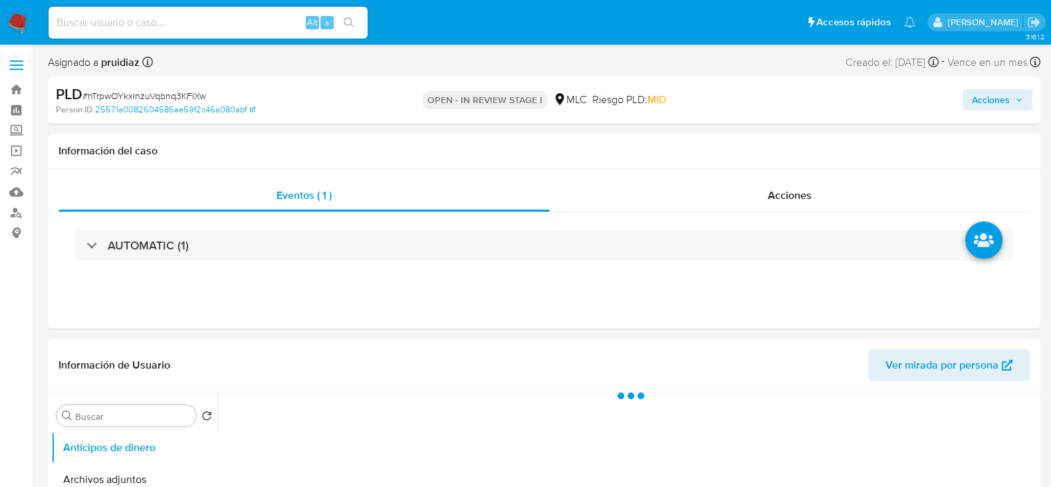
select select "10"
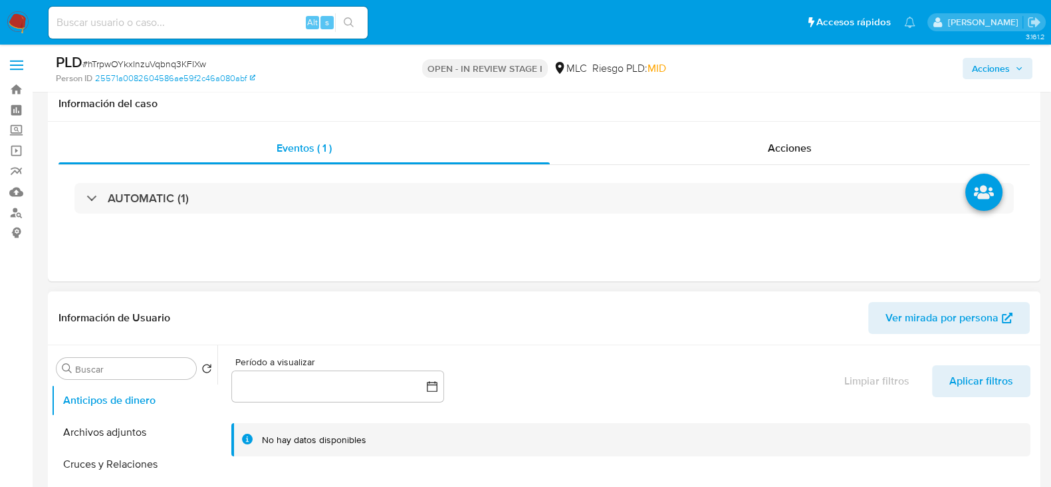
scroll to position [82, 0]
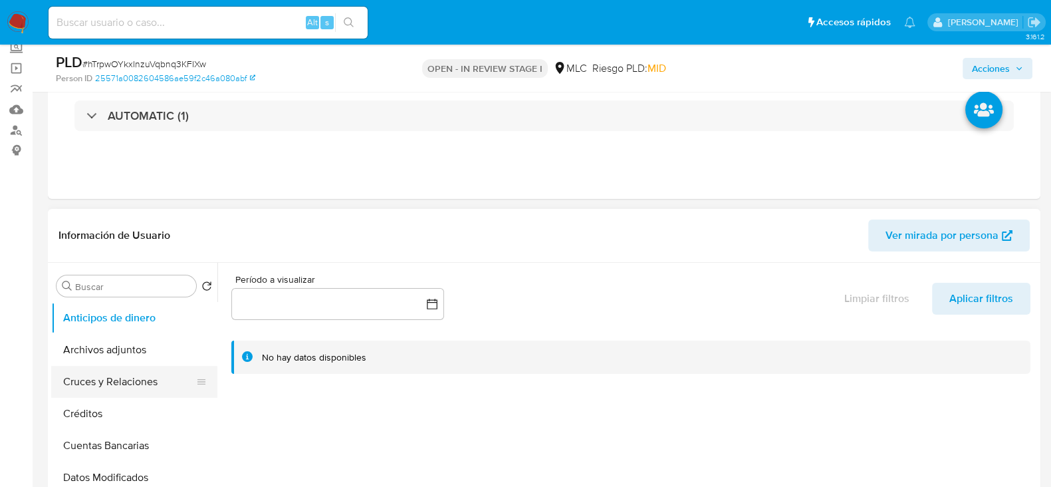
click at [146, 366] on button "Cruces y Relaciones" at bounding box center [129, 382] width 156 height 32
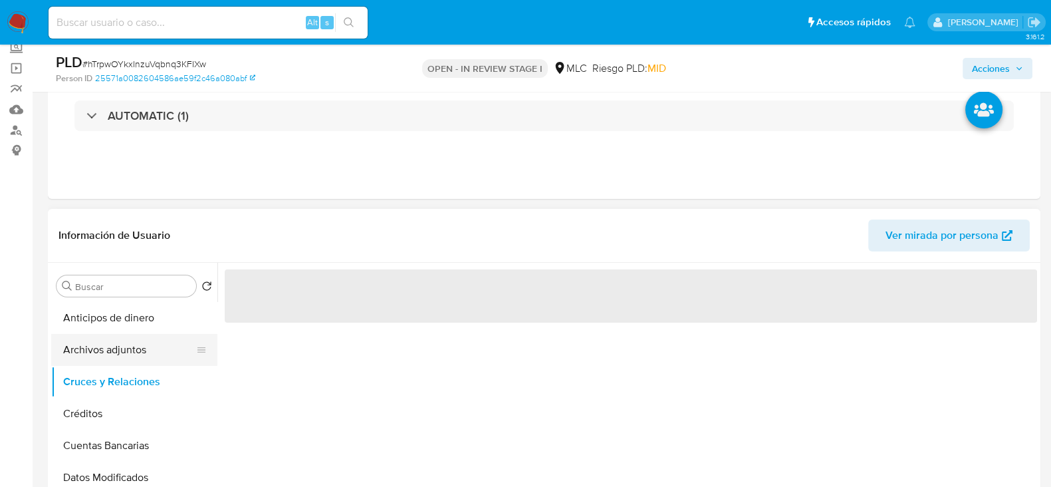
click at [140, 354] on button "Archivos adjuntos" at bounding box center [129, 350] width 156 height 32
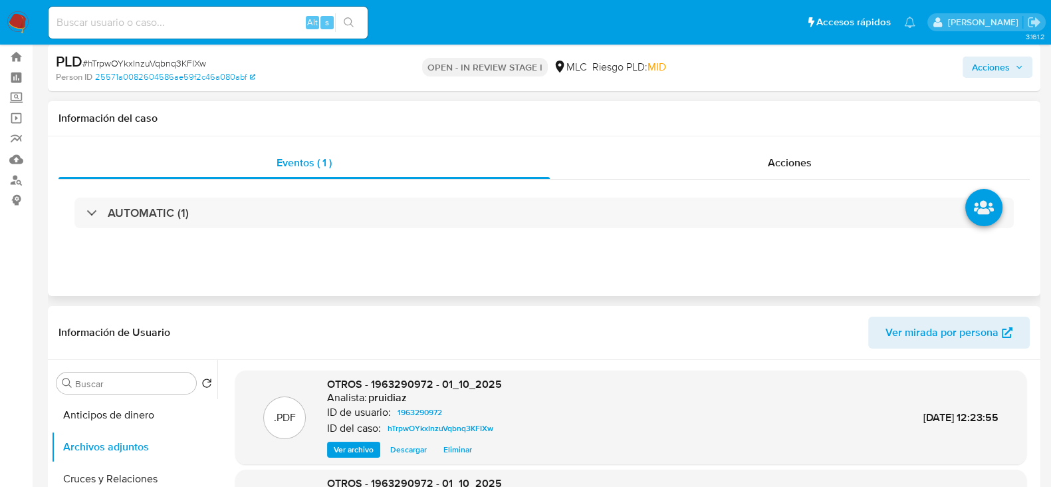
scroll to position [0, 0]
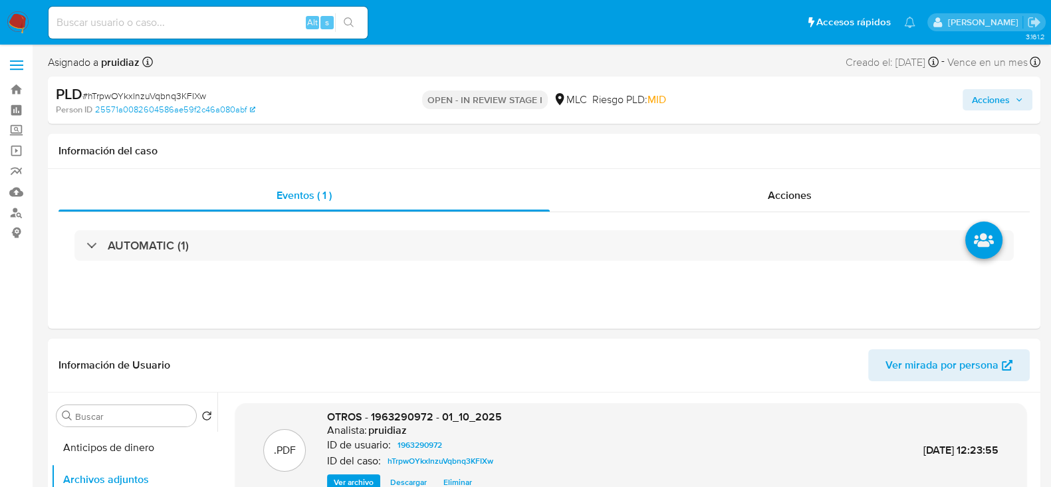
click at [973, 100] on span "Acciones" at bounding box center [991, 99] width 38 height 21
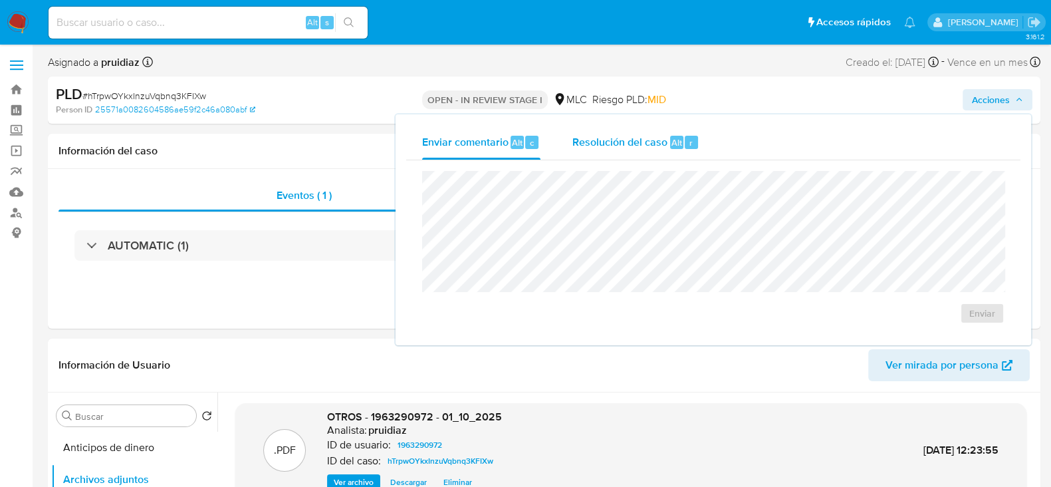
click at [603, 139] on span "Resolución del caso" at bounding box center [620, 141] width 95 height 15
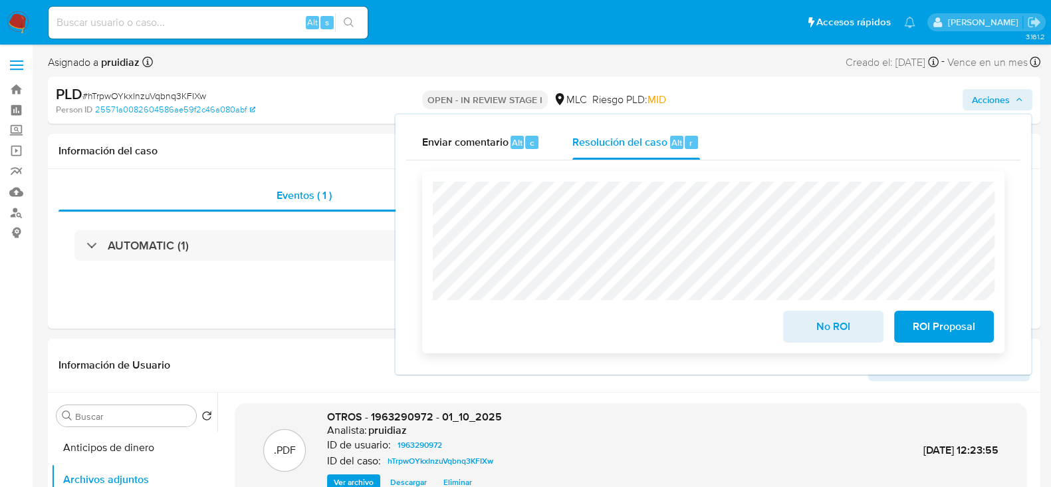
click at [841, 328] on span "No ROI" at bounding box center [833, 326] width 65 height 29
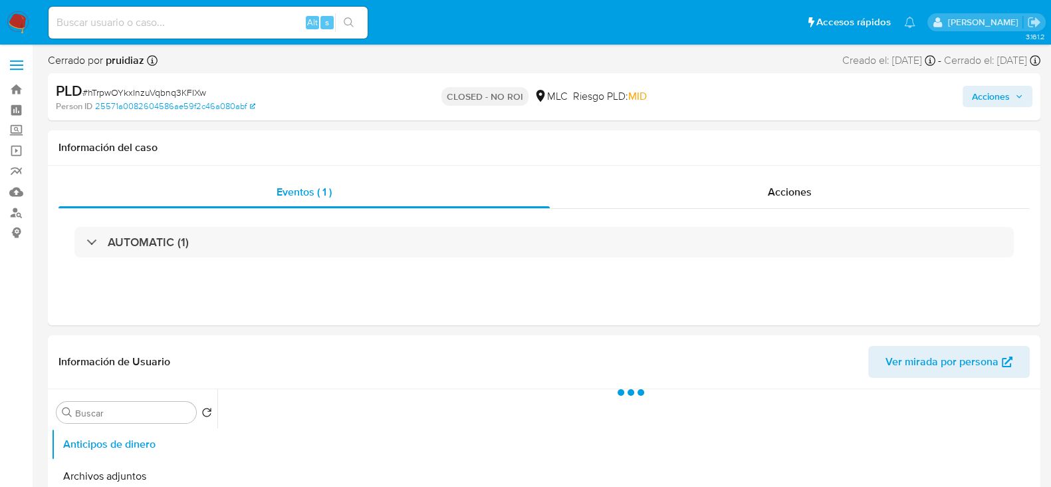
select select "10"
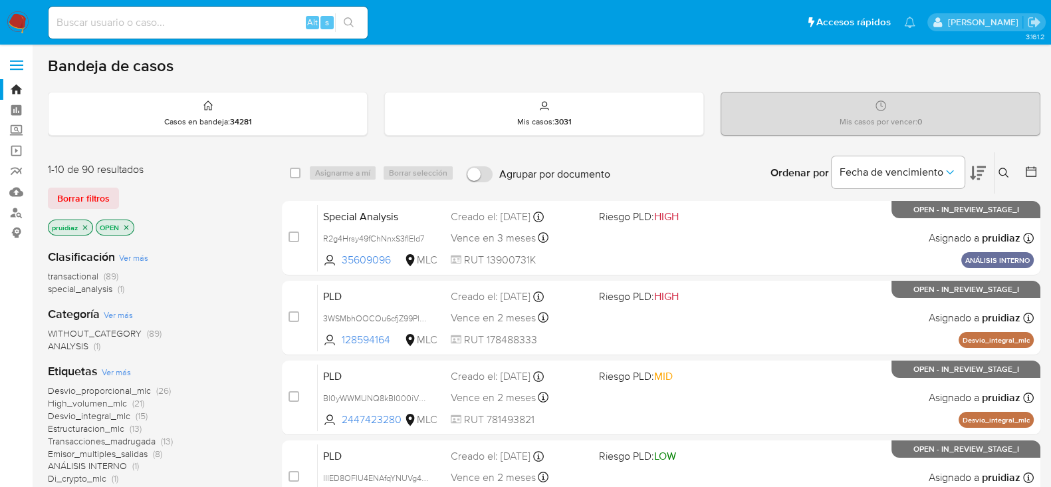
click at [979, 167] on icon at bounding box center [978, 173] width 16 height 16
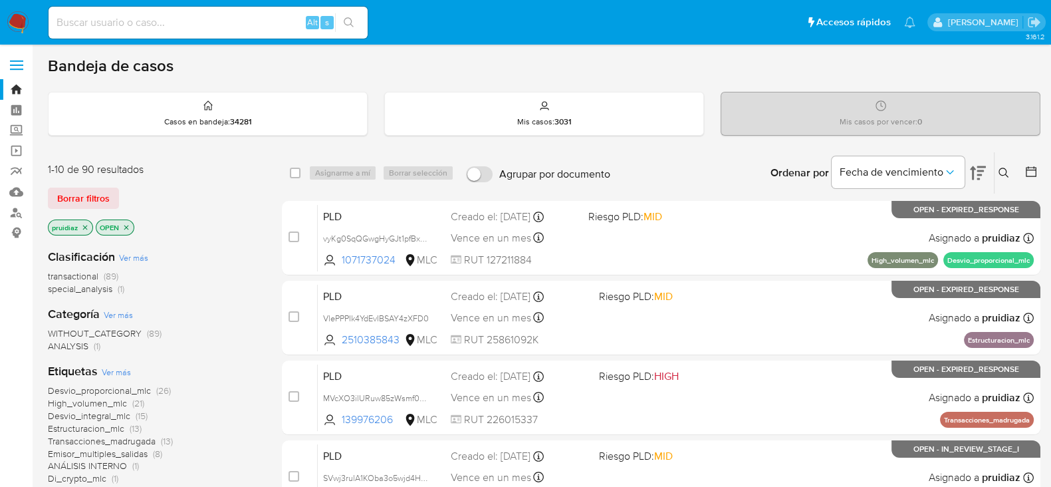
click at [143, 23] on input at bounding box center [208, 22] width 319 height 17
paste input "2148106405"
type input "2148106405"
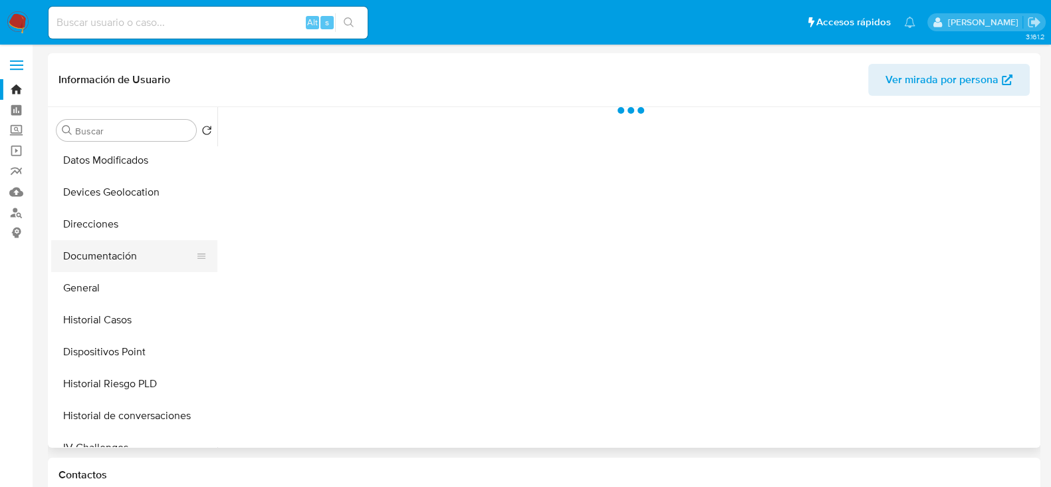
scroll to position [166, 0]
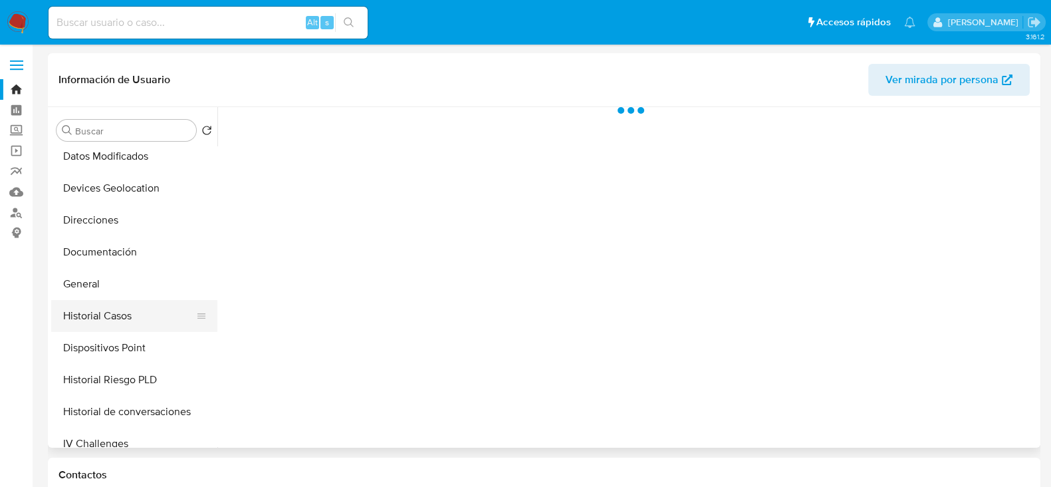
click at [99, 308] on button "Historial Casos" at bounding box center [129, 316] width 156 height 32
select select "10"
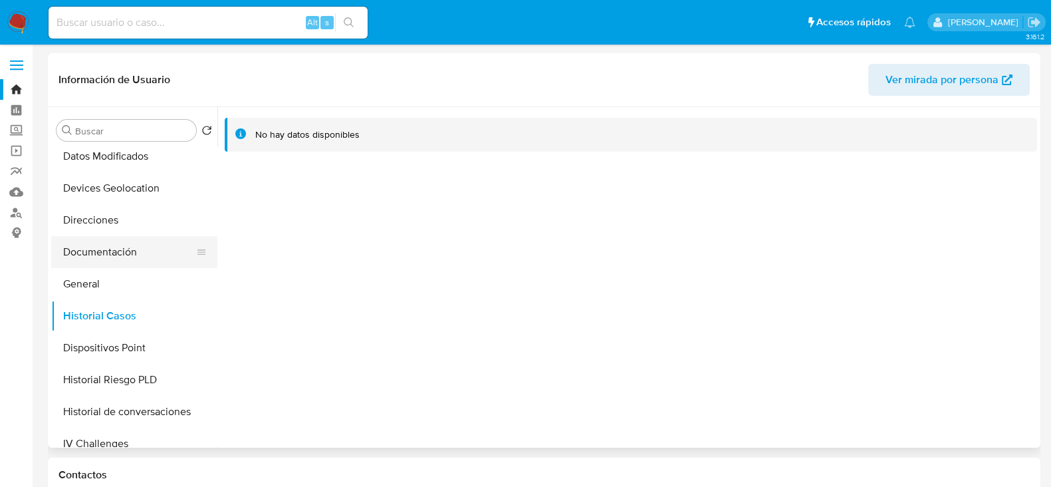
click at [122, 249] on button "Documentación" at bounding box center [129, 252] width 156 height 32
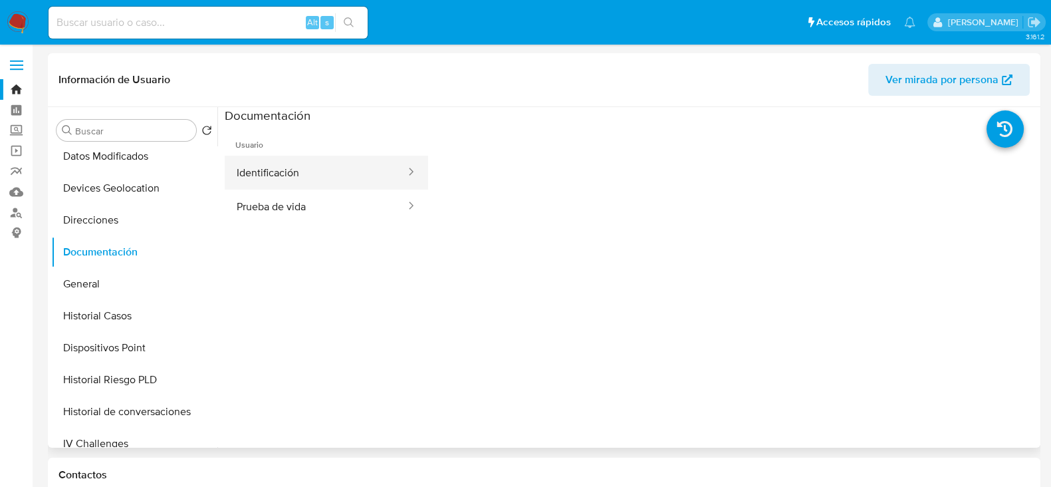
click at [271, 185] on button "Identificación" at bounding box center [316, 173] width 182 height 34
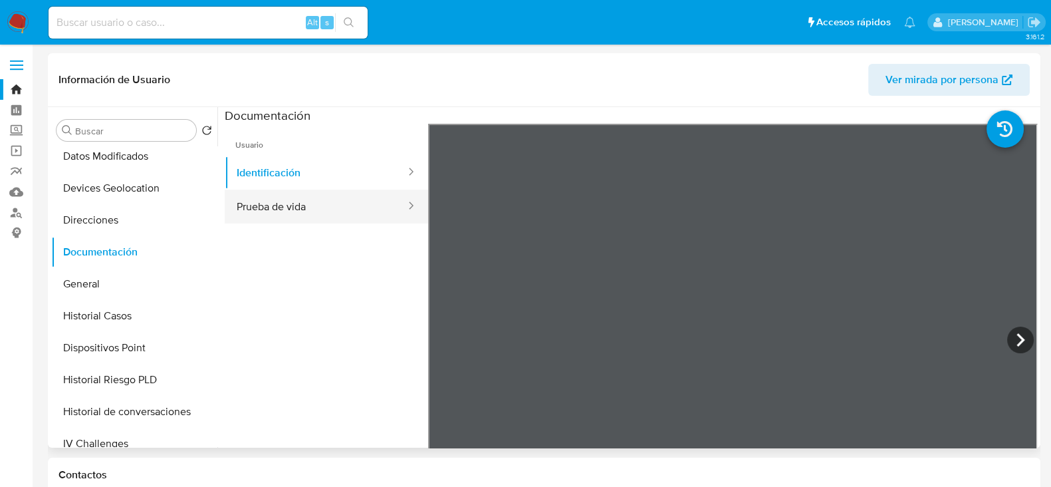
click at [284, 204] on button "Prueba de vida" at bounding box center [316, 207] width 182 height 34
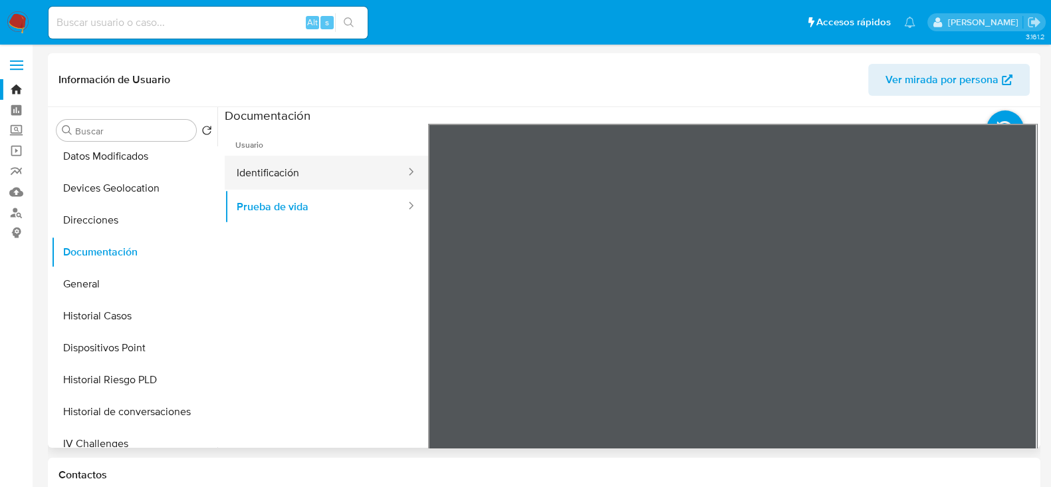
click at [337, 174] on button "Identificación" at bounding box center [316, 173] width 182 height 34
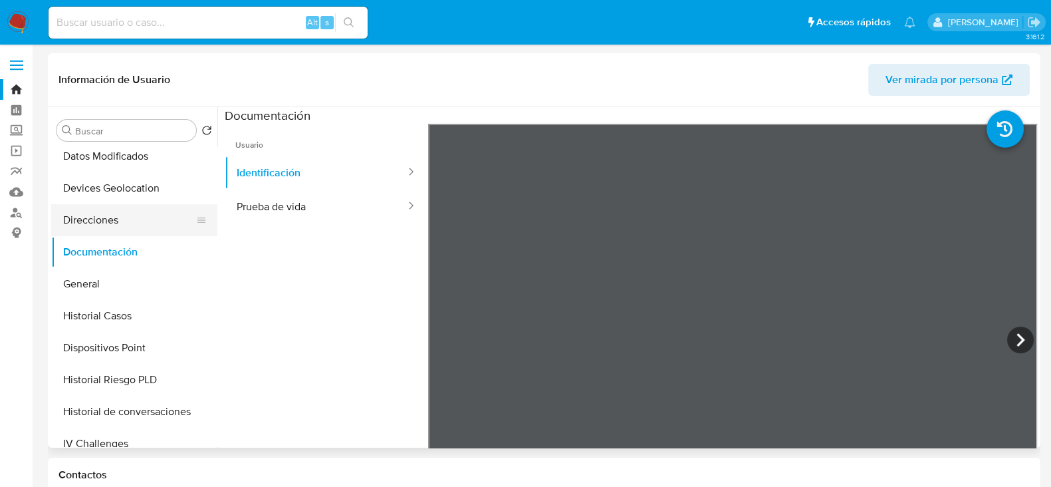
scroll to position [416, 0]
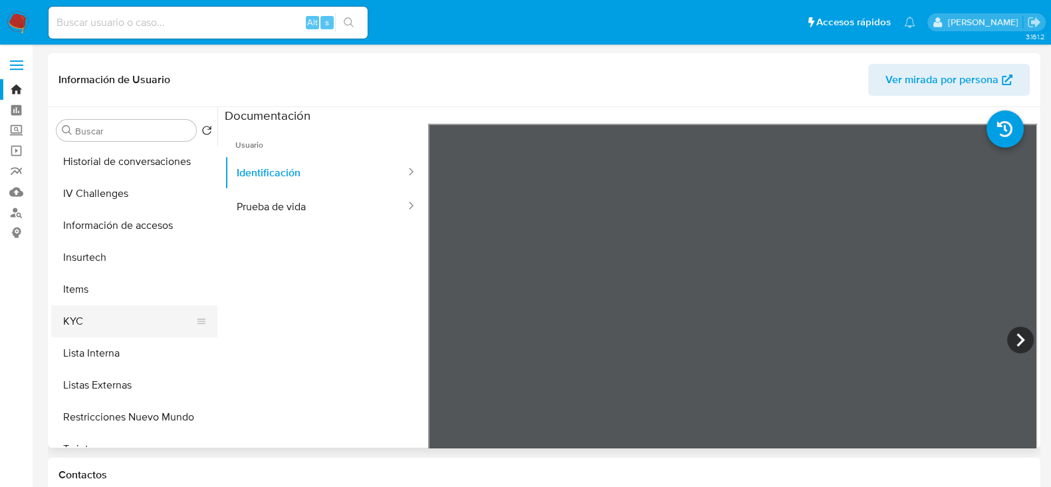
click at [85, 321] on button "KYC" at bounding box center [129, 321] width 156 height 32
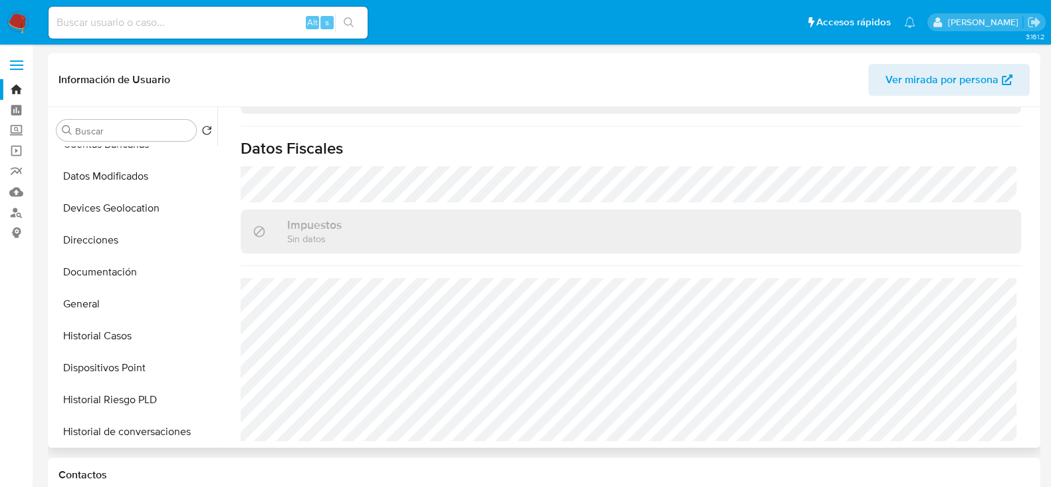
scroll to position [0, 0]
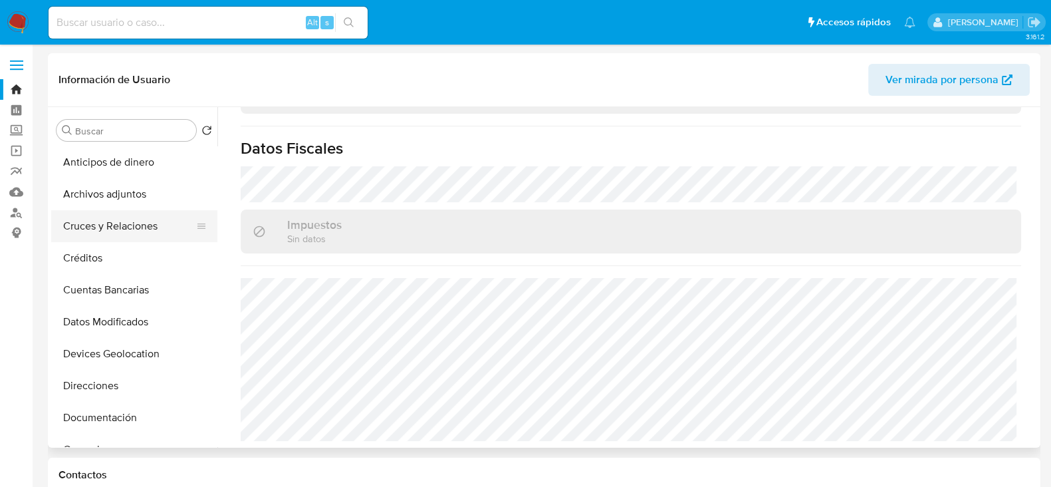
click at [116, 226] on button "Cruces y Relaciones" at bounding box center [129, 226] width 156 height 32
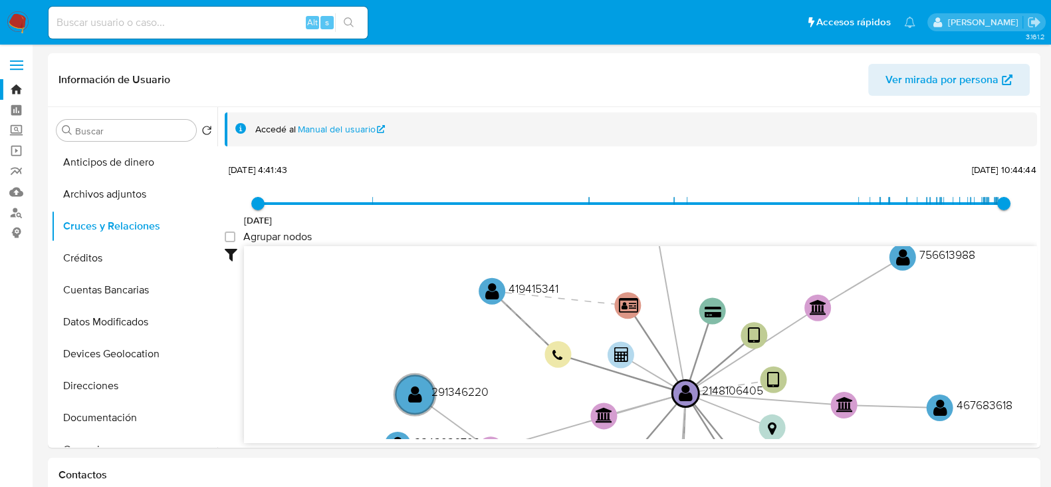
click at [16, 21] on img at bounding box center [18, 22] width 23 height 23
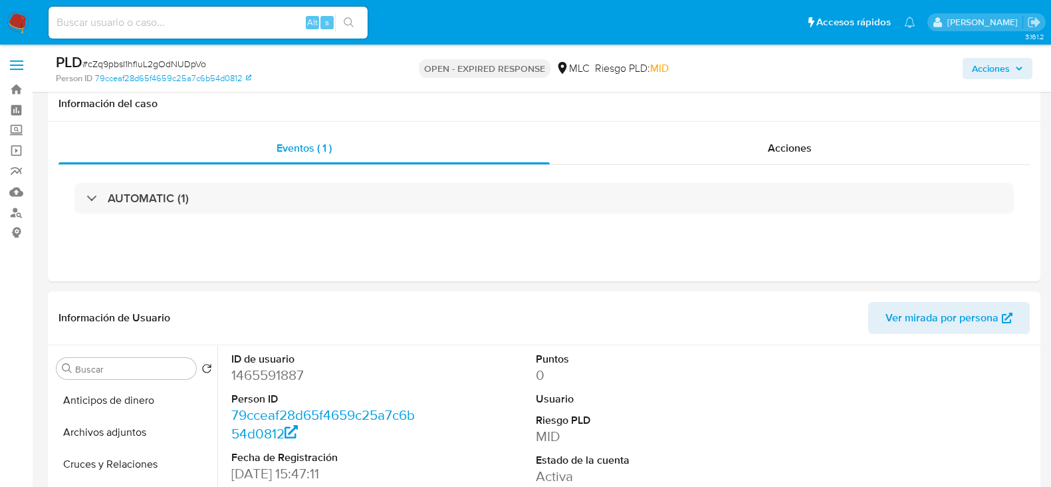
select select "10"
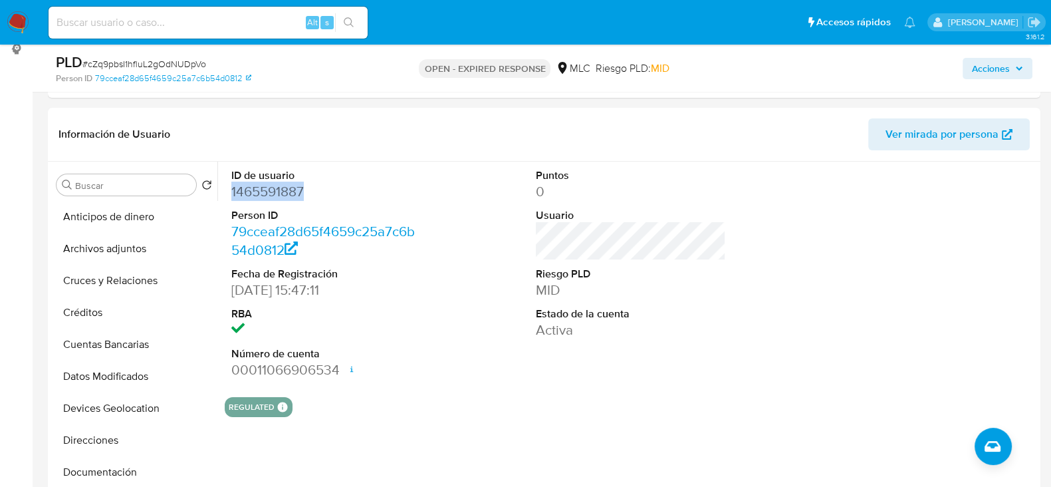
scroll to position [172, 0]
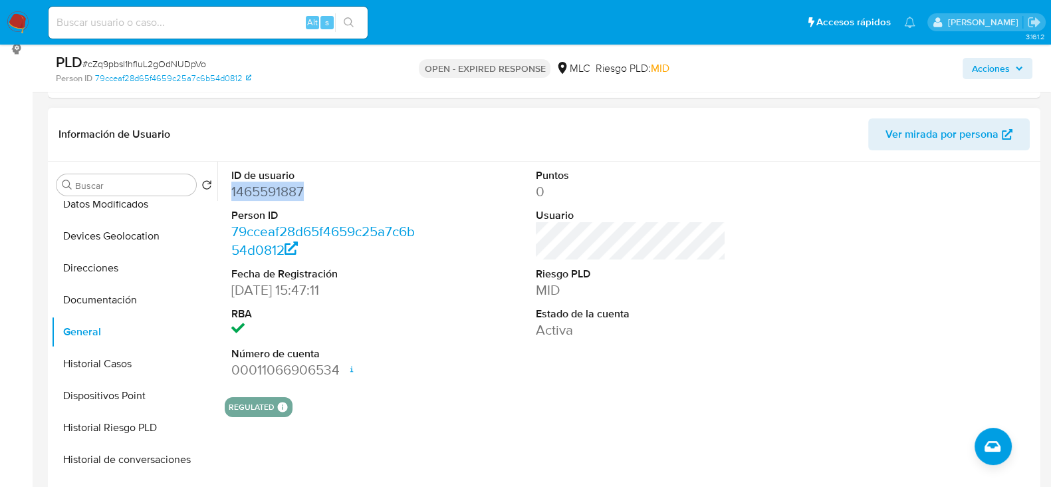
click at [289, 190] on dd "1465591887" at bounding box center [326, 191] width 190 height 19
click at [266, 192] on dd "1465591887" at bounding box center [326, 191] width 190 height 19
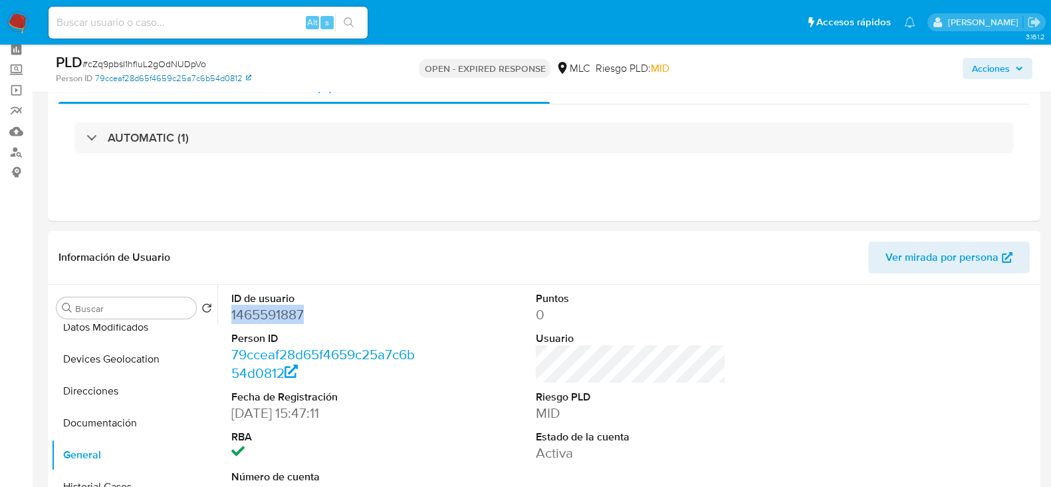
scroll to position [0, 0]
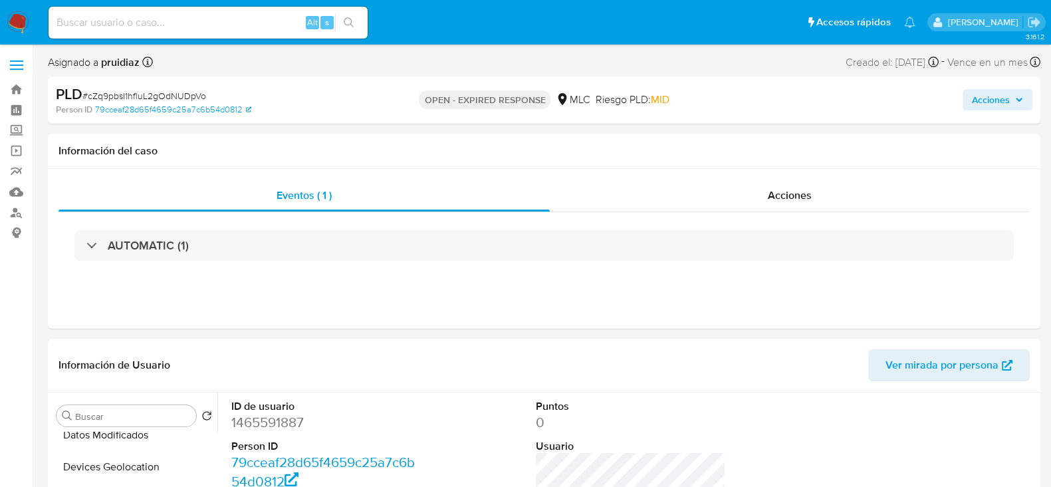
click at [155, 98] on span "# cZq9pbsI1hfluL2gOdNUDpVo" at bounding box center [144, 95] width 124 height 13
copy span "cZq9pbsI1hfluL2gOdNUDpVo"
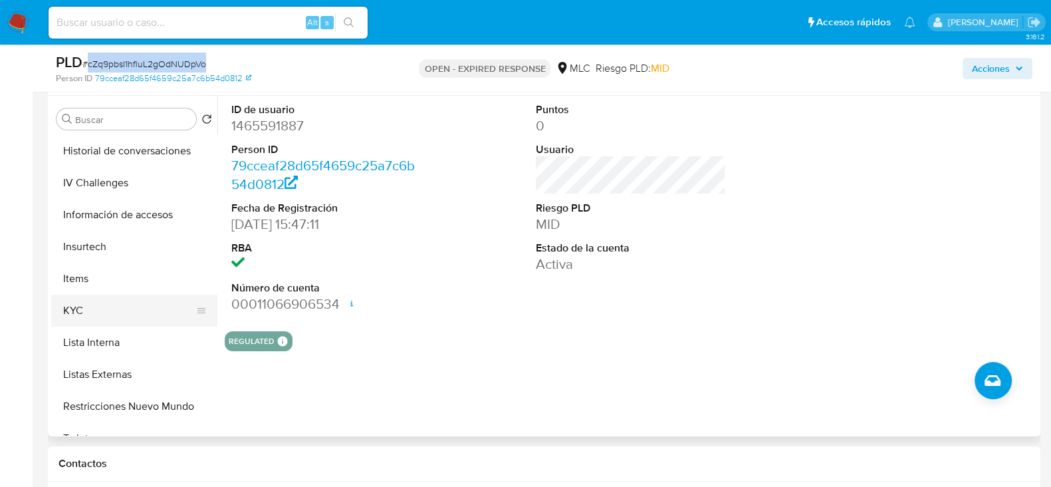
scroll to position [422, 0]
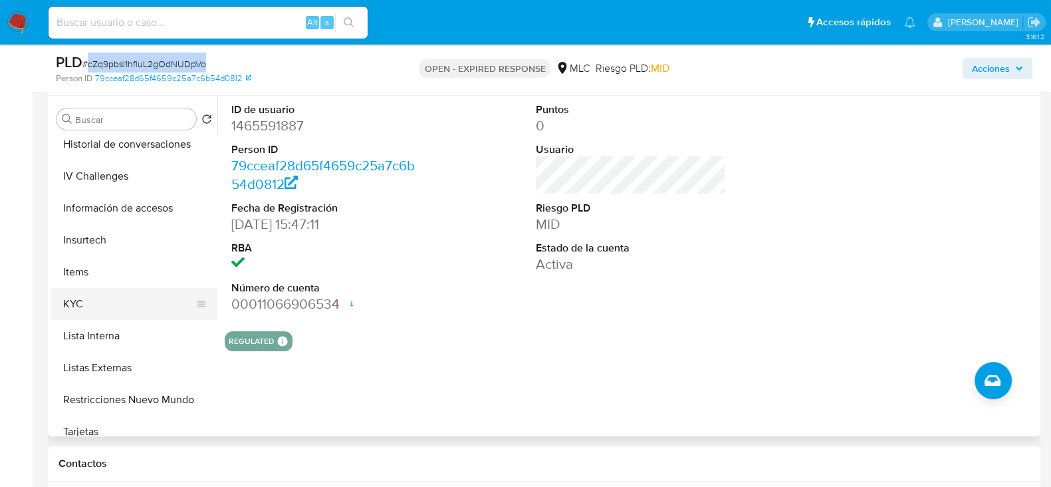
click at [96, 300] on button "KYC" at bounding box center [129, 304] width 156 height 32
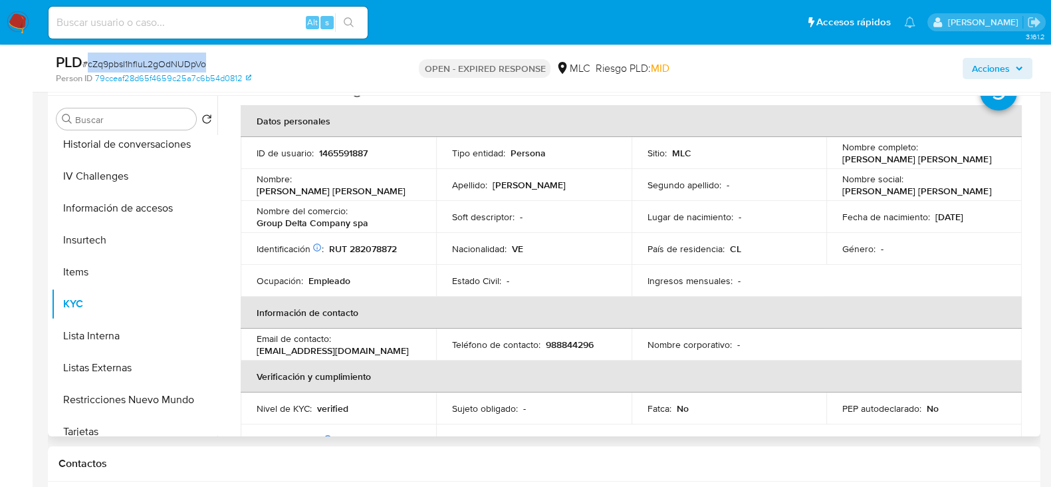
scroll to position [0, 0]
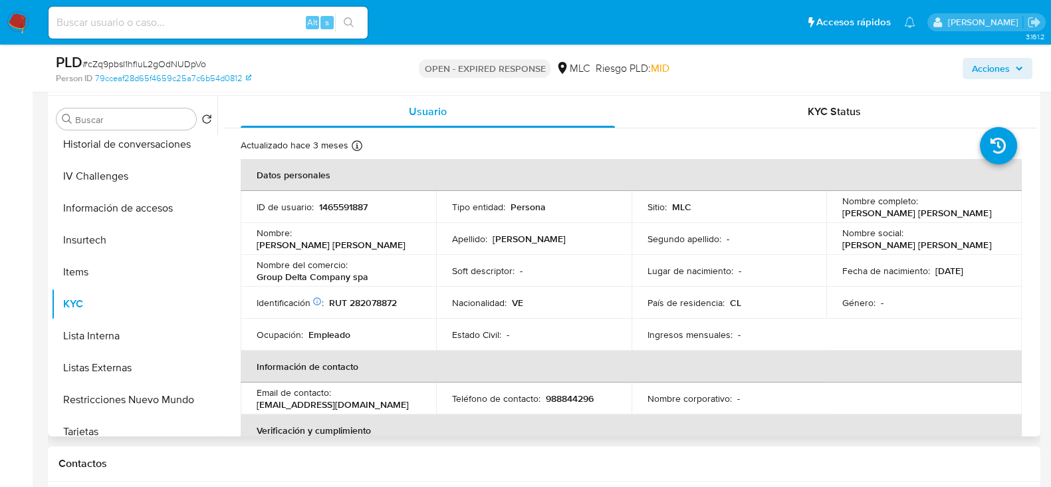
click at [384, 301] on p "RUT 282078872" at bounding box center [363, 303] width 68 height 12
copy p "282078872"
click at [389, 301] on p "RUT 282078872" at bounding box center [363, 303] width 68 height 12
click at [389, 300] on p "RUT 282078872" at bounding box center [363, 303] width 68 height 12
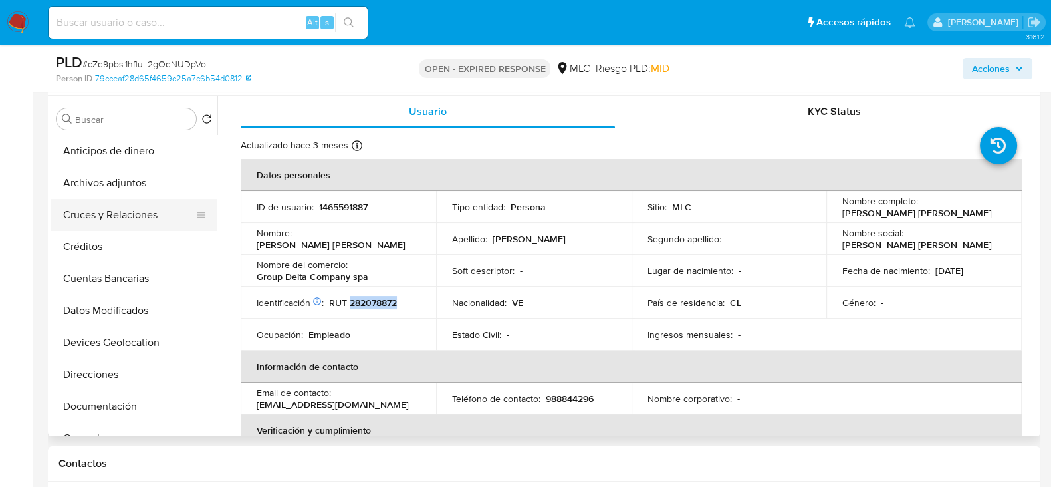
click at [128, 201] on button "Cruces y Relaciones" at bounding box center [129, 215] width 156 height 32
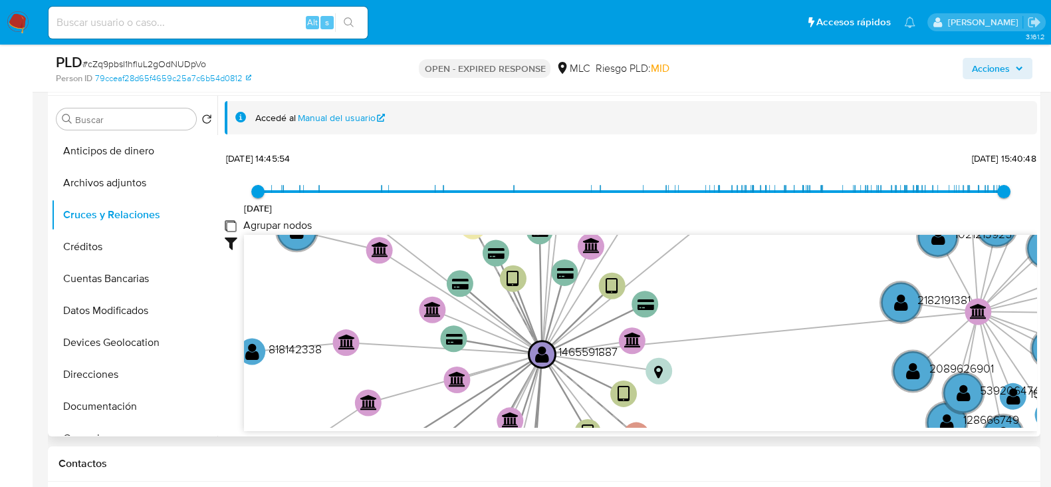
click at [231, 228] on group_nodes "Agrupar nodos" at bounding box center [230, 225] width 11 height 11
checkbox group_nodes "true"
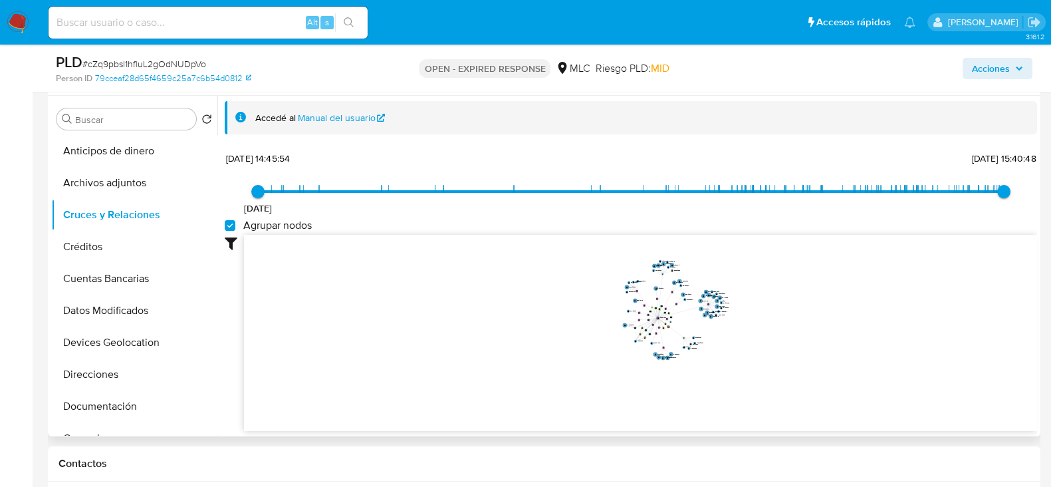
click at [813, 302] on icon "device-671169e40dfe7f9831ce8ab6  user-165429851  165429851 user-1465591887  …" at bounding box center [640, 331] width 793 height 193
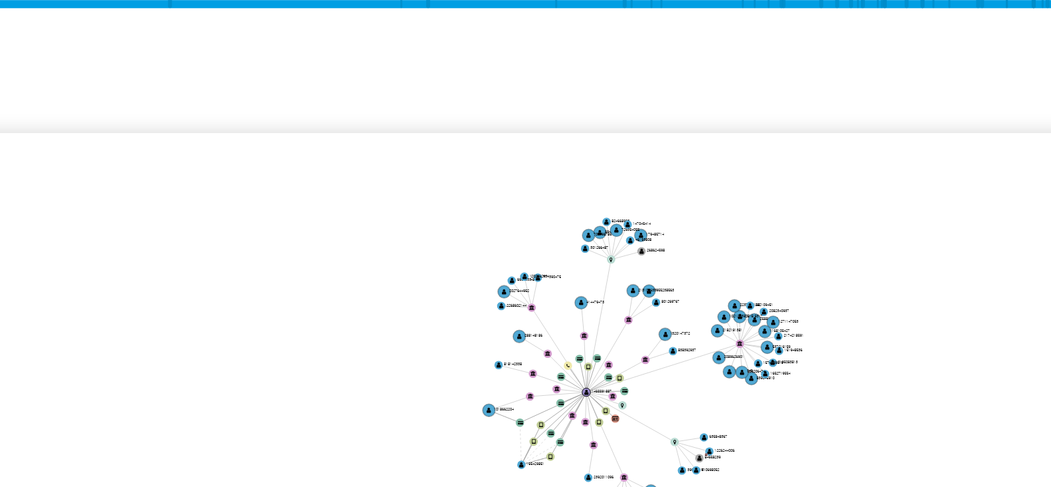
scroll to position [249, 0]
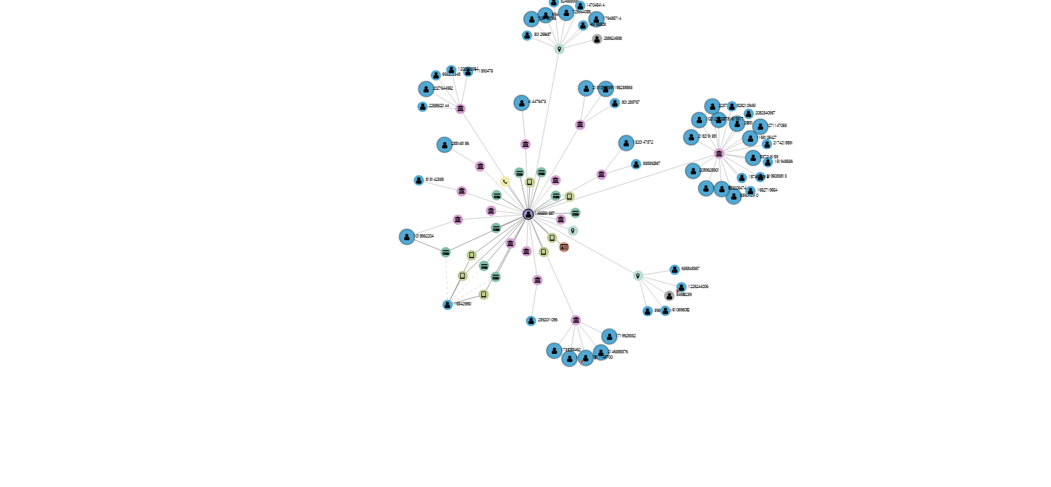
click at [732, 251] on icon "device-671169e40dfe7f9831ce8ab6  user-165429851  165429851 user-1465591887  …" at bounding box center [640, 281] width 793 height 193
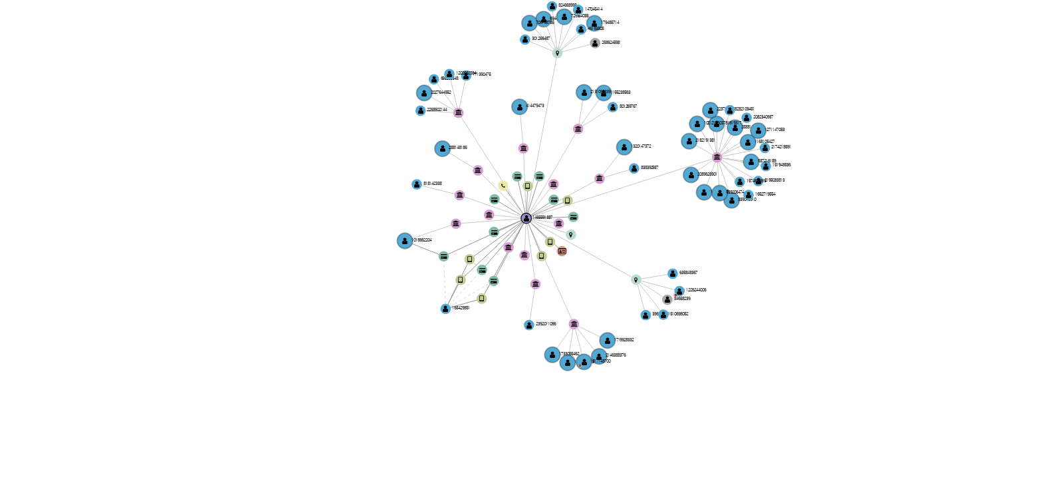
click at [728, 261] on icon "device-671169e40dfe7f9831ce8ab6  user-165429851  165429851 user-1465591887  …" at bounding box center [640, 281] width 793 height 193
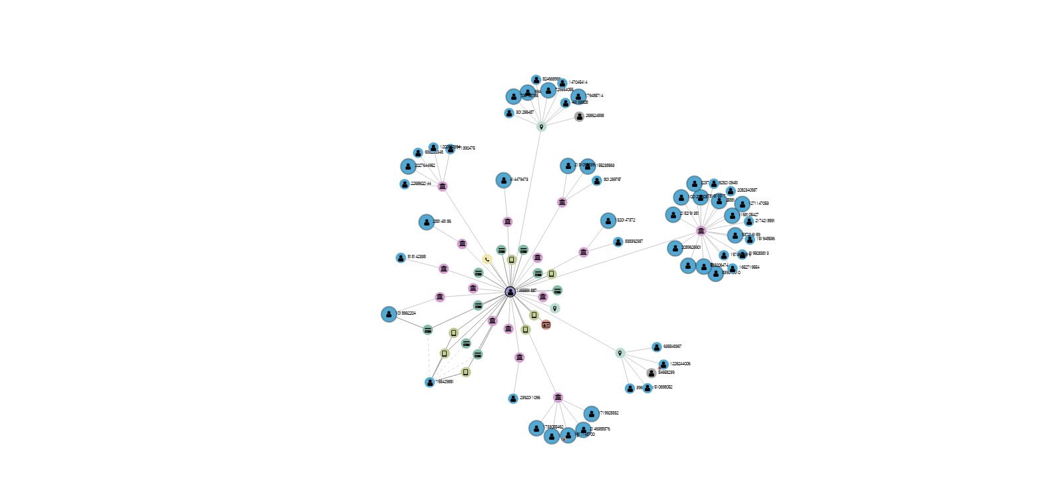
drag, startPoint x: 728, startPoint y: 261, endPoint x: 721, endPoint y: 290, distance: 29.4
click at [721, 290] on icon "device-671169e40dfe7f9831ce8ab6  user-165429851  165429851 user-1465591887  …" at bounding box center [640, 281] width 793 height 193
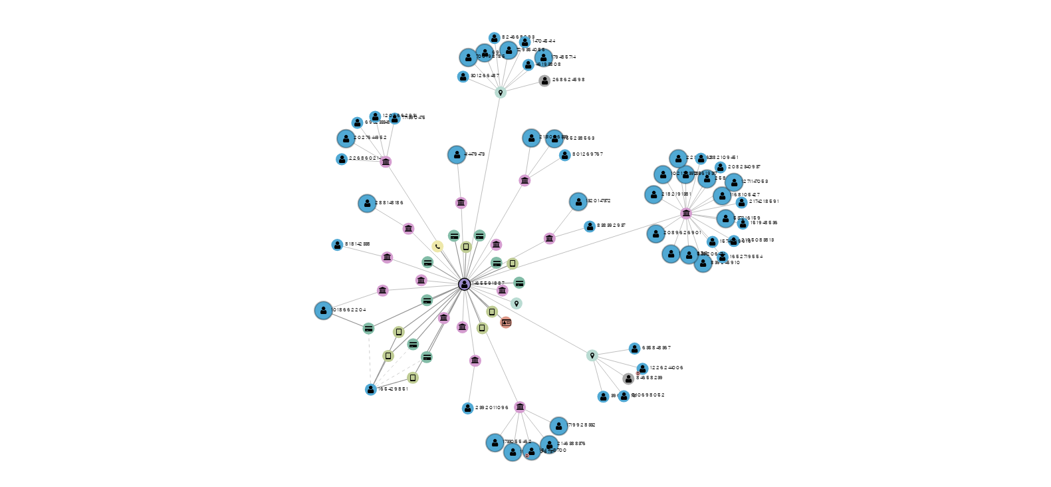
drag, startPoint x: 721, startPoint y: 290, endPoint x: 723, endPoint y: 279, distance: 10.8
click at [723, 279] on icon "device-671169e40dfe7f9831ce8ab6  user-165429851  165429851 user-1465591887  …" at bounding box center [640, 281] width 793 height 193
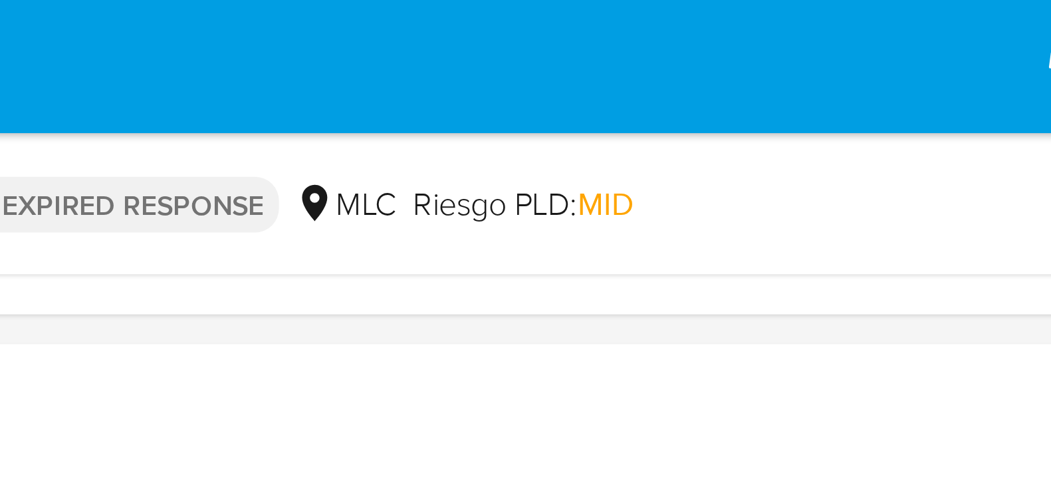
scroll to position [0, 0]
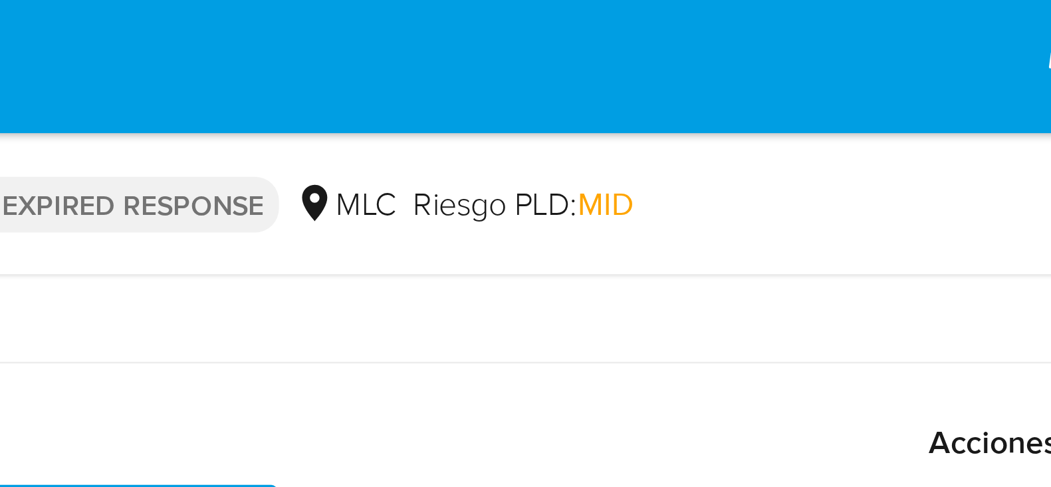
drag, startPoint x: 813, startPoint y: 242, endPoint x: 799, endPoint y: 1, distance: 241.1
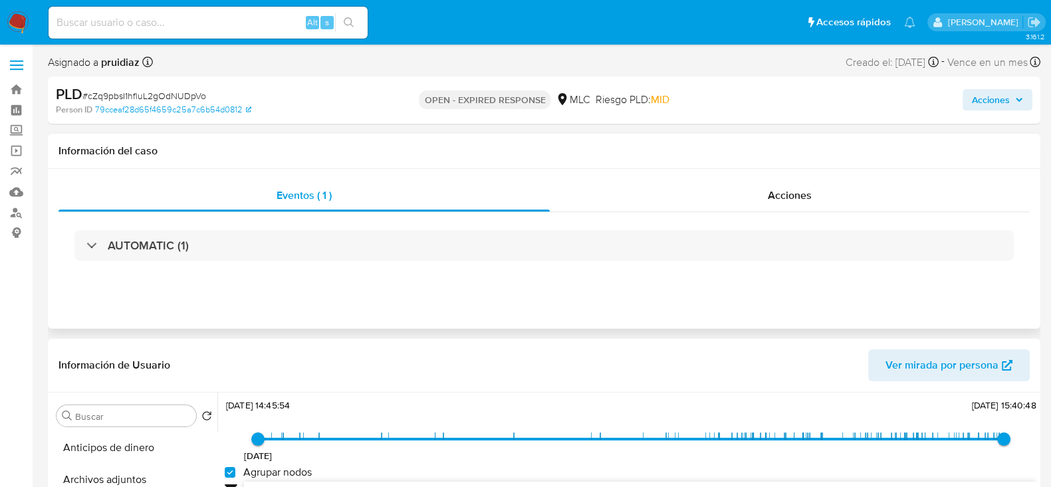
click at [190, 229] on div "AUTOMATIC (1)" at bounding box center [545, 245] width 972 height 67
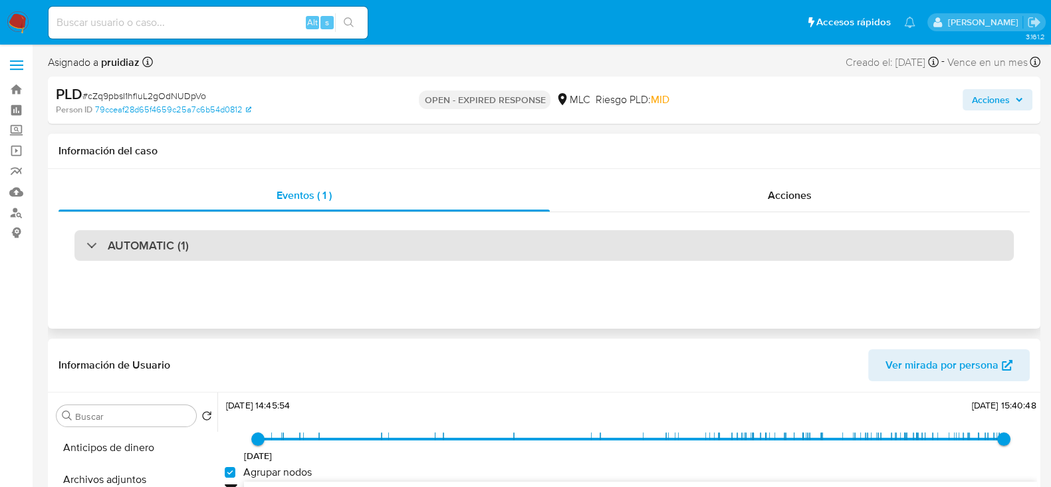
click at [172, 248] on h3 "AUTOMATIC (1)" at bounding box center [148, 245] width 81 height 15
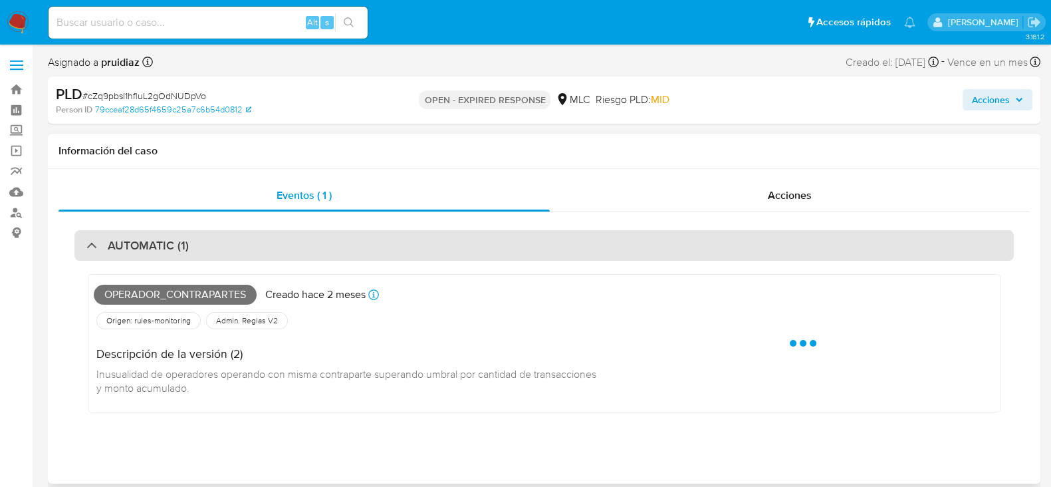
click at [172, 248] on h3 "AUTOMATIC (1)" at bounding box center [148, 245] width 81 height 15
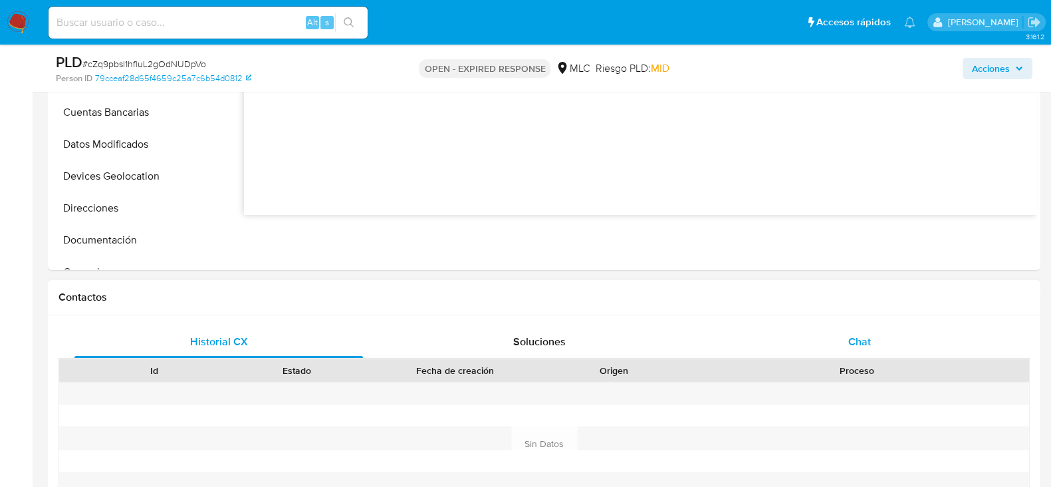
click at [868, 334] on span "Chat" at bounding box center [860, 341] width 23 height 15
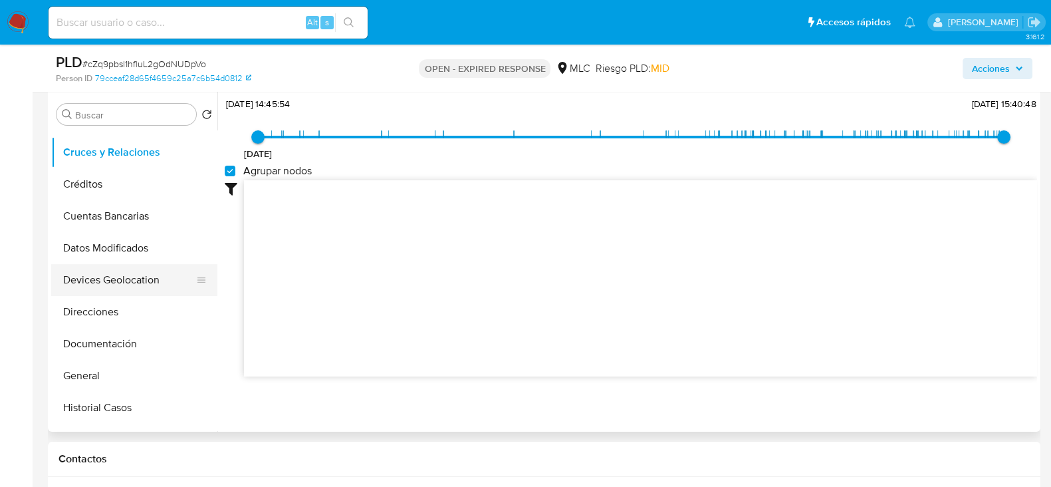
scroll to position [82, 0]
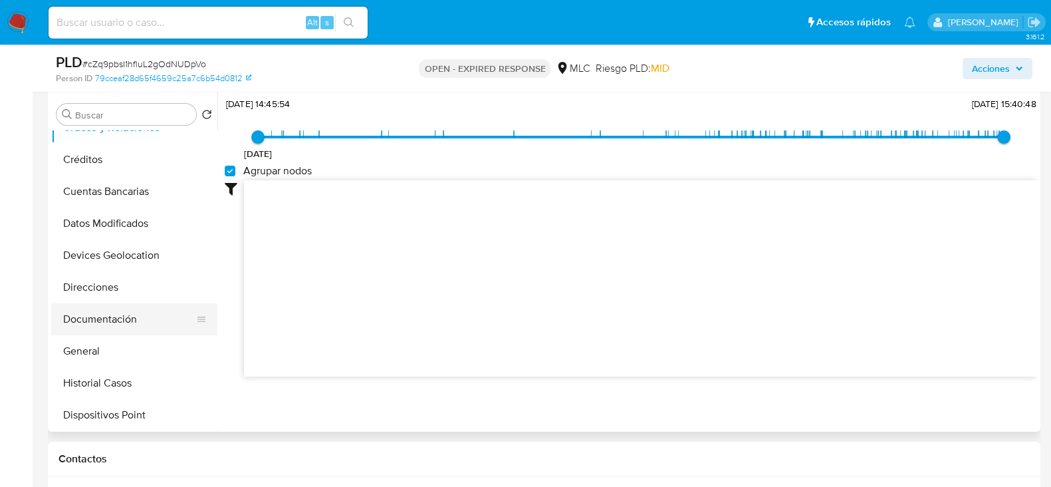
click at [108, 325] on button "Documentación" at bounding box center [129, 319] width 156 height 32
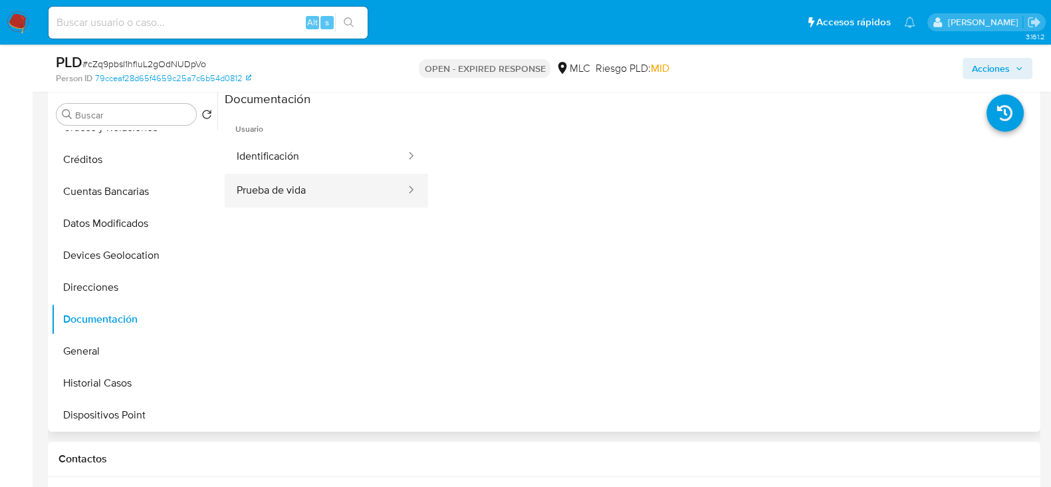
click at [296, 188] on button "Prueba de vida" at bounding box center [316, 191] width 182 height 34
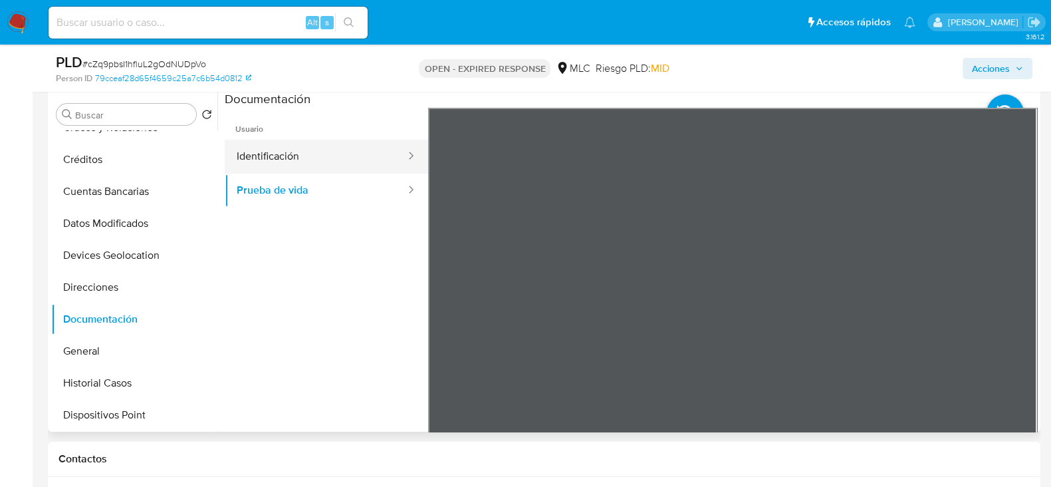
click at [345, 166] on button "Identificación" at bounding box center [316, 157] width 182 height 34
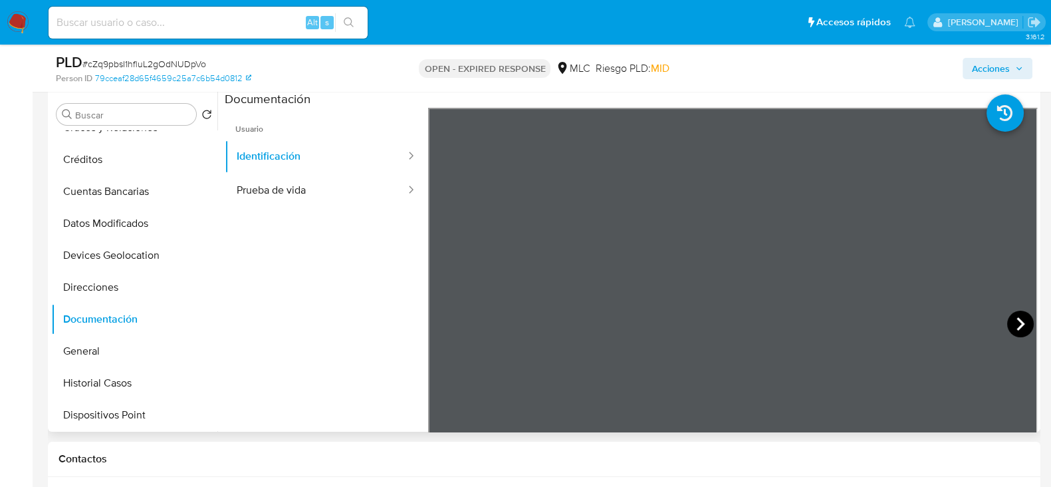
click at [1013, 313] on icon at bounding box center [1021, 324] width 27 height 27
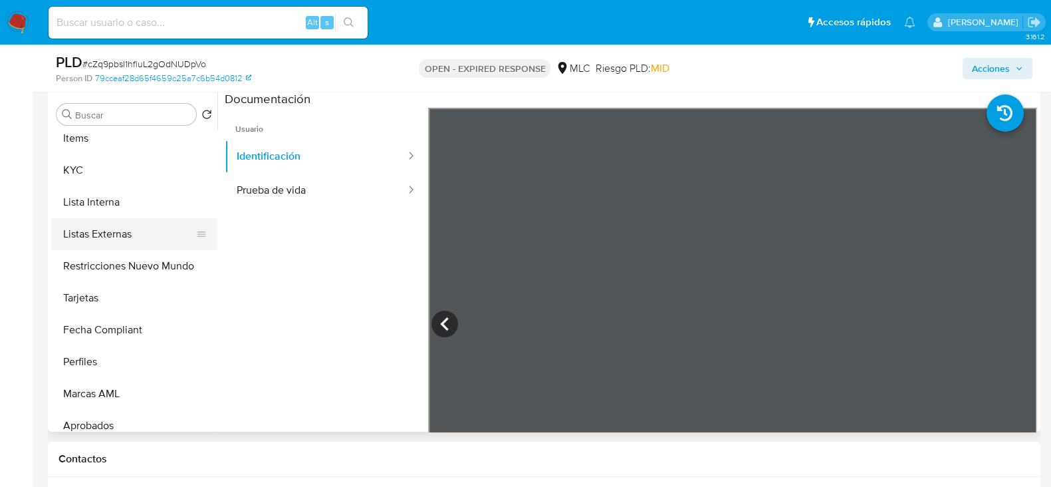
scroll to position [581, 0]
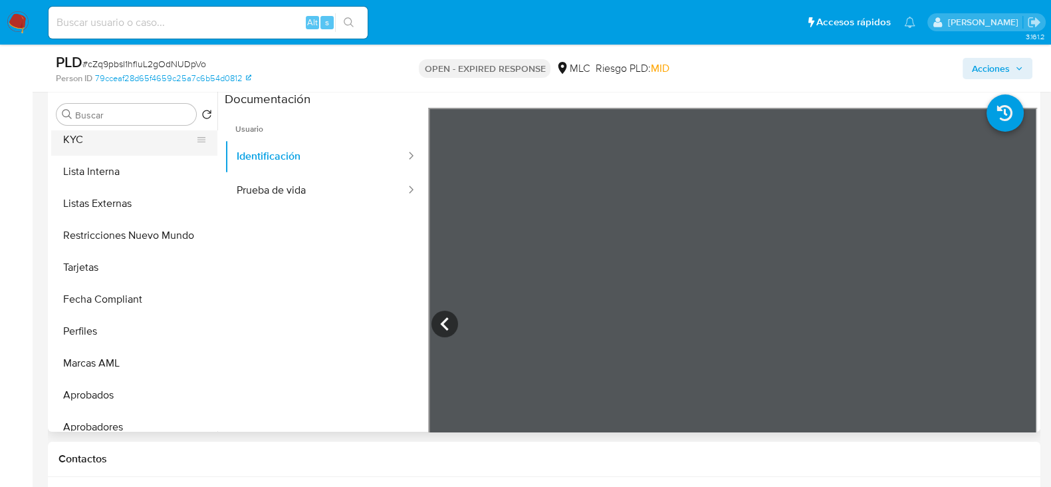
click at [84, 140] on button "KYC" at bounding box center [129, 140] width 156 height 32
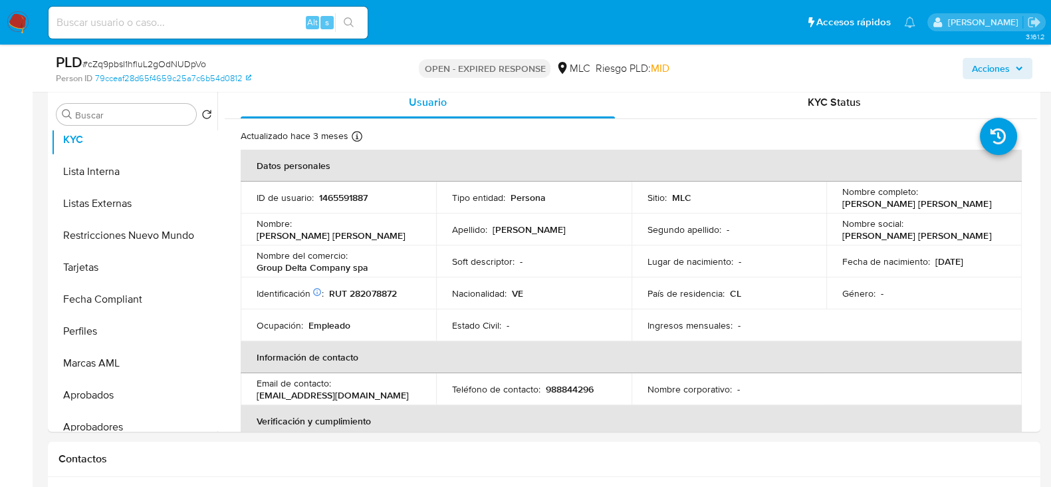
scroll to position [0, 0]
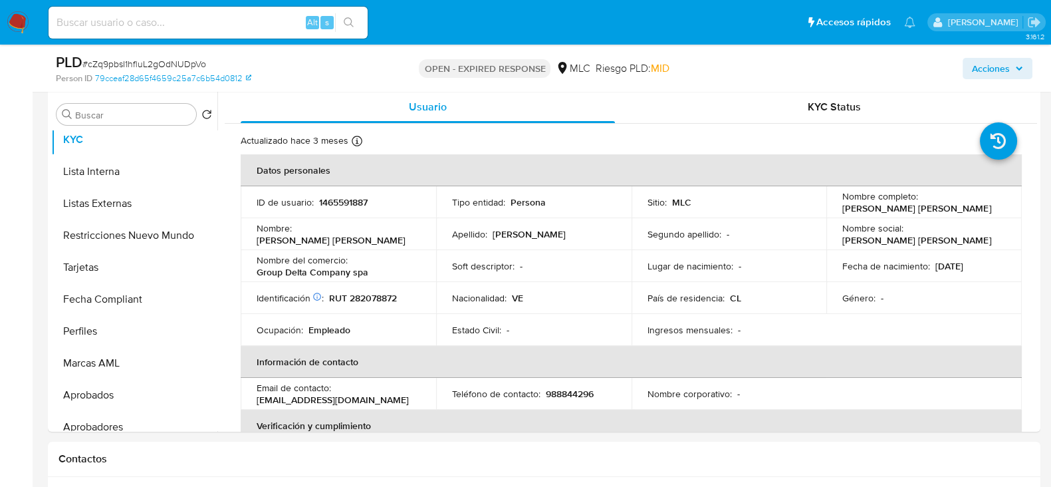
drag, startPoint x: 961, startPoint y: 210, endPoint x: 837, endPoint y: 211, distance: 124.4
click at [837, 211] on td "Nombre completo : Maria Nathaly Castro Murillo" at bounding box center [925, 202] width 196 height 32
copy p "Maria Nathaly Castro Murillo"
click at [343, 205] on p "1465591887" at bounding box center [343, 202] width 49 height 12
click at [343, 204] on p "1465591887" at bounding box center [343, 202] width 49 height 12
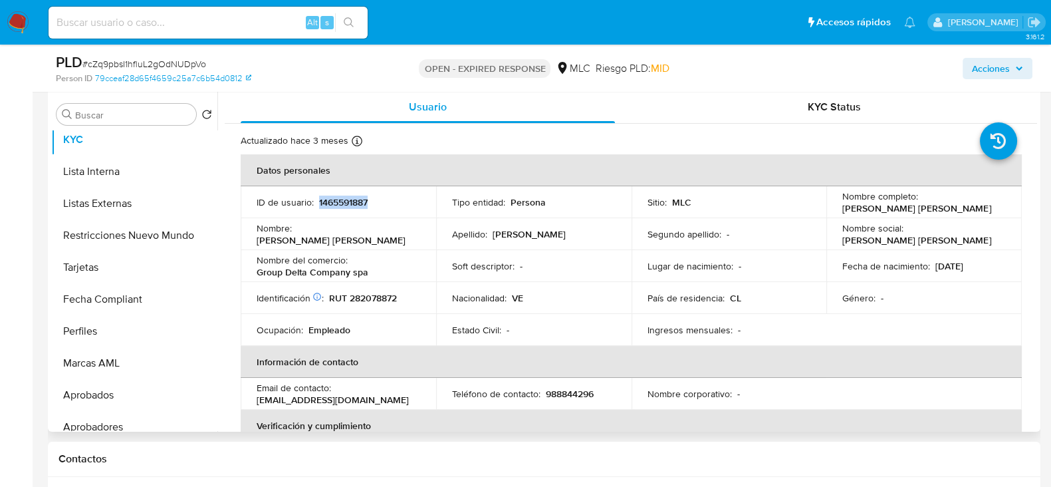
copy p "1465591887"
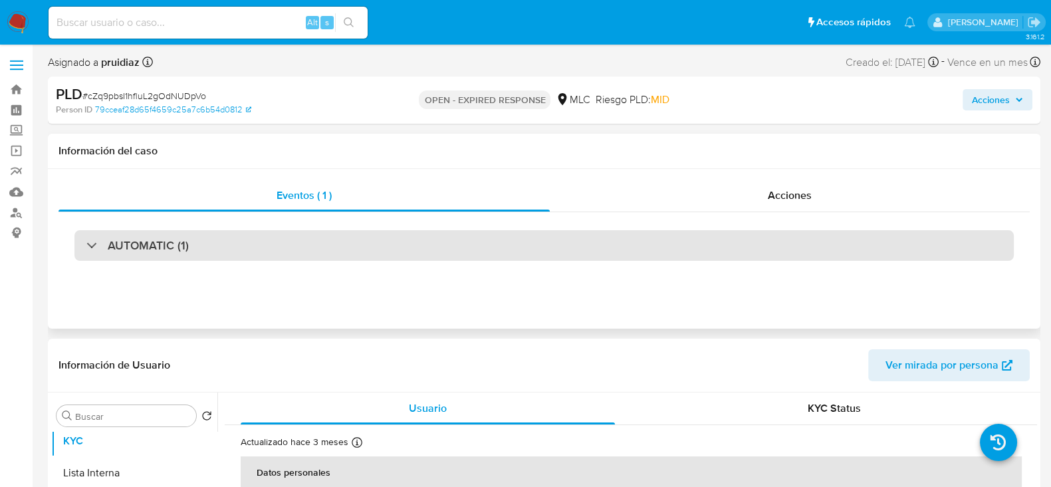
click at [134, 255] on div "AUTOMATIC (1)" at bounding box center [544, 245] width 940 height 31
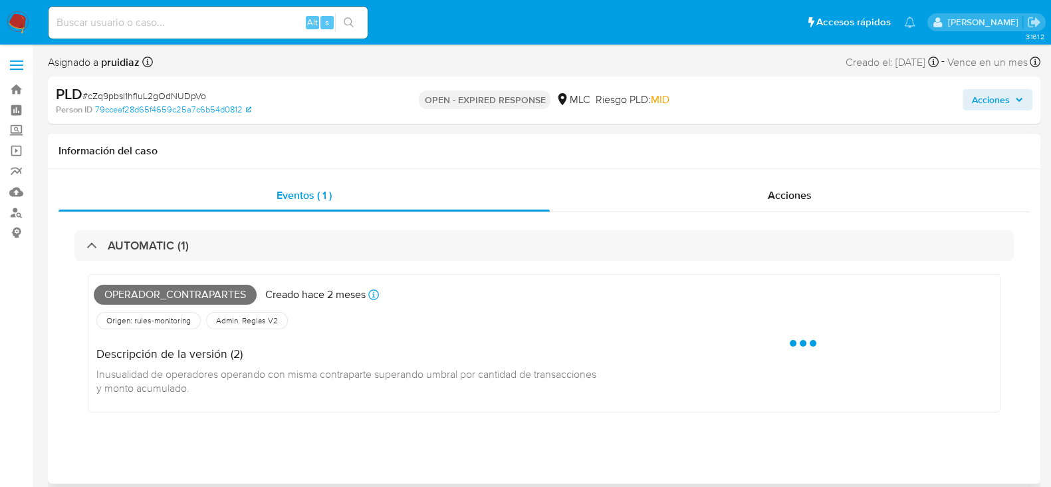
click at [194, 301] on span "Operador_contrapartes" at bounding box center [175, 295] width 163 height 20
copy span "Operador_contrapartes"
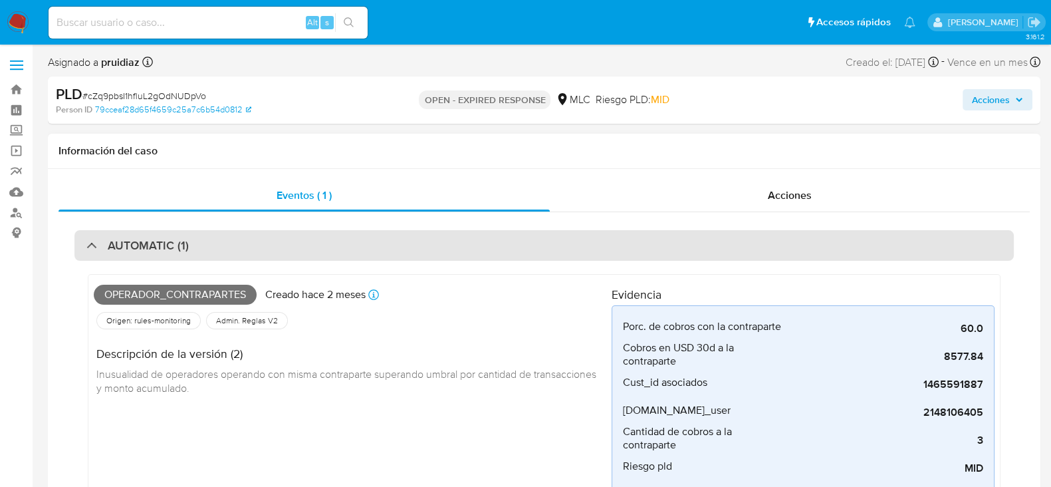
click at [225, 243] on div "AUTOMATIC (1)" at bounding box center [544, 245] width 940 height 31
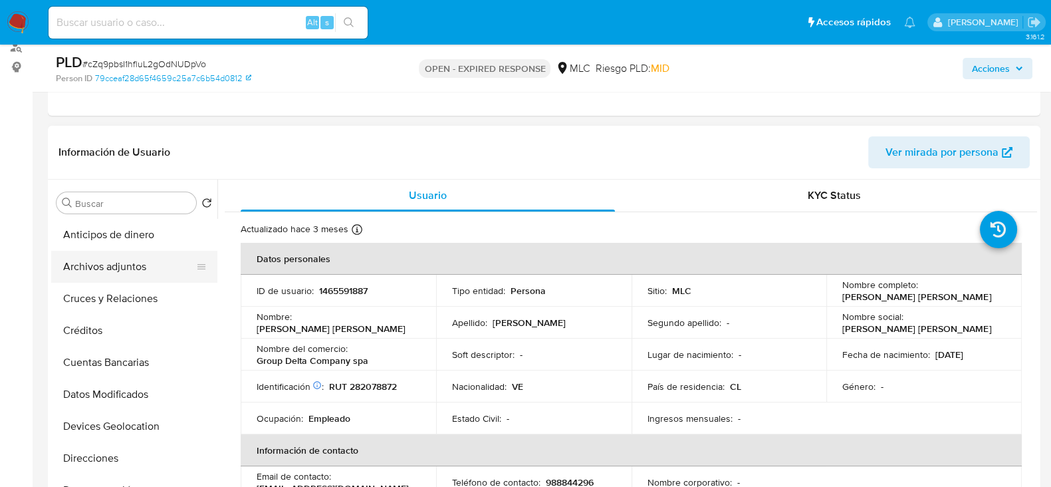
click at [129, 279] on button "Archivos adjuntos" at bounding box center [129, 267] width 156 height 32
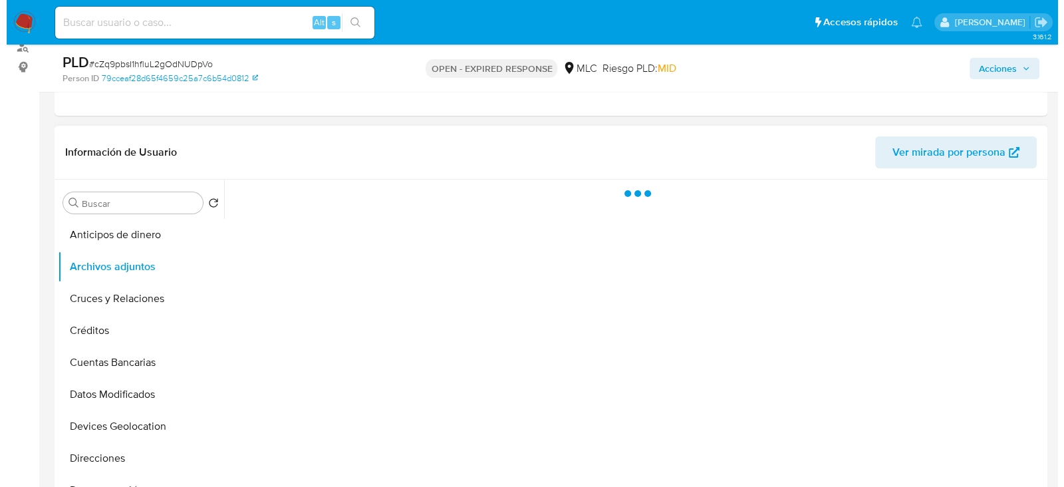
scroll to position [249, 0]
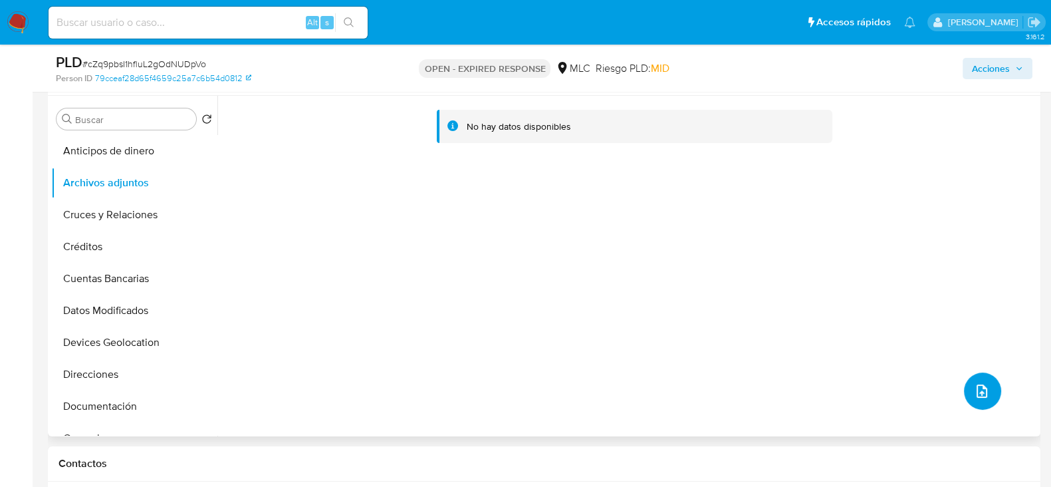
click at [982, 390] on icon "upload-file" at bounding box center [982, 391] width 16 height 16
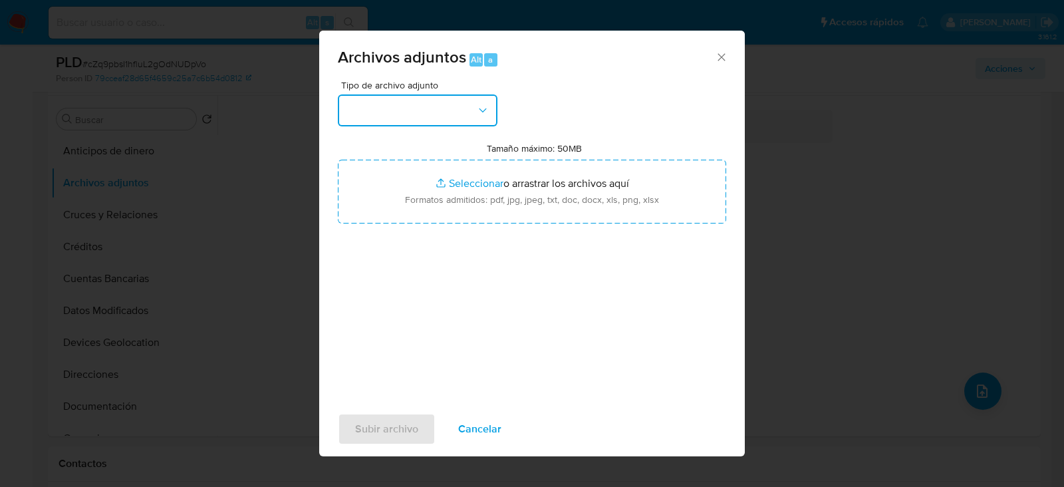
click at [456, 109] on button "button" at bounding box center [418, 110] width 160 height 32
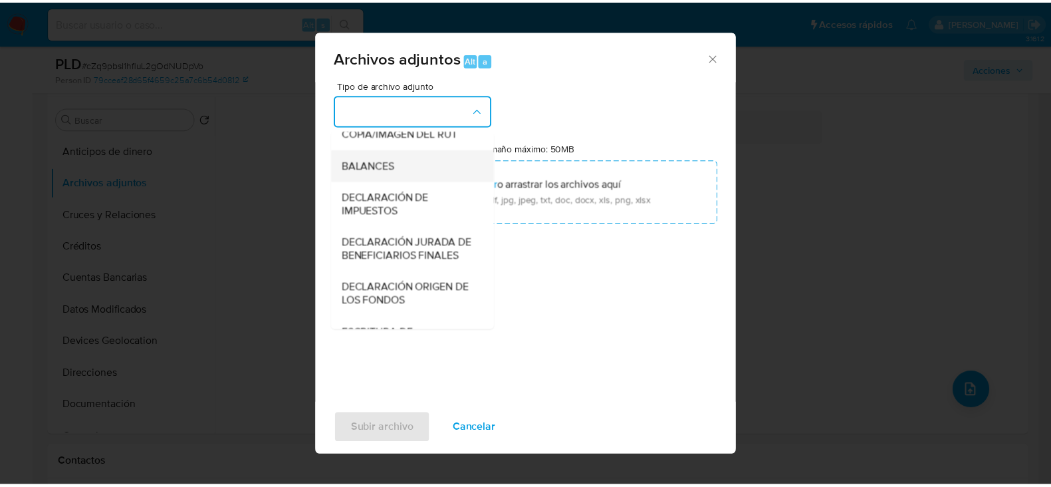
scroll to position [220, 0]
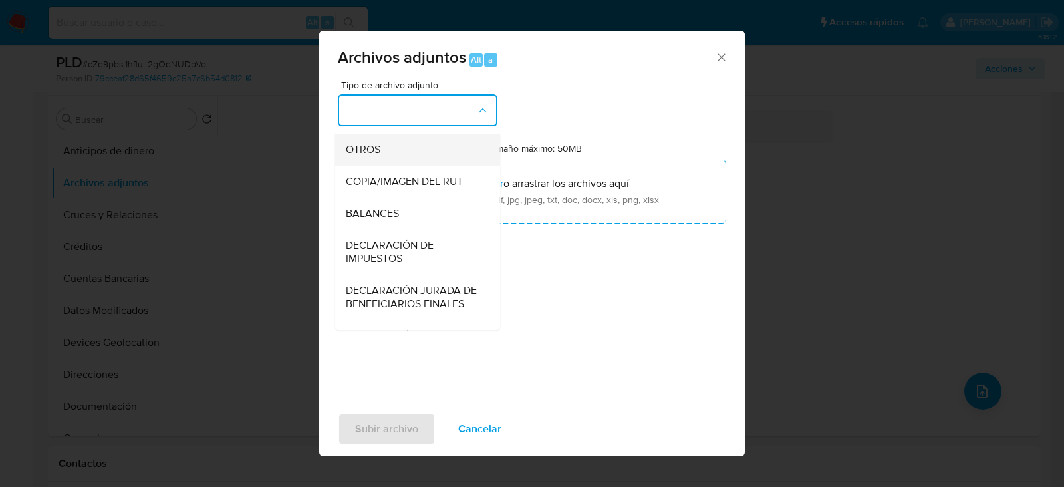
click at [360, 156] on span "OTROS" at bounding box center [363, 149] width 35 height 13
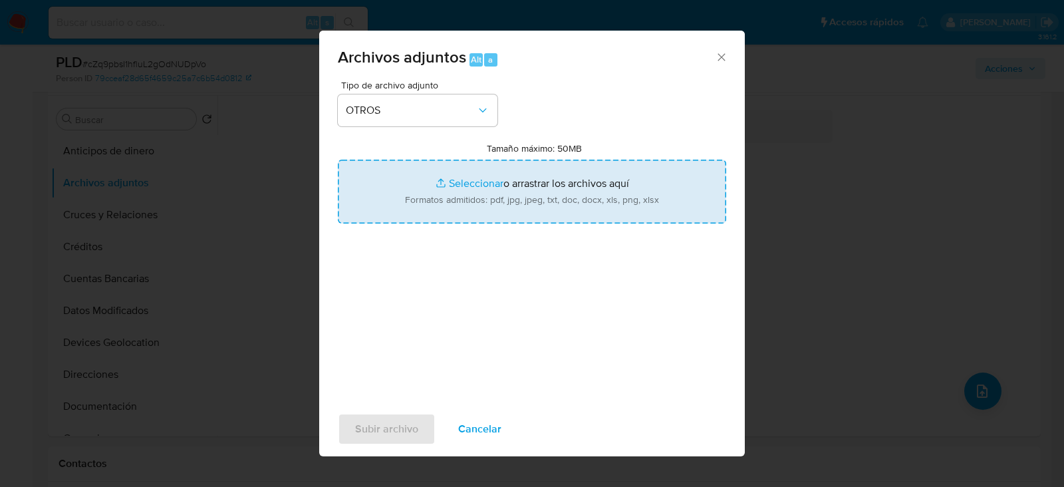
click at [478, 182] on input "Tamaño máximo: 50MB Seleccionar archivos" at bounding box center [532, 192] width 388 height 64
type input "C:\fakepath\1465591887 - 01_10_2025.xlsx"
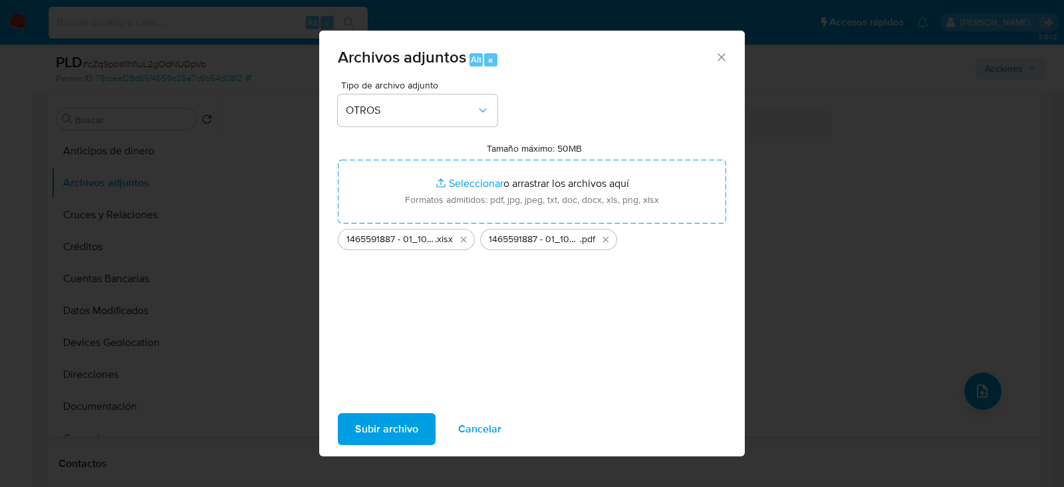
click at [386, 430] on span "Subir archivo" at bounding box center [386, 428] width 63 height 29
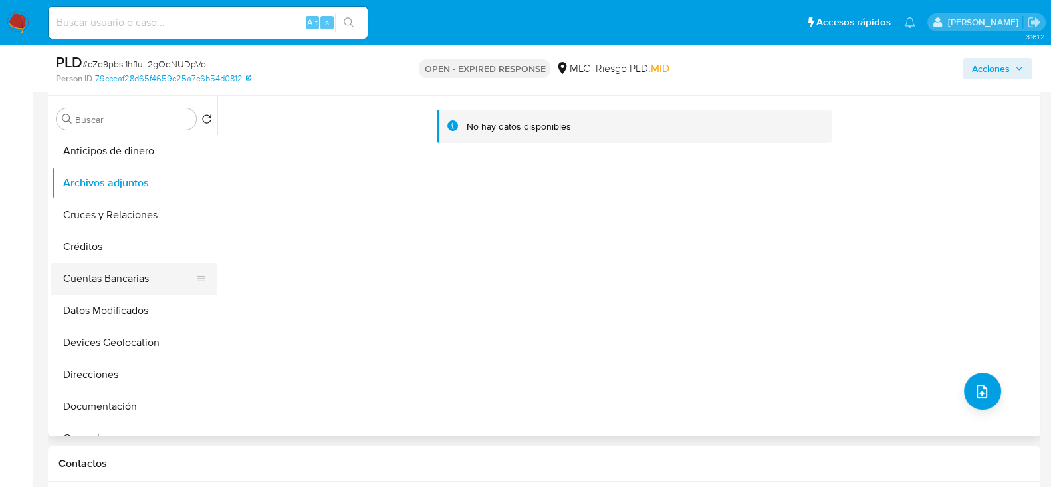
click at [112, 282] on button "Cuentas Bancarias" at bounding box center [129, 279] width 156 height 32
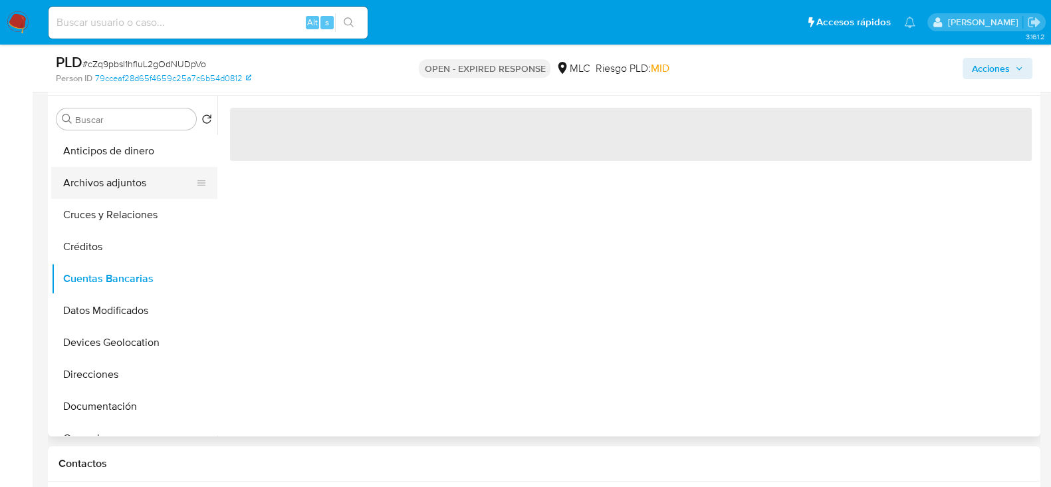
click at [120, 184] on button "Archivos adjuntos" at bounding box center [129, 183] width 156 height 32
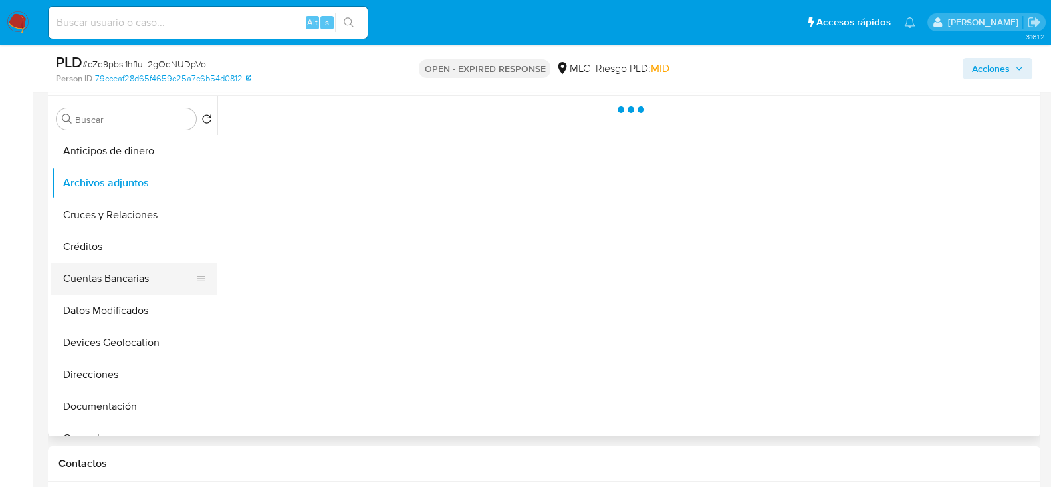
scroll to position [82, 0]
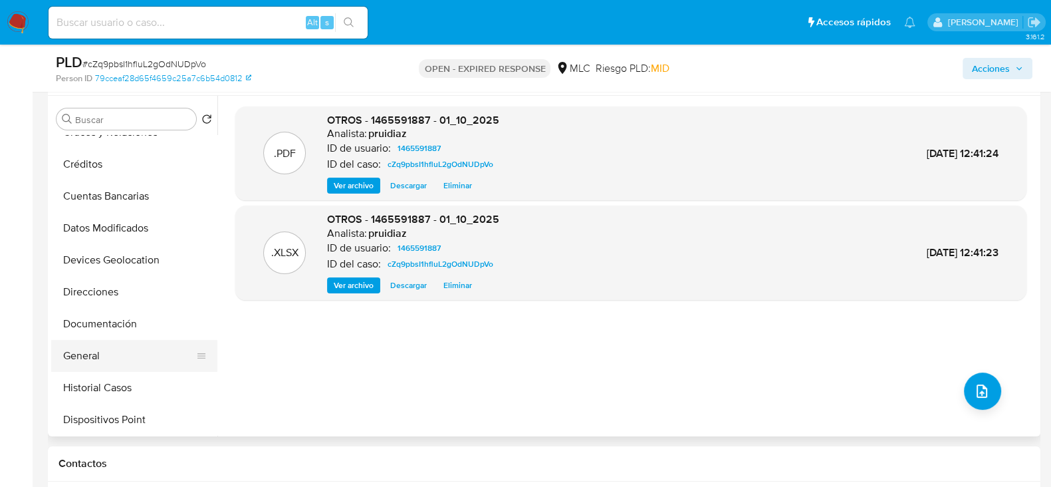
click at [136, 348] on button "General" at bounding box center [129, 356] width 156 height 32
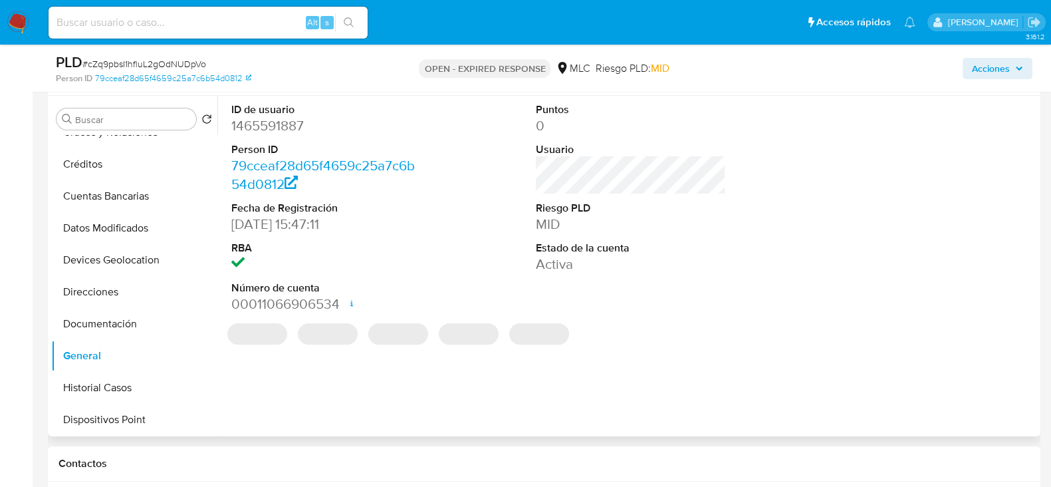
click at [305, 125] on dd "1465591887" at bounding box center [326, 125] width 190 height 19
click at [293, 125] on dd "1465591887" at bounding box center [326, 125] width 190 height 19
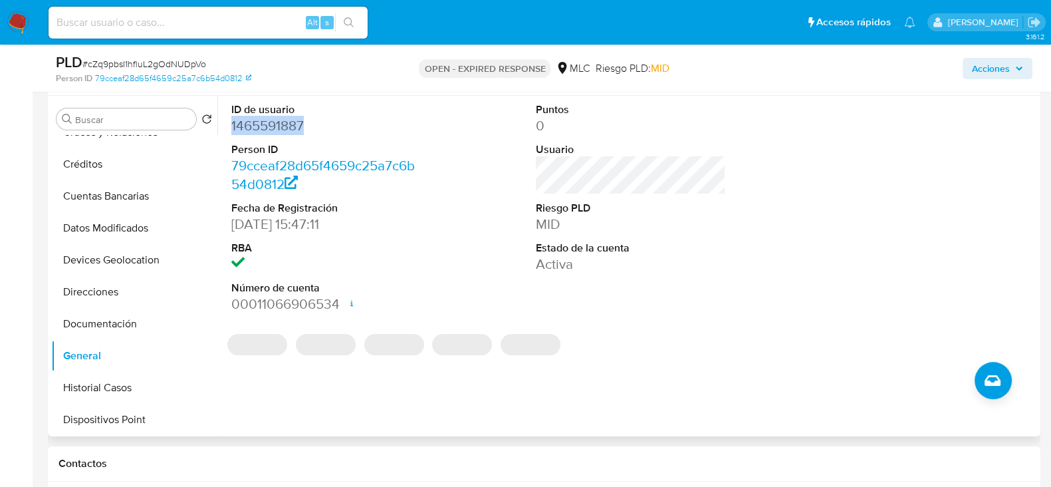
copy dd "1465591887"
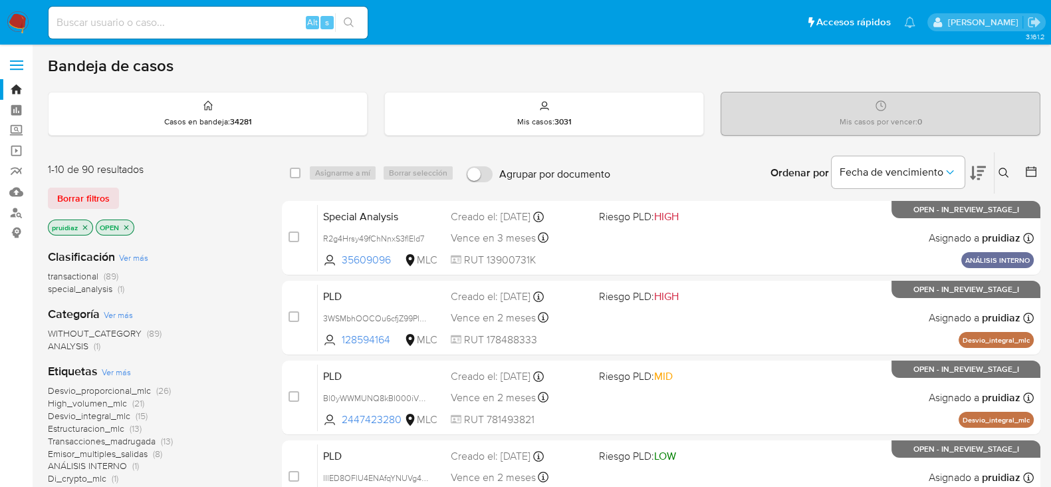
click at [1004, 168] on icon at bounding box center [1004, 173] width 11 height 11
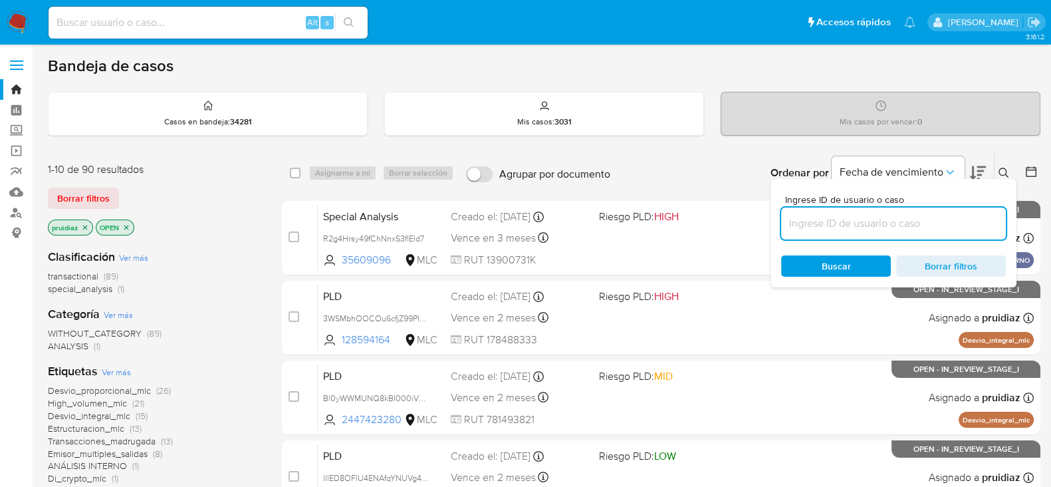
click at [849, 222] on input at bounding box center [893, 223] width 225 height 17
type input "1465591887"
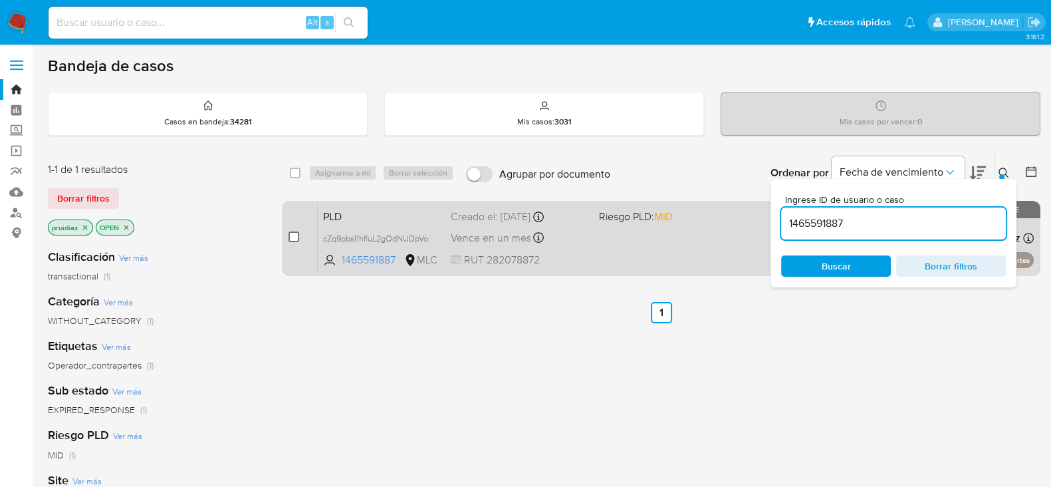
click at [297, 232] on input "checkbox" at bounding box center [294, 236] width 11 height 11
checkbox input "true"
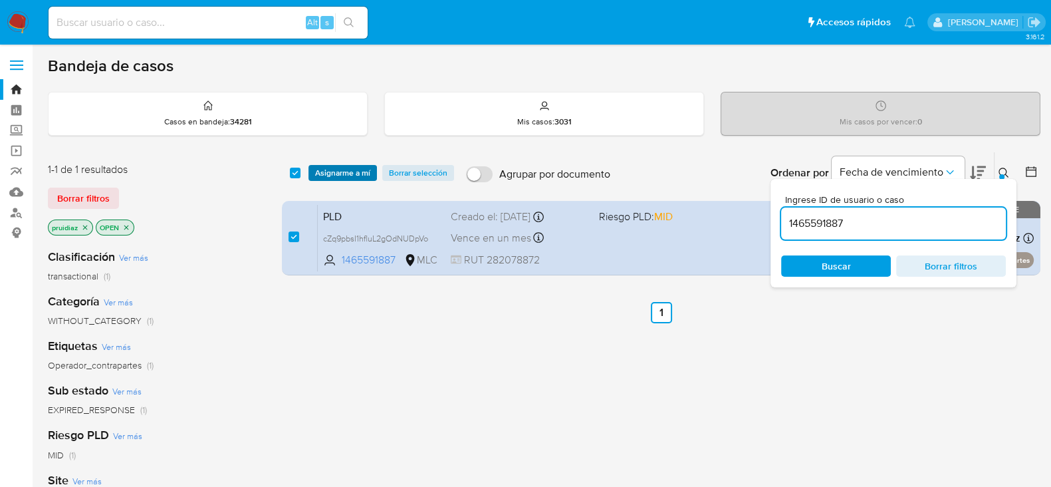
click at [343, 176] on span "Asignarme a mí" at bounding box center [342, 172] width 55 height 13
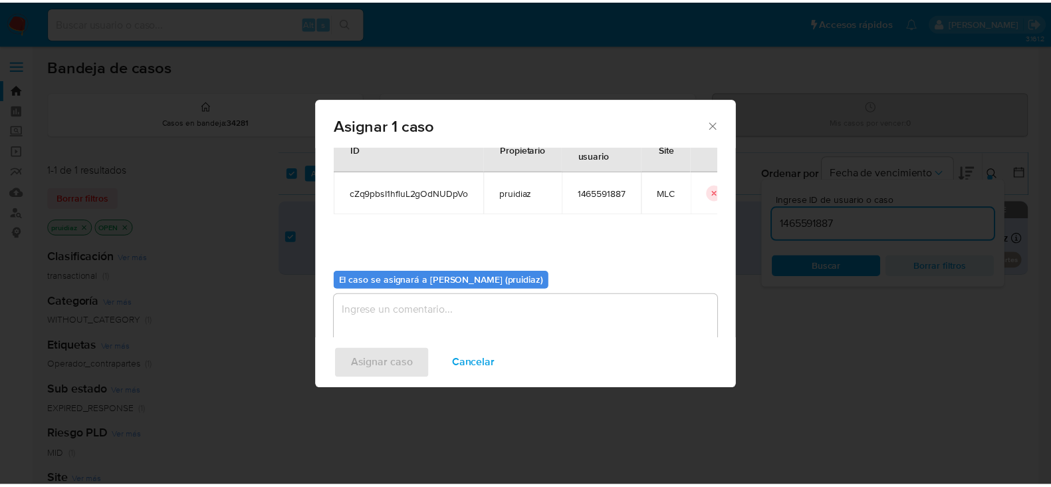
scroll to position [69, 0]
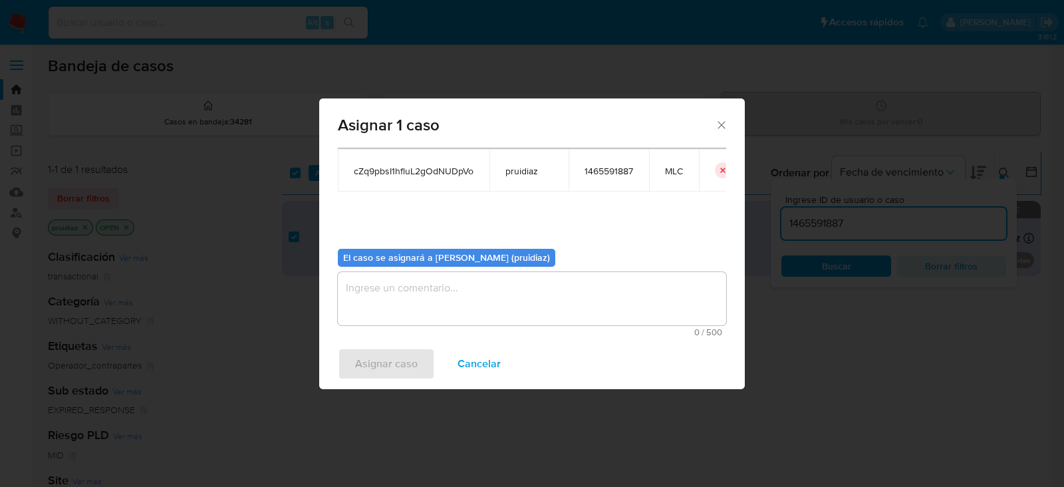
click at [531, 307] on textarea "assign-modal" at bounding box center [532, 298] width 388 height 53
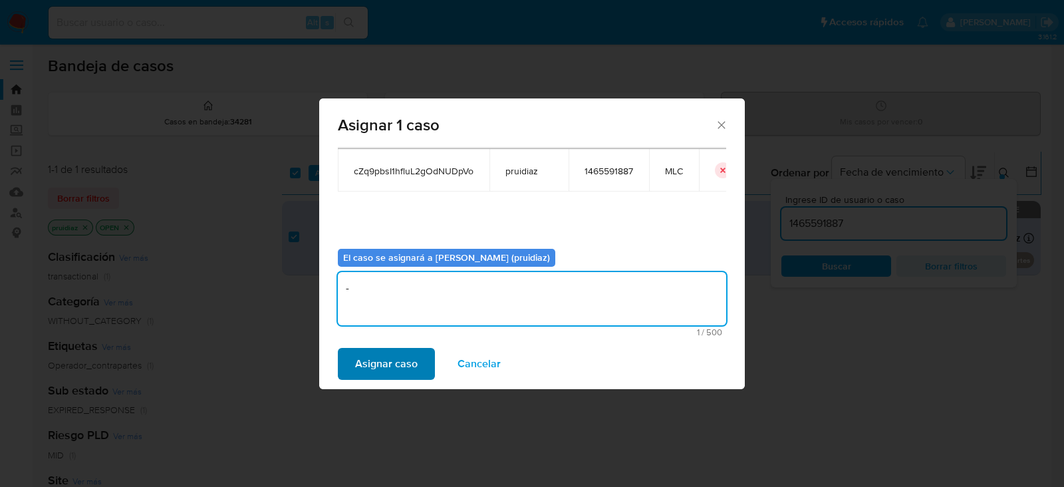
type textarea "-"
click at [415, 358] on span "Asignar caso" at bounding box center [386, 363] width 63 height 29
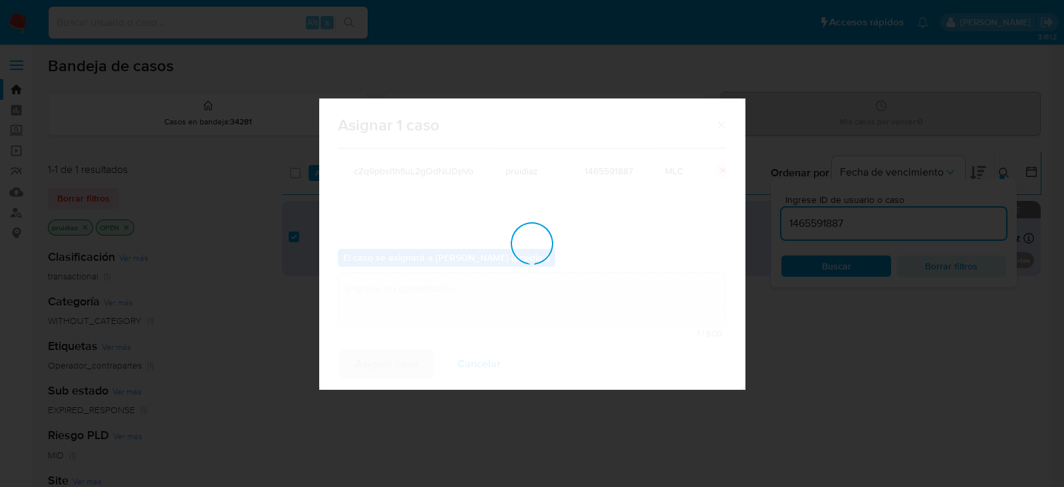
checkbox input "false"
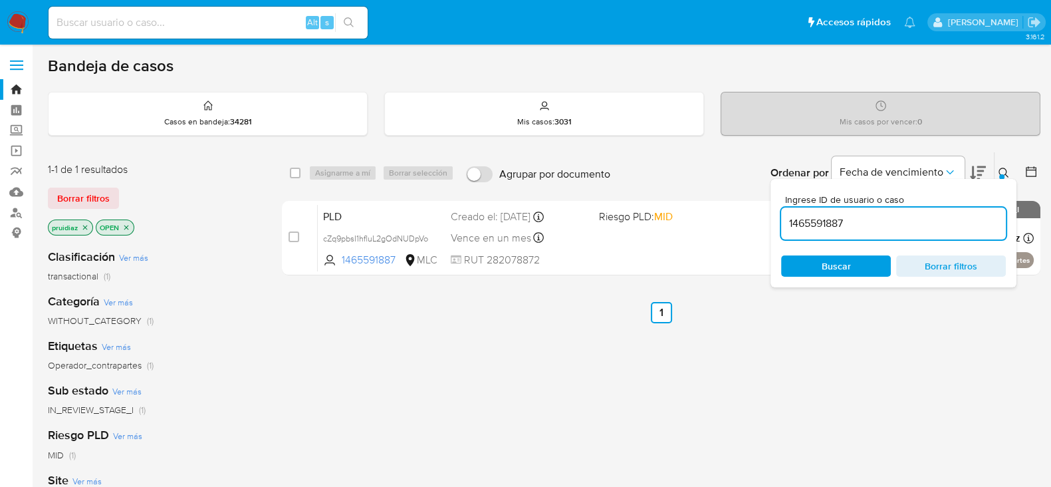
click at [11, 25] on img at bounding box center [18, 22] width 23 height 23
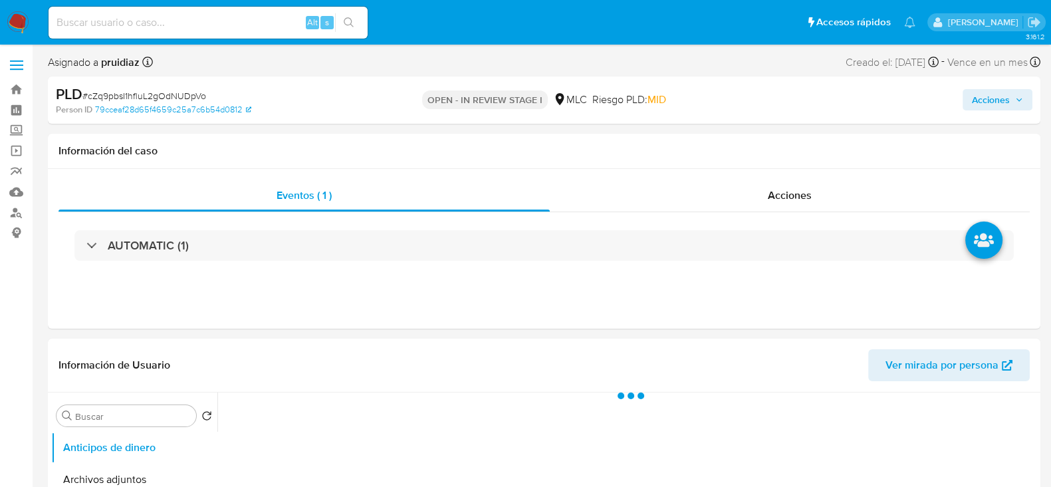
select select "10"
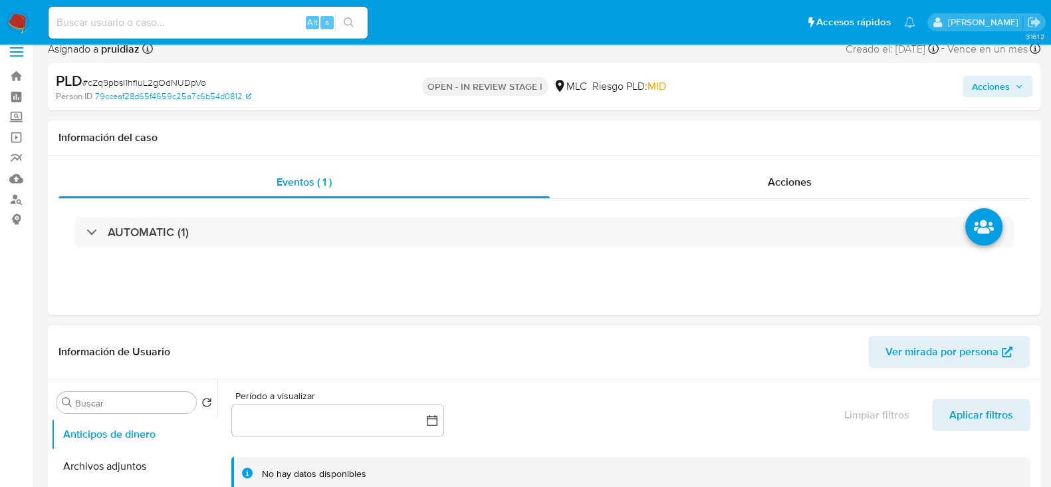
scroll to position [249, 0]
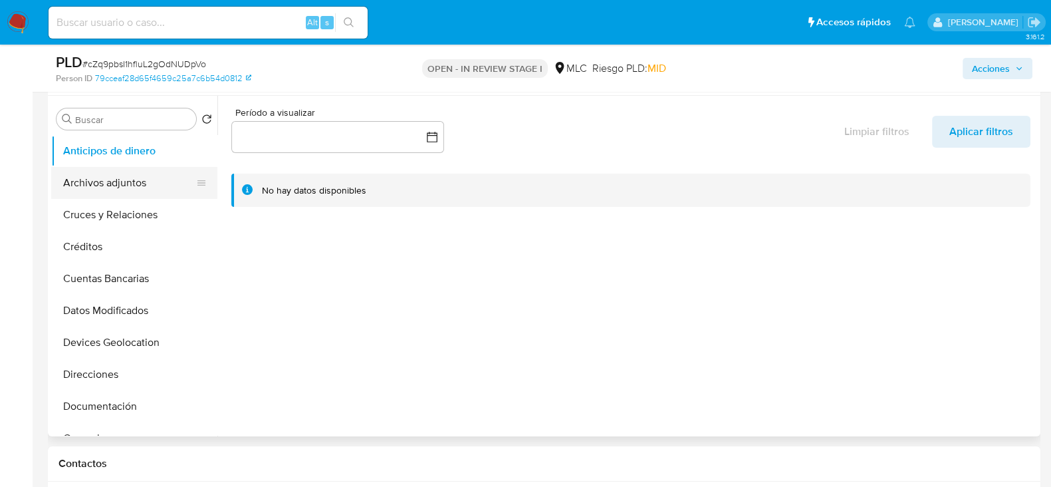
click at [118, 181] on button "Archivos adjuntos" at bounding box center [129, 183] width 156 height 32
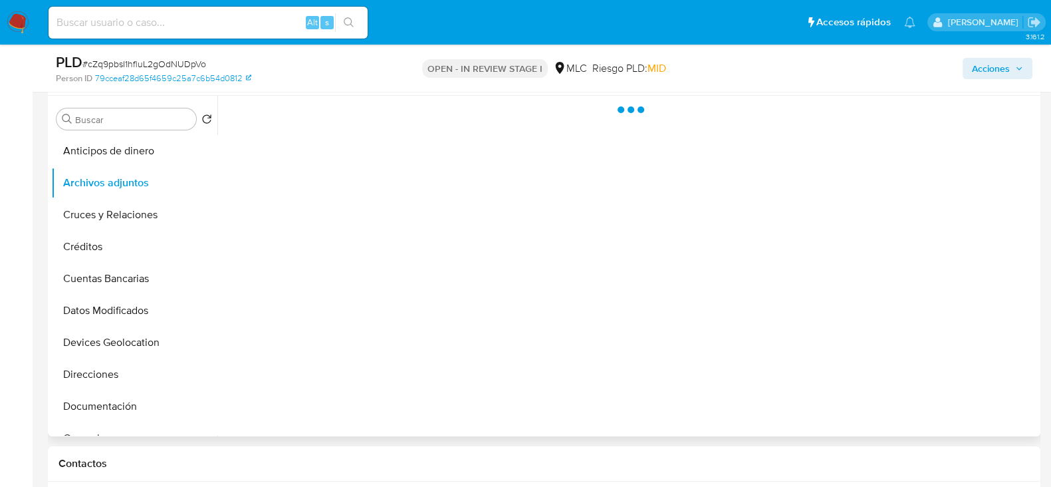
scroll to position [82, 0]
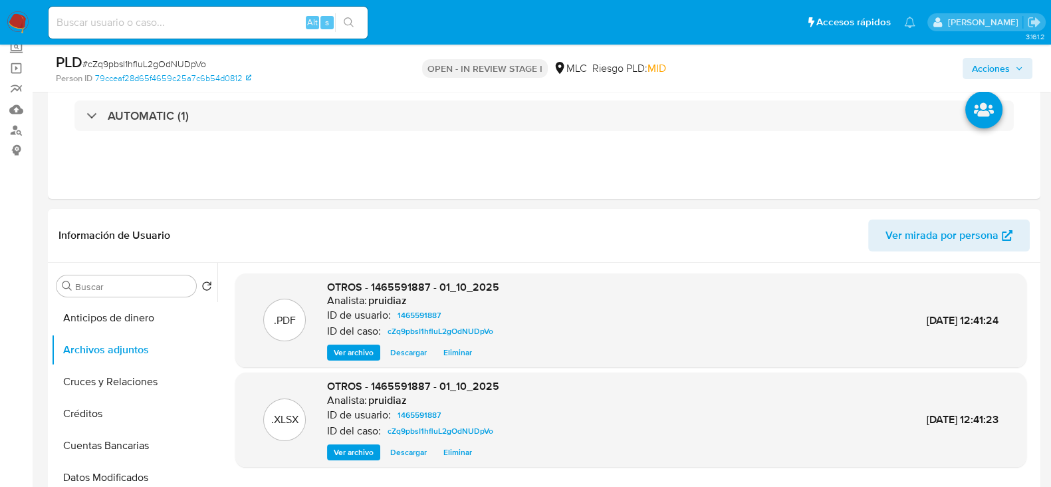
click at [991, 60] on span "Acciones" at bounding box center [991, 68] width 38 height 21
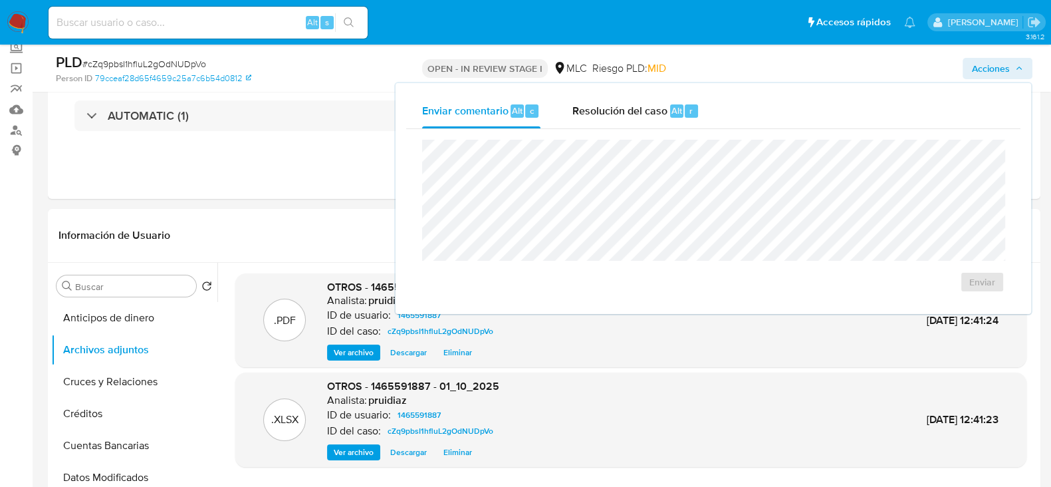
drag, startPoint x: 632, startPoint y: 104, endPoint x: 638, endPoint y: 130, distance: 26.0
click at [632, 103] on span "Resolución del caso" at bounding box center [620, 109] width 95 height 15
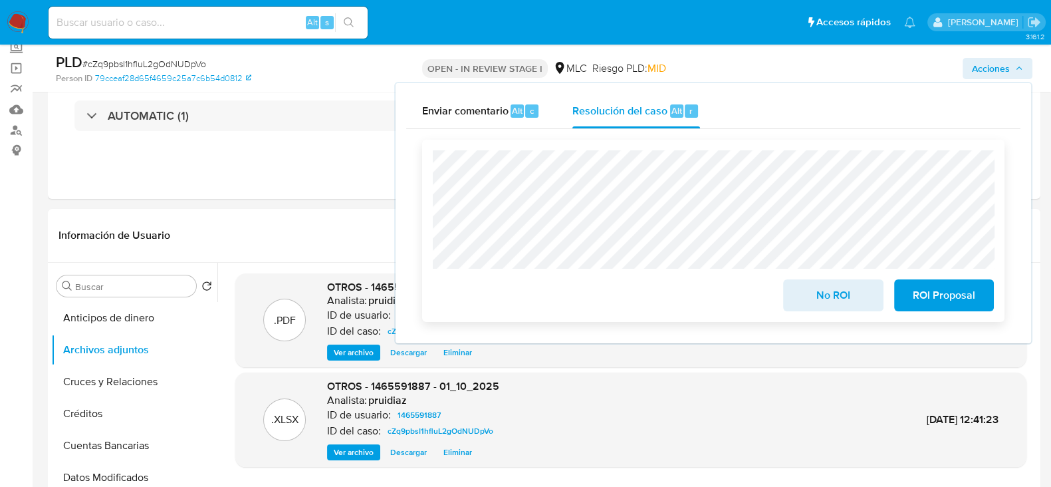
click at [850, 292] on span "No ROI" at bounding box center [833, 295] width 65 height 29
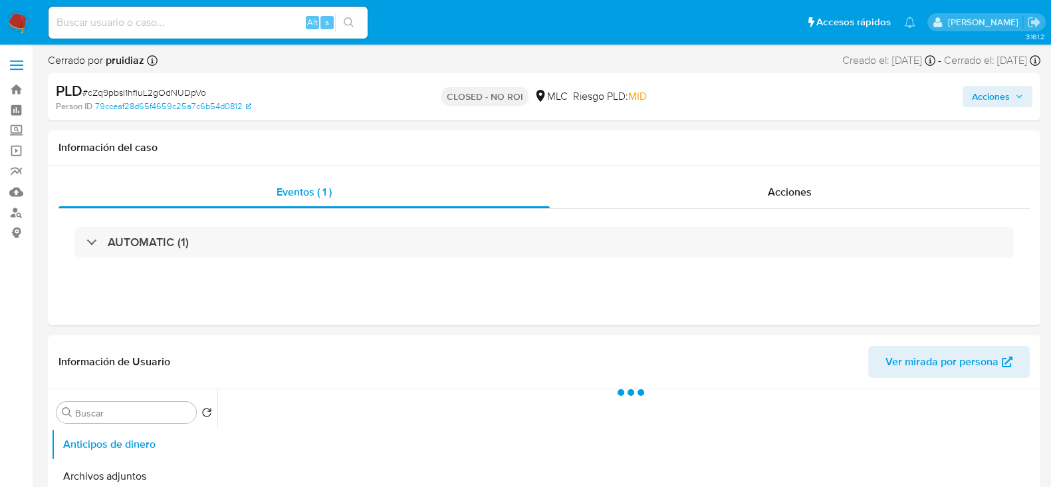
select select "10"
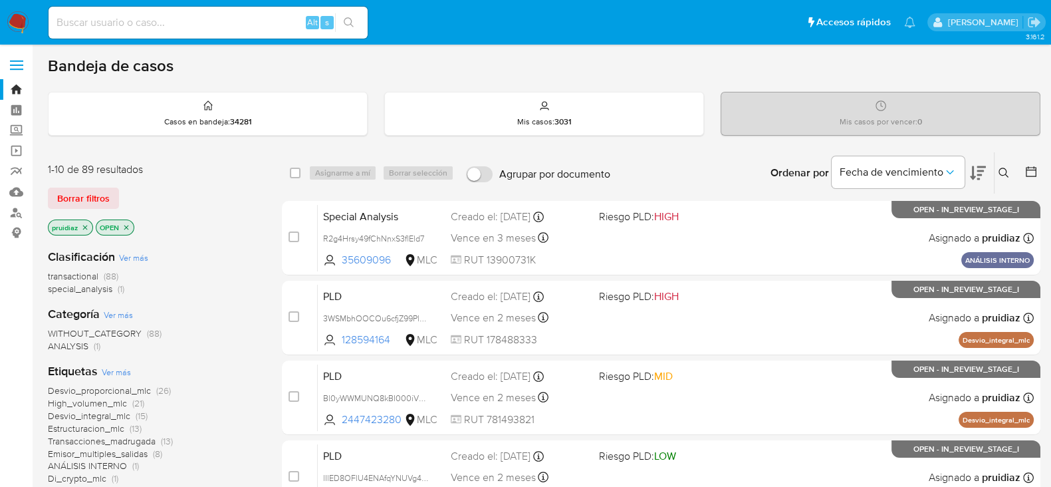
click at [979, 163] on button at bounding box center [978, 172] width 16 height 41
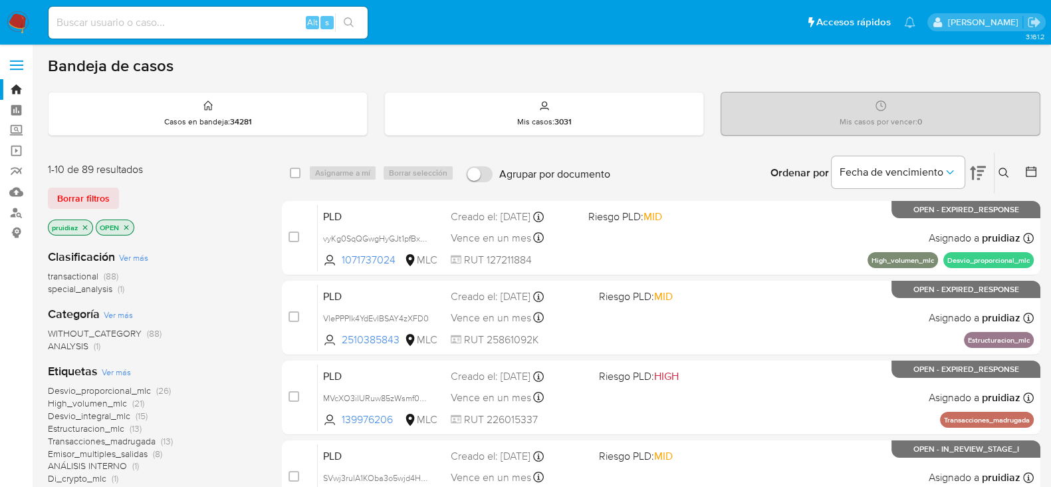
click at [1006, 166] on button at bounding box center [1006, 173] width 22 height 16
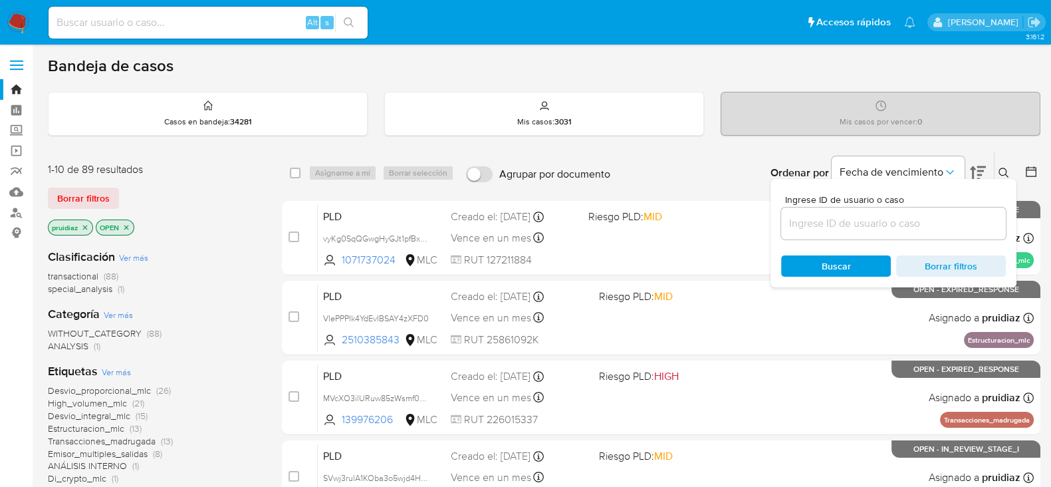
click at [858, 218] on input at bounding box center [893, 223] width 225 height 17
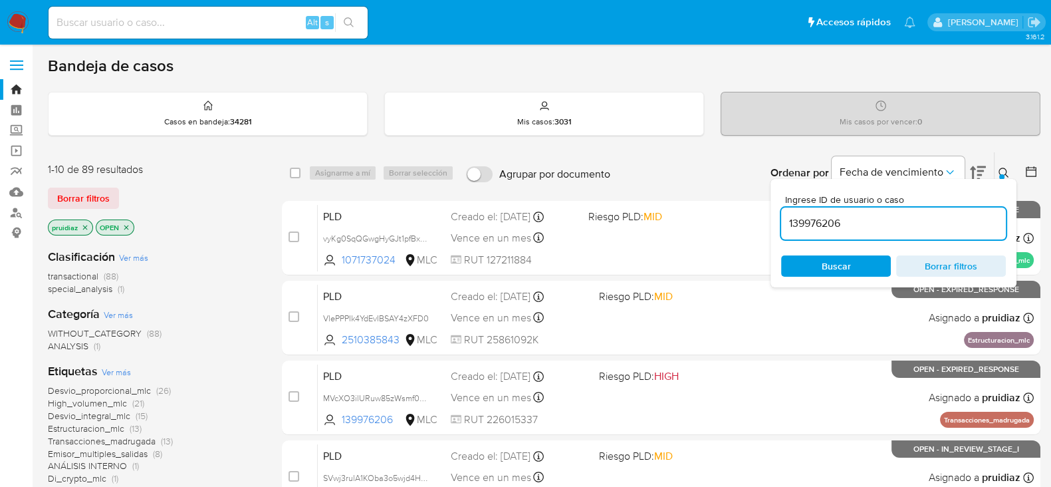
type input "139976206"
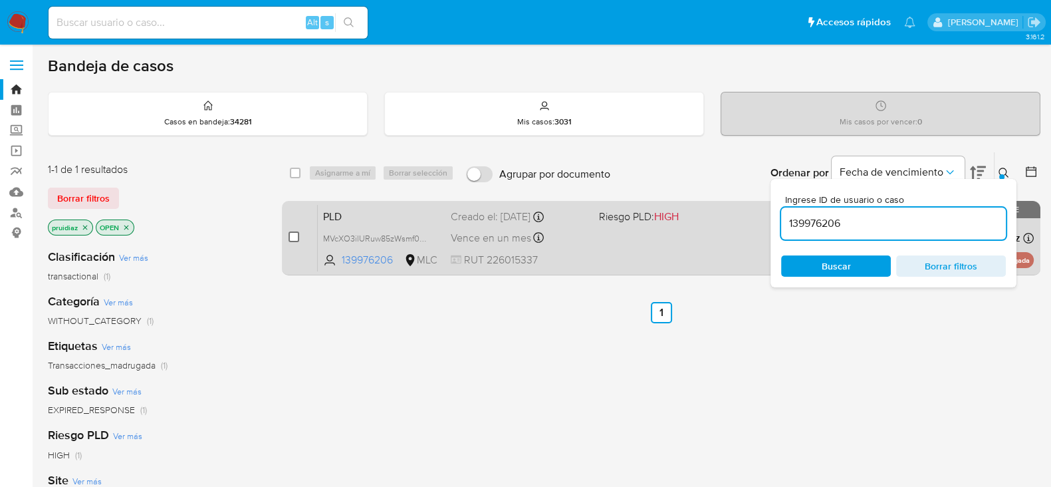
click at [296, 234] on input "checkbox" at bounding box center [294, 236] width 11 height 11
checkbox input "true"
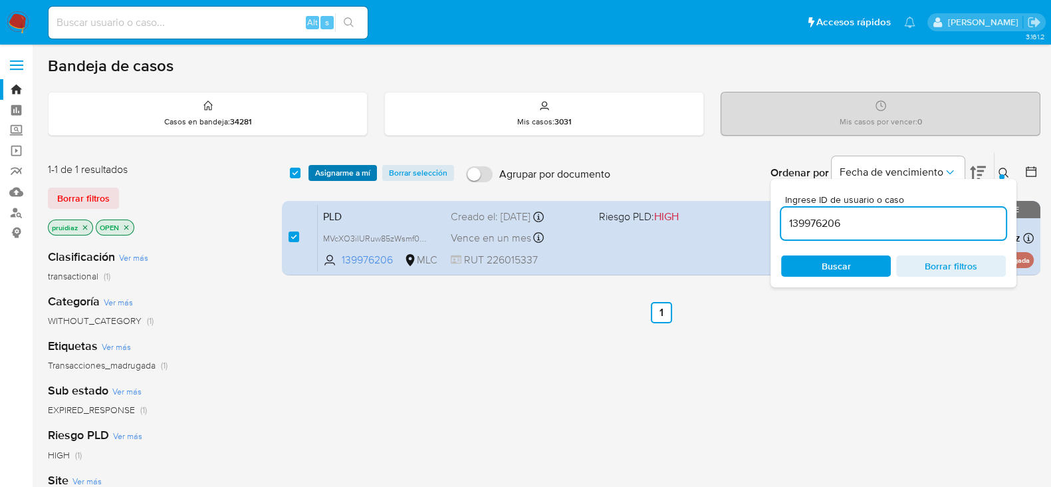
click at [329, 175] on span "Asignarme a mí" at bounding box center [342, 172] width 55 height 13
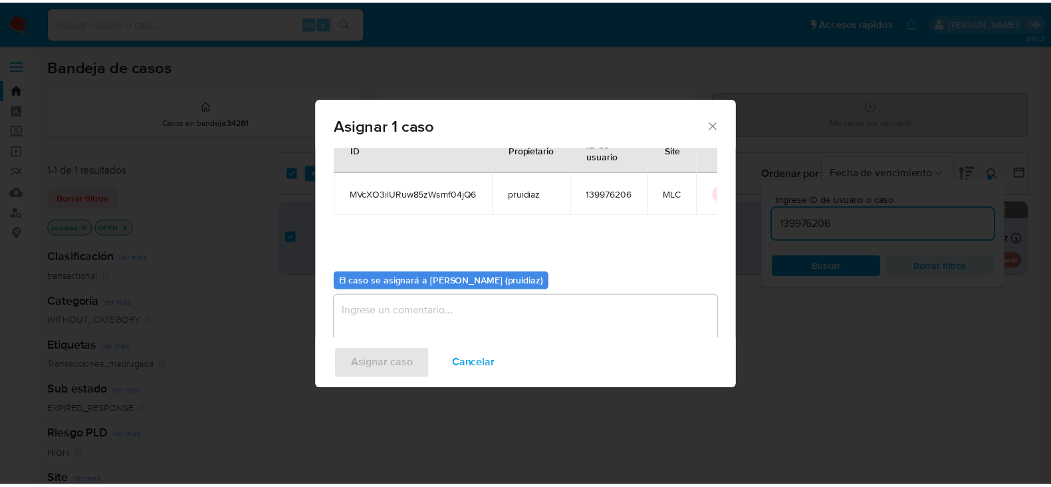
scroll to position [69, 0]
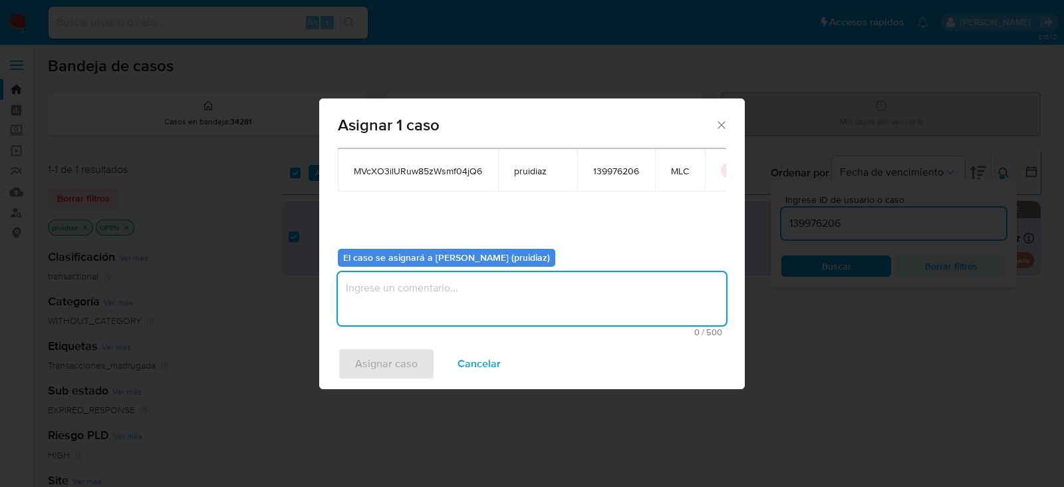
click at [538, 301] on textarea "assign-modal" at bounding box center [532, 298] width 388 height 53
type textarea "-"
click at [410, 354] on span "Asignar caso" at bounding box center [386, 363] width 63 height 29
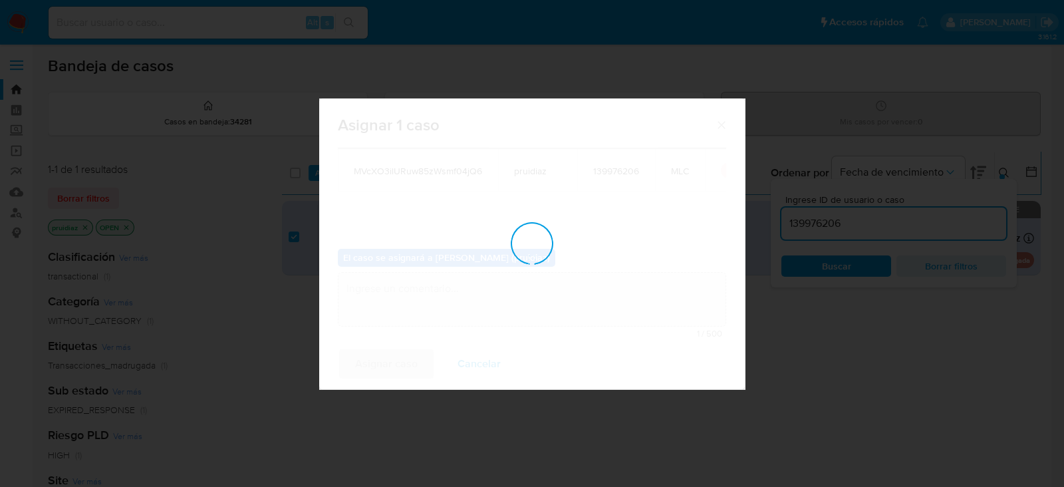
checkbox input "false"
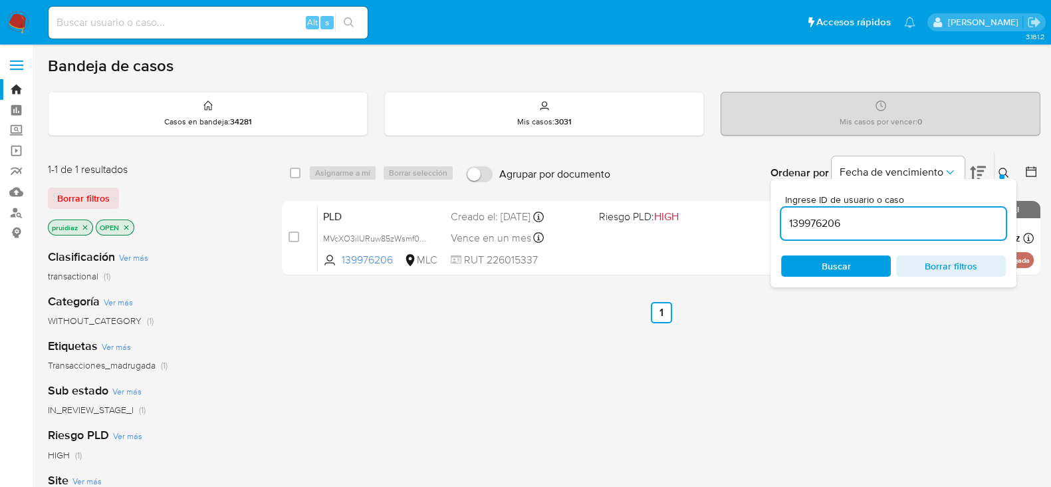
click at [10, 31] on img at bounding box center [18, 22] width 23 height 23
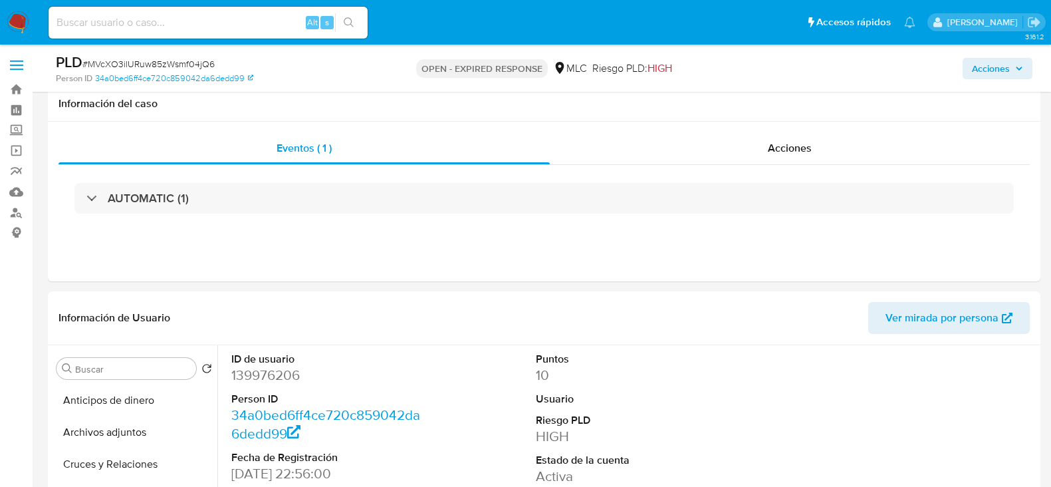
select select "10"
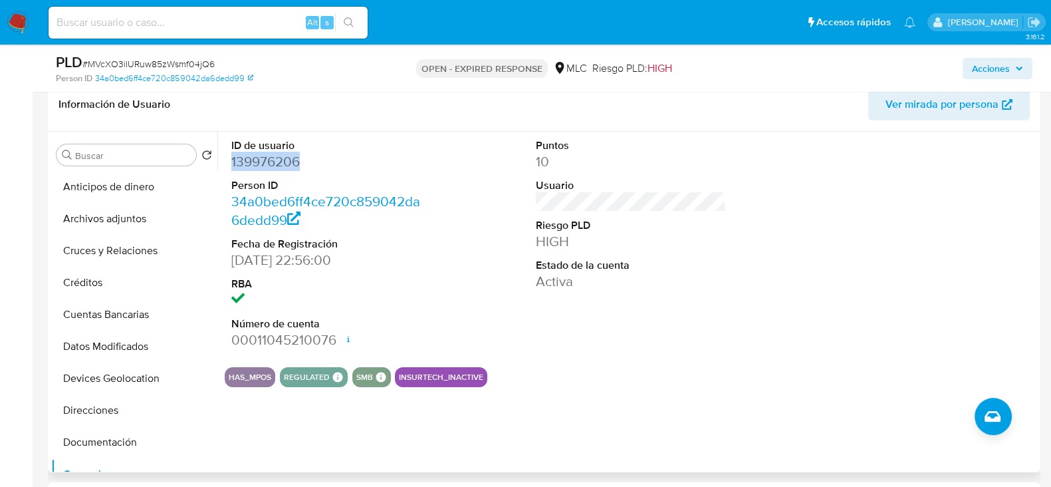
click at [285, 164] on dd "139976206" at bounding box center [326, 161] width 190 height 19
click at [250, 152] on dd "139976206" at bounding box center [326, 161] width 190 height 19
click at [252, 157] on dd "139976206" at bounding box center [326, 161] width 190 height 19
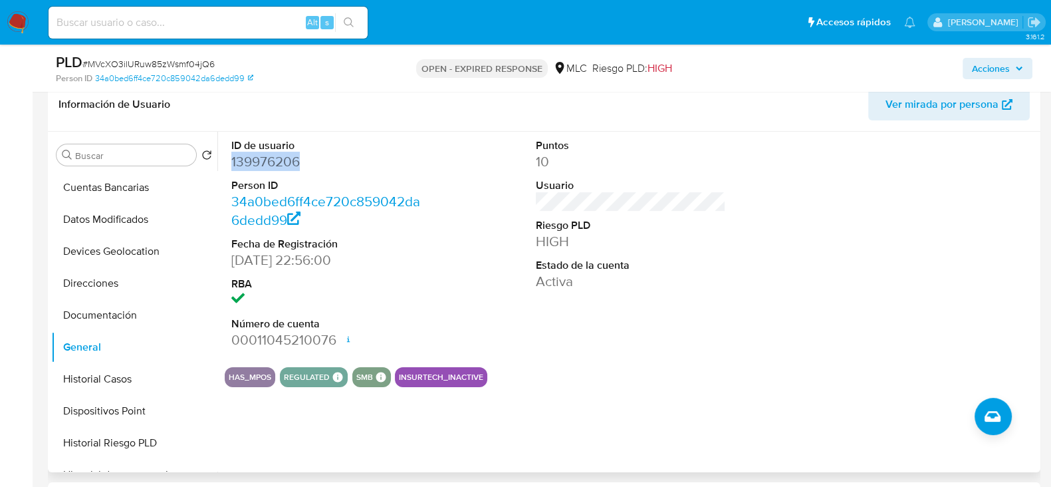
click at [252, 157] on dd "139976206" at bounding box center [326, 161] width 190 height 19
click at [179, 65] on span "# MVcXO3ilURuw85zWsmf04jQ6" at bounding box center [148, 63] width 132 height 13
copy span "MVcXO3ilURuw85zWsmf04jQ6"
click at [159, 59] on span "# MVcXO3ilURuw85zWsmf04jQ6" at bounding box center [148, 63] width 132 height 13
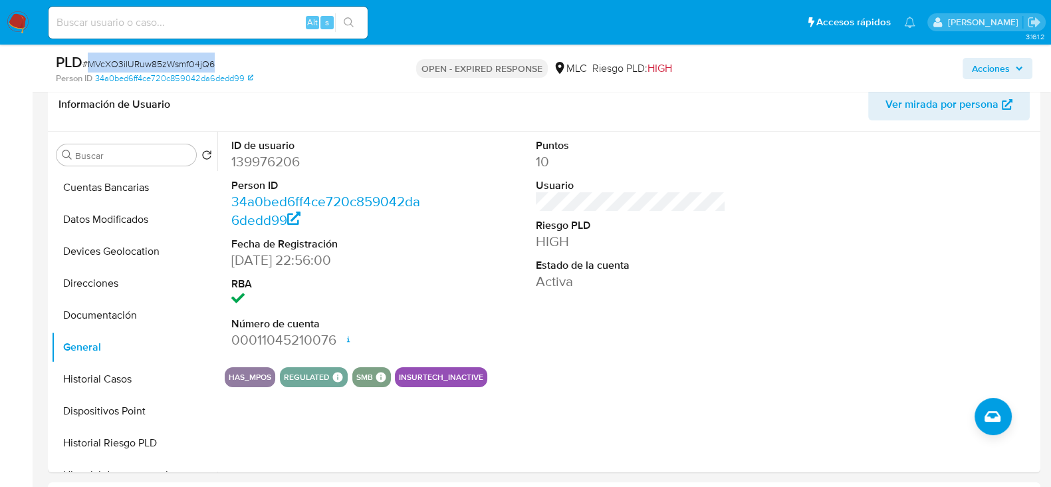
click at [159, 59] on span "# MVcXO3ilURuw85zWsmf04jQ6" at bounding box center [148, 63] width 132 height 13
copy span "MVcXO3ilURuw85zWsmf04jQ6"
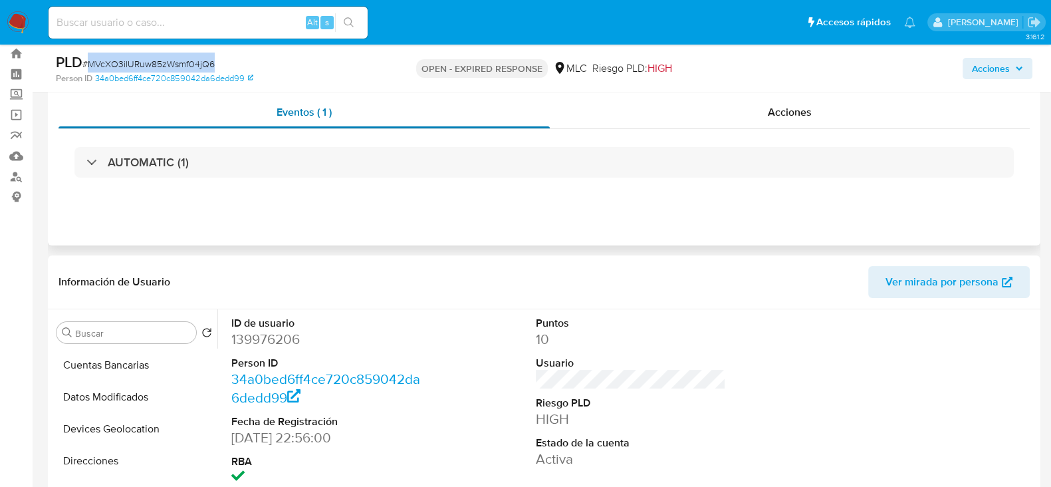
scroll to position [0, 0]
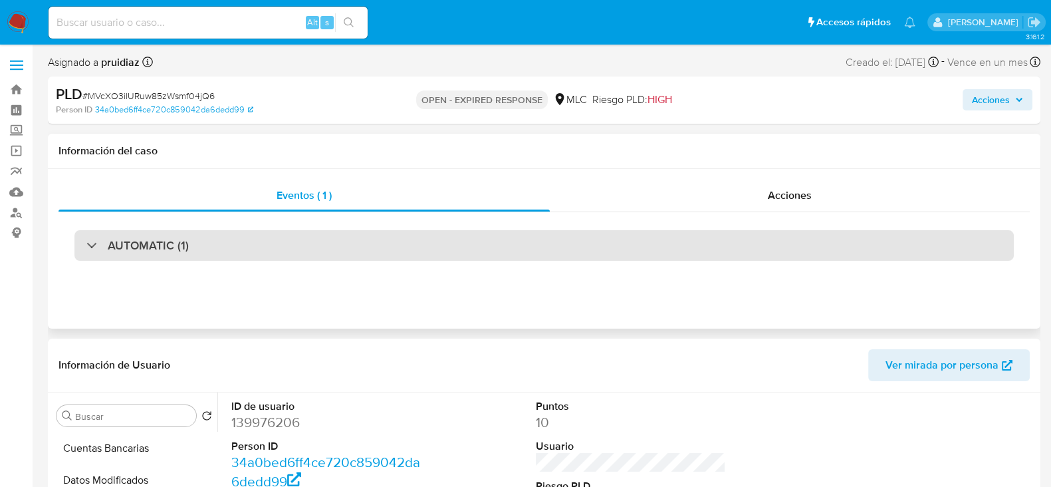
click at [130, 233] on div "AUTOMATIC (1)" at bounding box center [544, 245] width 940 height 31
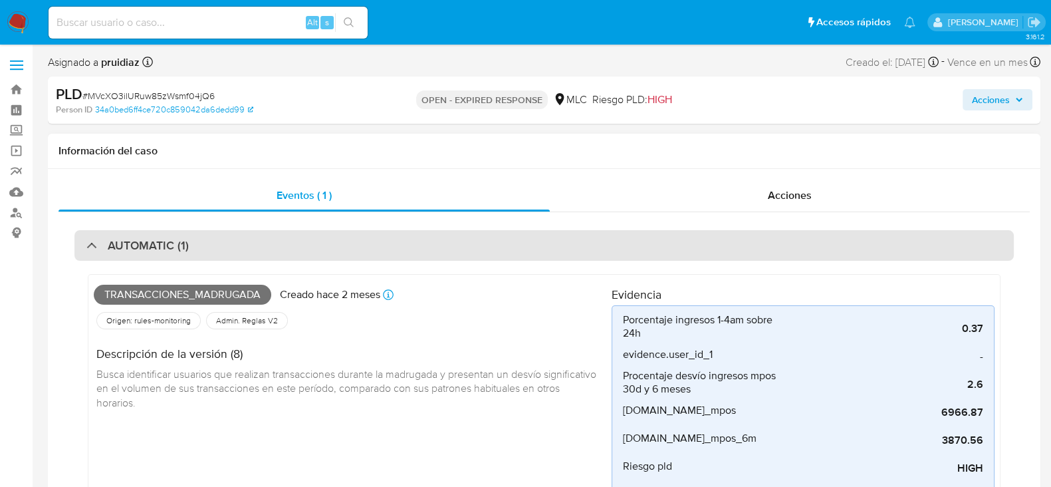
click at [144, 241] on h3 "AUTOMATIC (1)" at bounding box center [148, 245] width 81 height 15
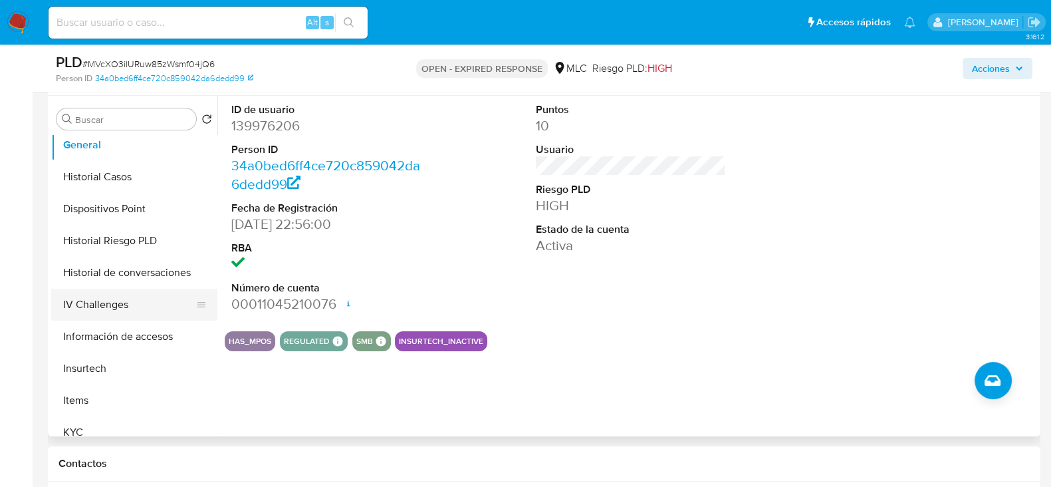
scroll to position [376, 0]
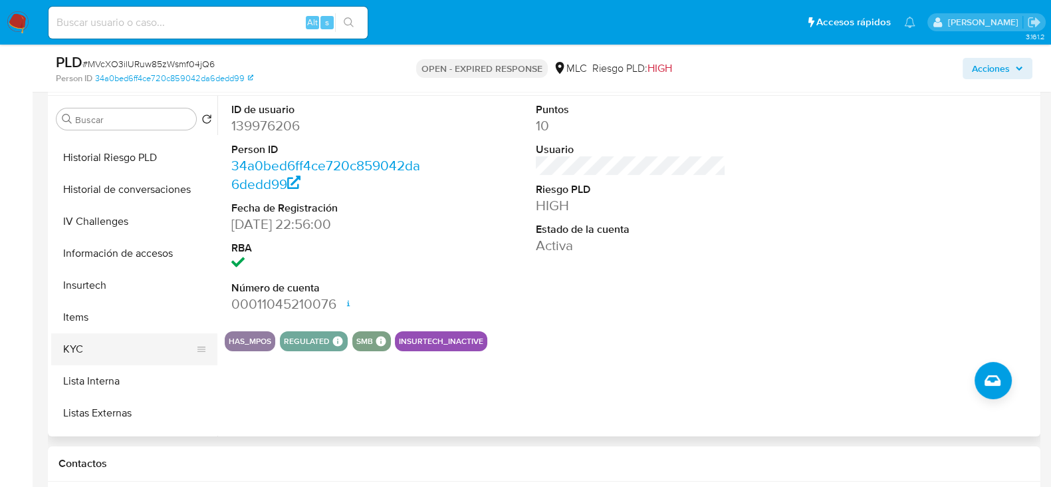
click at [80, 350] on button "KYC" at bounding box center [129, 349] width 156 height 32
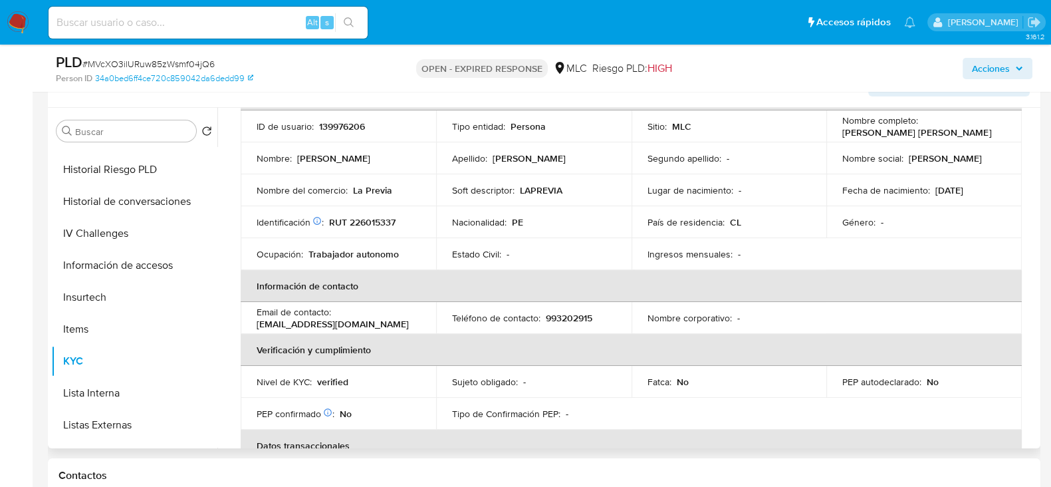
scroll to position [0, 0]
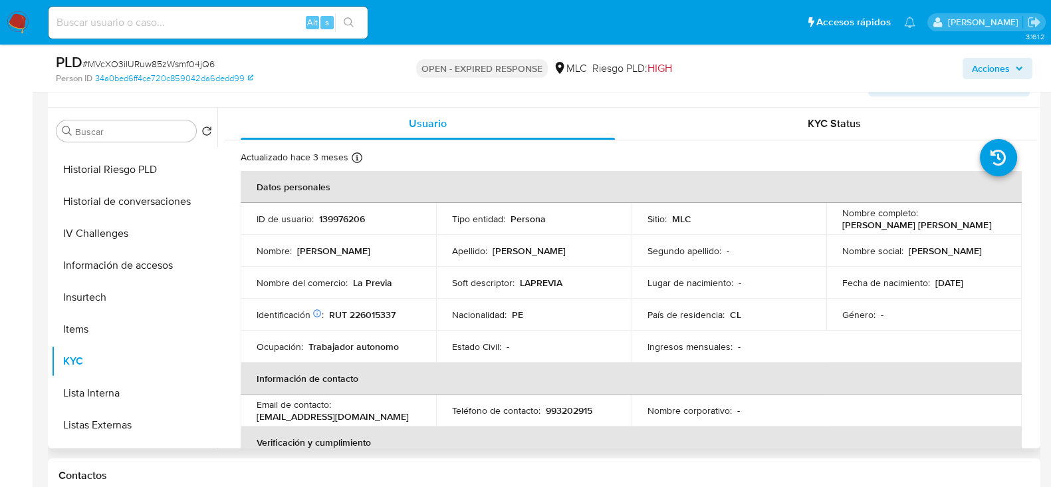
click at [384, 317] on p "RUT 226015337" at bounding box center [362, 315] width 67 height 12
copy p "226015337"
click at [354, 311] on p "RUT 226015337" at bounding box center [362, 315] width 67 height 12
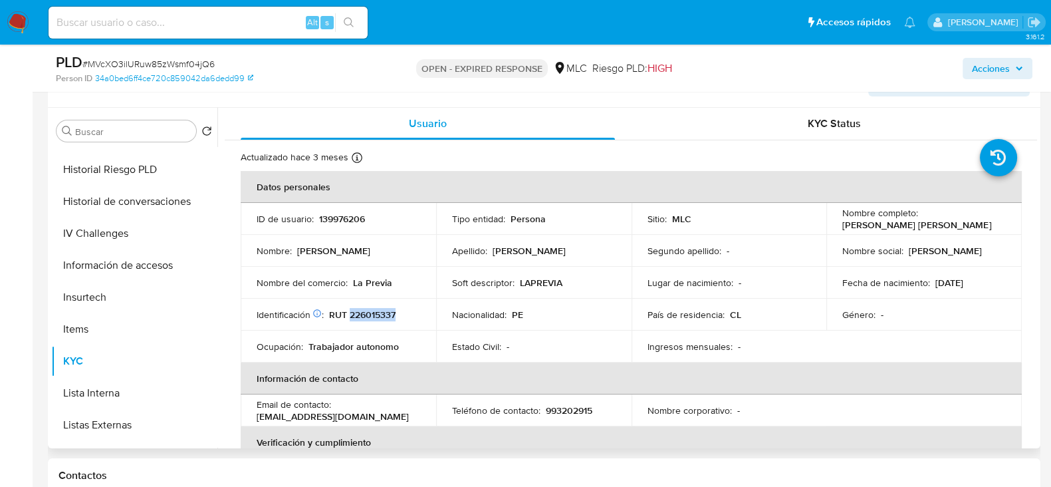
copy p "226015337"
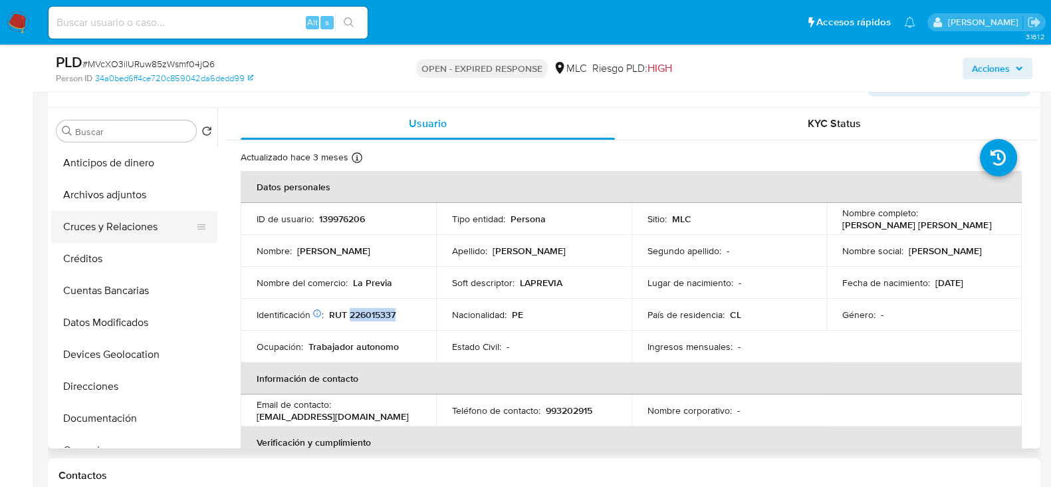
click at [136, 237] on button "Cruces y Relaciones" at bounding box center [129, 227] width 156 height 32
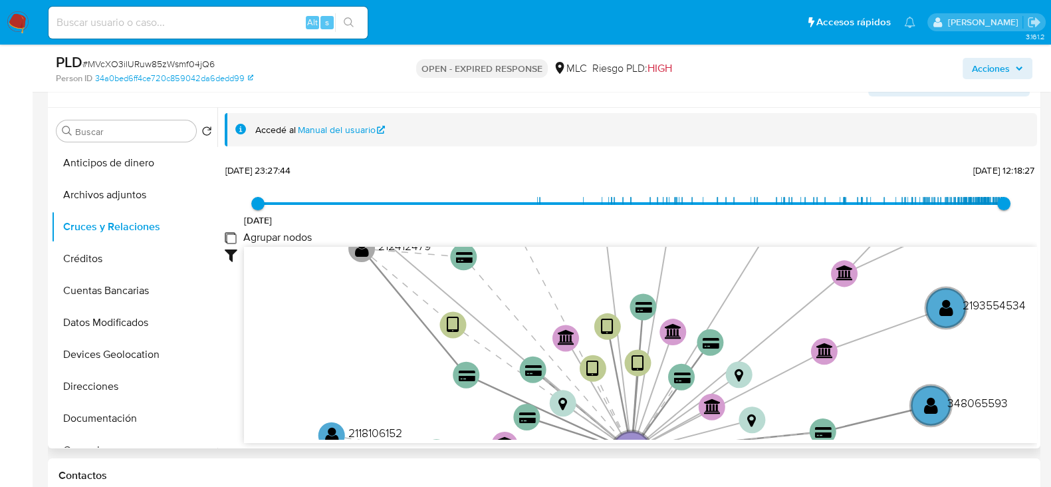
click at [229, 232] on group_nodes "Agrupar nodos" at bounding box center [230, 237] width 11 height 11
checkbox group_nodes "true"
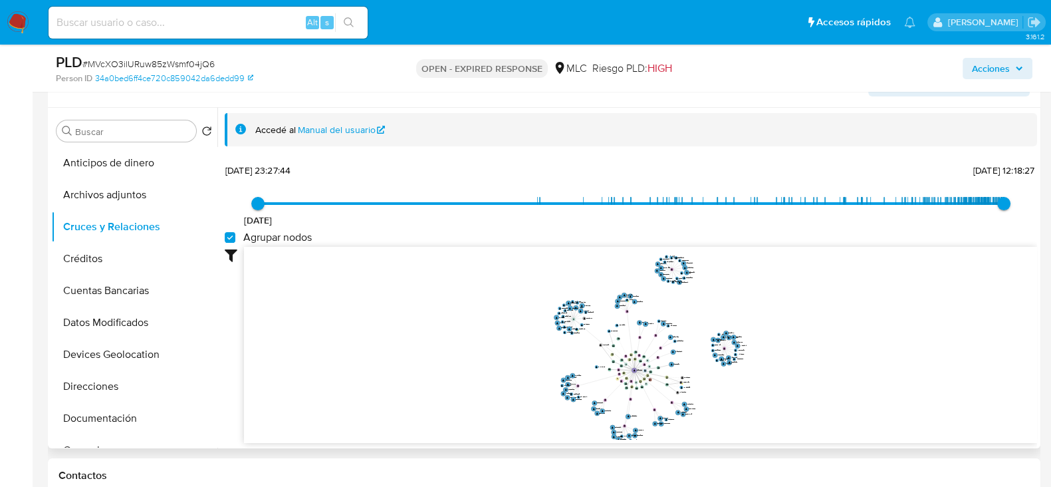
drag, startPoint x: 857, startPoint y: 318, endPoint x: 819, endPoint y: 324, distance: 38.4
click at [829, 339] on icon "device-651e26249a930cde547505e5  user-139976206  139976206 device-647ac8d6088…" at bounding box center [640, 343] width 793 height 193
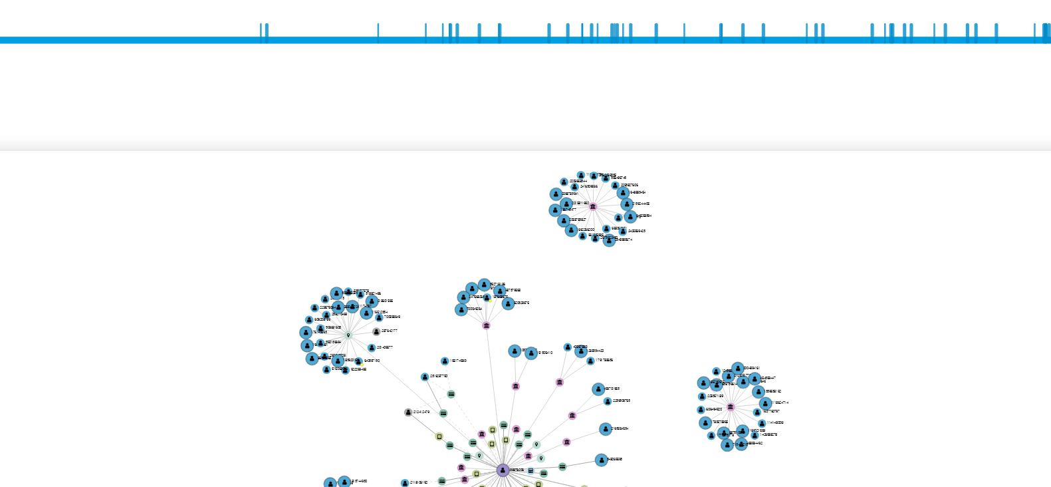
scroll to position [237, 0]
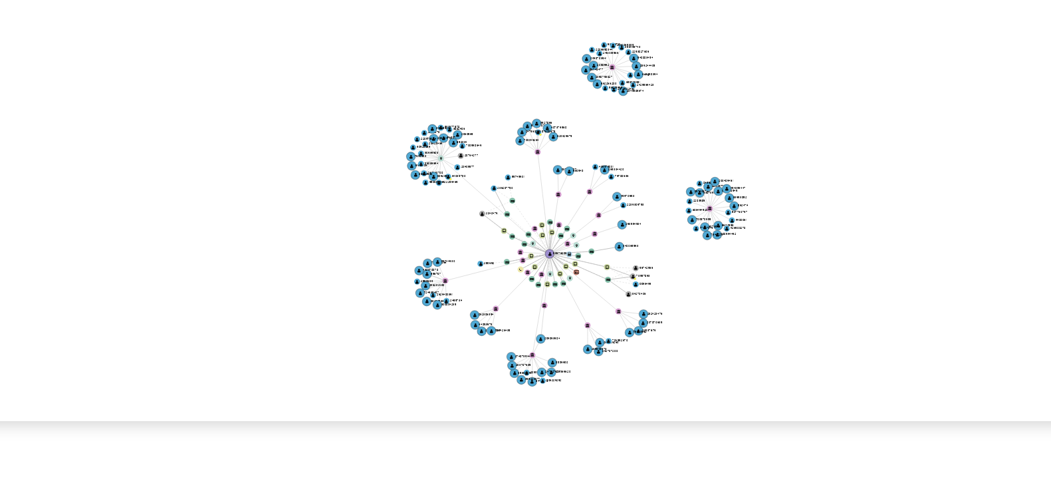
drag, startPoint x: 747, startPoint y: 280, endPoint x: 730, endPoint y: 294, distance: 22.2
click at [730, 294] on icon "device-651e26249a930cde547505e5  user-139976206  139976206 device-647ac8d6088…" at bounding box center [640, 293] width 793 height 193
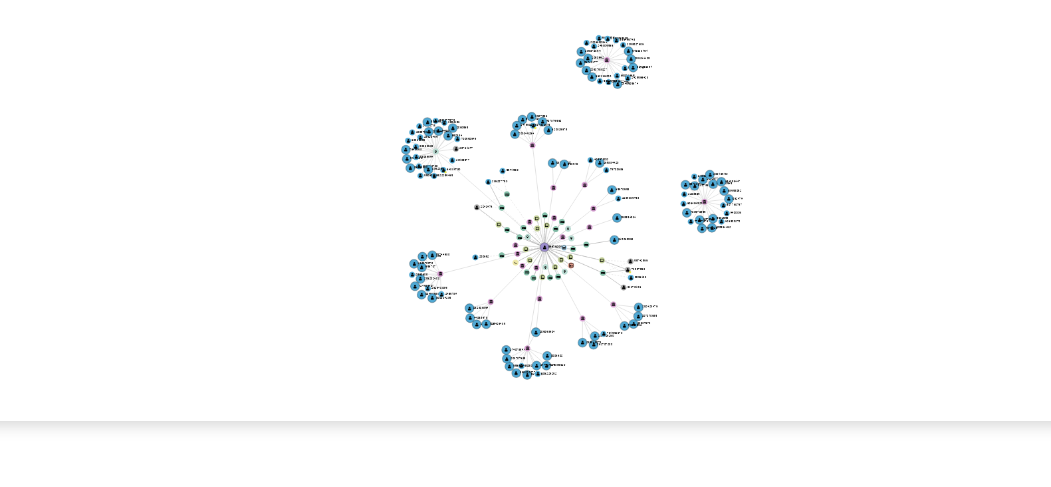
scroll to position [0, 0]
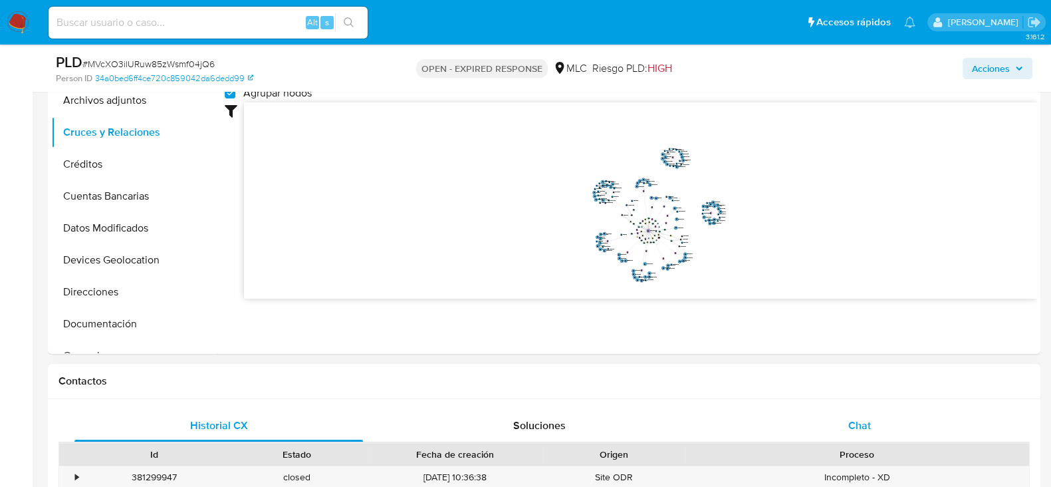
click at [871, 418] on span "Chat" at bounding box center [860, 425] width 23 height 15
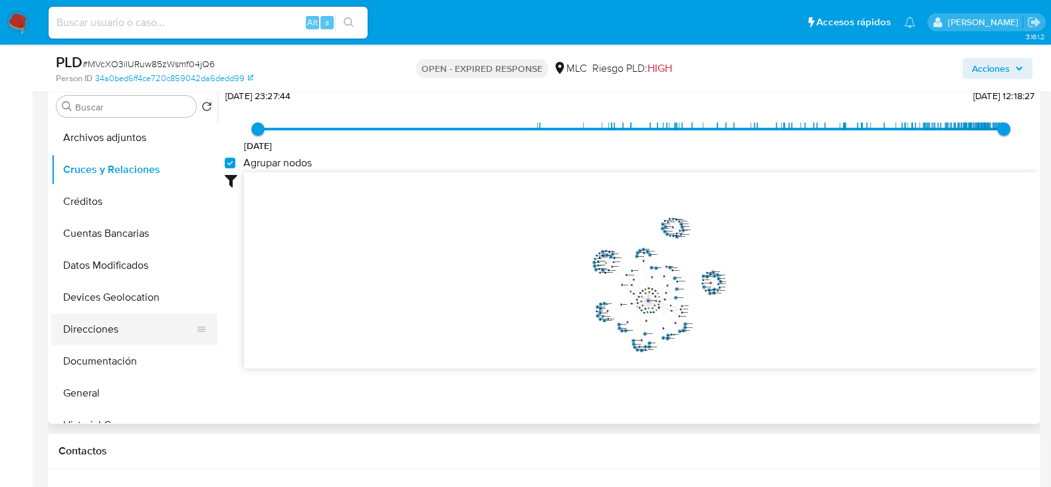
scroll to position [82, 0]
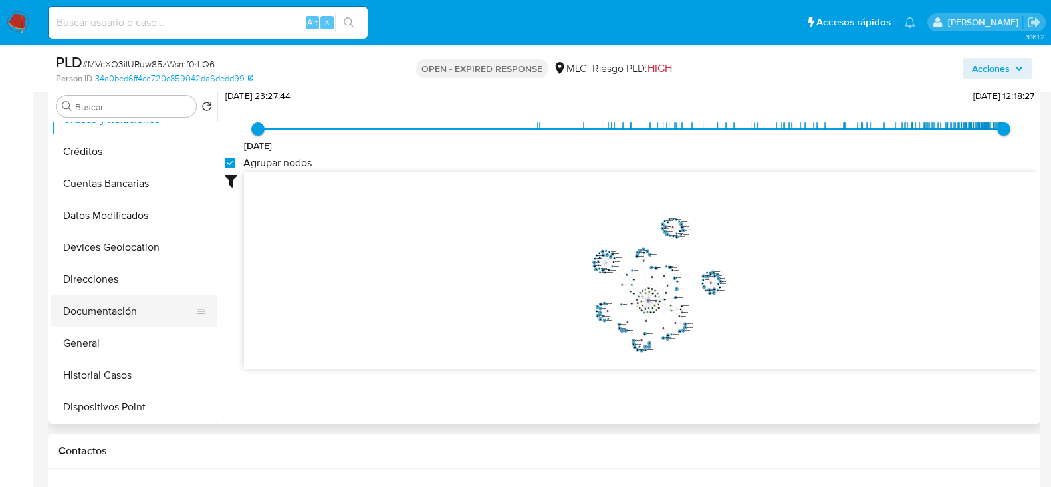
click at [114, 304] on button "Documentación" at bounding box center [129, 311] width 156 height 32
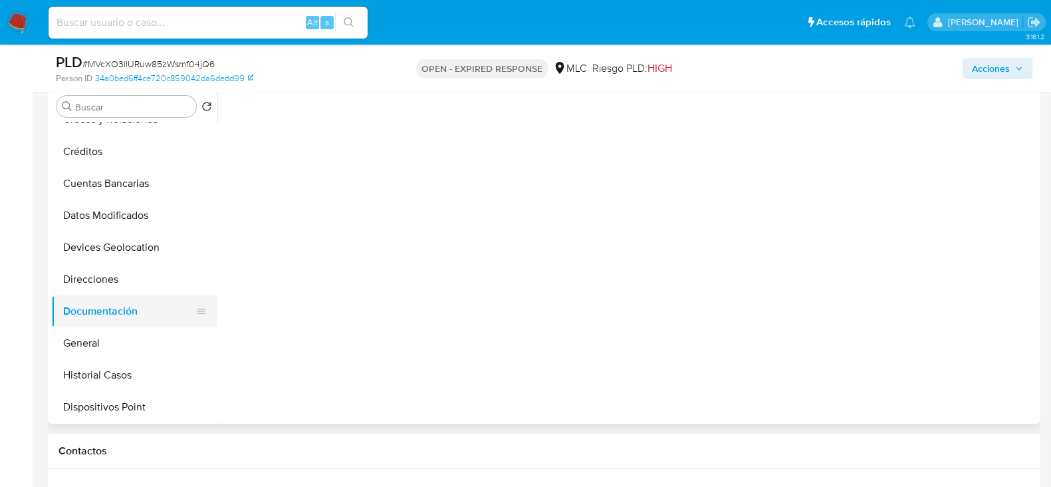
scroll to position [0, 0]
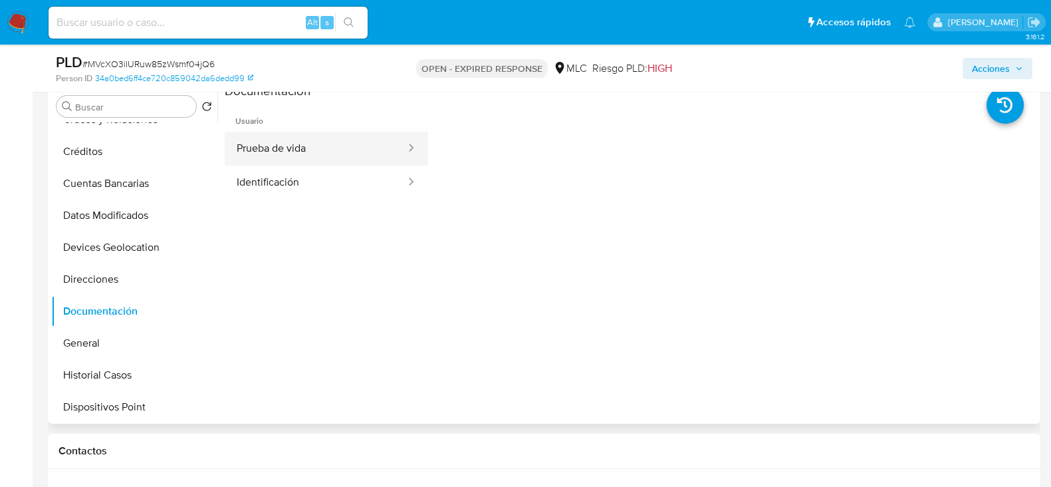
click at [370, 136] on button "Prueba de vida" at bounding box center [316, 149] width 182 height 34
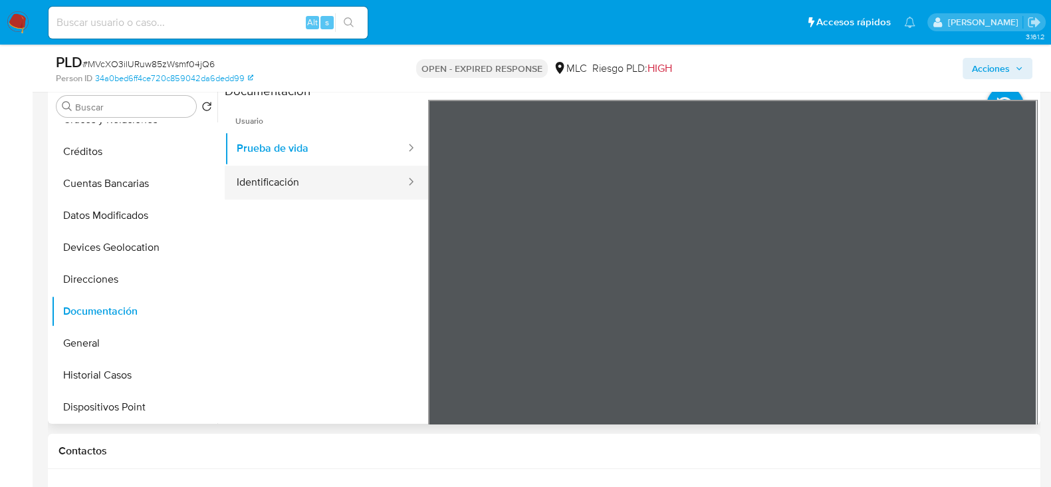
click at [312, 194] on button "Identificación" at bounding box center [316, 183] width 182 height 34
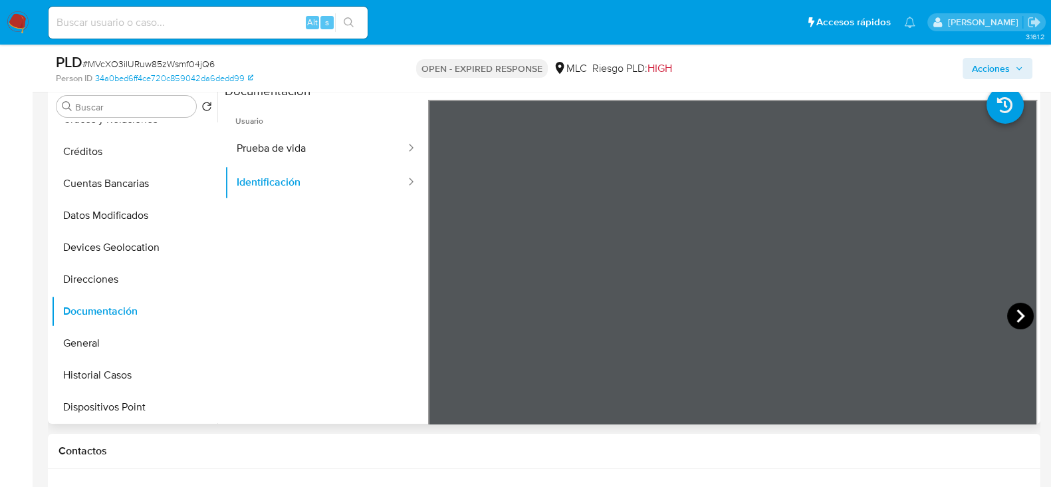
click at [1008, 312] on icon at bounding box center [1021, 316] width 27 height 27
click at [443, 307] on icon at bounding box center [445, 316] width 27 height 27
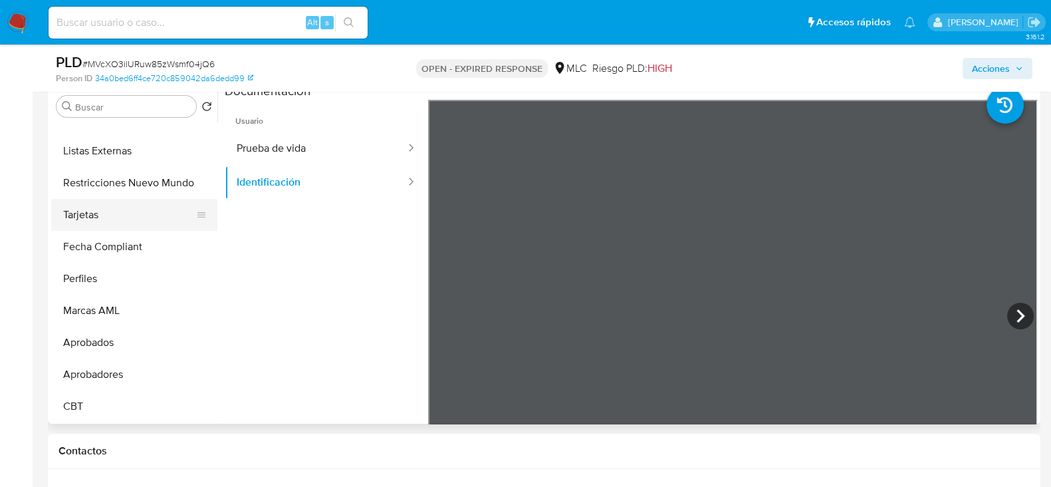
scroll to position [543, 0]
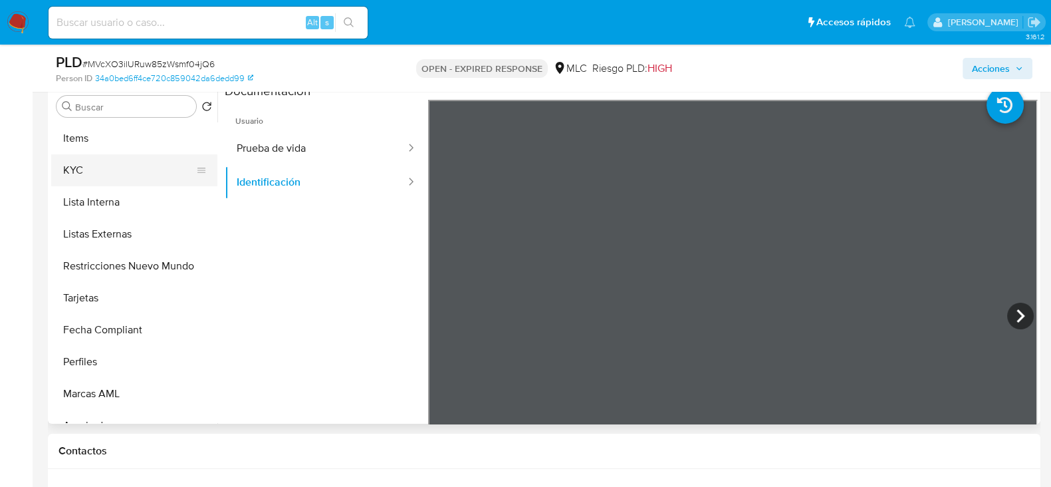
click at [90, 173] on button "KYC" at bounding box center [129, 170] width 156 height 32
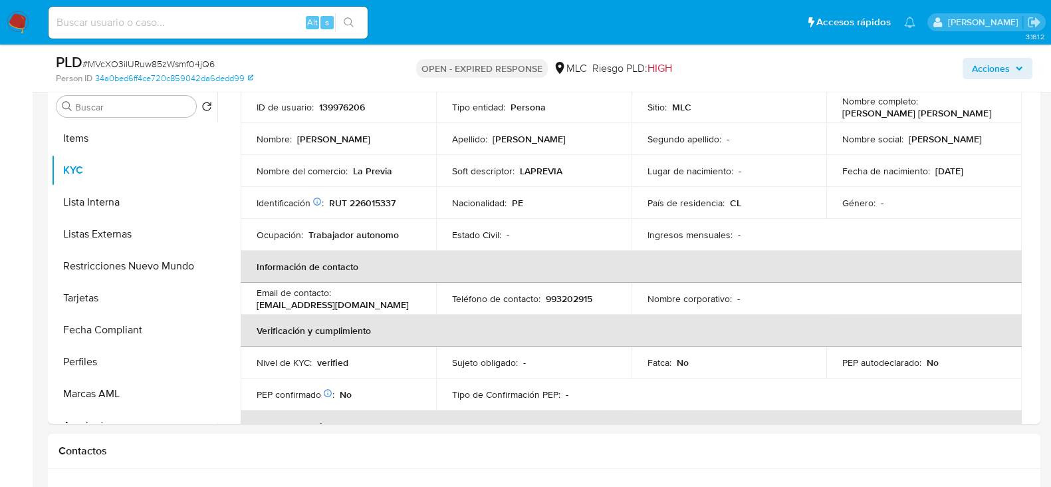
scroll to position [0, 0]
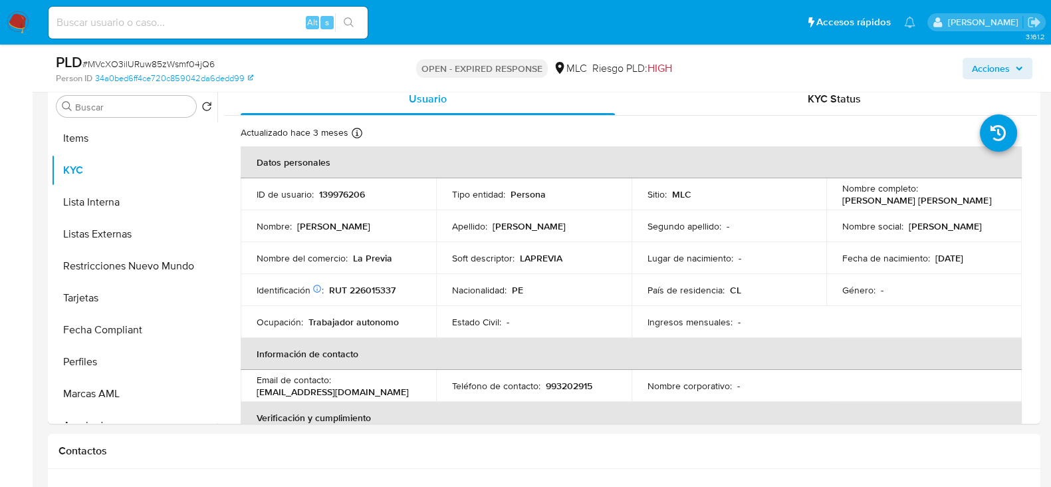
drag, startPoint x: 976, startPoint y: 204, endPoint x: 835, endPoint y: 196, distance: 141.2
click at [835, 196] on td "Nombre completo : [PERSON_NAME] [PERSON_NAME]" at bounding box center [925, 194] width 196 height 32
copy p "[PERSON_NAME] [PERSON_NAME]"
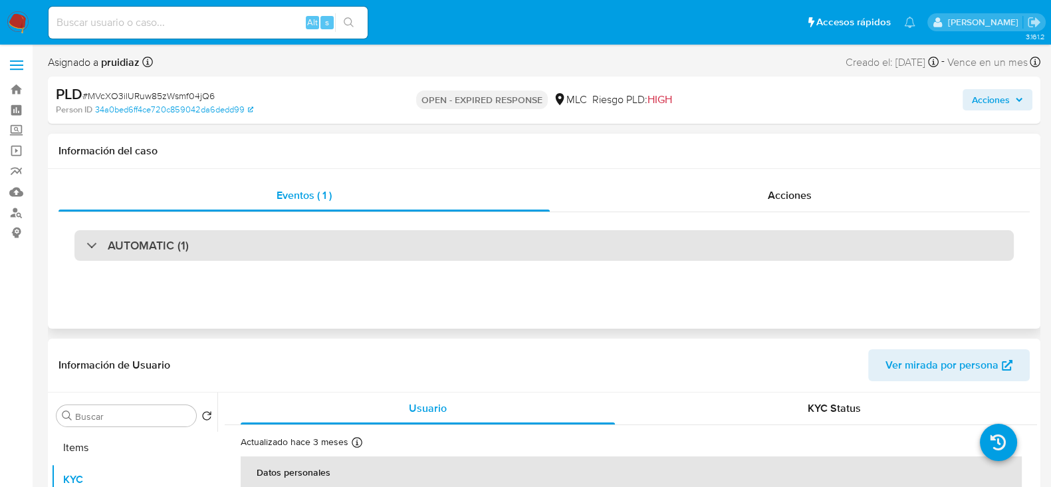
drag, startPoint x: 170, startPoint y: 243, endPoint x: 166, endPoint y: 259, distance: 15.8
click at [170, 243] on h3 "AUTOMATIC (1)" at bounding box center [148, 245] width 81 height 15
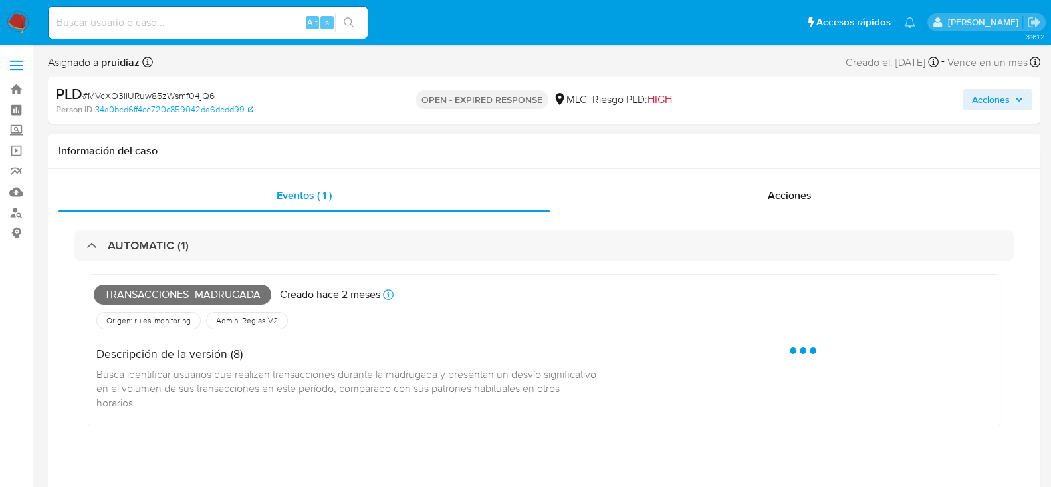
click at [146, 287] on span "Transacciones_madrugada" at bounding box center [183, 295] width 178 height 20
click at [146, 286] on span "Transacciones_madrugada" at bounding box center [183, 295] width 178 height 20
copy span "Transacciones_madrugada"
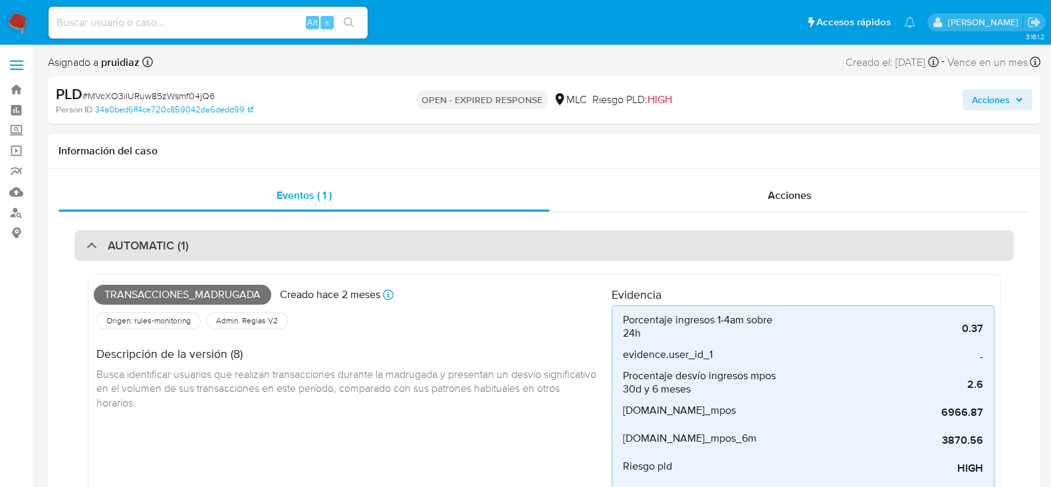
click at [221, 244] on div "AUTOMATIC (1)" at bounding box center [544, 245] width 940 height 31
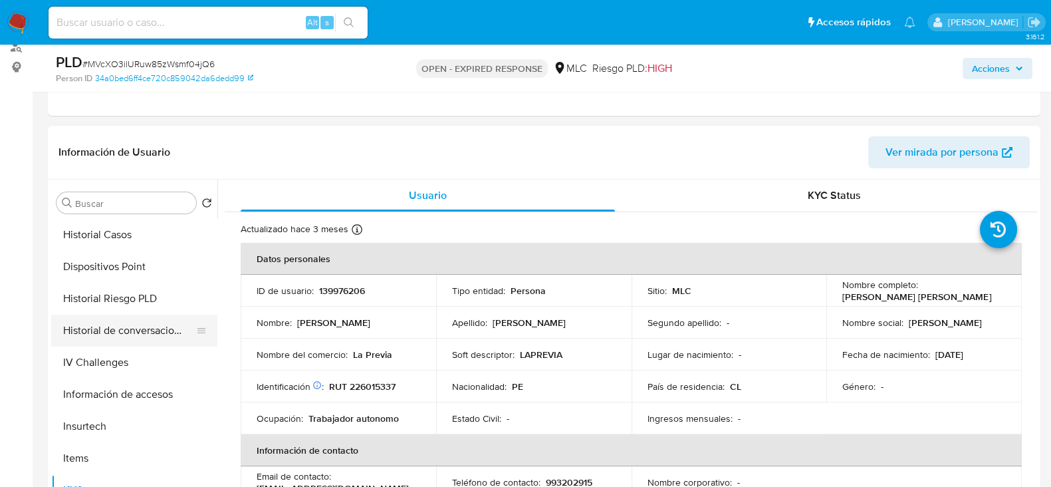
scroll to position [293, 0]
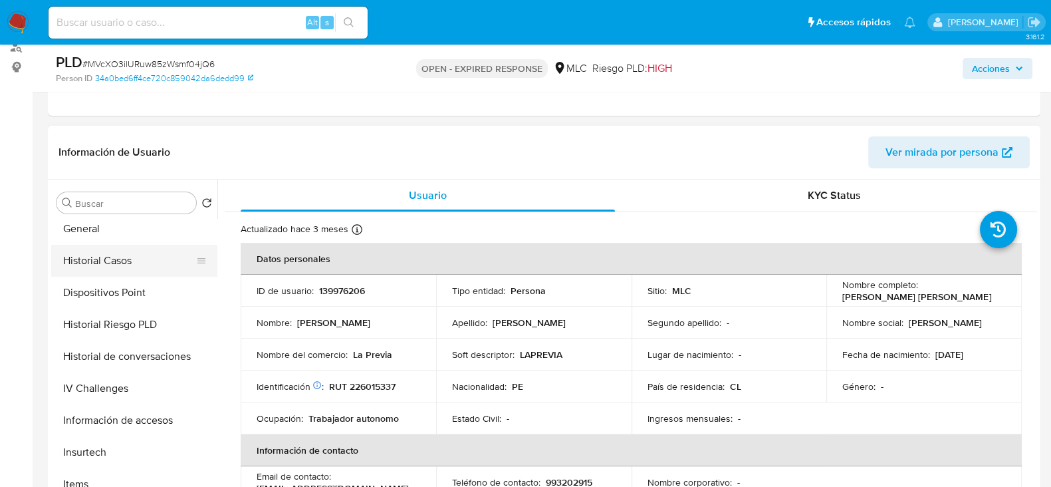
click at [103, 261] on button "Historial Casos" at bounding box center [129, 261] width 156 height 32
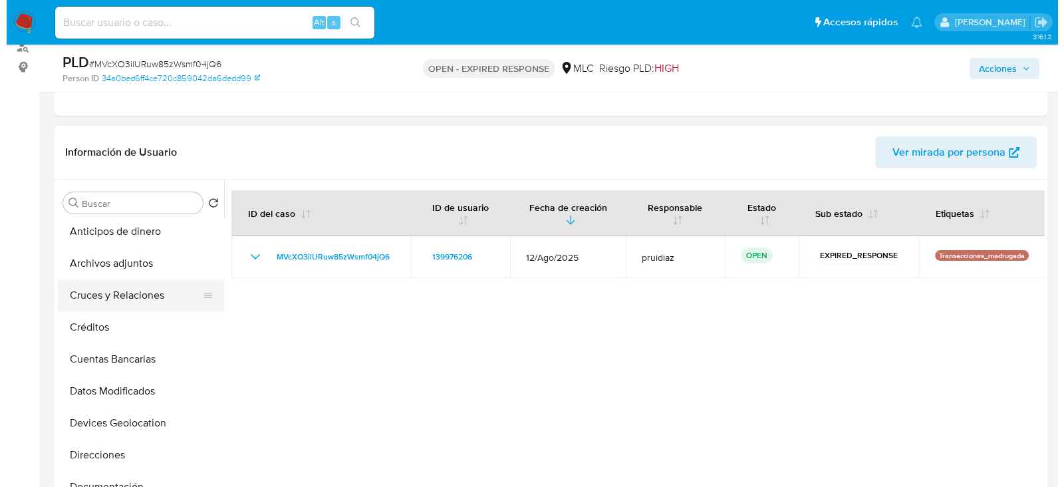
scroll to position [0, 0]
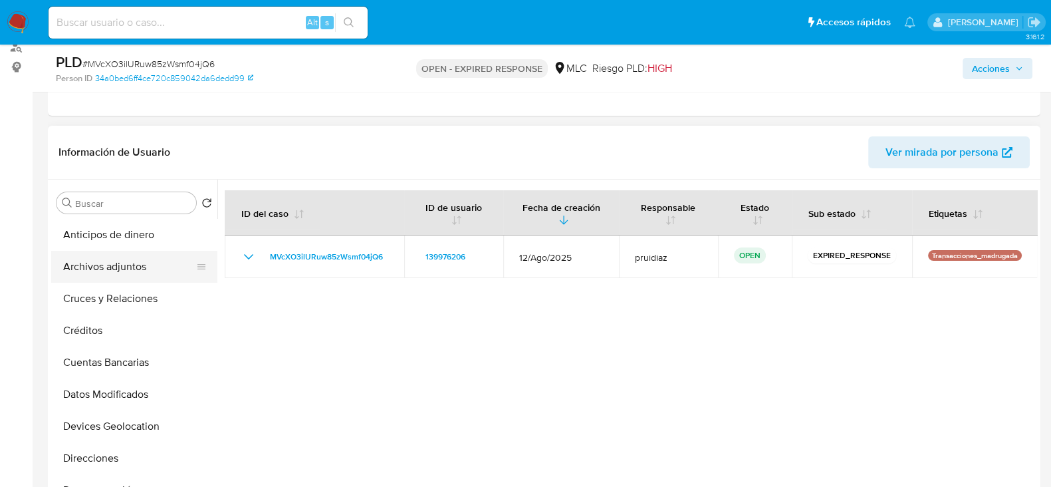
click at [113, 267] on button "Archivos adjuntos" at bounding box center [129, 267] width 156 height 32
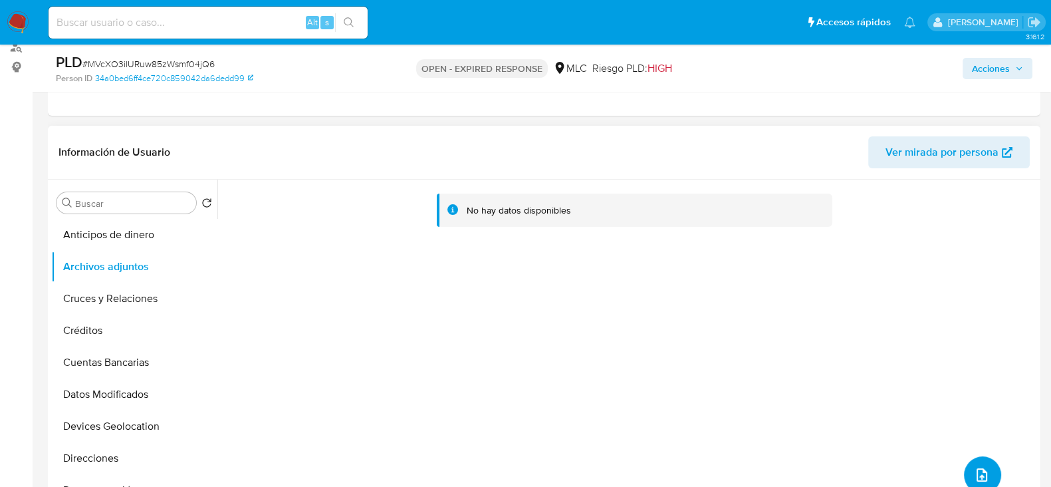
click at [979, 467] on icon "upload-file" at bounding box center [982, 475] width 16 height 16
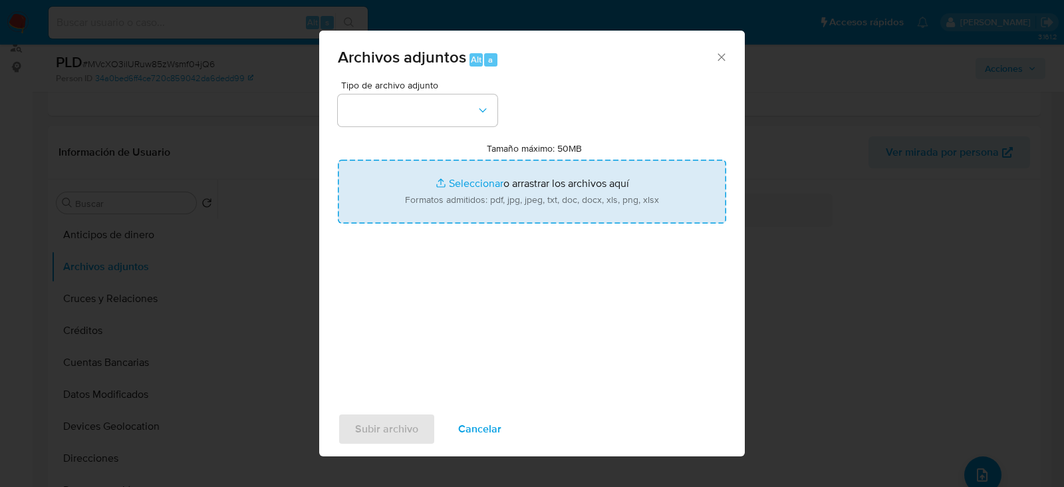
click at [503, 198] on input "Tamaño máximo: 50MB Seleccionar archivos" at bounding box center [532, 192] width 388 height 64
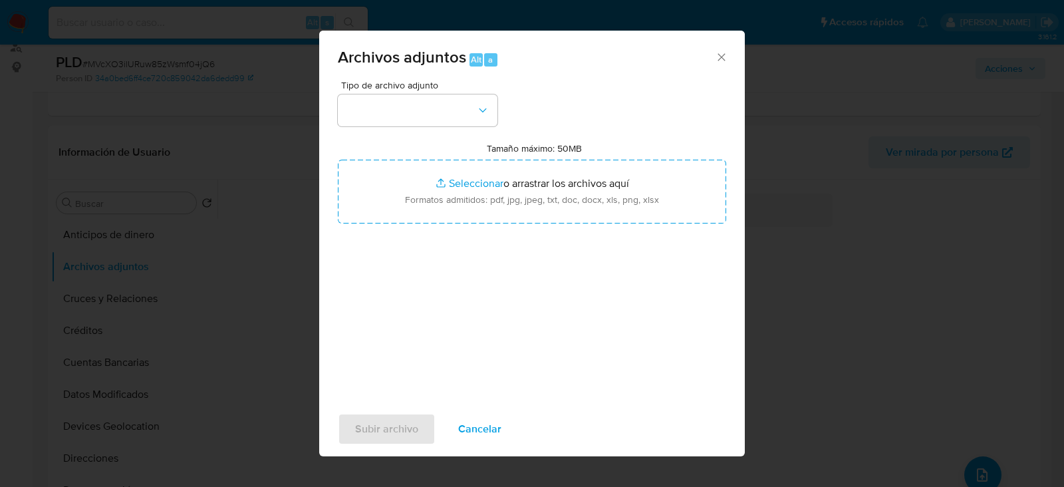
click at [728, 55] on icon "Cerrar" at bounding box center [721, 57] width 13 height 13
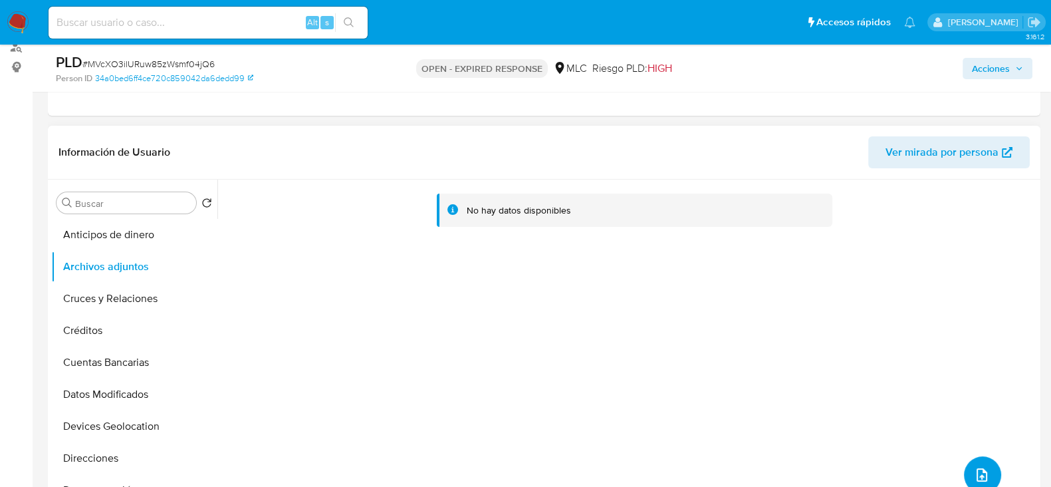
click at [968, 476] on button "upload-file" at bounding box center [982, 474] width 37 height 37
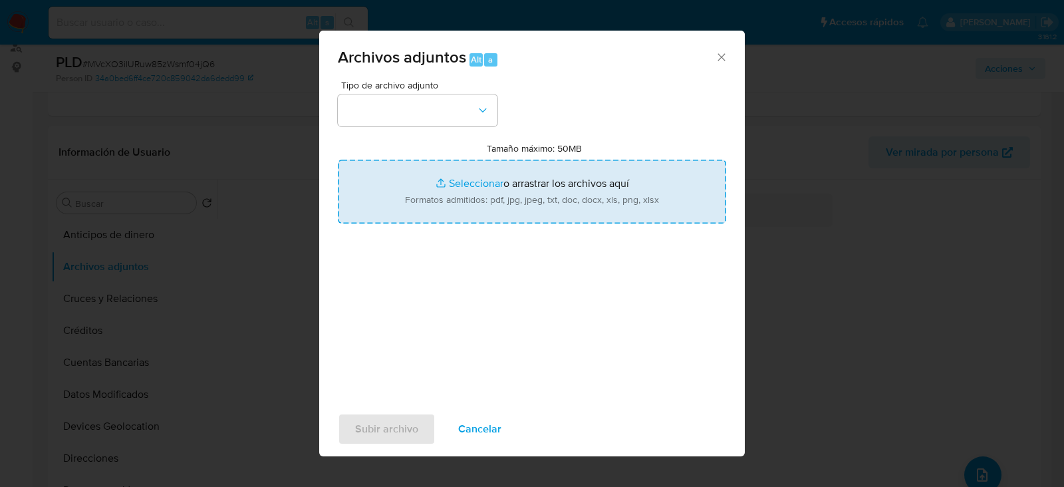
click at [499, 191] on input "Tamaño máximo: 50MB Seleccionar archivos" at bounding box center [532, 192] width 388 height 64
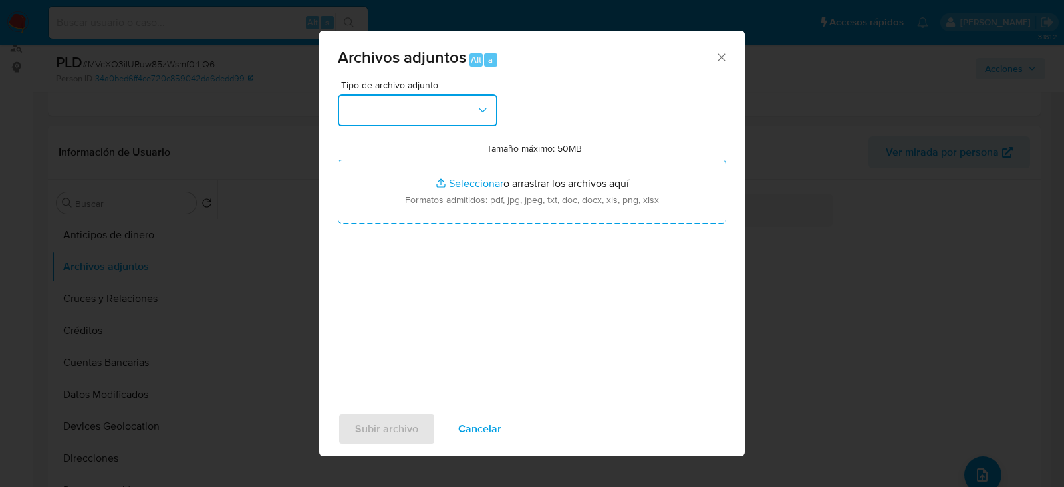
click at [460, 112] on button "button" at bounding box center [418, 110] width 160 height 32
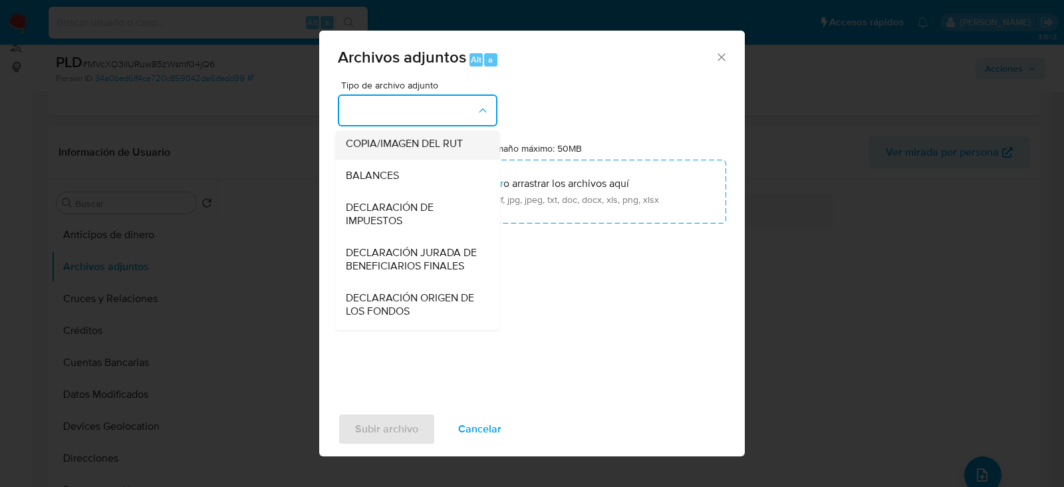
scroll to position [220, 0]
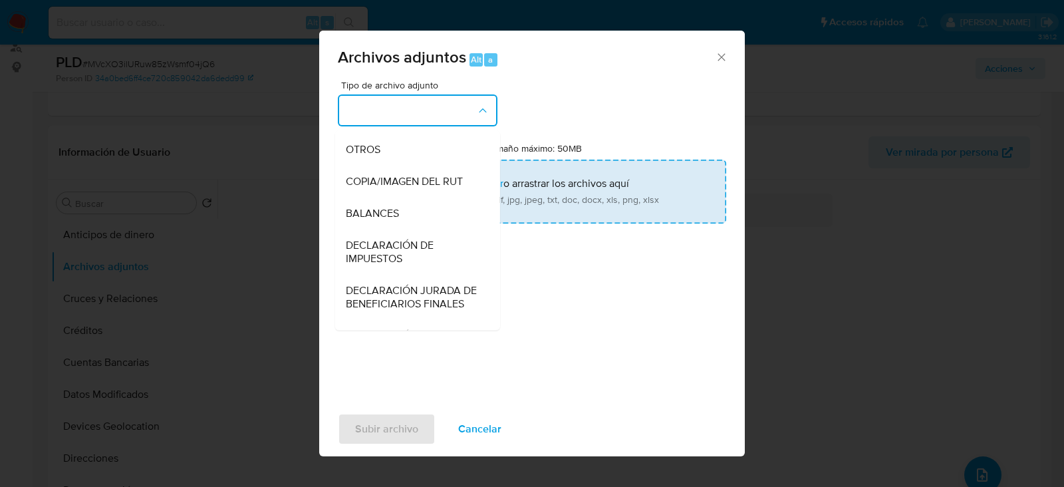
click at [380, 156] on span "OTROS" at bounding box center [363, 149] width 35 height 13
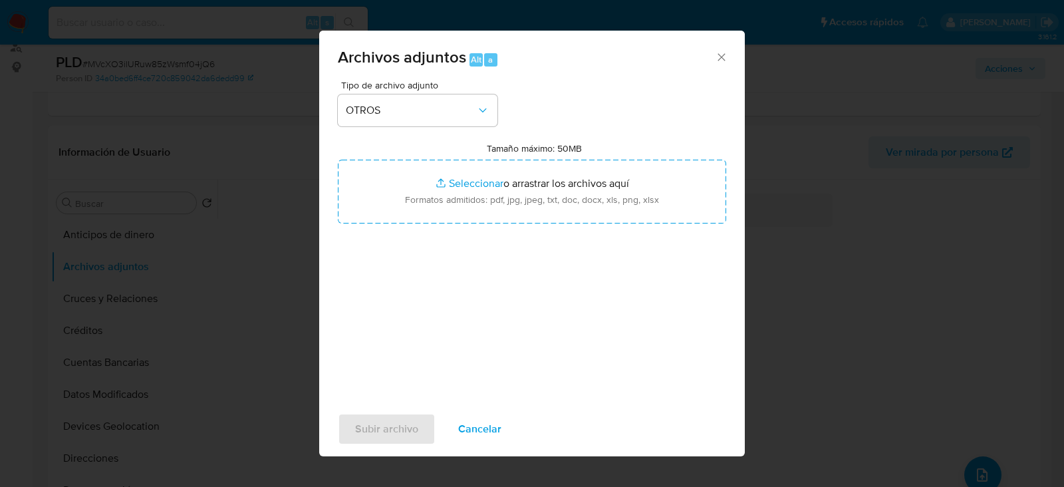
click at [461, 224] on div "Tipo de archivo adjunto OTROS Tamaño máximo: 50MB Seleccionar archivos Seleccio…" at bounding box center [532, 237] width 388 height 314
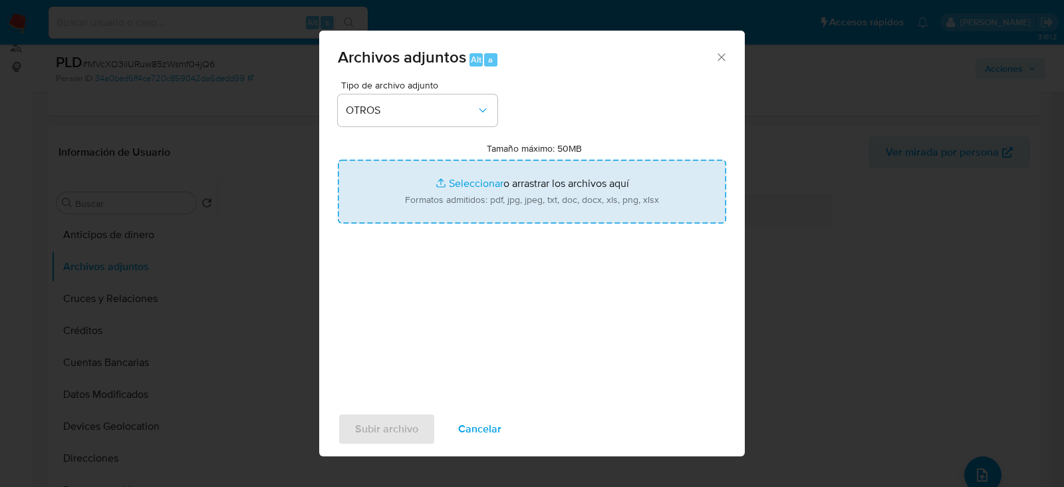
click at [472, 201] on input "Tamaño máximo: 50MB Seleccionar archivos" at bounding box center [532, 192] width 388 height 64
type input "C:\fakepath\139976206 - 01_10_2025.pdf"
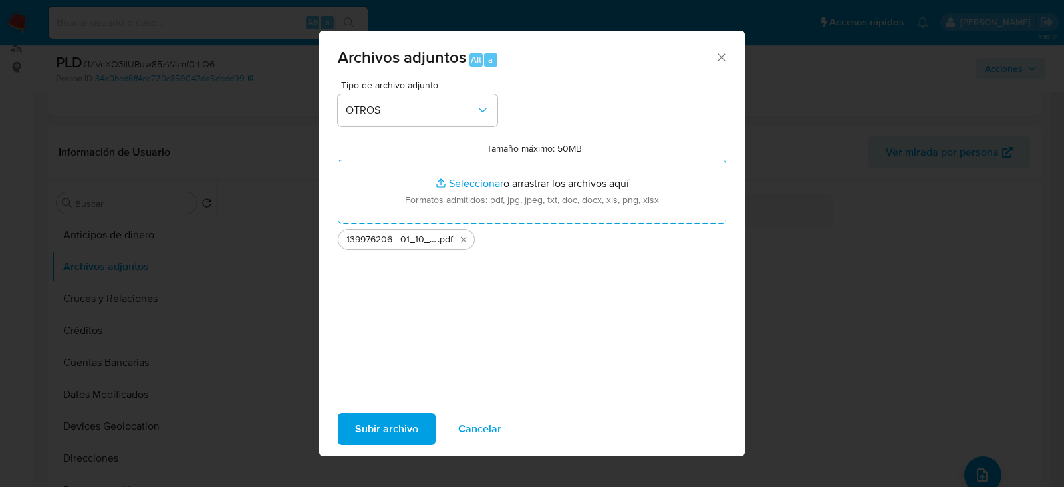
click at [398, 422] on span "Subir archivo" at bounding box center [386, 428] width 63 height 29
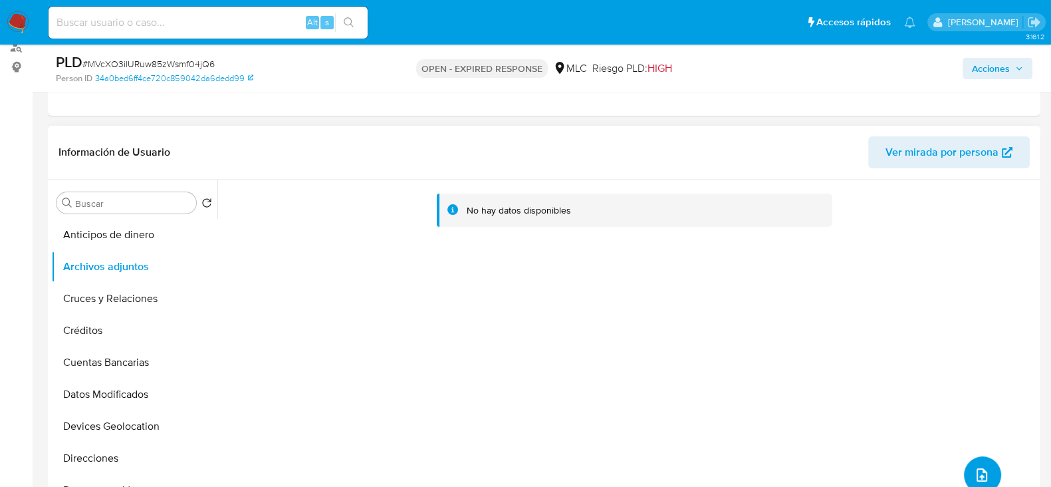
click at [980, 482] on span "upload-file" at bounding box center [982, 475] width 15 height 16
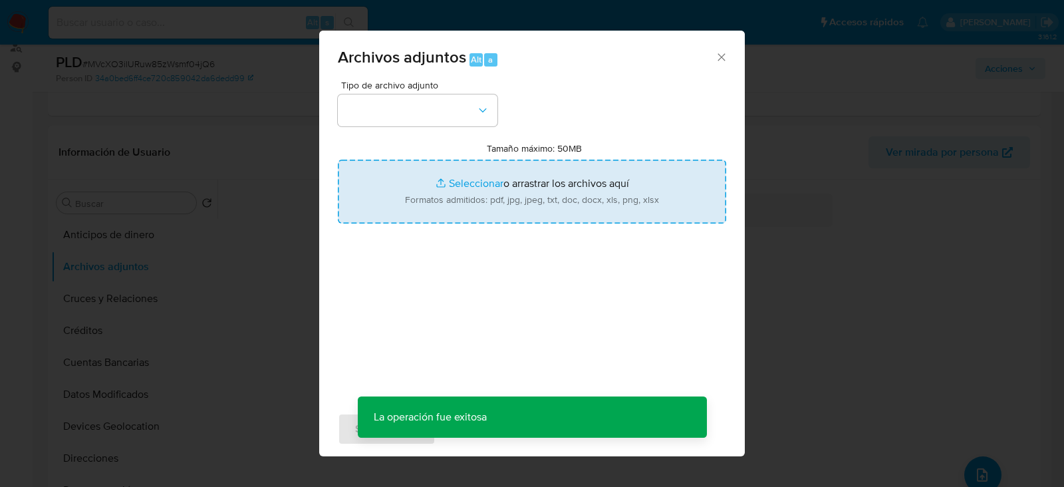
click at [492, 215] on input "Tamaño máximo: 50MB Seleccionar archivos" at bounding box center [532, 192] width 388 height 64
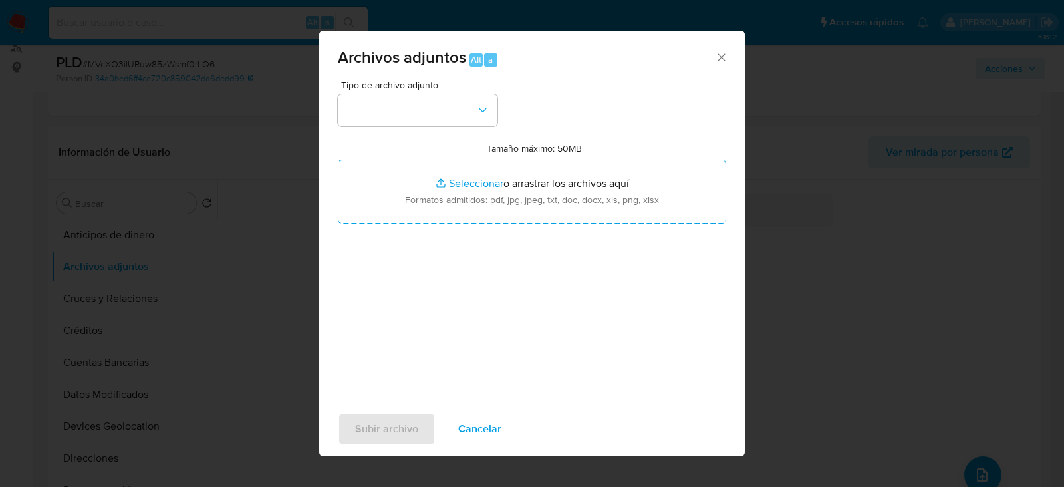
click at [724, 59] on icon "Cerrar" at bounding box center [721, 57] width 13 height 13
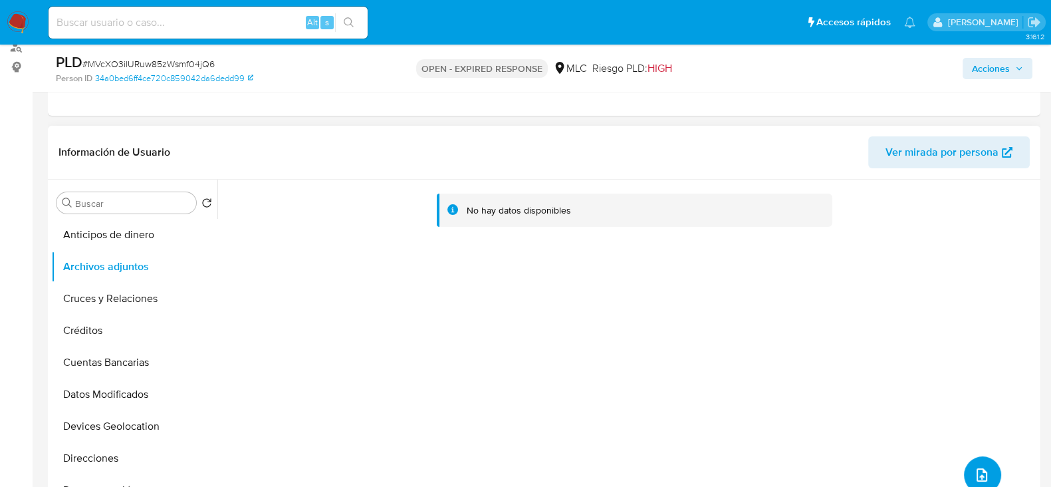
click at [974, 473] on icon "upload-file" at bounding box center [982, 475] width 16 height 16
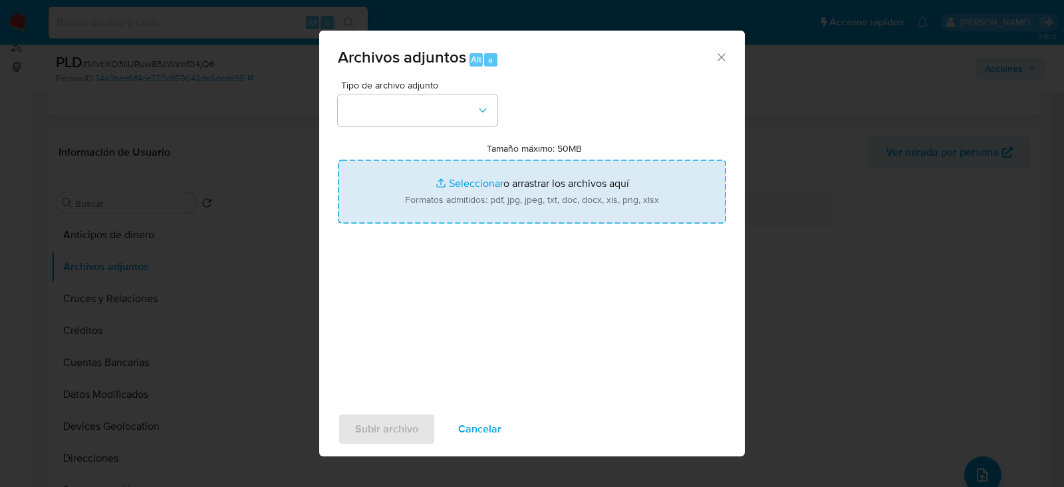
click at [547, 187] on input "Tamaño máximo: 50MB Seleccionar archivos" at bounding box center [532, 192] width 388 height 64
type input "C:\fakepath\139976206 - 01_10_2025.xlsx"
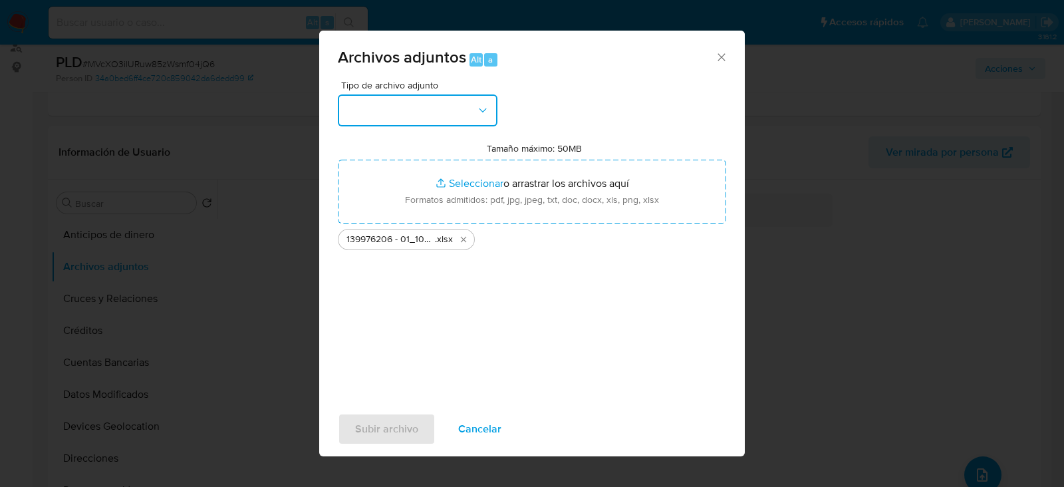
click at [431, 109] on button "button" at bounding box center [418, 110] width 160 height 32
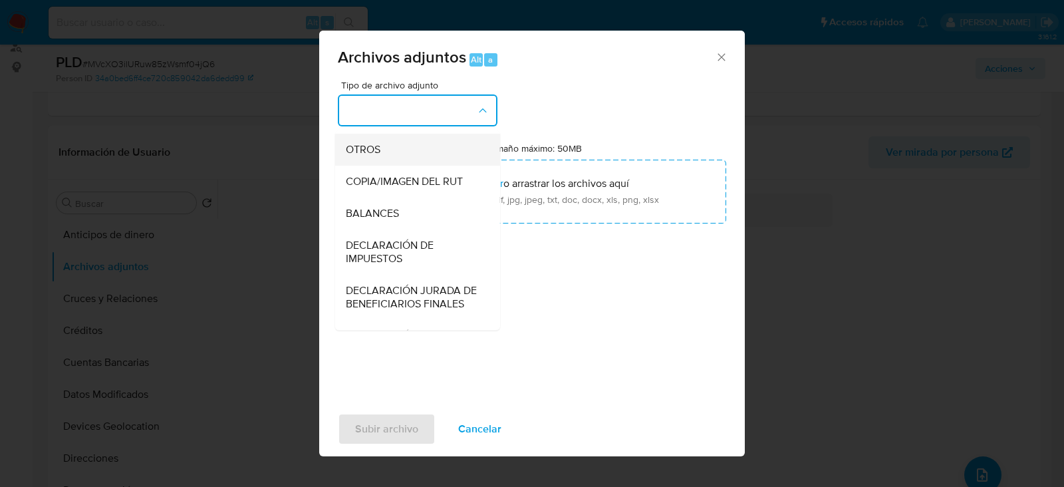
click at [382, 154] on div "OTROS" at bounding box center [414, 150] width 136 height 32
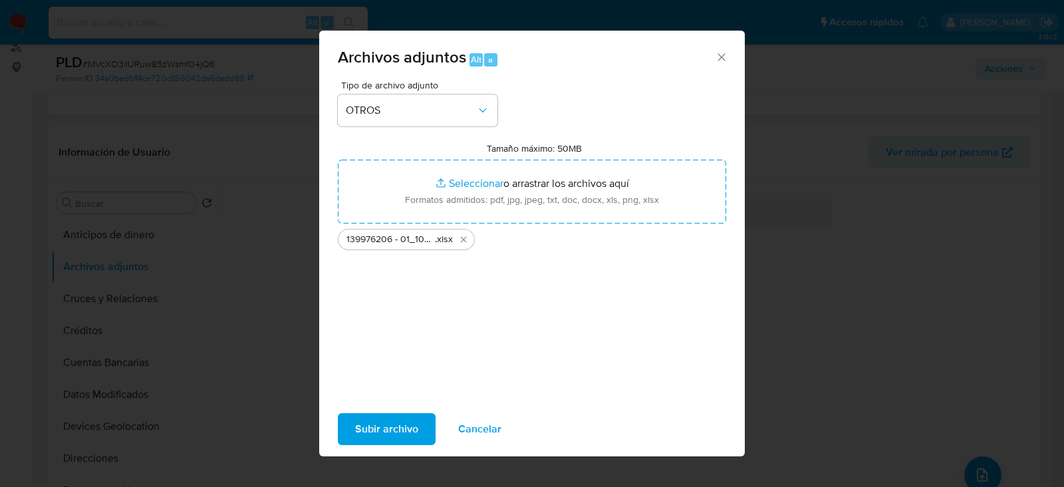
click at [377, 428] on span "Subir archivo" at bounding box center [386, 428] width 63 height 29
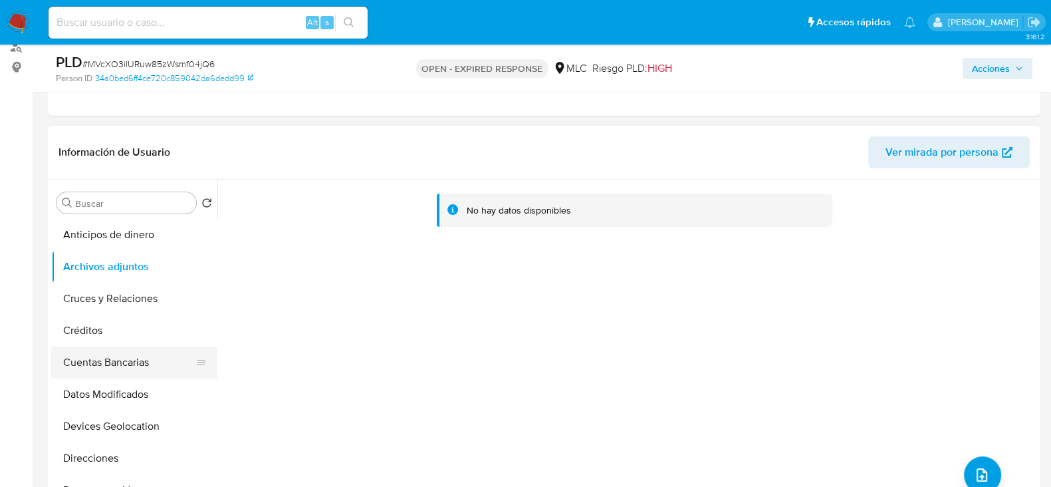
click at [114, 359] on button "Cuentas Bancarias" at bounding box center [129, 363] width 156 height 32
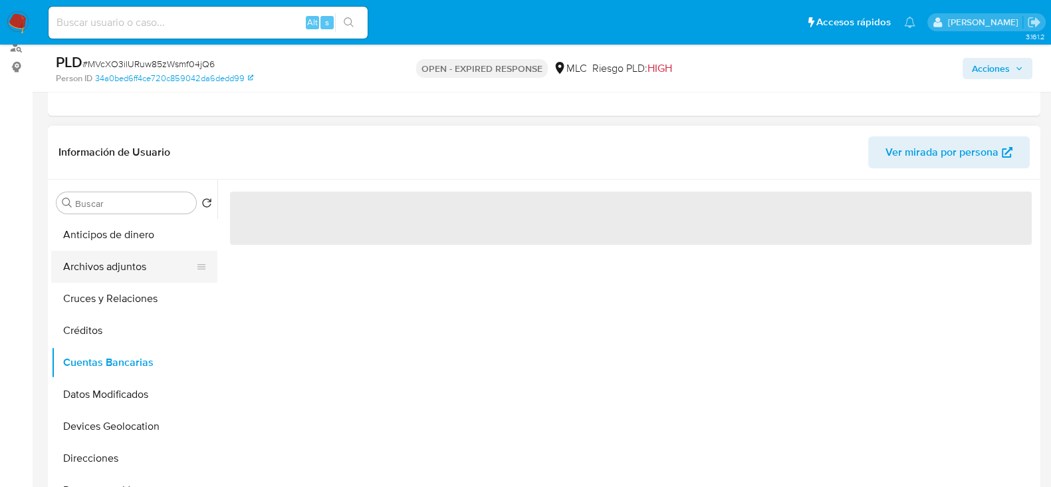
click at [140, 260] on button "Archivos adjuntos" at bounding box center [129, 267] width 156 height 32
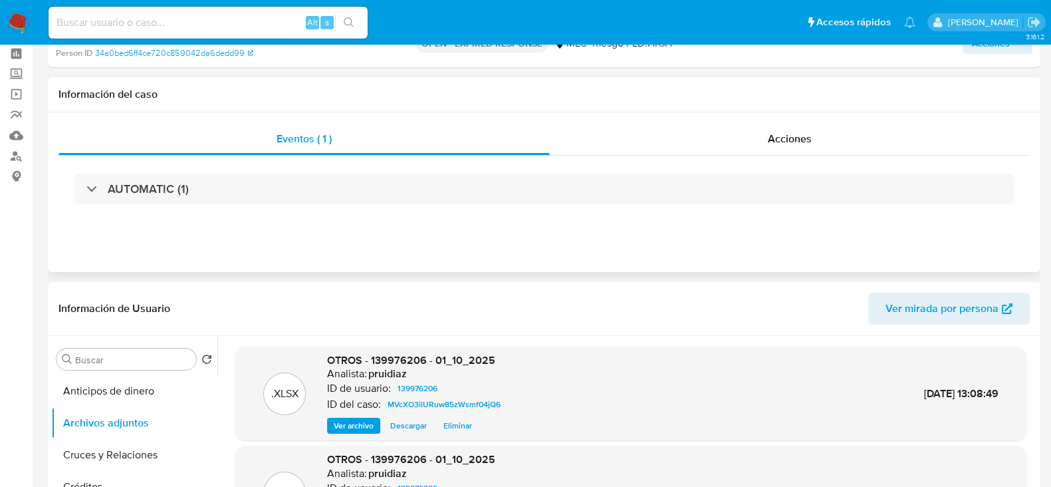
scroll to position [0, 0]
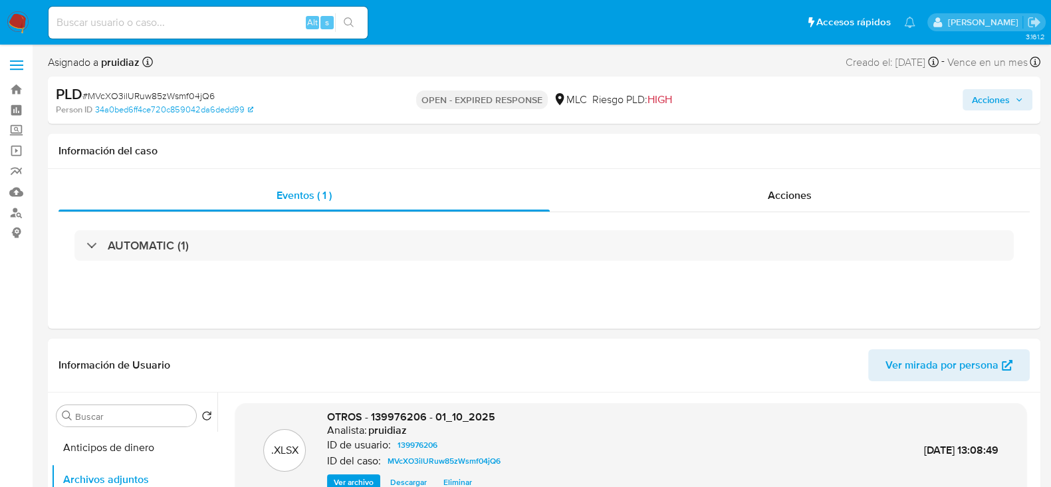
click at [990, 96] on span "Acciones" at bounding box center [991, 99] width 38 height 21
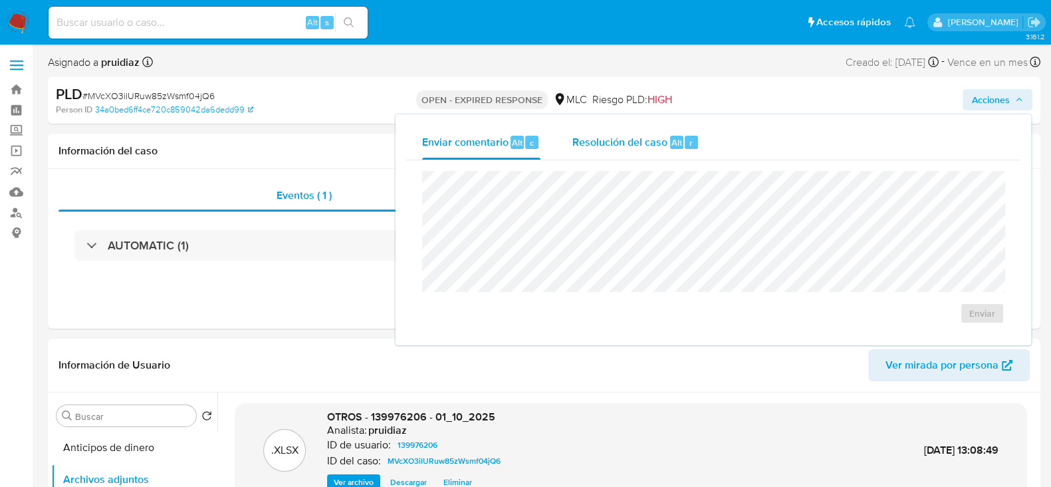
click at [634, 139] on span "Resolución del caso" at bounding box center [620, 141] width 95 height 15
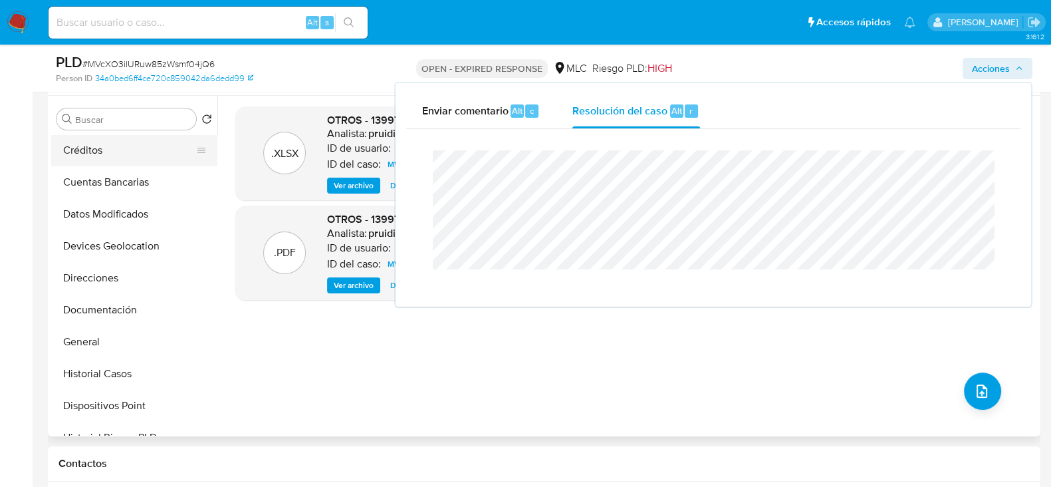
scroll to position [166, 0]
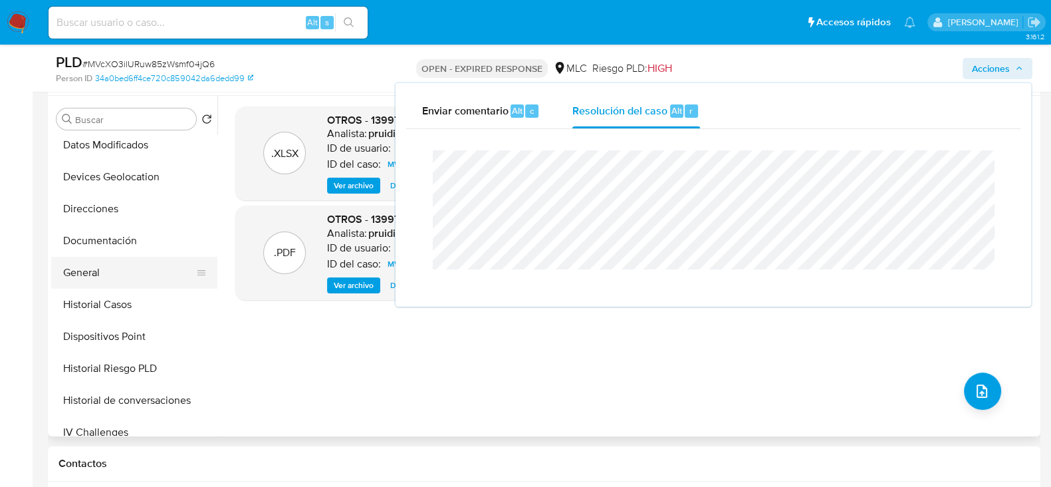
click at [90, 278] on button "General" at bounding box center [129, 273] width 156 height 32
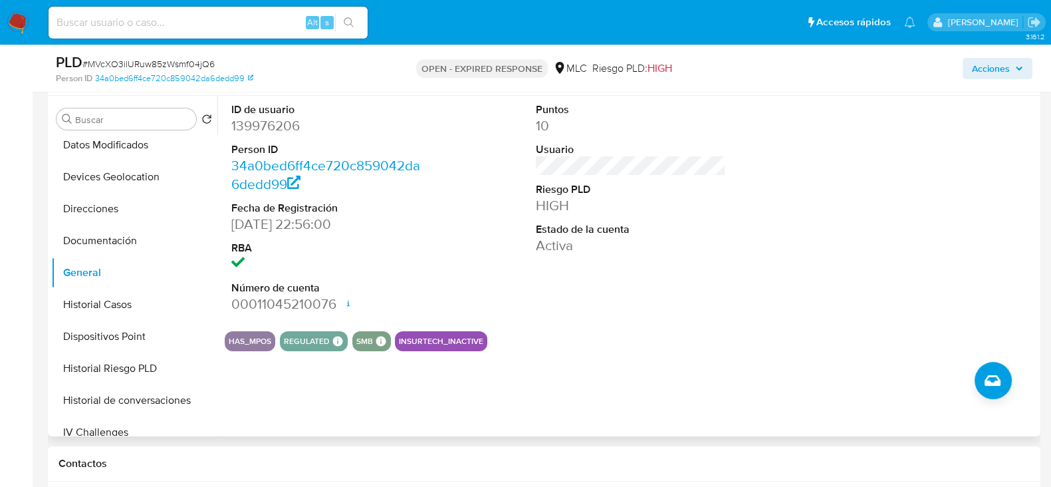
click at [288, 121] on dd "139976206" at bounding box center [326, 125] width 190 height 19
copy dd "139976206"
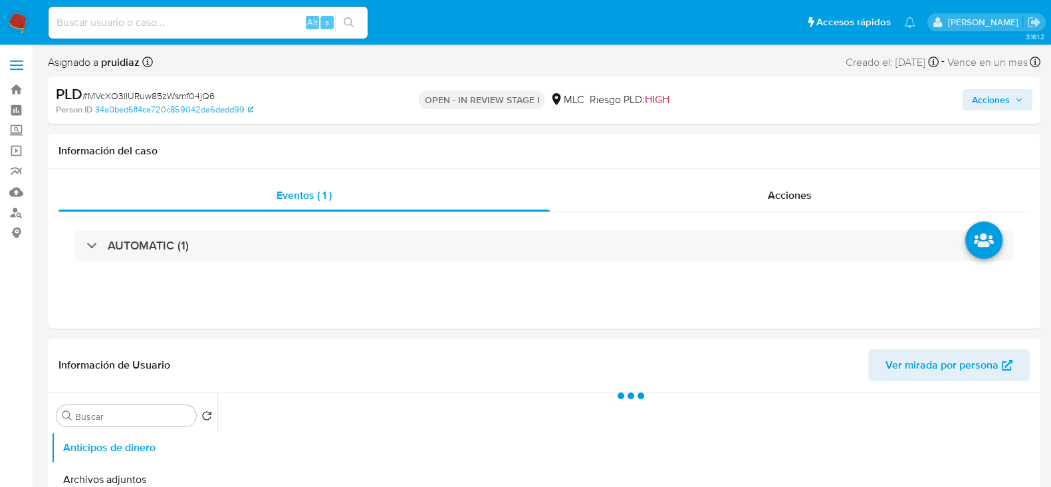
select select "10"
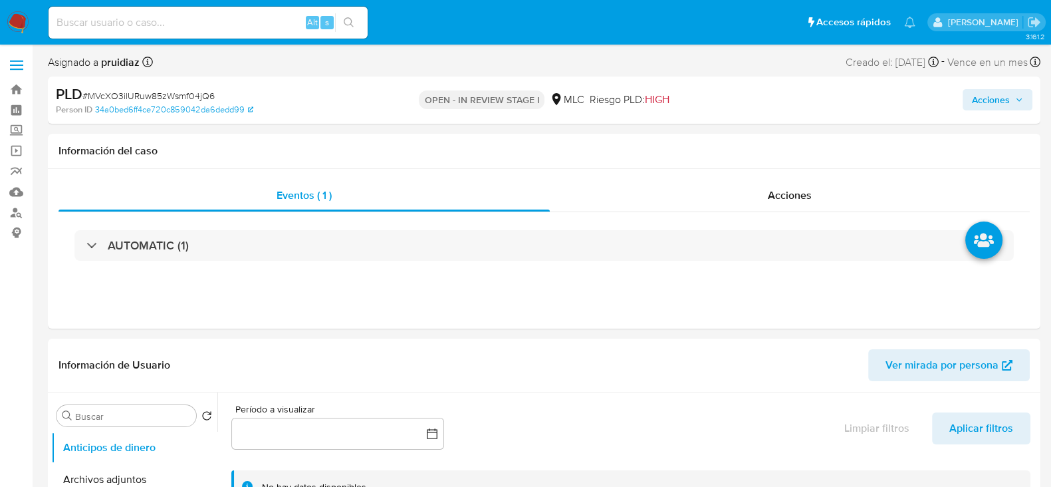
click at [1002, 92] on span "Acciones" at bounding box center [991, 99] width 38 height 21
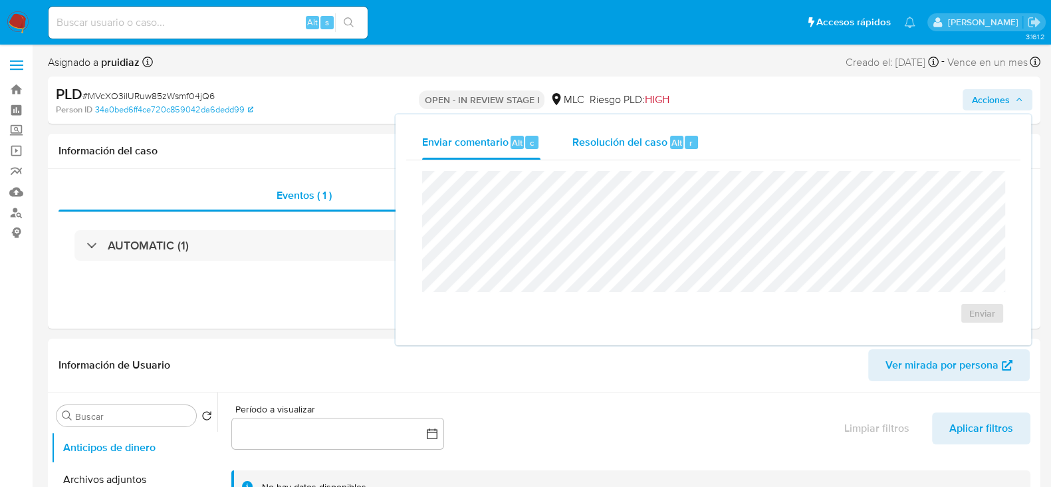
click at [623, 135] on span "Resolución del caso" at bounding box center [620, 141] width 95 height 15
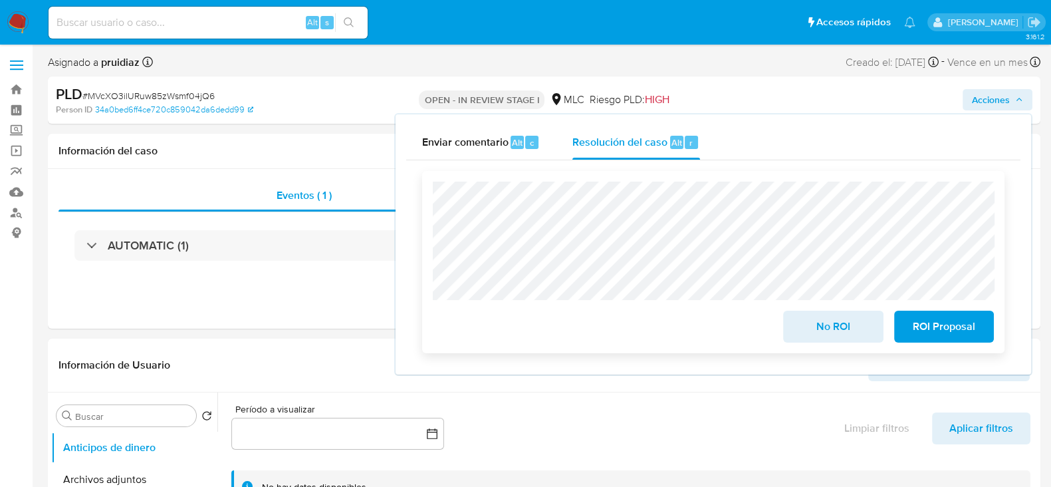
click at [814, 328] on span "No ROI" at bounding box center [833, 326] width 65 height 29
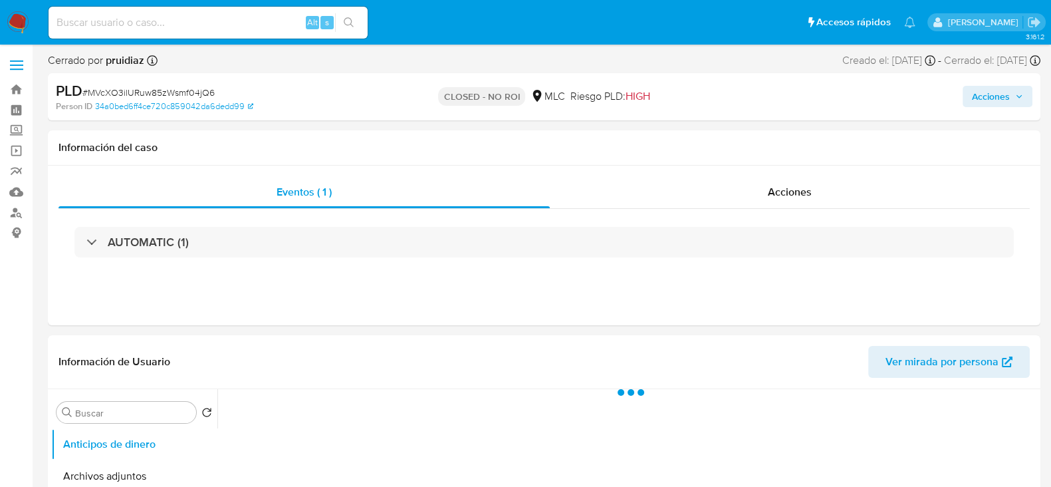
select select "10"
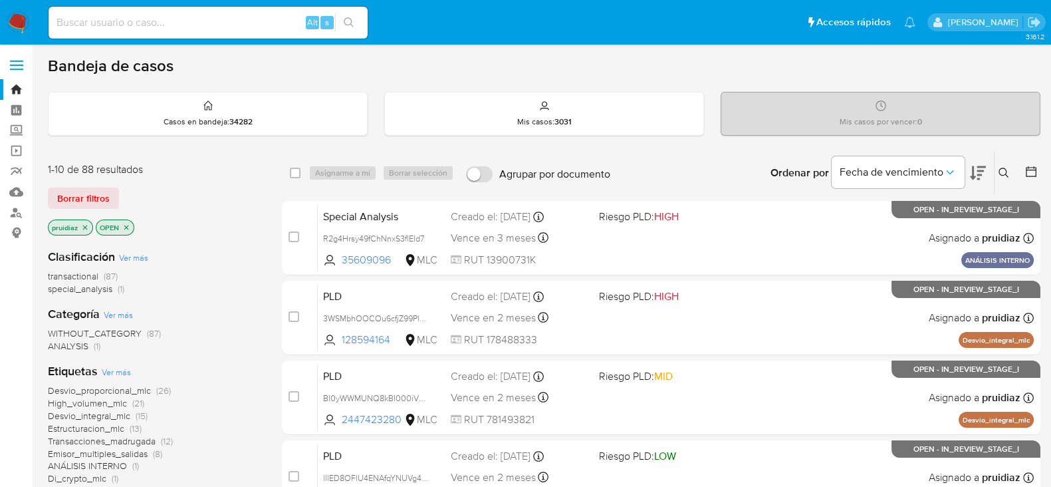
click at [17, 24] on img at bounding box center [18, 22] width 23 height 23
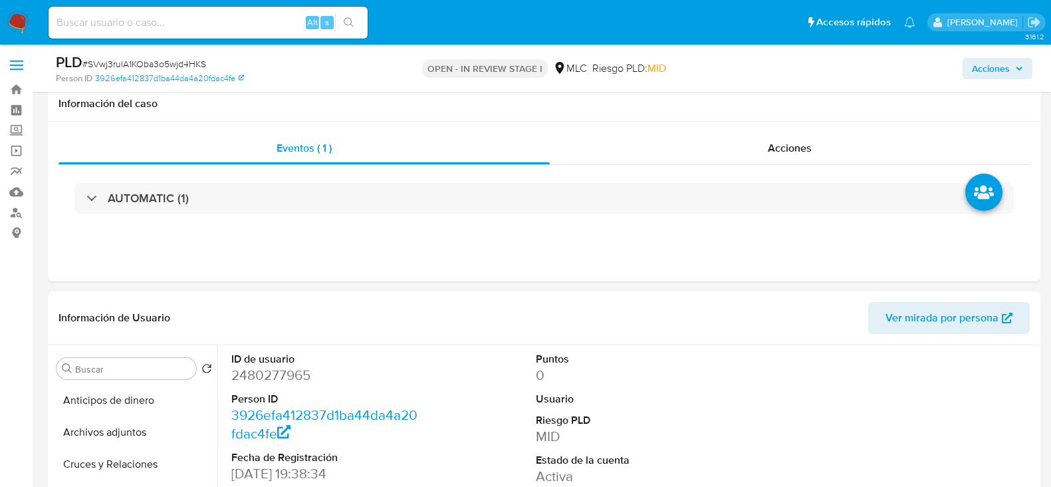
select select "10"
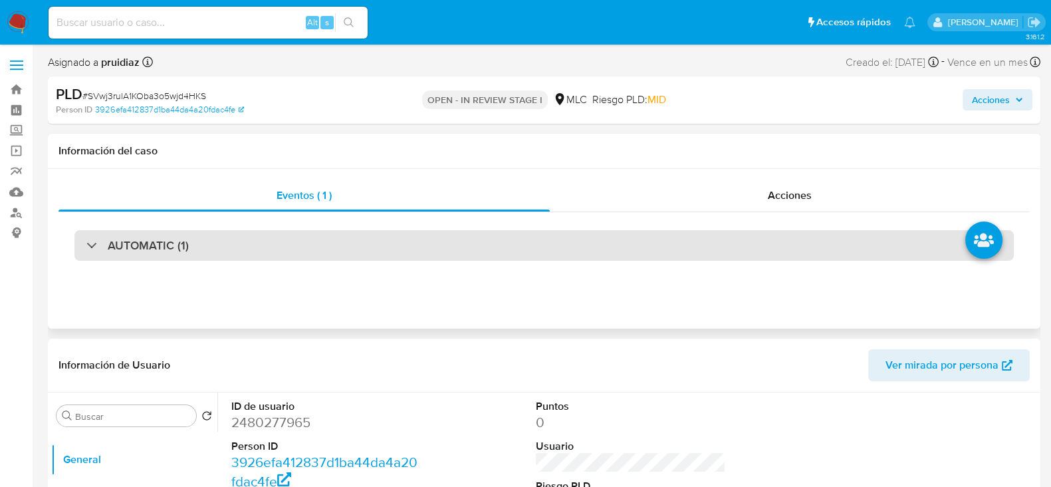
click at [150, 249] on h3 "AUTOMATIC (1)" at bounding box center [148, 245] width 81 height 15
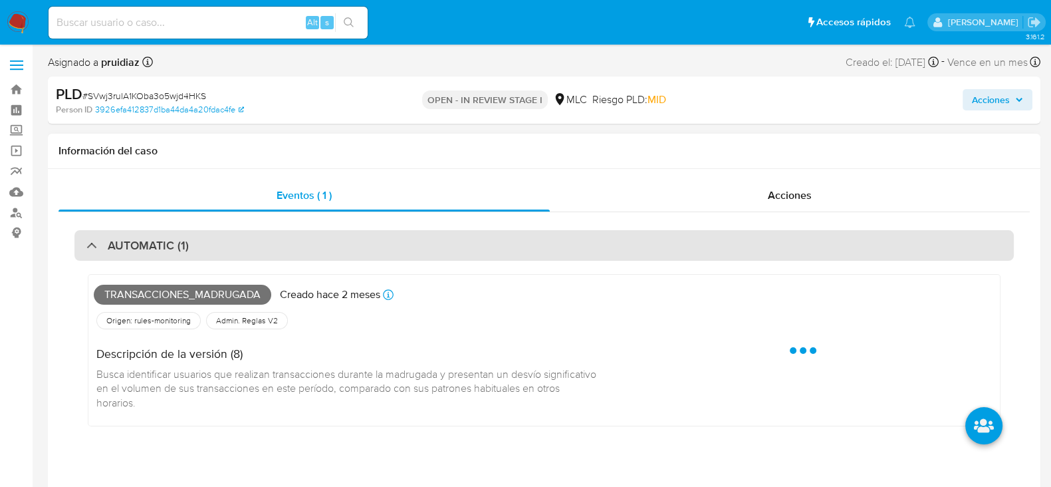
click at [150, 249] on h3 "AUTOMATIC (1)" at bounding box center [148, 245] width 81 height 15
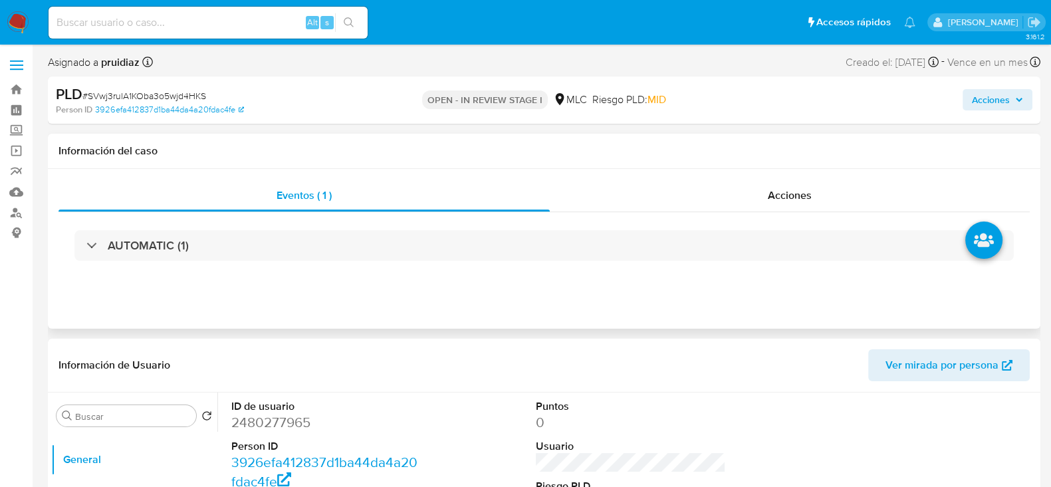
scroll to position [166, 0]
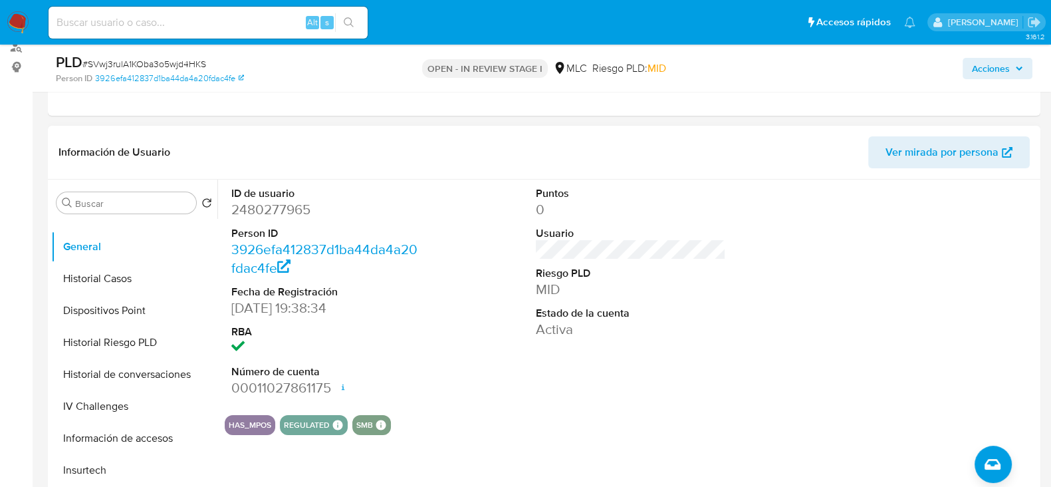
click at [285, 204] on dd "2480277965" at bounding box center [326, 209] width 190 height 19
copy dd "2480277965"
click at [253, 202] on dd "2480277965" at bounding box center [326, 209] width 190 height 19
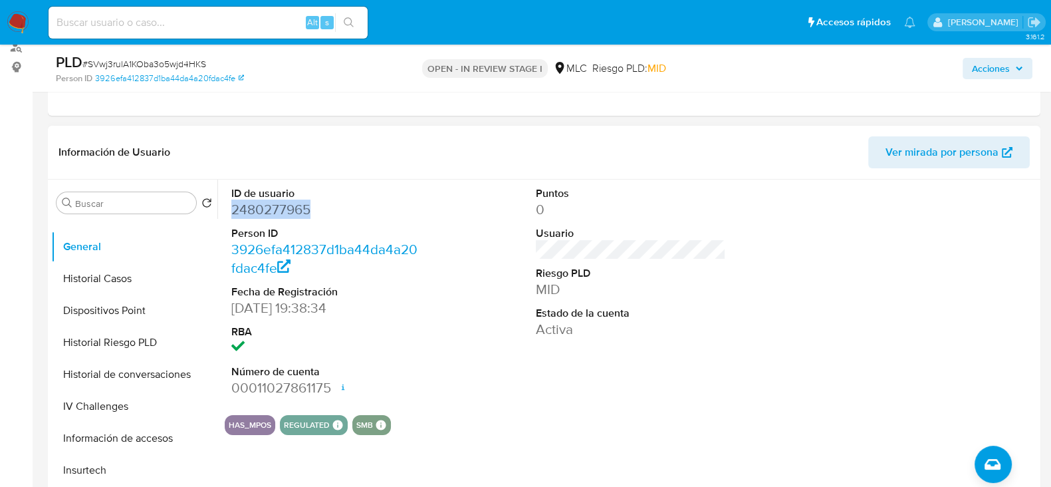
copy dd "2480277965"
click at [194, 65] on span "# SVwj3rulA1KOba3o5wjd4HKS" at bounding box center [144, 63] width 124 height 13
copy span "SVwj3rulA1KOba3o5wjd4HKS"
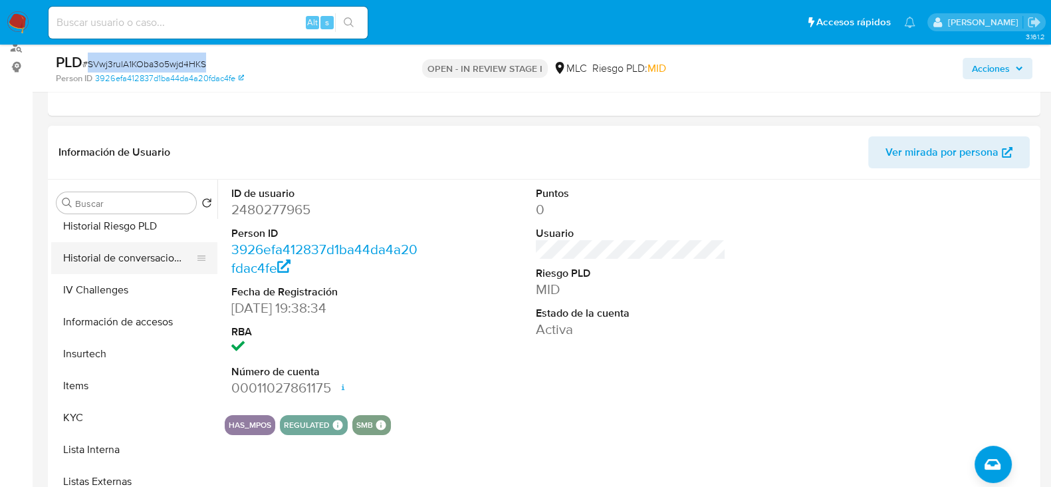
scroll to position [525, 0]
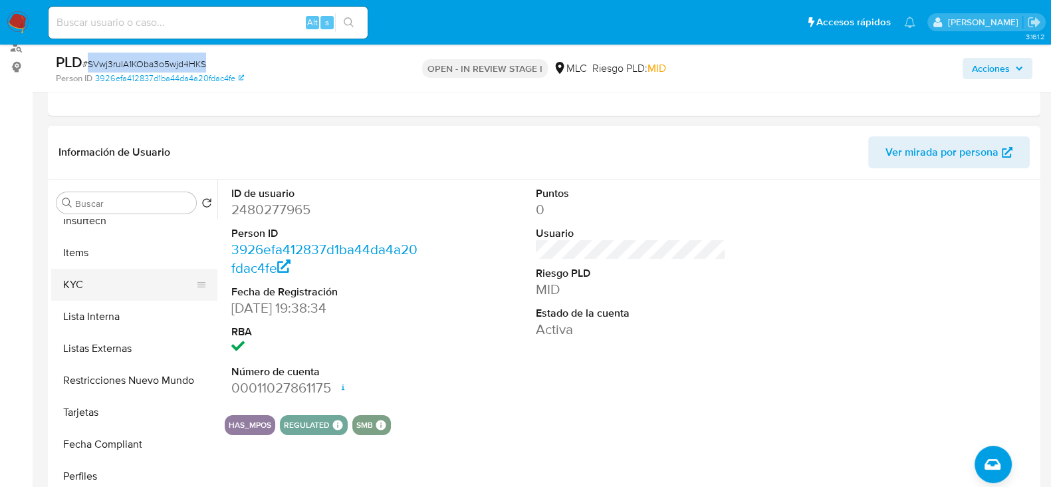
click at [89, 269] on button "KYC" at bounding box center [129, 285] width 156 height 32
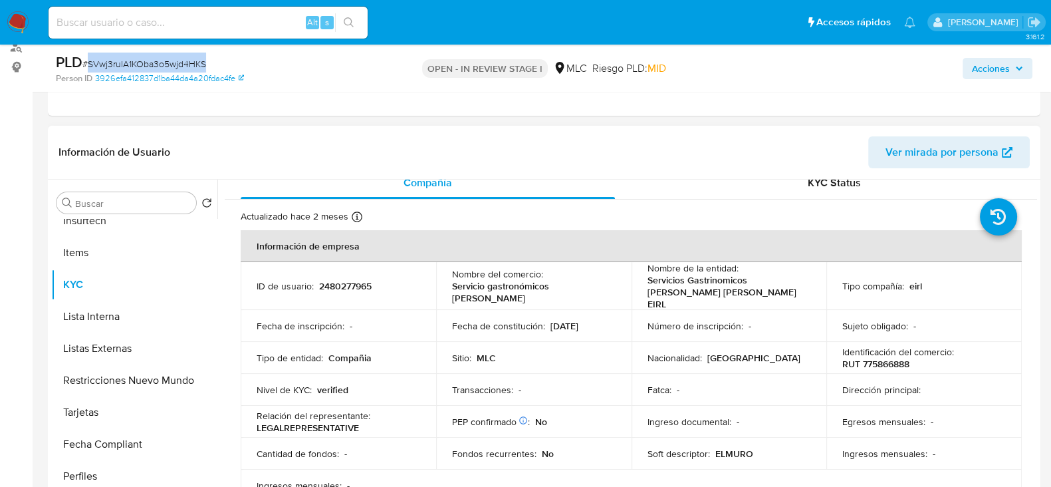
scroll to position [0, 0]
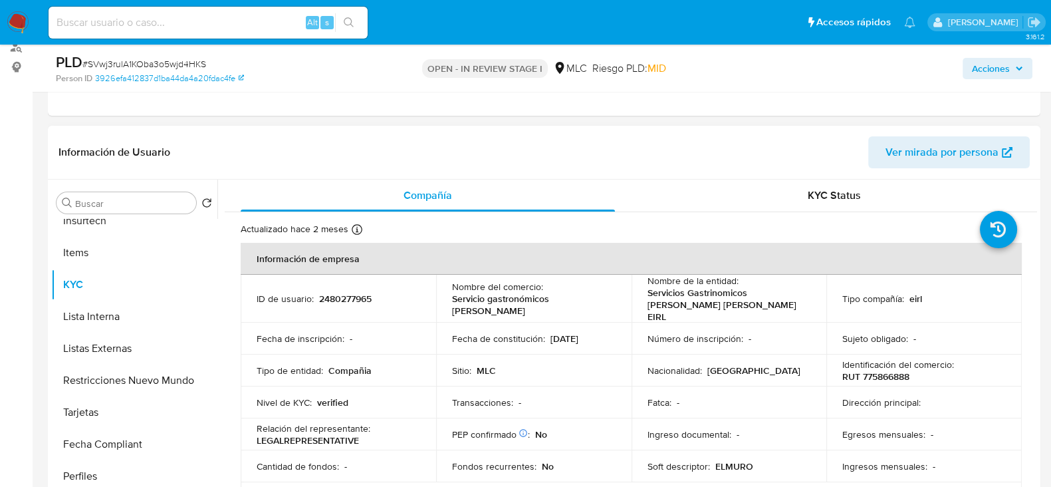
click at [874, 370] on p "RUT 775866888" at bounding box center [876, 376] width 67 height 12
copy p "775866888"
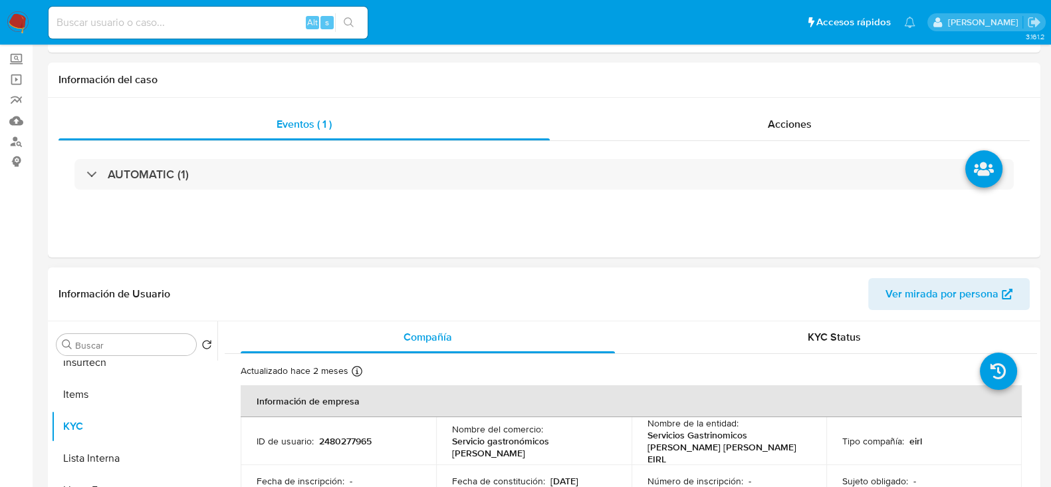
scroll to position [249, 0]
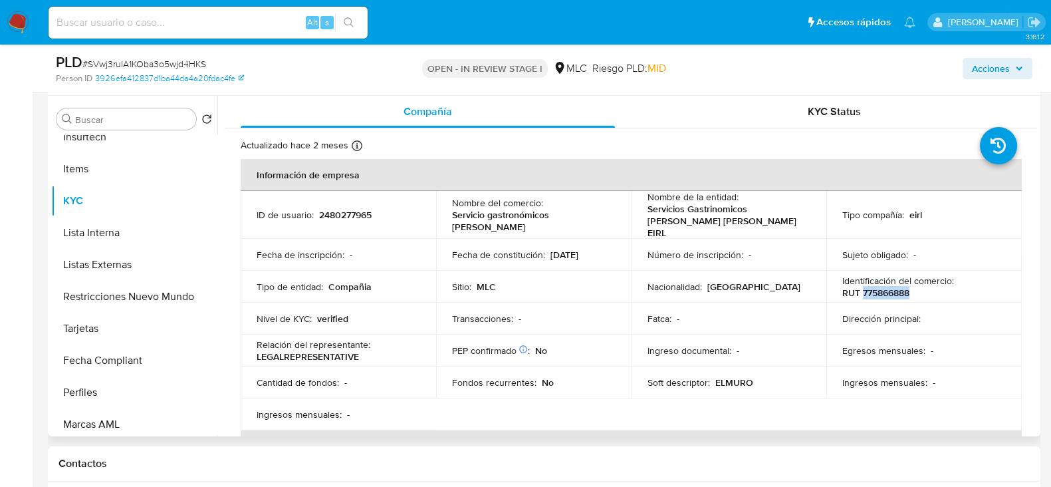
click at [873, 287] on p "RUT 775866888" at bounding box center [876, 293] width 67 height 12
click at [877, 287] on p "RUT 775866888" at bounding box center [876, 293] width 67 height 12
copy p "775866888"
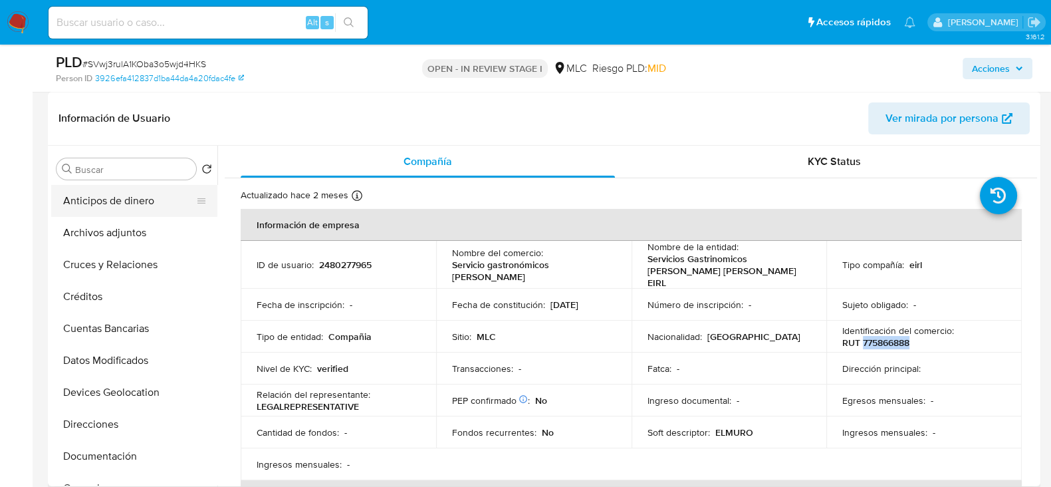
scroll to position [166, 0]
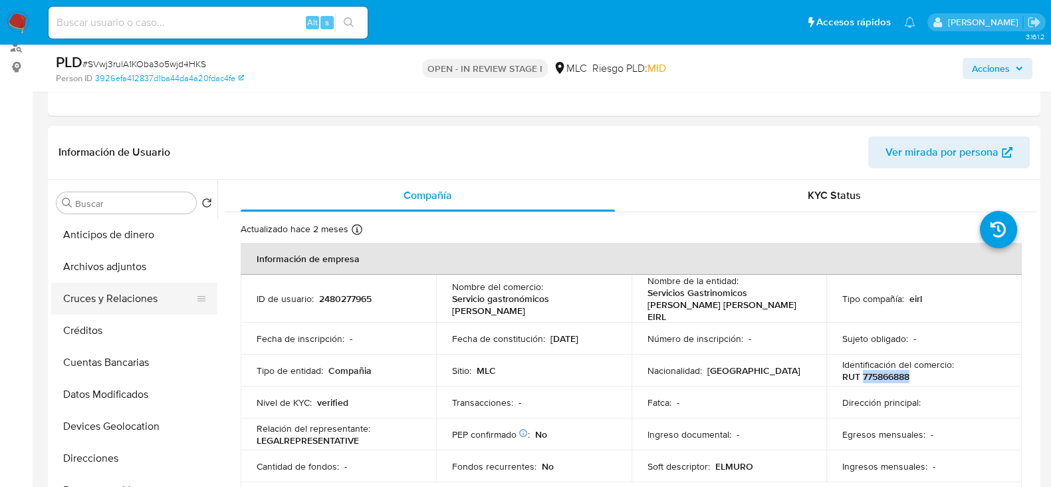
click at [100, 296] on button "Cruces y Relaciones" at bounding box center [129, 299] width 156 height 32
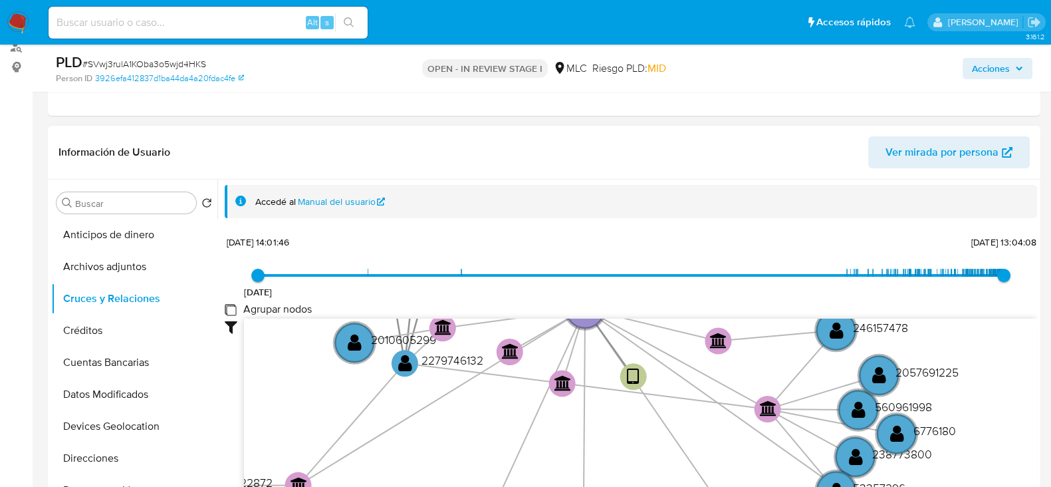
click at [233, 305] on group_nodes "Agrupar nodos" at bounding box center [230, 309] width 11 height 11
checkbox group_nodes "true"
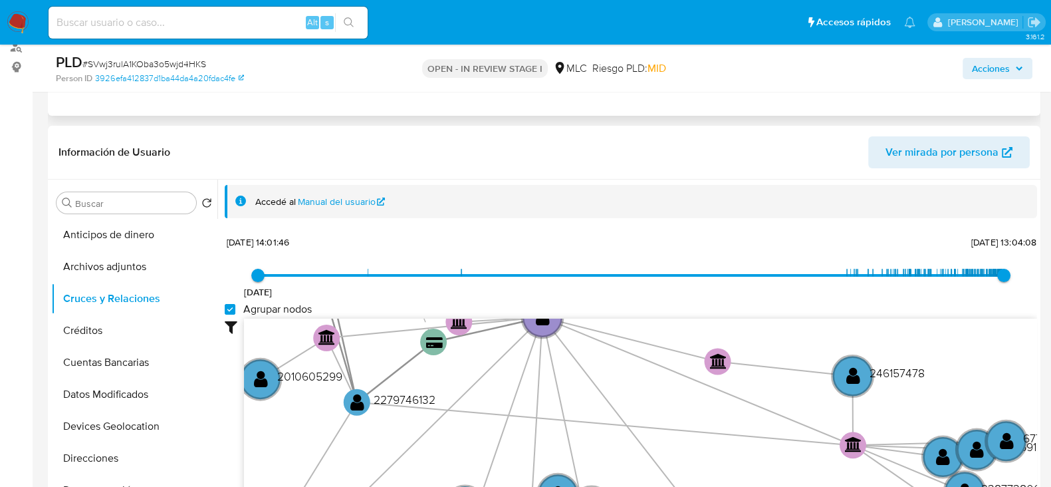
scroll to position [332, 0]
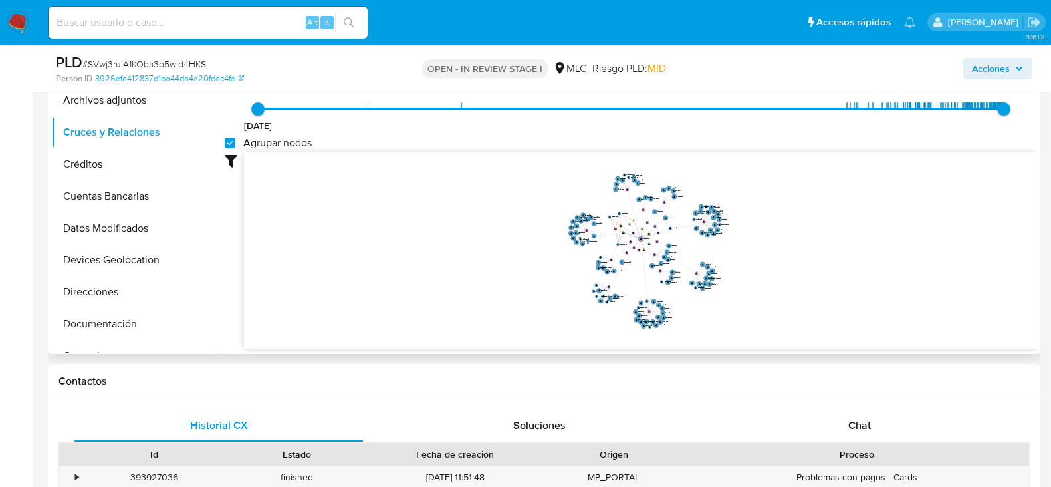
drag, startPoint x: 815, startPoint y: 226, endPoint x: 746, endPoint y: 189, distance: 79.1
click at [794, 239] on icon "device-6869aa09a0de46776d6b841c  user-2480277965  2480277965 device-68b69dd11…" at bounding box center [640, 248] width 793 height 193
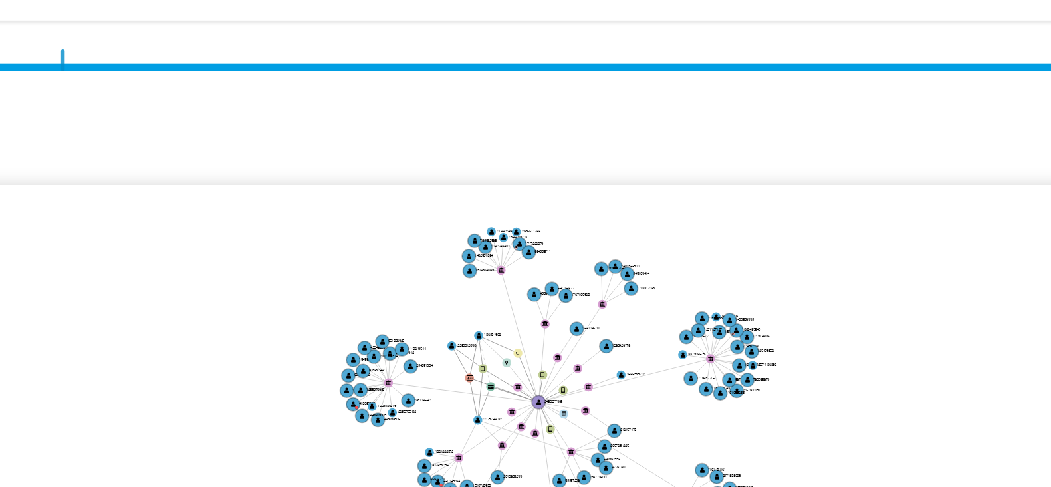
scroll to position [50, 0]
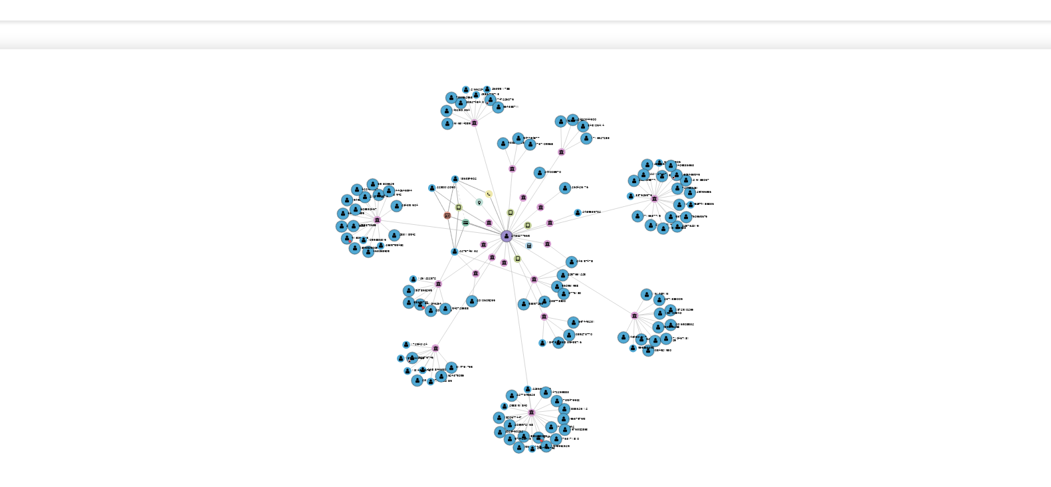
drag, startPoint x: 733, startPoint y: 140, endPoint x: 704, endPoint y: 134, distance: 29.2
click at [704, 134] on icon "device-6869aa09a0de46776d6b841c  user-2480277965  2480277965 device-68b69dd11…" at bounding box center [640, 198] width 793 height 193
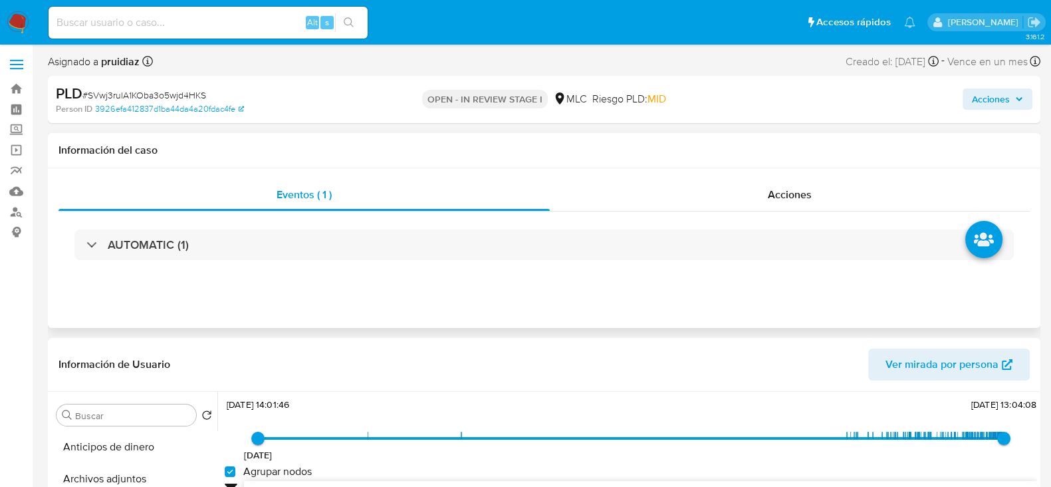
scroll to position [332, 0]
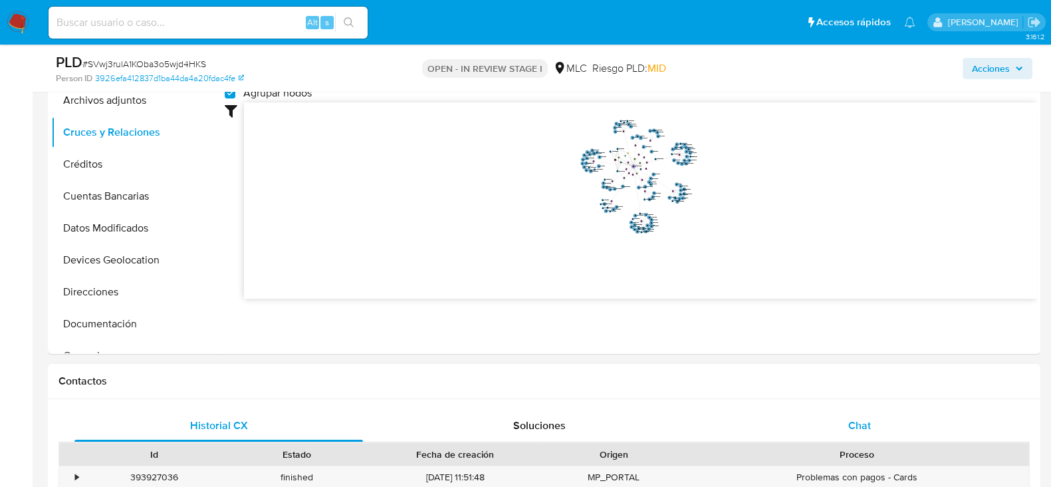
click at [863, 418] on span "Chat" at bounding box center [860, 425] width 23 height 15
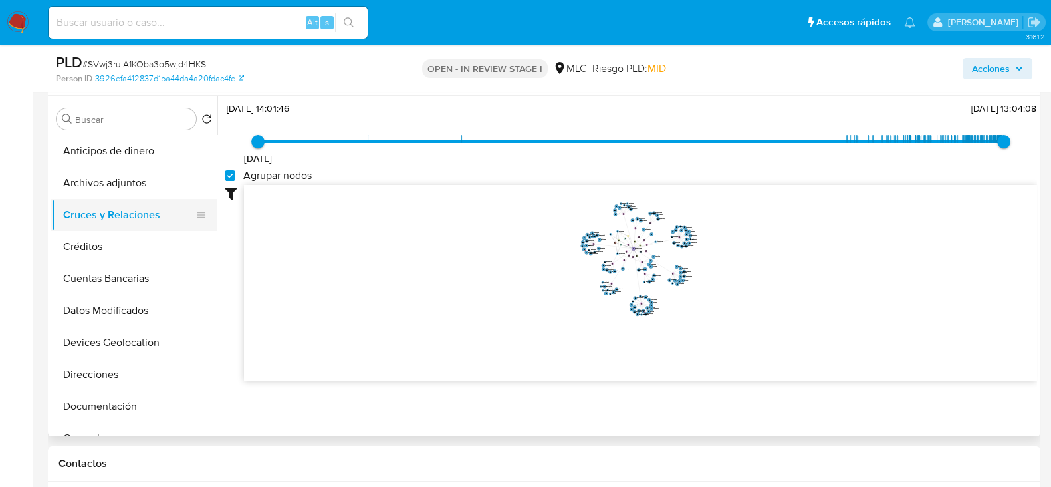
scroll to position [166, 0]
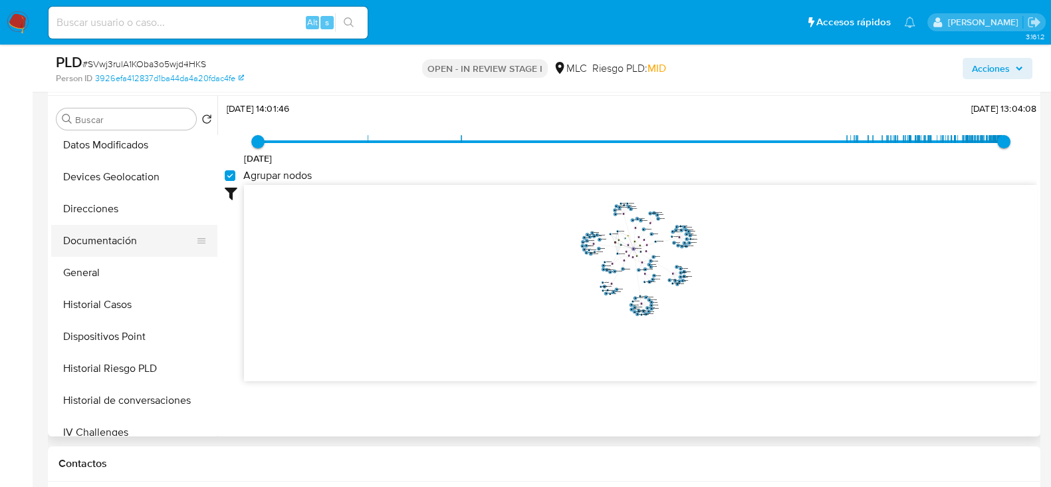
click at [116, 237] on button "Documentación" at bounding box center [129, 241] width 156 height 32
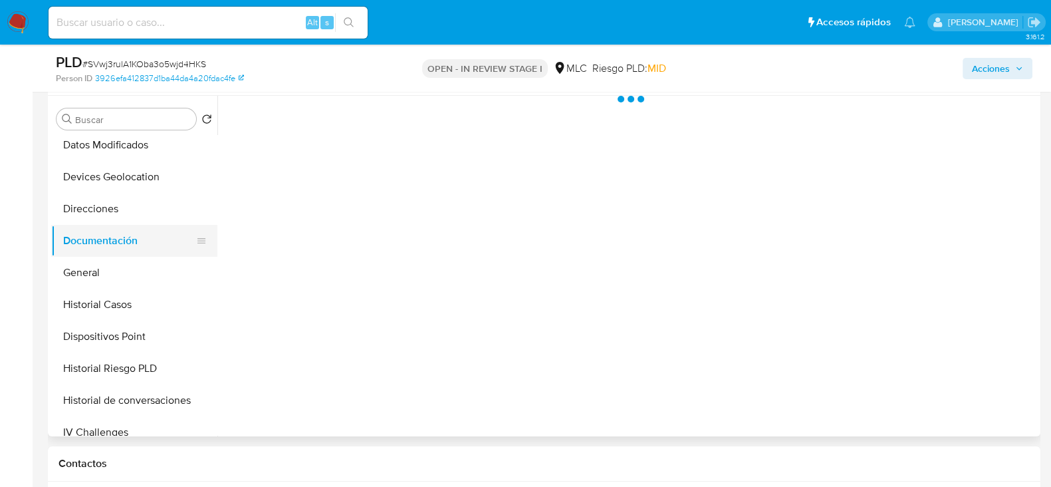
scroll to position [0, 0]
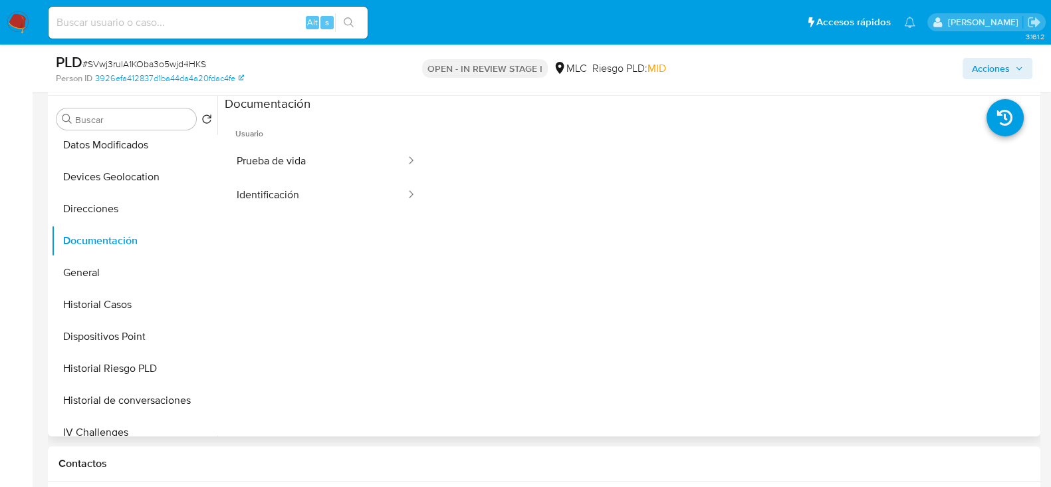
click at [313, 140] on span "Usuario" at bounding box center [327, 128] width 204 height 32
click at [309, 162] on button "Prueba de vida" at bounding box center [316, 161] width 182 height 34
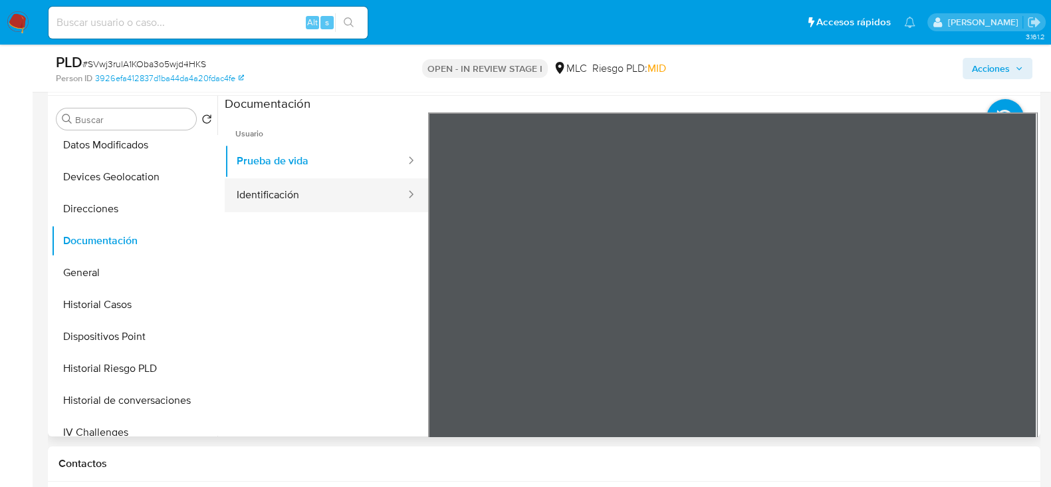
click at [341, 202] on button "Identificación" at bounding box center [316, 195] width 182 height 34
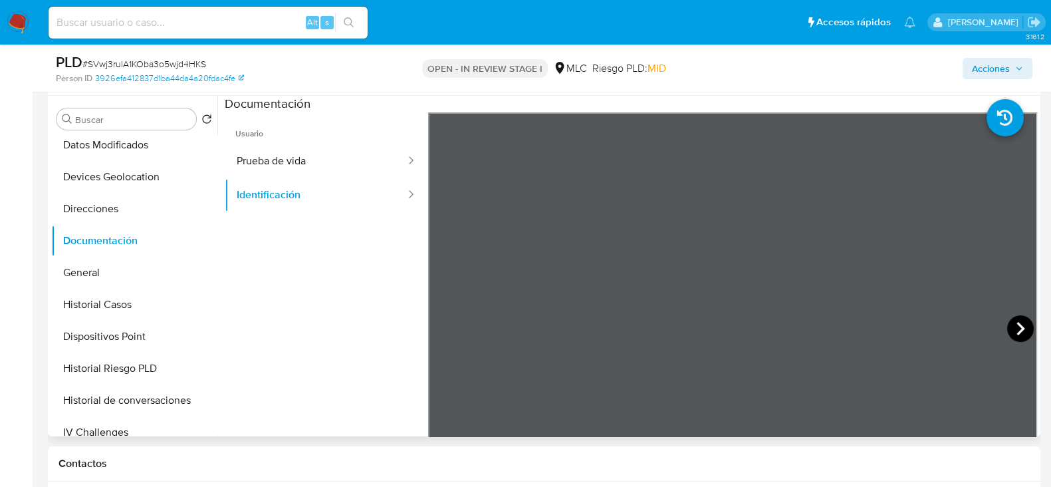
click at [1016, 322] on icon at bounding box center [1021, 328] width 27 height 27
click at [372, 159] on button "Prueba de vida" at bounding box center [316, 161] width 182 height 34
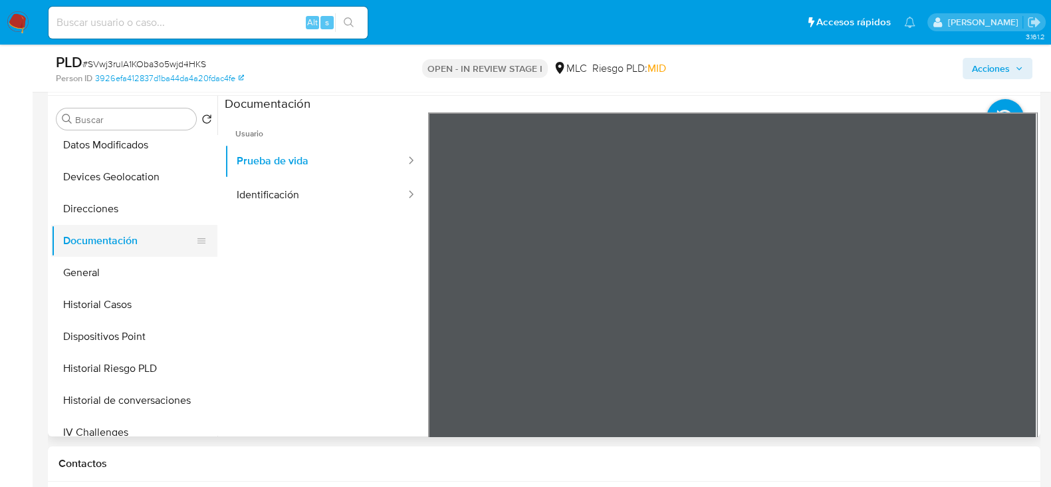
scroll to position [416, 0]
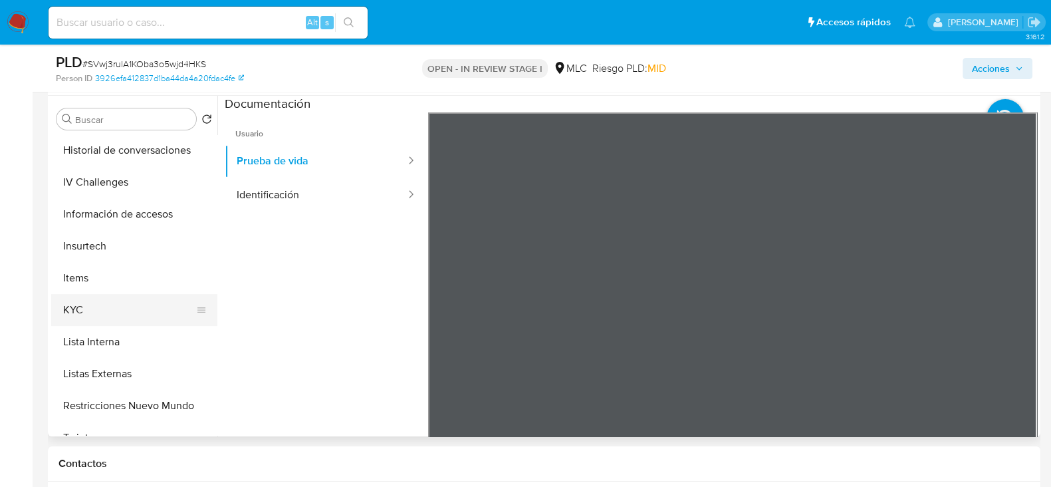
click at [91, 293] on ul "Anticipos de dinero Archivos adjuntos Cruces y Relaciones Créditos Cuentas Banc…" at bounding box center [134, 285] width 166 height 300
click at [92, 307] on button "KYC" at bounding box center [129, 310] width 156 height 32
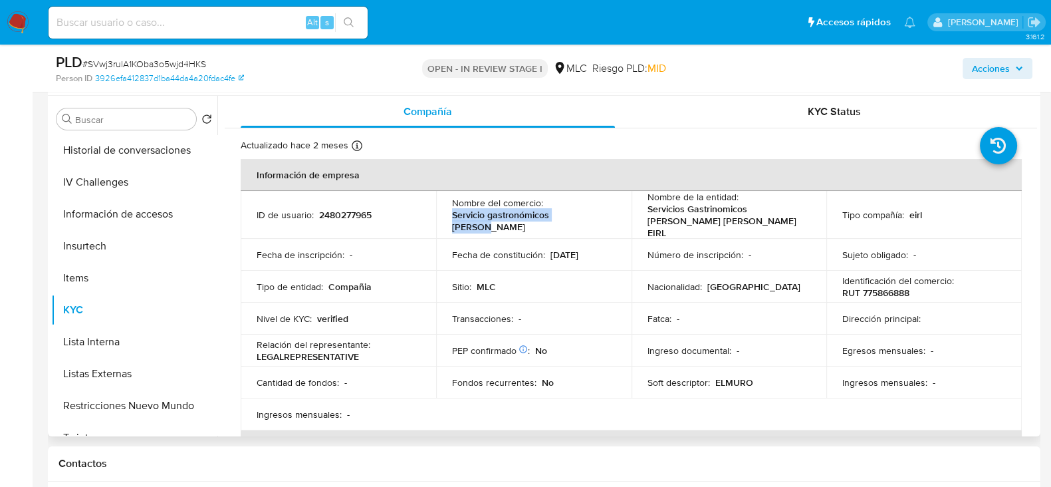
drag, startPoint x: 521, startPoint y: 218, endPoint x: 450, endPoint y: 217, distance: 71.2
click at [452, 217] on div "Nombre del comercio : Servicio gastronómicos juvenal" at bounding box center [534, 215] width 164 height 36
copy p "Servicio gastronómicos juvenal"
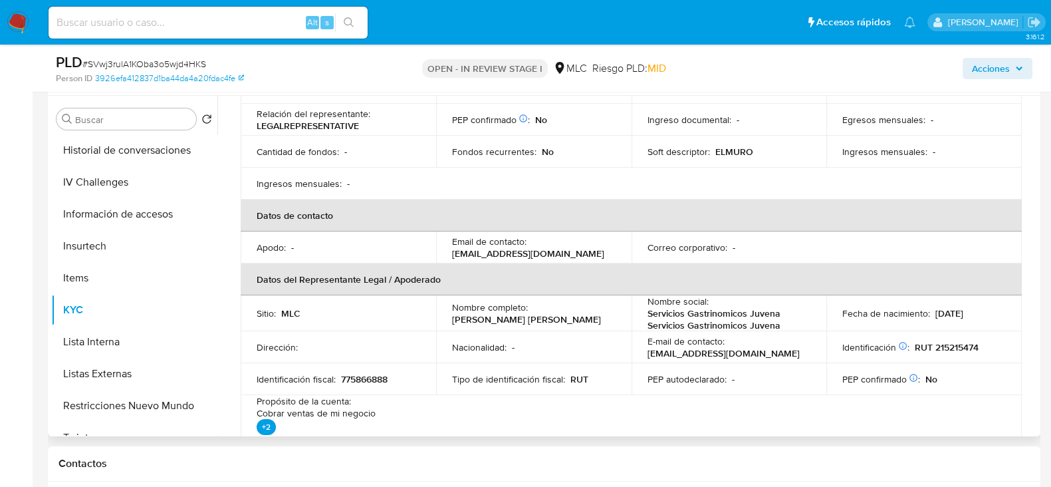
scroll to position [249, 0]
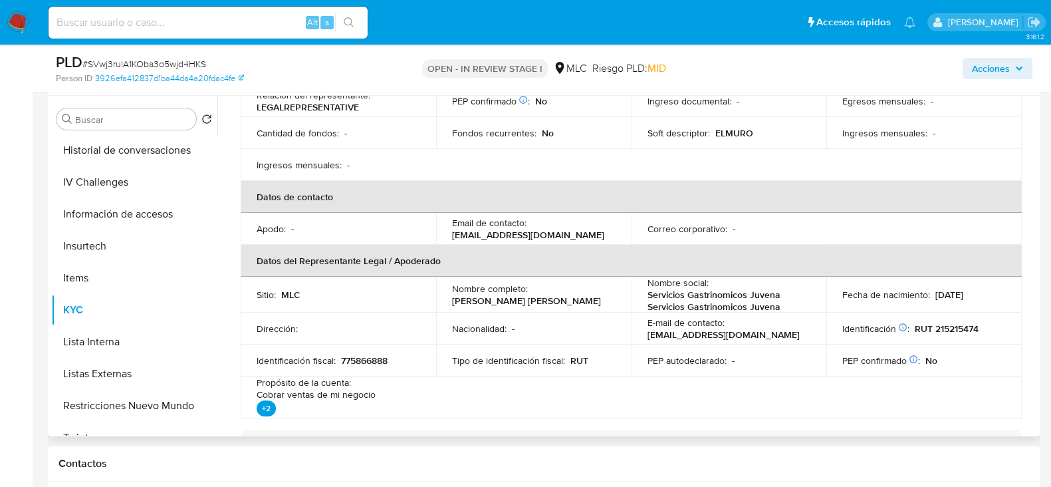
click at [965, 323] on p "RUT 215215474" at bounding box center [947, 329] width 64 height 12
copy p "215215474"
drag, startPoint x: 604, startPoint y: 290, endPoint x: 449, endPoint y: 287, distance: 155.0
click at [449, 287] on td "Nombre completo : Juvenal Sandro Miranda Zambrano" at bounding box center [534, 295] width 196 height 36
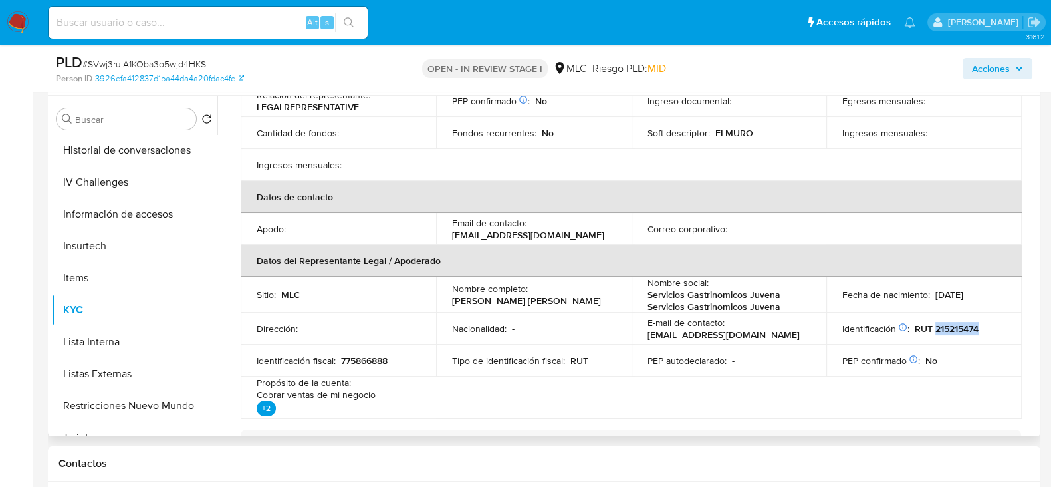
copy p "Juvenal Sandro Miranda Zambrano"
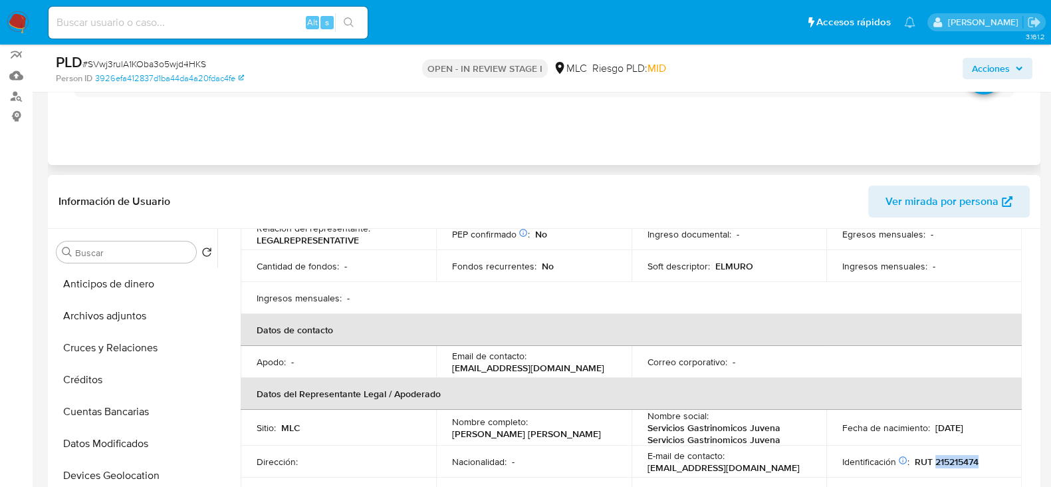
scroll to position [0, 0]
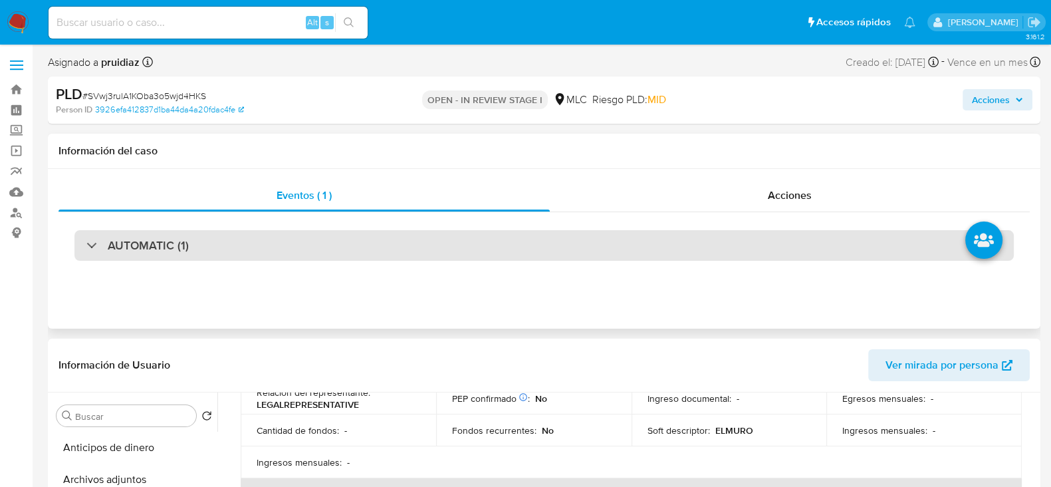
click at [132, 233] on div "AUTOMATIC (1)" at bounding box center [544, 245] width 940 height 31
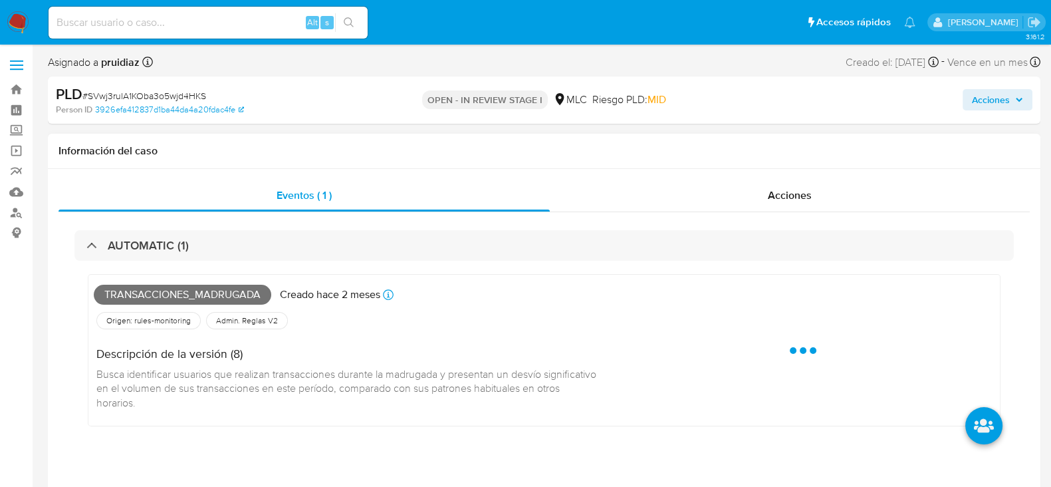
click at [149, 294] on span "Transacciones_madrugada" at bounding box center [183, 295] width 178 height 20
click at [149, 295] on span "Transacciones_madrugada" at bounding box center [183, 295] width 178 height 20
copy span "Transacciones_madrugada"
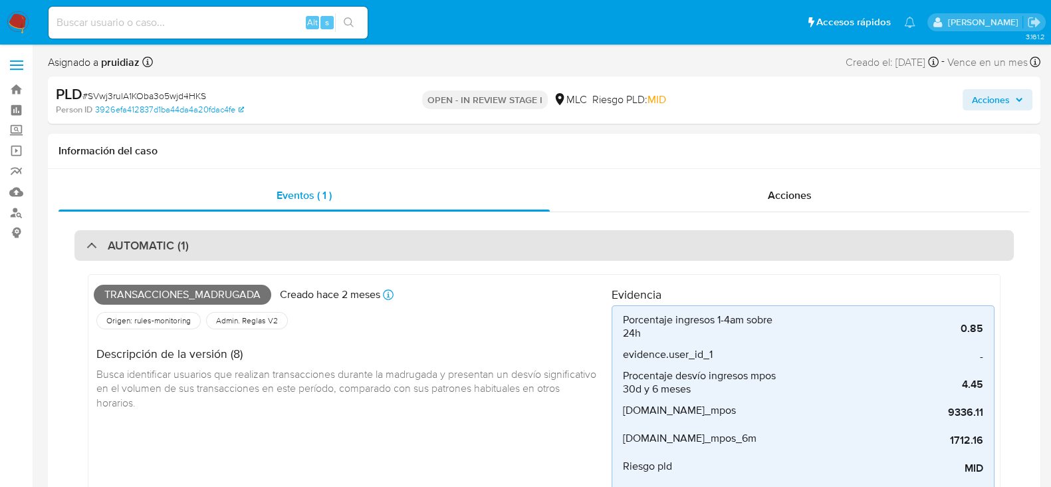
click at [156, 238] on h3 "AUTOMATIC (1)" at bounding box center [148, 245] width 81 height 15
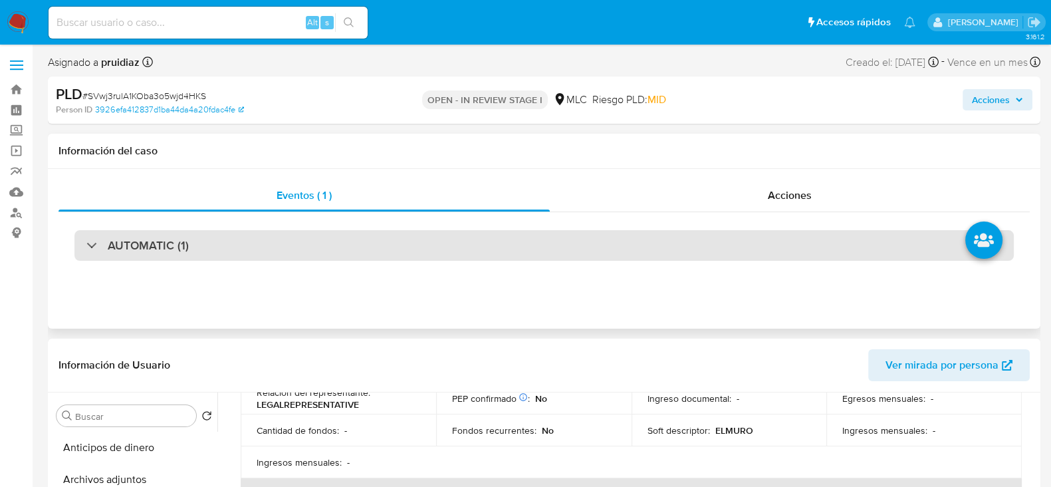
scroll to position [249, 0]
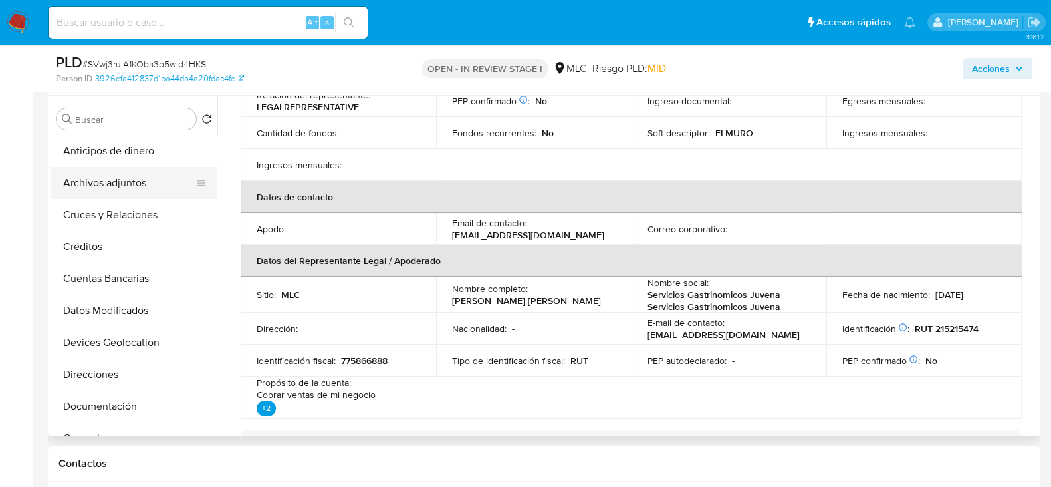
click at [101, 178] on button "Archivos adjuntos" at bounding box center [129, 183] width 156 height 32
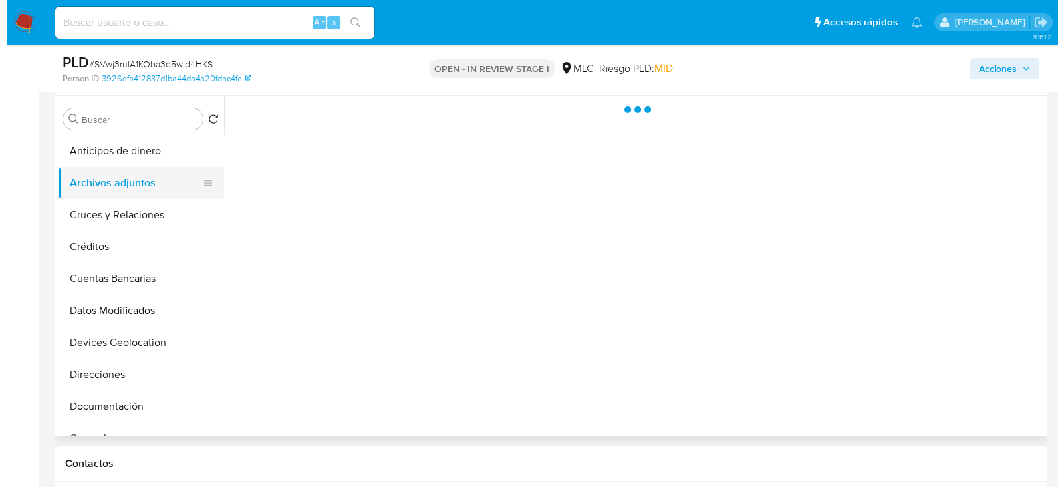
scroll to position [0, 0]
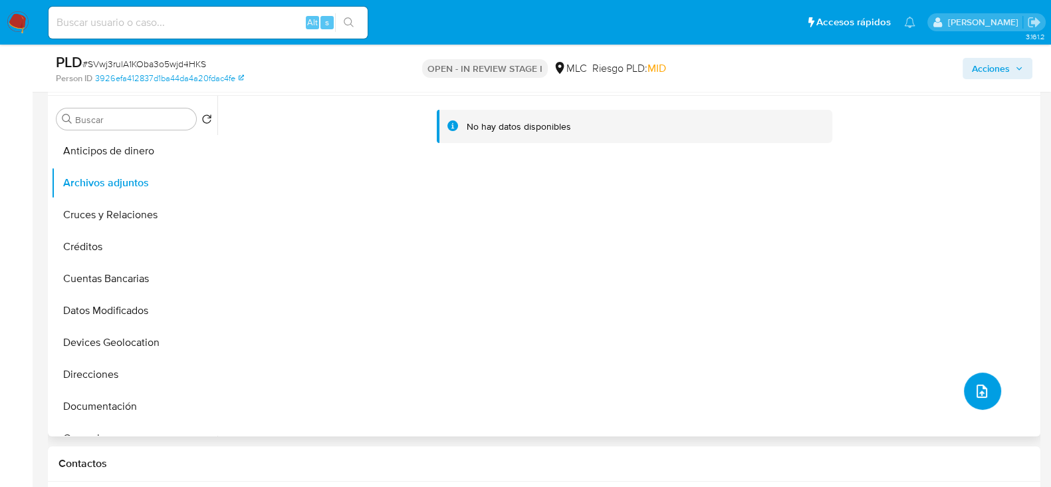
click at [964, 391] on button "upload-file" at bounding box center [982, 390] width 37 height 37
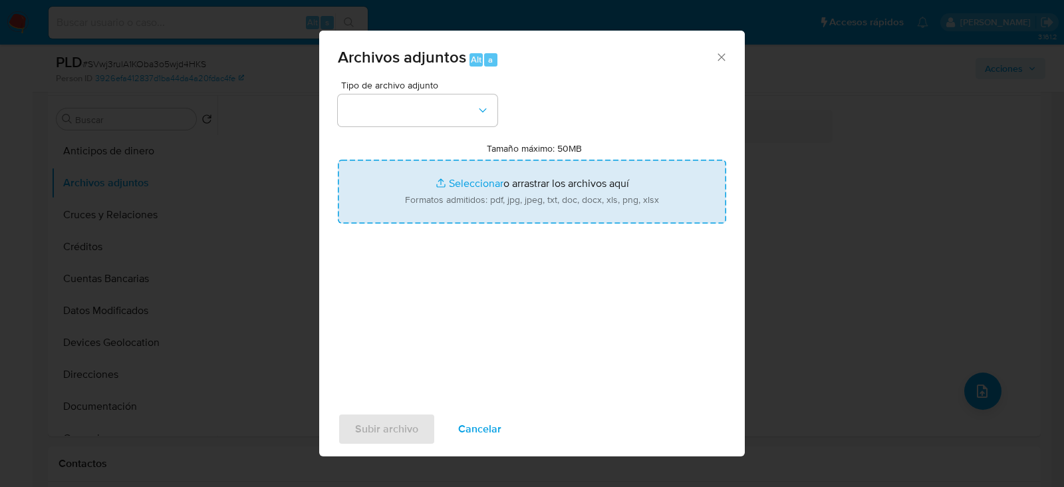
click at [443, 160] on input "Tamaño máximo: 50MB Seleccionar archivos" at bounding box center [532, 192] width 388 height 64
type input "C:\fakepath\2480277965 - 01_10_2025.pdf"
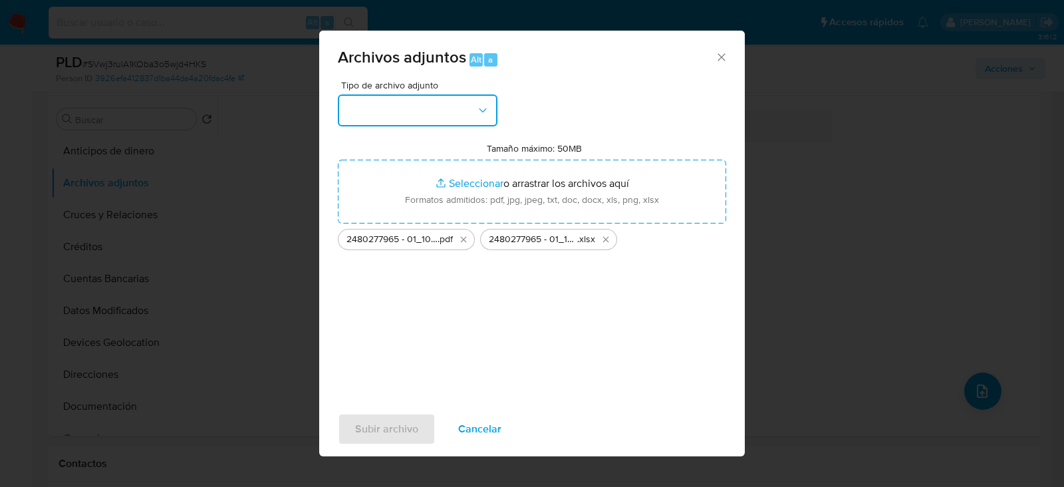
drag, startPoint x: 469, startPoint y: 105, endPoint x: 462, endPoint y: 124, distance: 19.8
click at [469, 106] on button "button" at bounding box center [418, 110] width 160 height 32
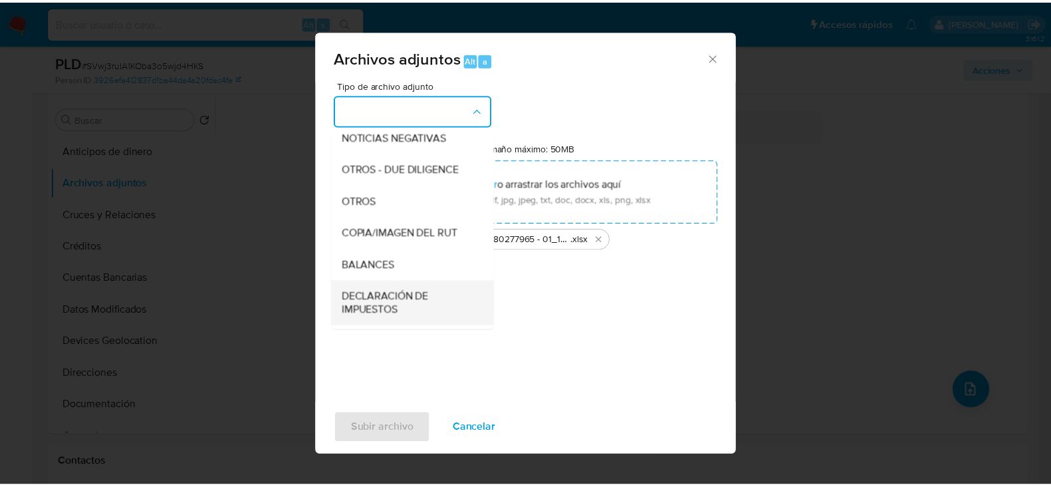
scroll to position [137, 0]
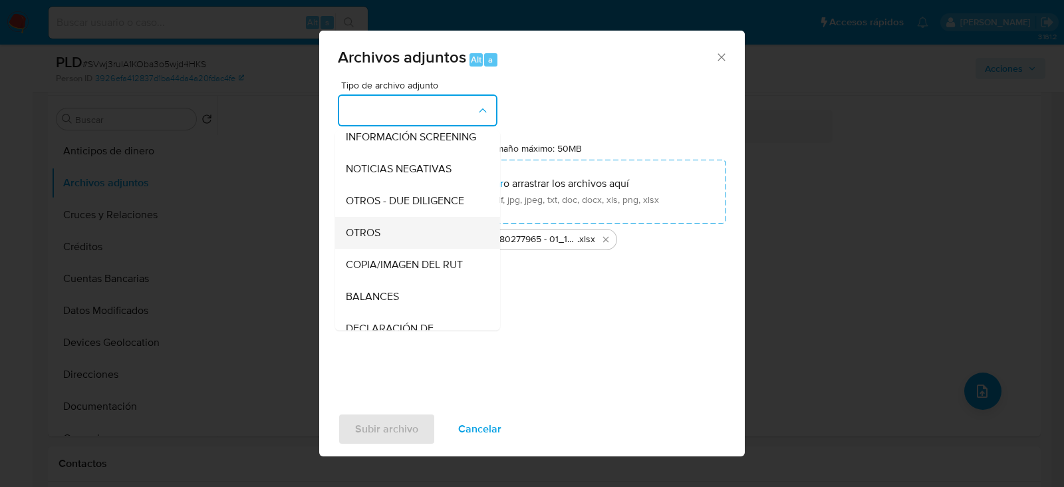
click at [370, 239] on span "OTROS" at bounding box center [363, 232] width 35 height 13
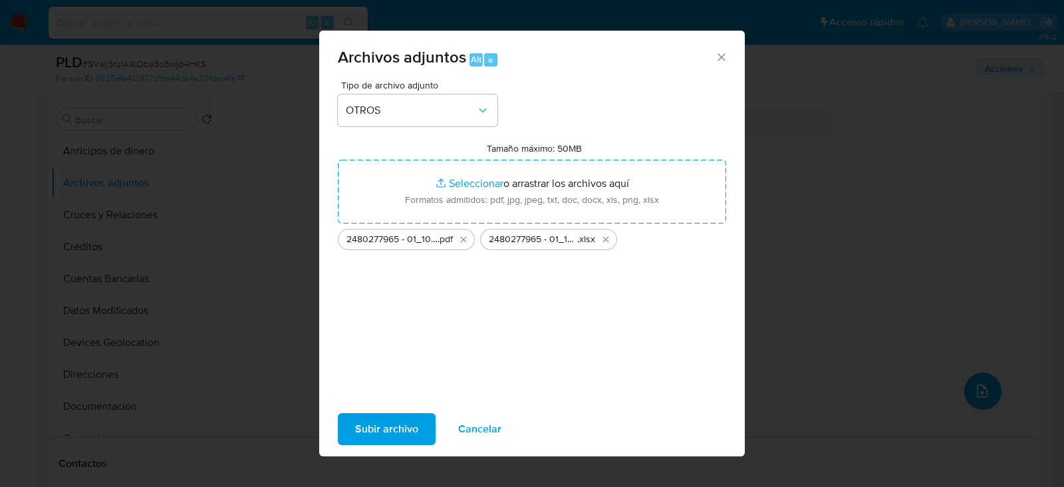
click at [399, 428] on span "Subir archivo" at bounding box center [386, 428] width 63 height 29
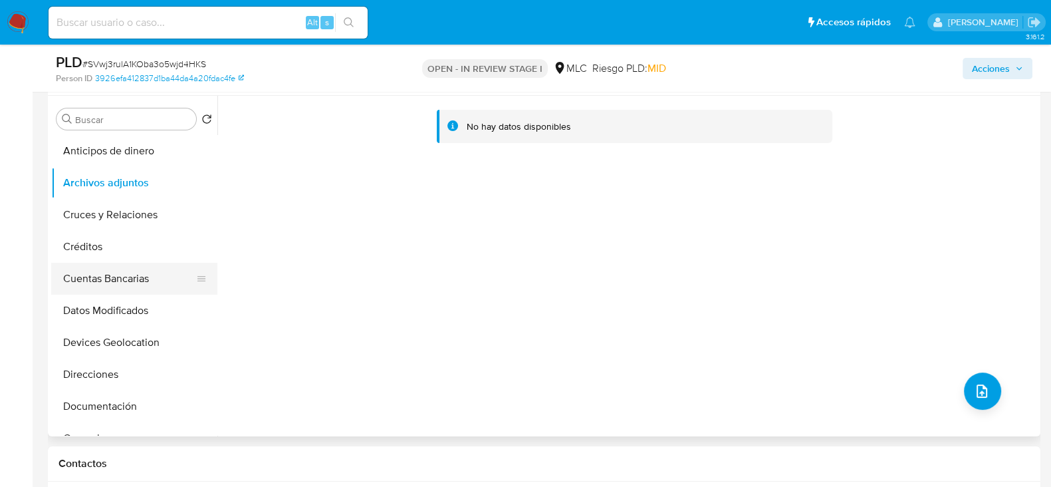
click at [126, 267] on button "Cuentas Bancarias" at bounding box center [129, 279] width 156 height 32
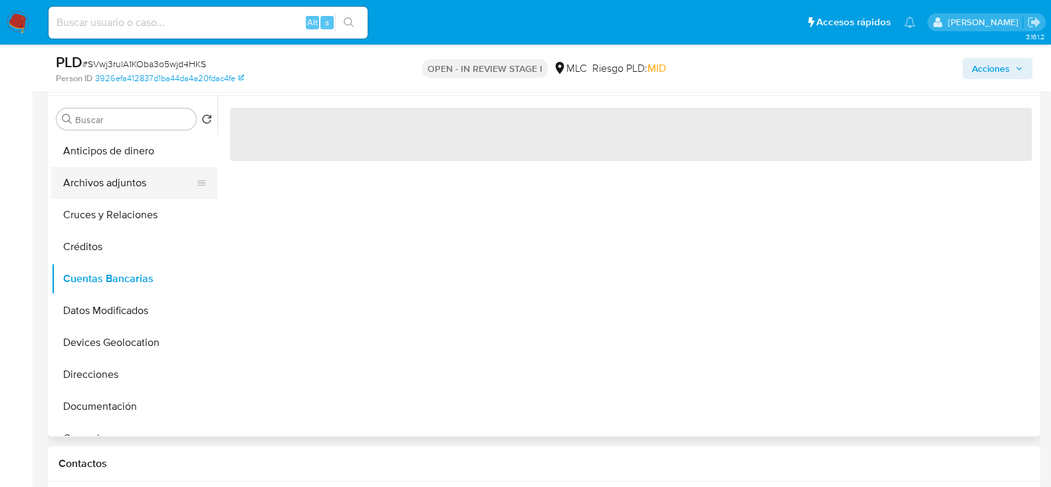
click at [124, 180] on button "Archivos adjuntos" at bounding box center [129, 183] width 156 height 32
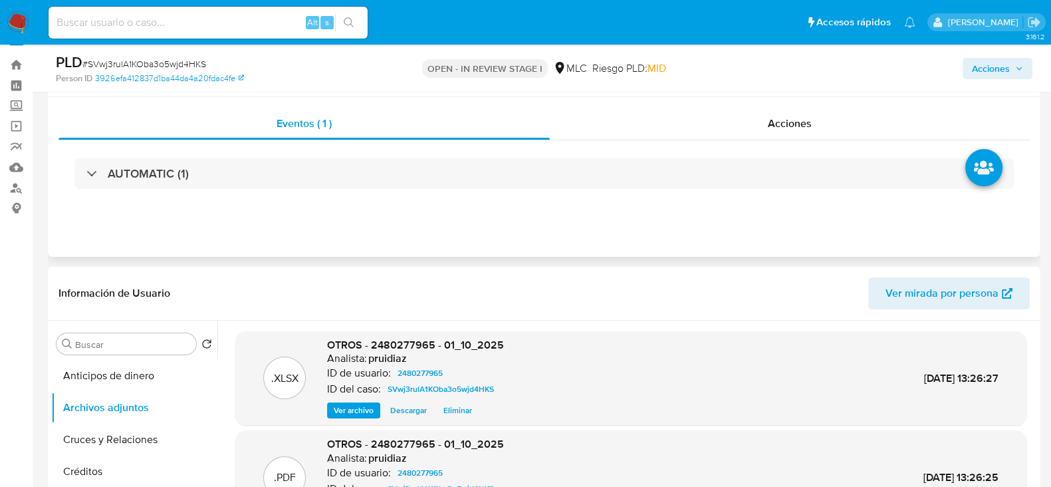
scroll to position [0, 0]
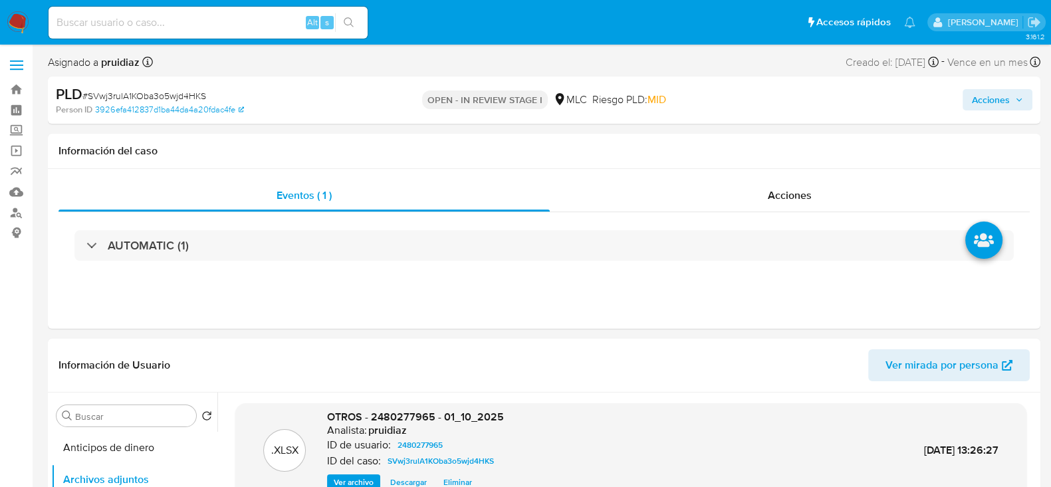
click at [1011, 108] on span "Acciones" at bounding box center [997, 99] width 51 height 19
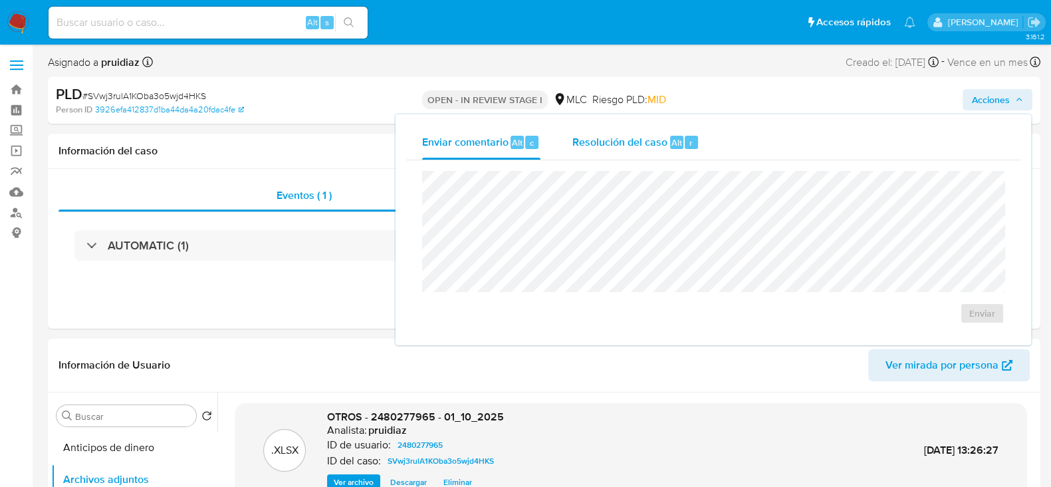
click at [626, 147] on span "Resolución del caso" at bounding box center [620, 141] width 95 height 15
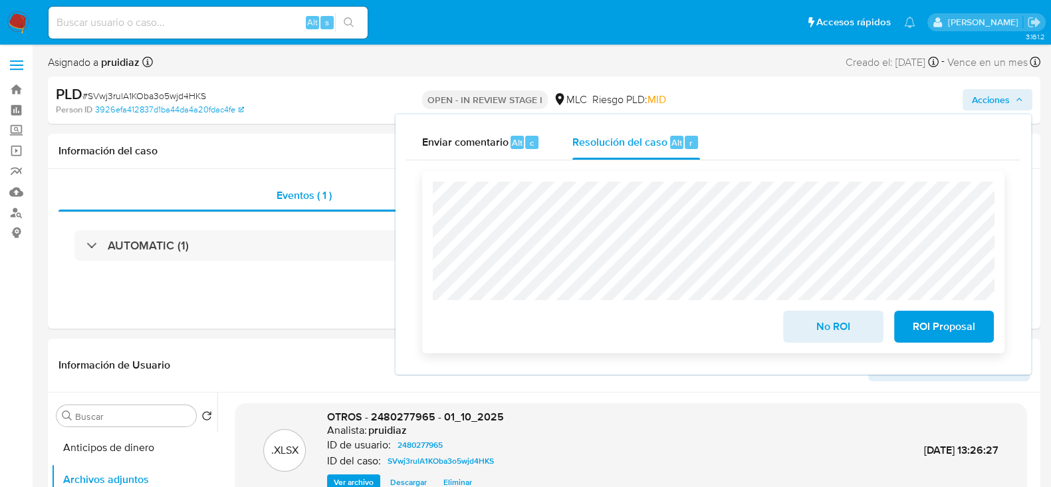
click at [851, 331] on span "No ROI" at bounding box center [833, 326] width 65 height 29
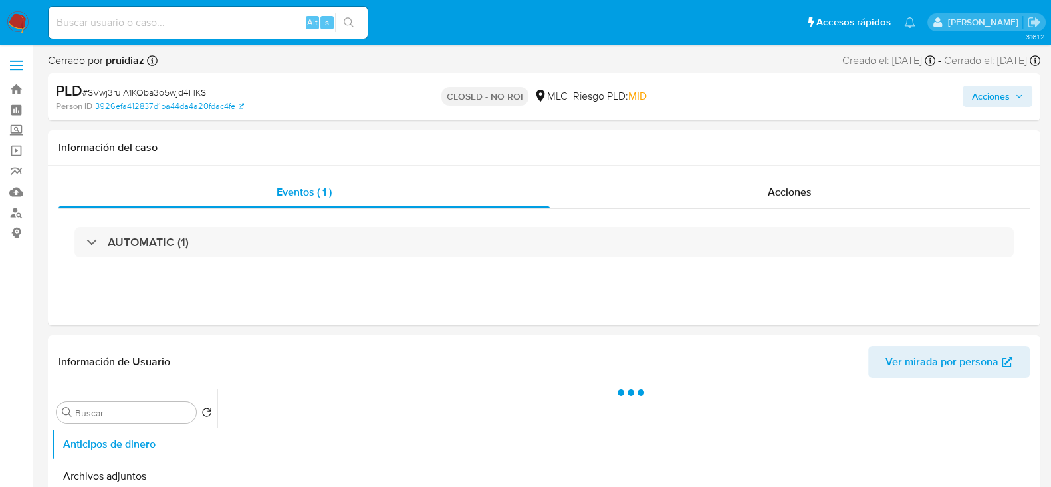
select select "10"
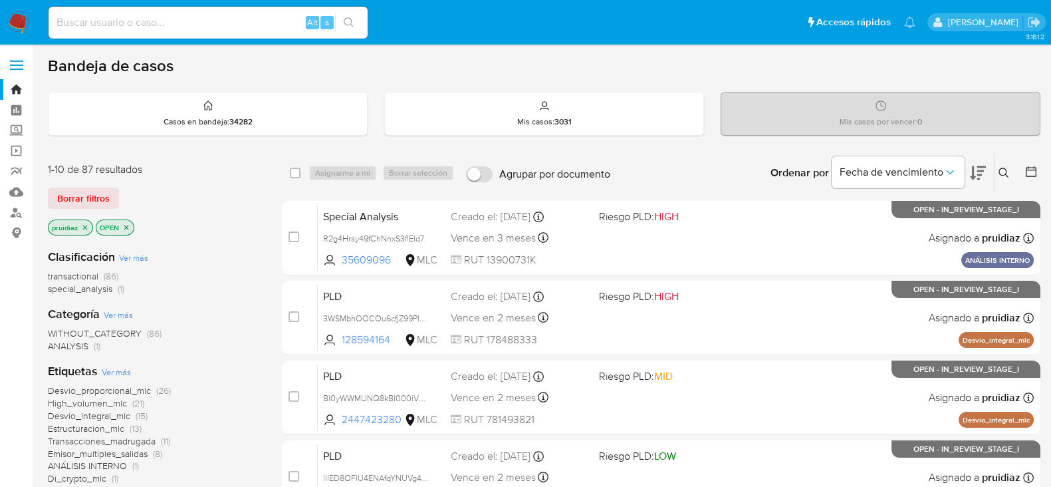
click at [980, 170] on icon at bounding box center [978, 173] width 16 height 14
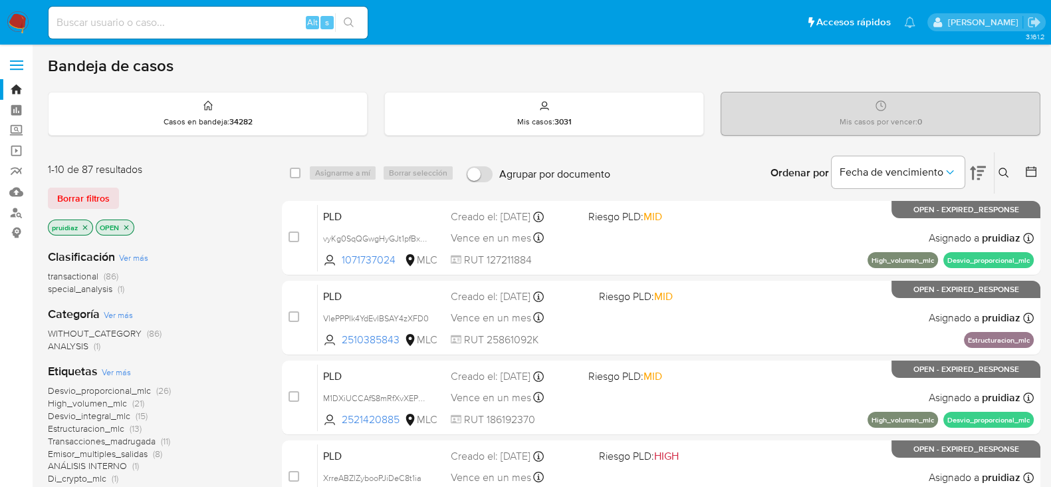
scroll to position [82, 0]
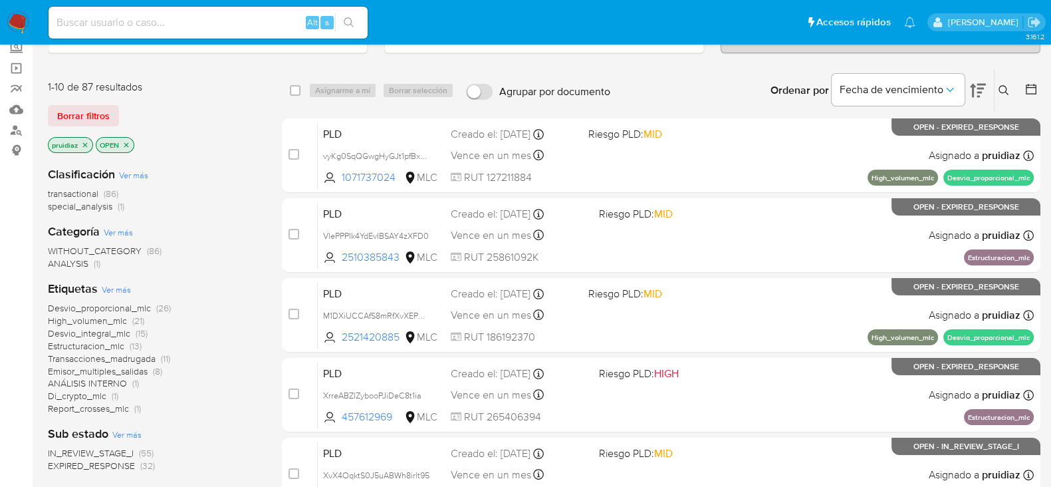
click at [93, 391] on span "Di_crypto_mlc" at bounding box center [77, 395] width 59 height 13
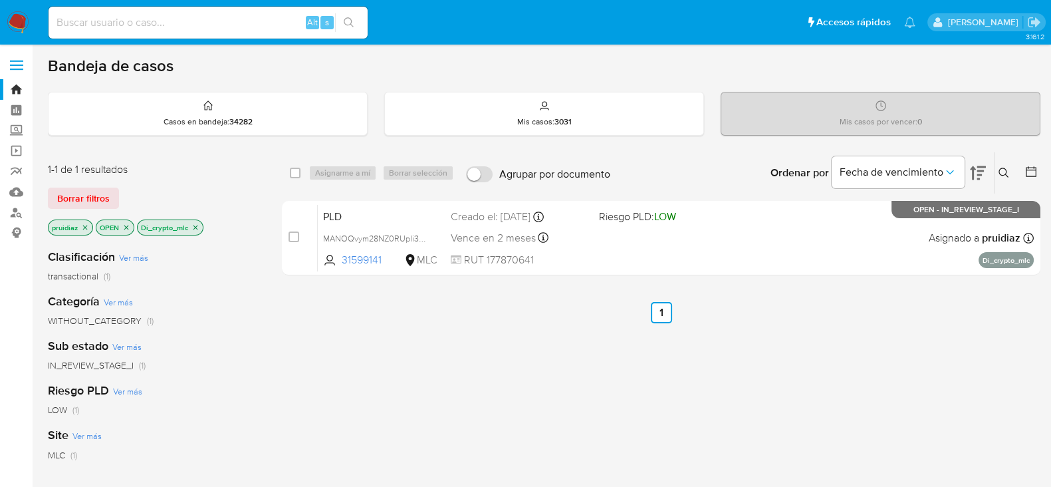
click at [196, 225] on icon "close-filter" at bounding box center [196, 227] width 8 height 8
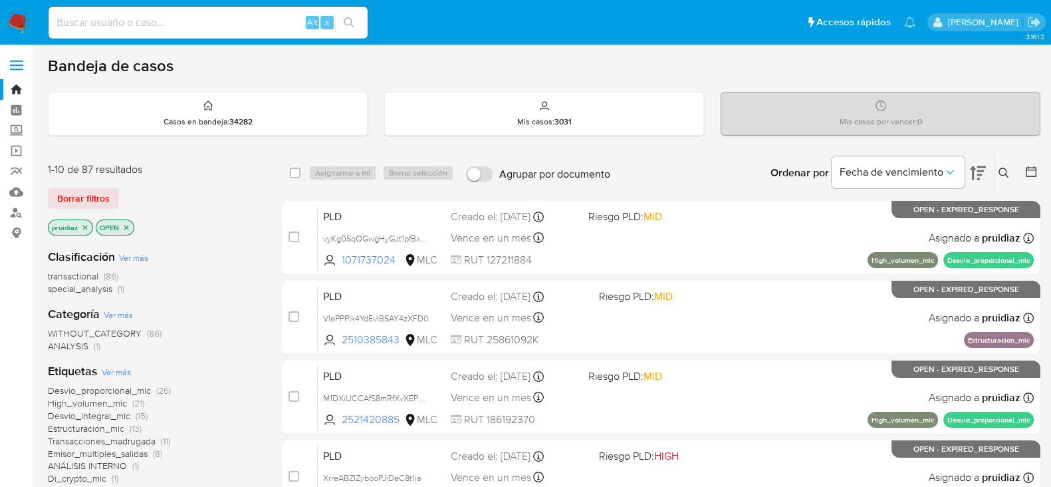
scroll to position [166, 0]
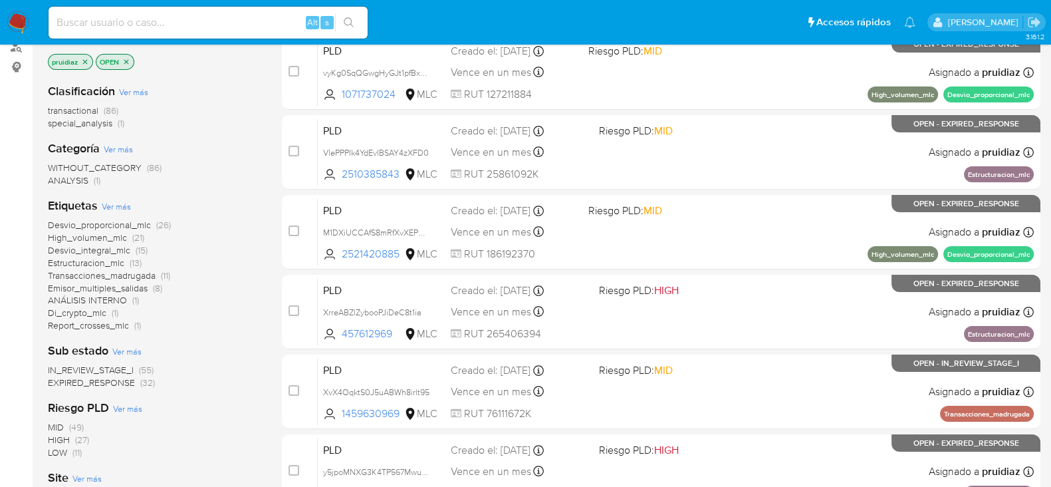
click at [86, 295] on span "ANÁLISIS INTERNO" at bounding box center [87, 299] width 79 height 13
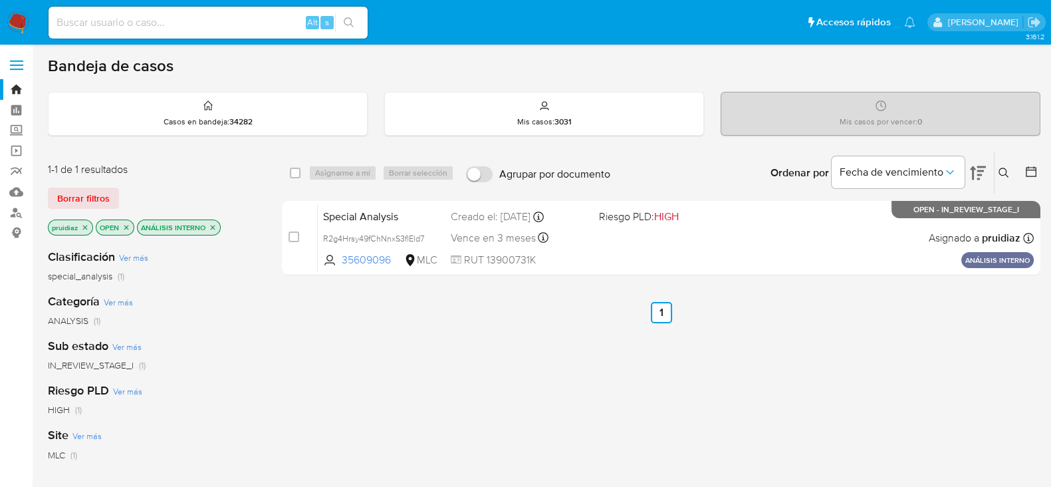
click at [213, 223] on icon "close-filter" at bounding box center [213, 227] width 8 height 8
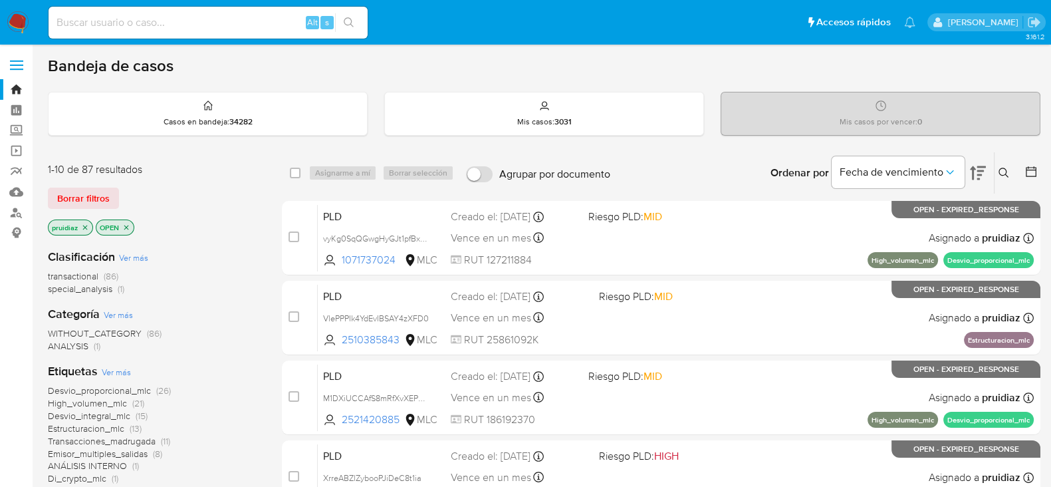
scroll to position [166, 0]
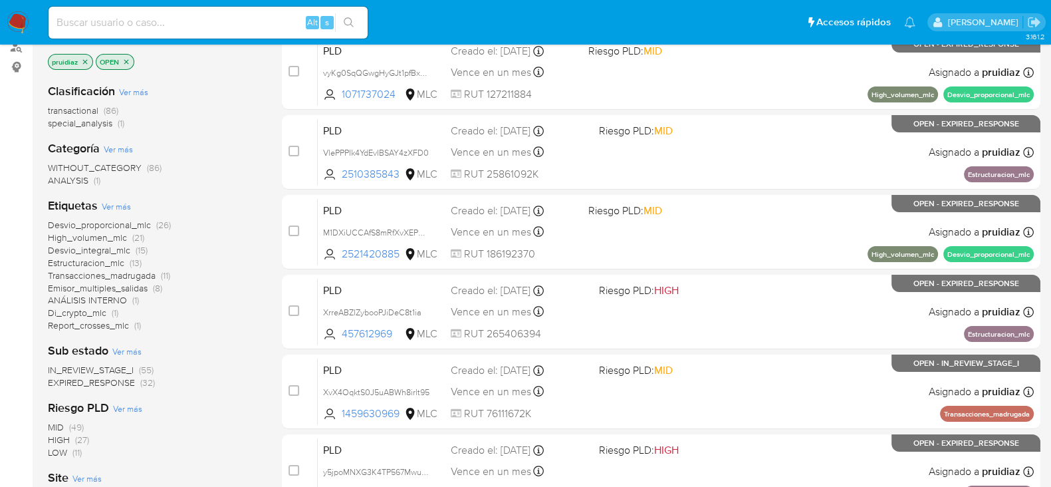
click at [132, 275] on span "Transacciones_madrugada" at bounding box center [102, 275] width 108 height 13
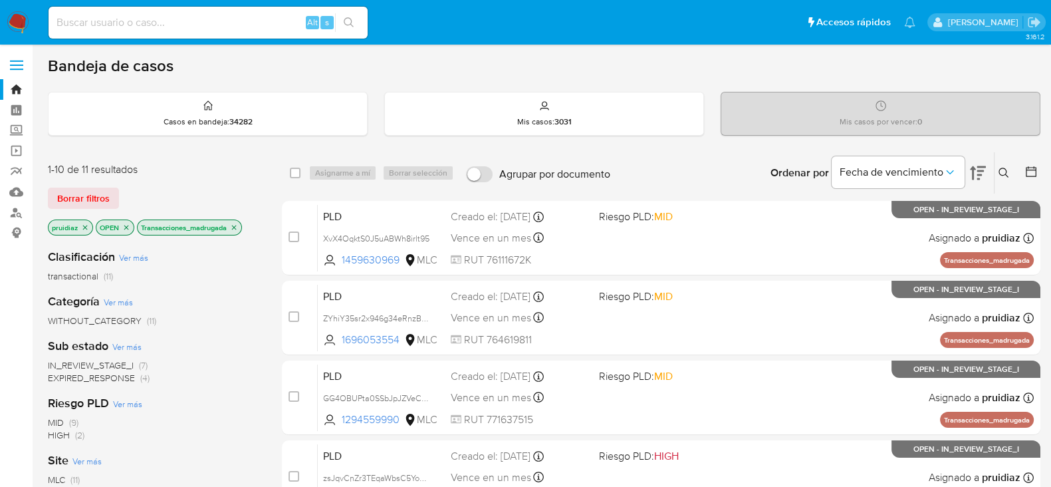
scroll to position [166, 0]
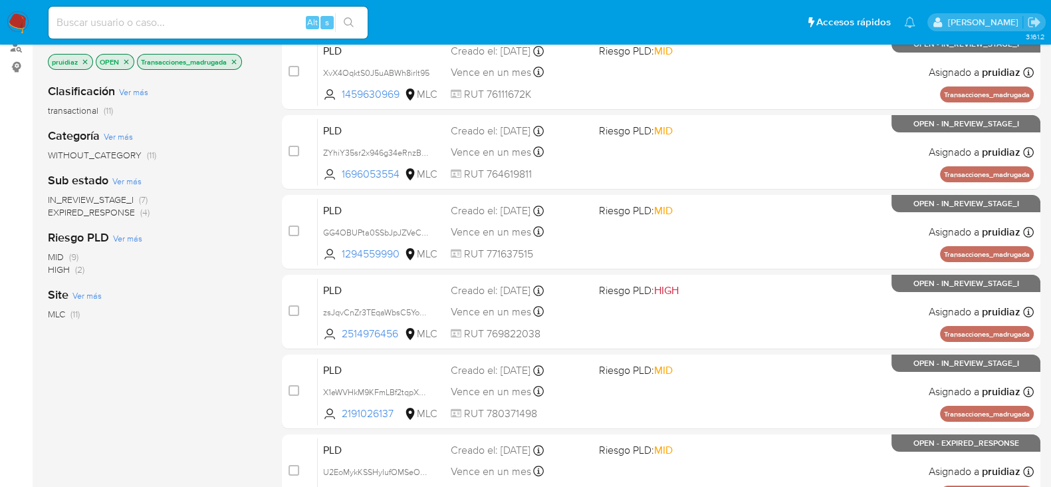
click at [56, 254] on span "MID" at bounding box center [56, 256] width 16 height 13
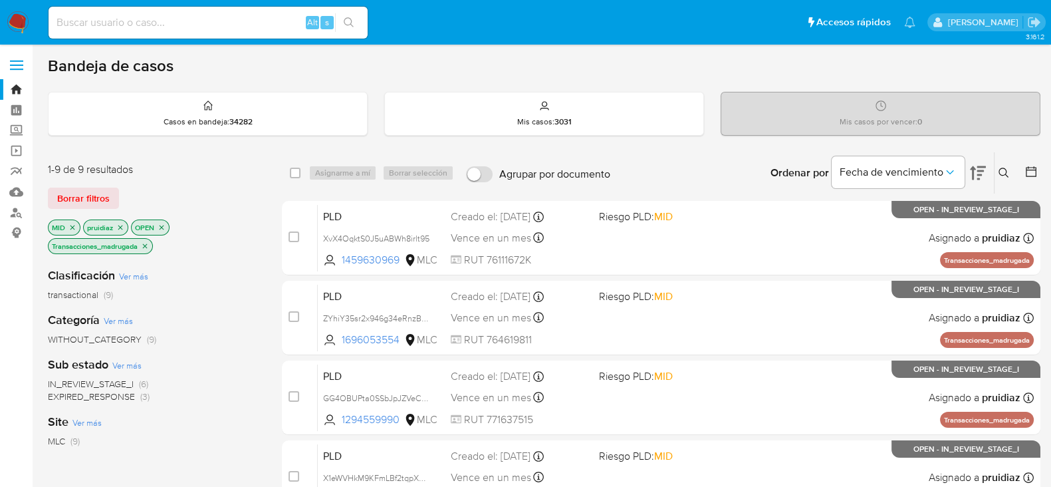
click at [116, 396] on span "EXPIRED_RESPONSE" at bounding box center [91, 396] width 87 height 13
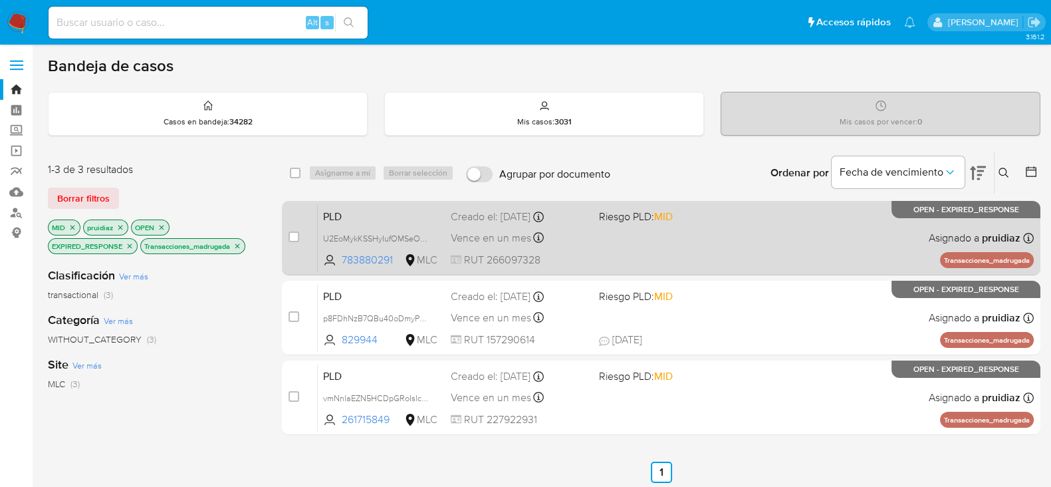
click at [729, 244] on div "PLD U2EoMykKSSHyIufOMSeO6Ato 783880291 MLC Riesgo PLD: MID Creado el: [DATE] Cr…" at bounding box center [676, 237] width 716 height 67
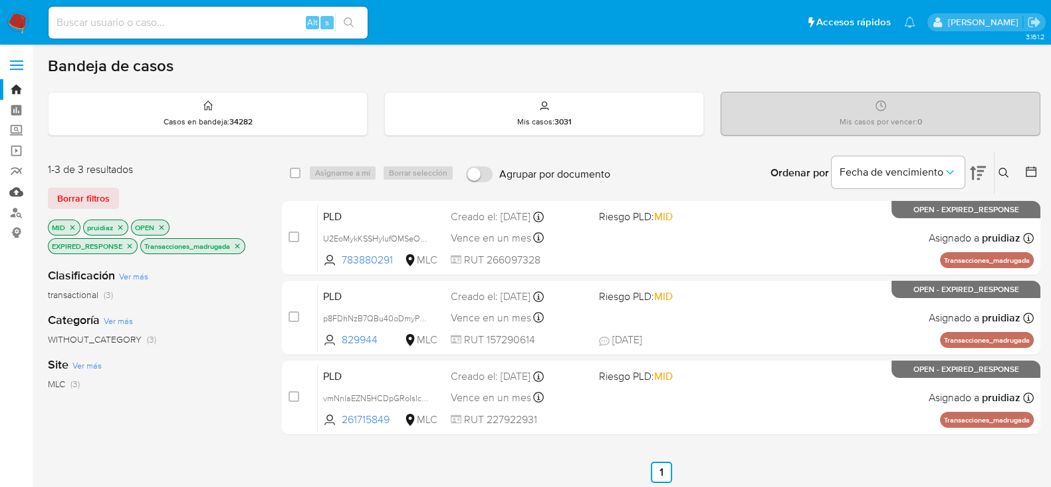
click at [13, 194] on link "Mulan" at bounding box center [79, 192] width 158 height 21
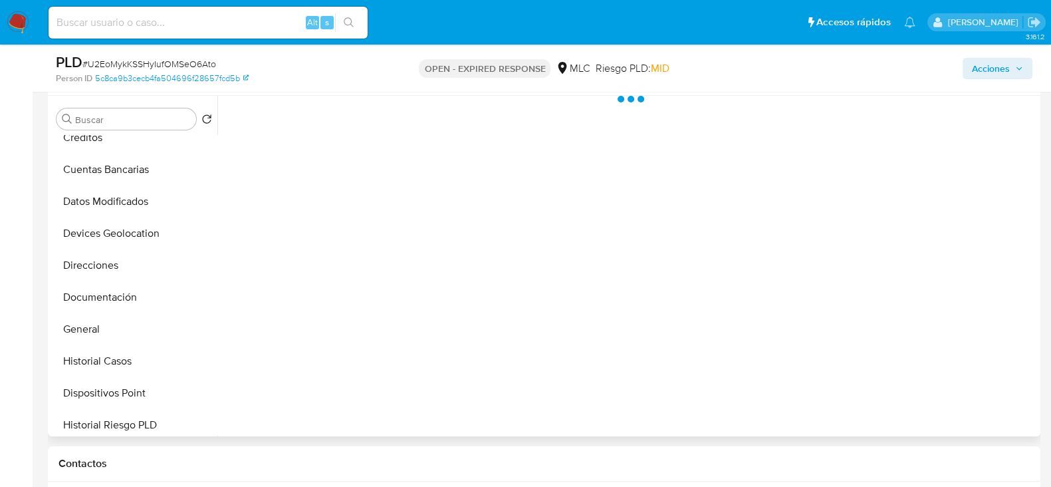
scroll to position [166, 0]
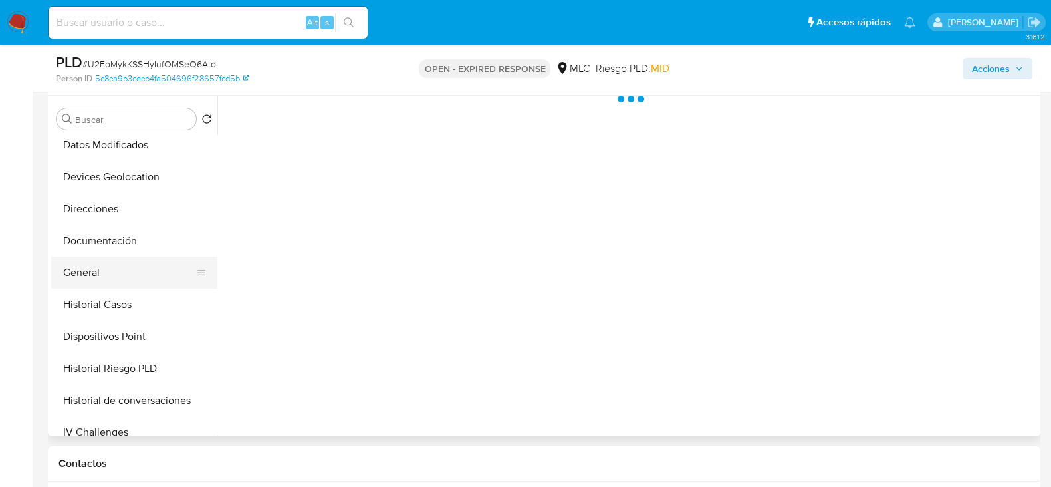
click at [110, 269] on button "General" at bounding box center [129, 273] width 156 height 32
select select "10"
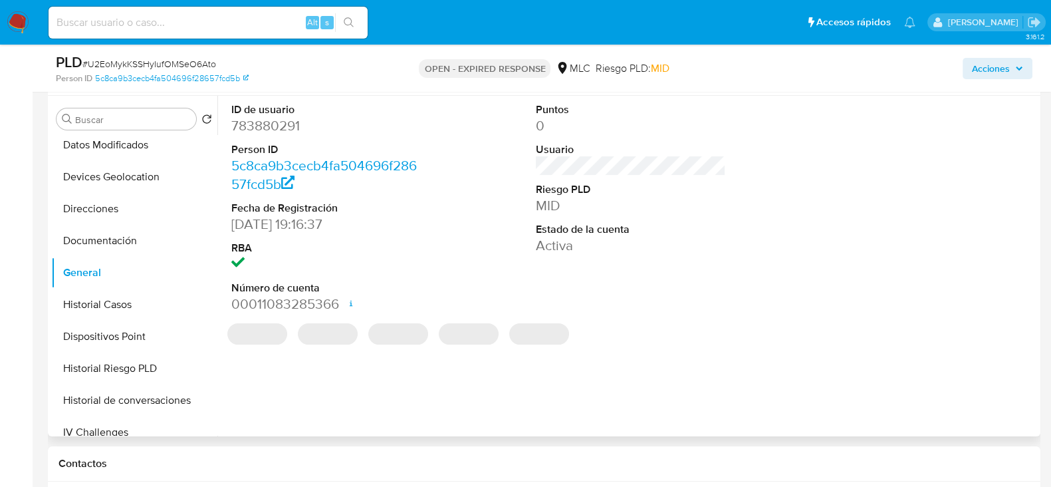
click at [280, 123] on dd "783880291" at bounding box center [326, 125] width 190 height 19
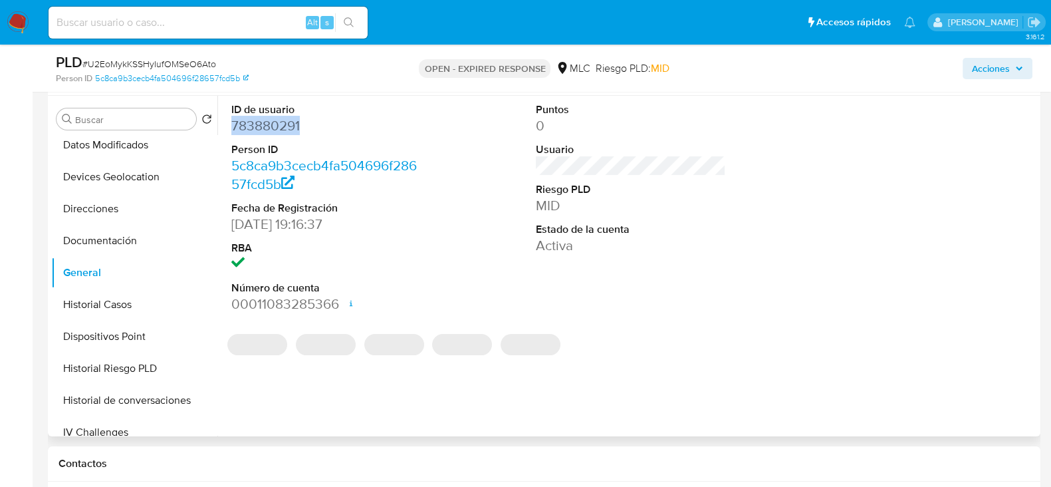
click at [280, 123] on dd "783880291" at bounding box center [326, 125] width 190 height 19
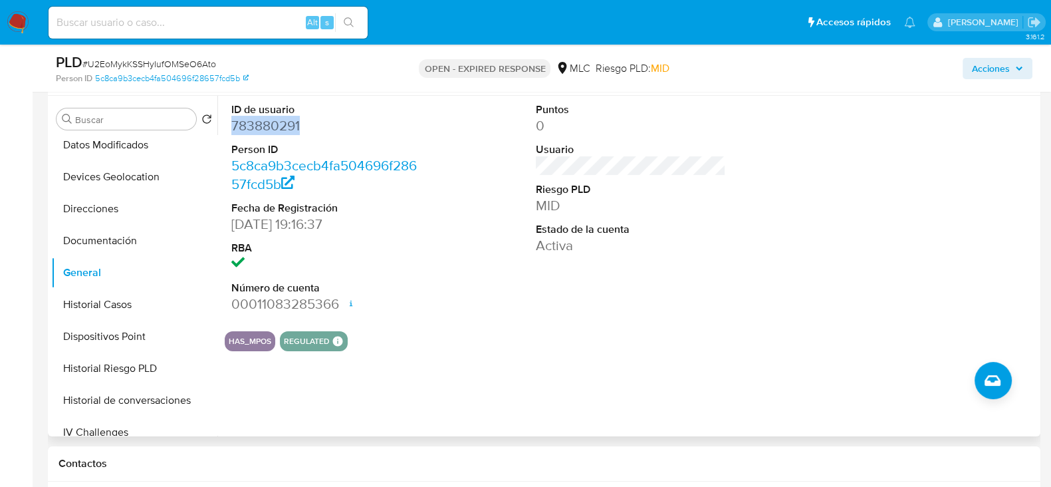
copy dd "783880291"
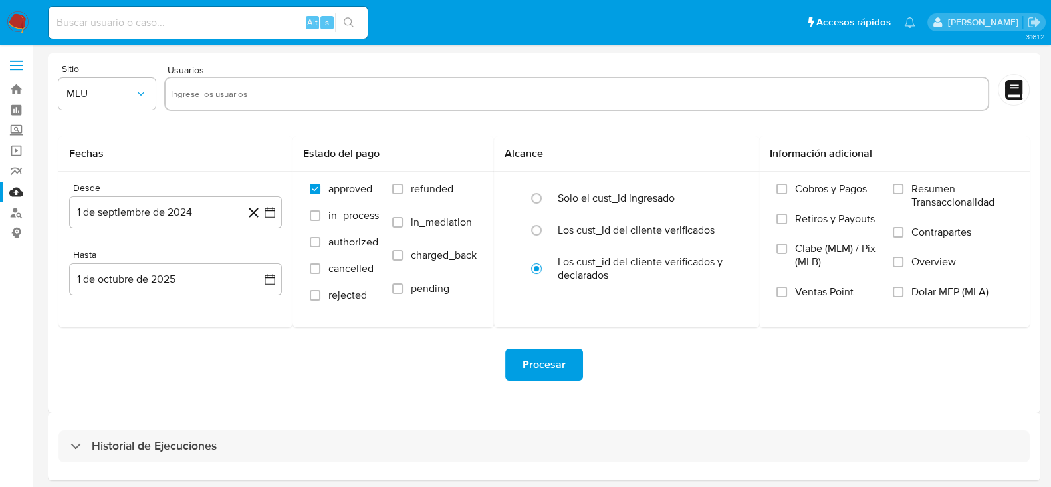
click at [196, 101] on input "text" at bounding box center [577, 93] width 813 height 21
paste input "783880291"
type input "783880291"
click at [146, 96] on icon "button" at bounding box center [140, 93] width 13 height 13
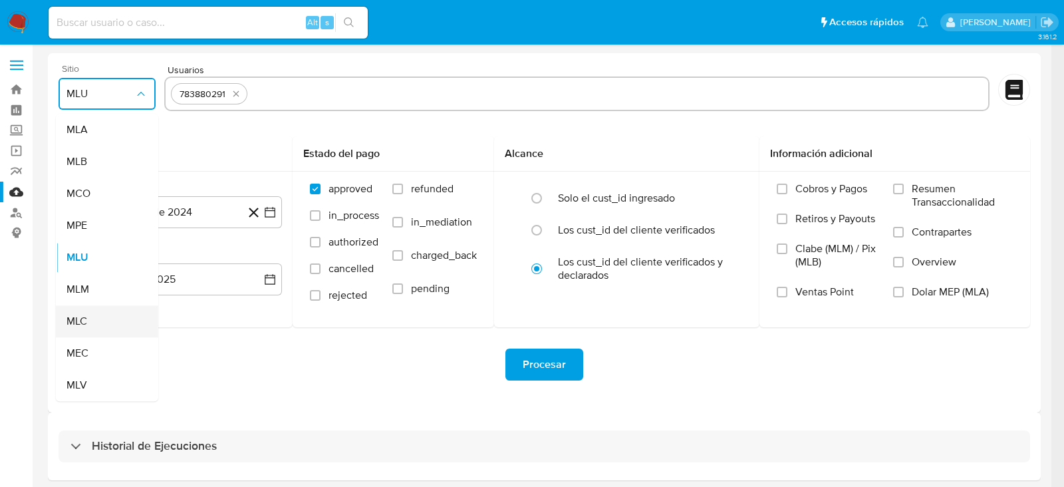
click at [96, 320] on div "MLC" at bounding box center [103, 321] width 73 height 32
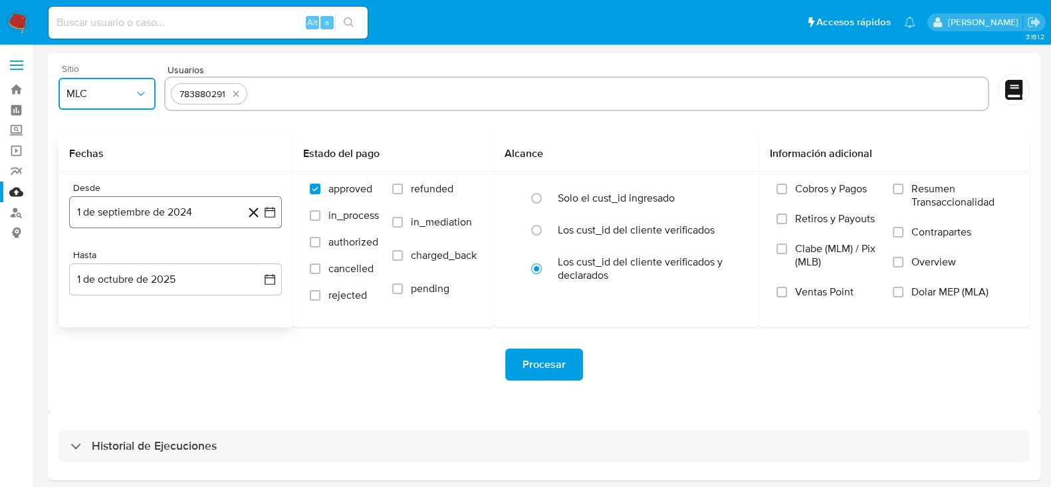
click at [274, 211] on icon "button" at bounding box center [269, 212] width 13 height 13
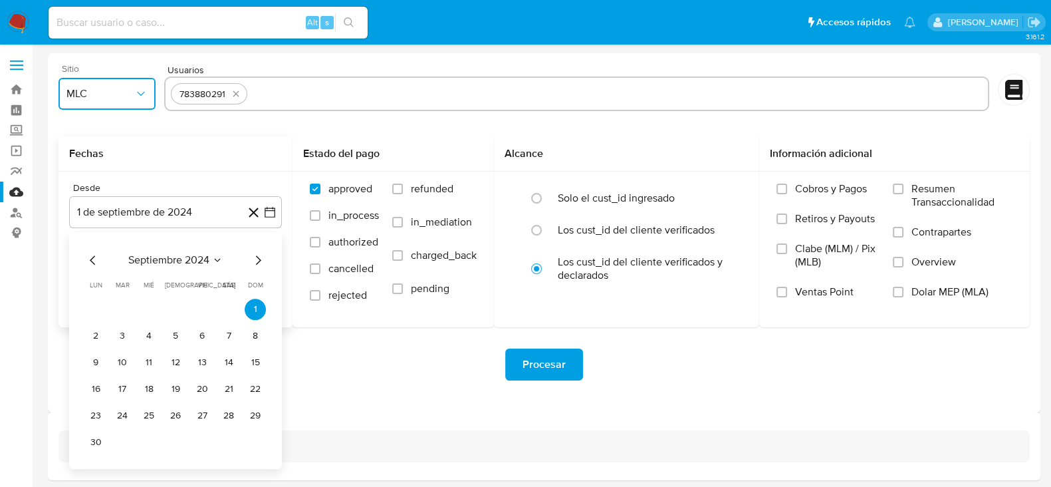
click at [90, 263] on icon "Mes anterior" at bounding box center [93, 260] width 16 height 16
click at [253, 386] on button "25" at bounding box center [255, 388] width 21 height 21
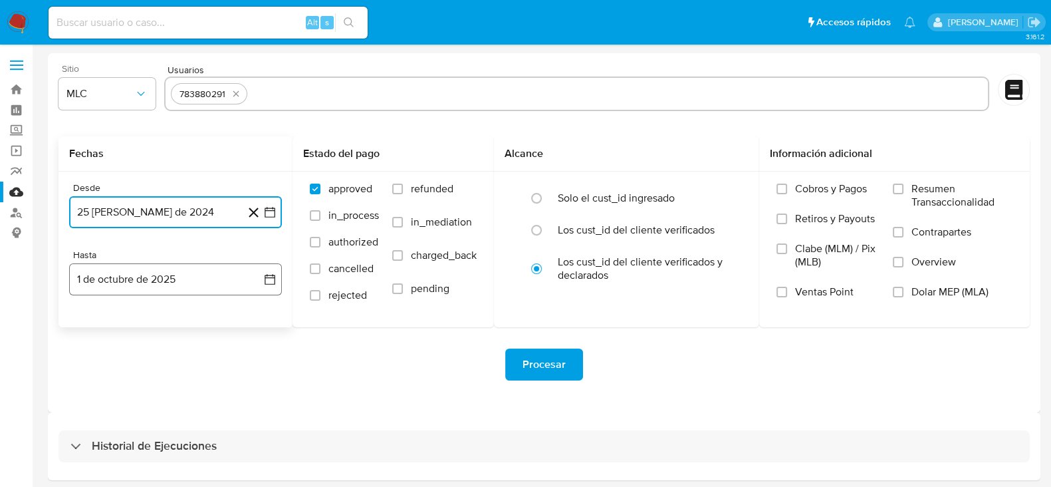
click at [275, 281] on icon "button" at bounding box center [269, 279] width 13 height 13
click at [94, 324] on icon "Mes anterior" at bounding box center [93, 327] width 16 height 16
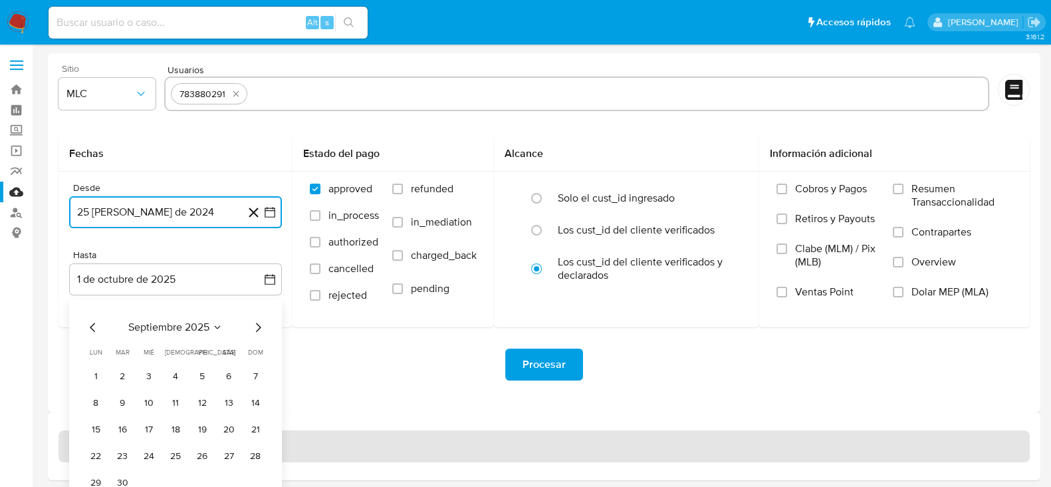
click at [146, 456] on button "24" at bounding box center [148, 456] width 21 height 21
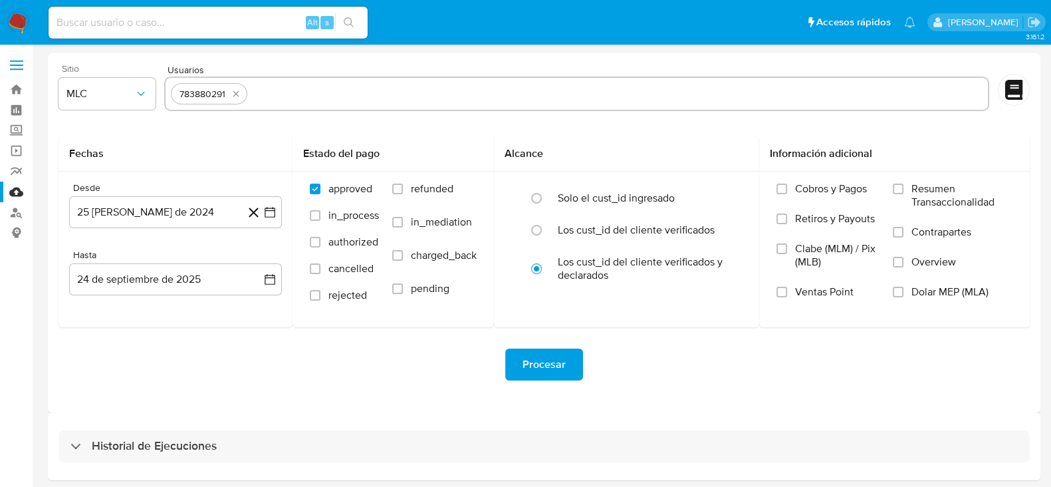
click at [303, 386] on div "Procesar" at bounding box center [545, 364] width 972 height 74
click at [566, 350] on button "Procesar" at bounding box center [544, 364] width 78 height 32
